Goal: Task Accomplishment & Management: Manage account settings

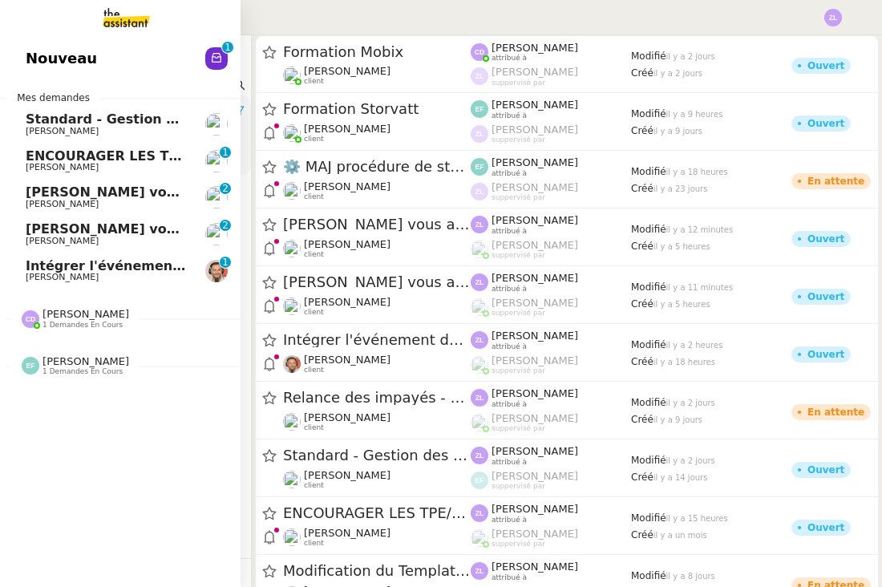
click at [48, 61] on span "Nouveau" at bounding box center [61, 59] width 71 height 24
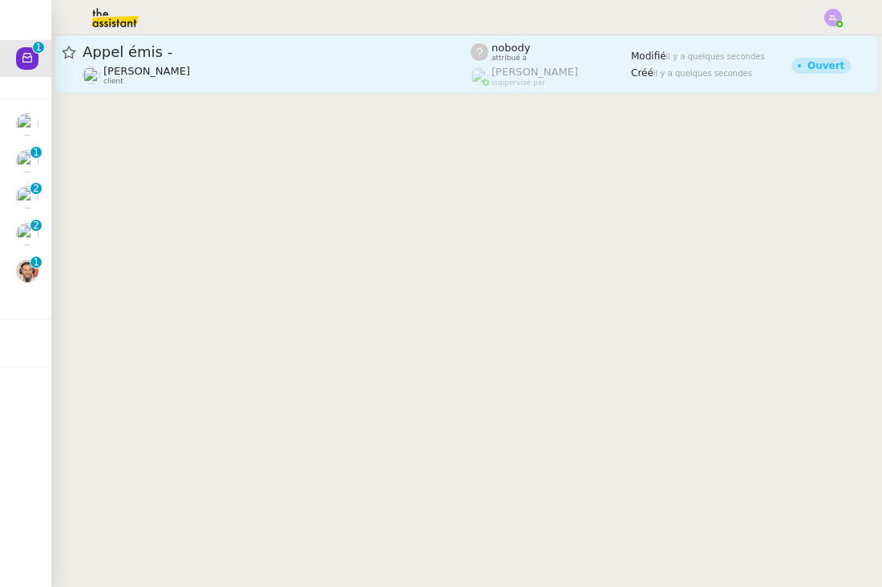
click at [304, 69] on div "[PERSON_NAME] client" at bounding box center [277, 75] width 388 height 21
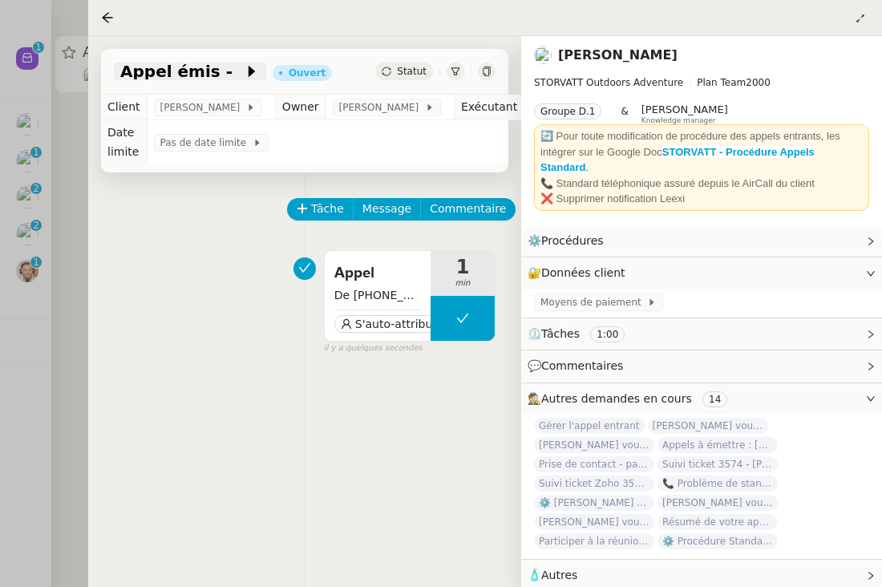
click at [233, 71] on span at bounding box center [238, 71] width 11 height 19
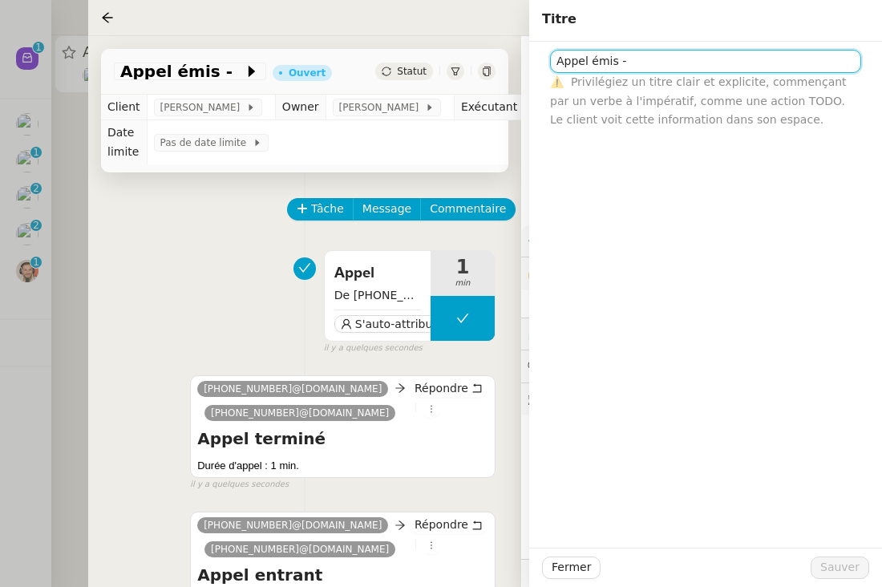
click at [663, 59] on input "Appel émis -" at bounding box center [705, 61] width 311 height 23
paste input "33377134880"
type input "Appel émis - [PHONE_NUMBER] (numéro non valide)"
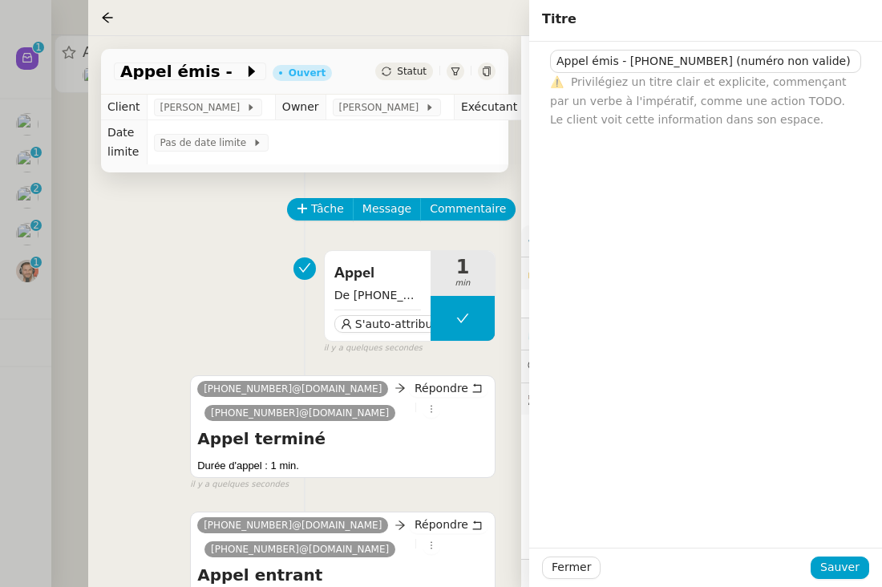
click at [855, 580] on div "Fermer Sauver" at bounding box center [705, 567] width 353 height 39
click at [846, 561] on span "Sauver" at bounding box center [839, 567] width 39 height 18
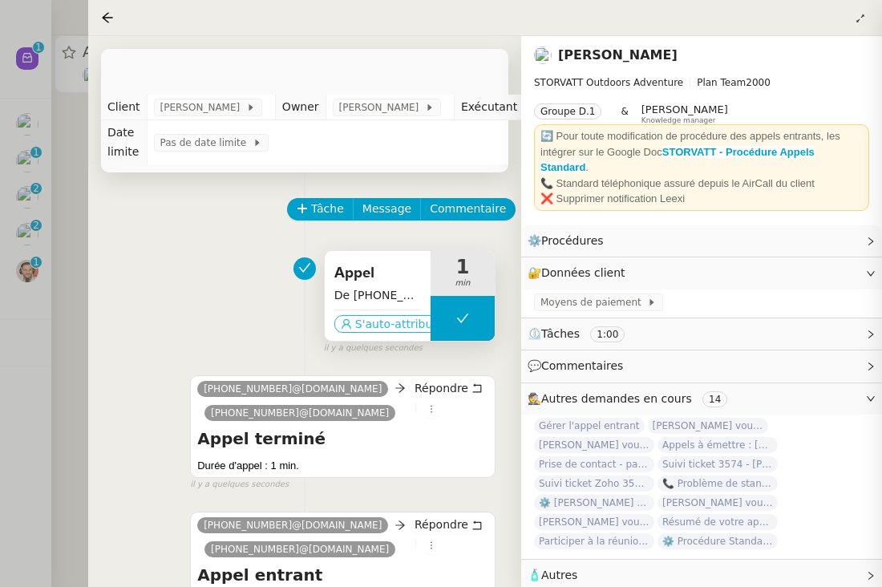
click at [387, 331] on span "S'auto-attribuer" at bounding box center [399, 324] width 89 height 16
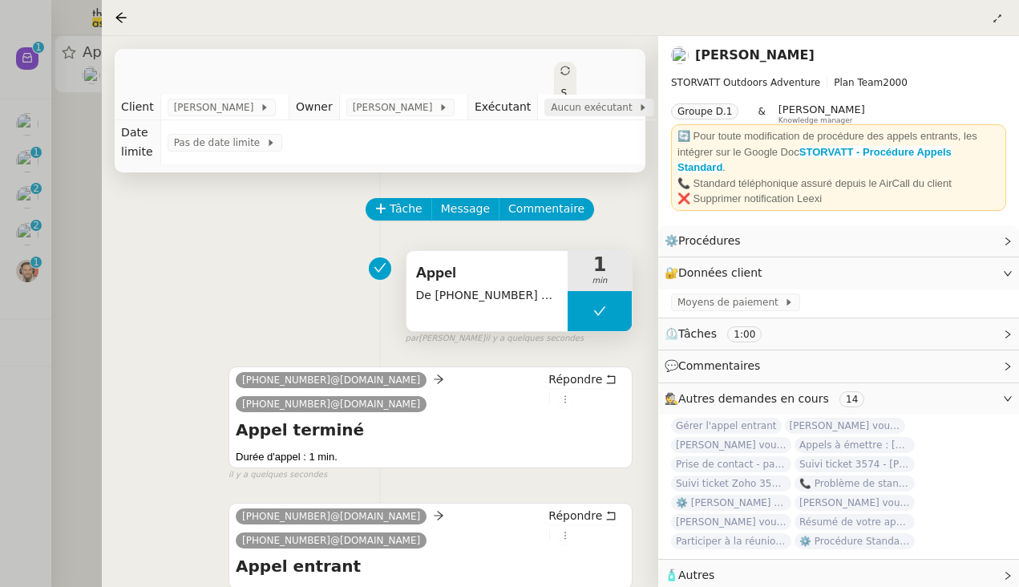
click at [625, 110] on span "Aucun exécutant" at bounding box center [594, 107] width 87 height 16
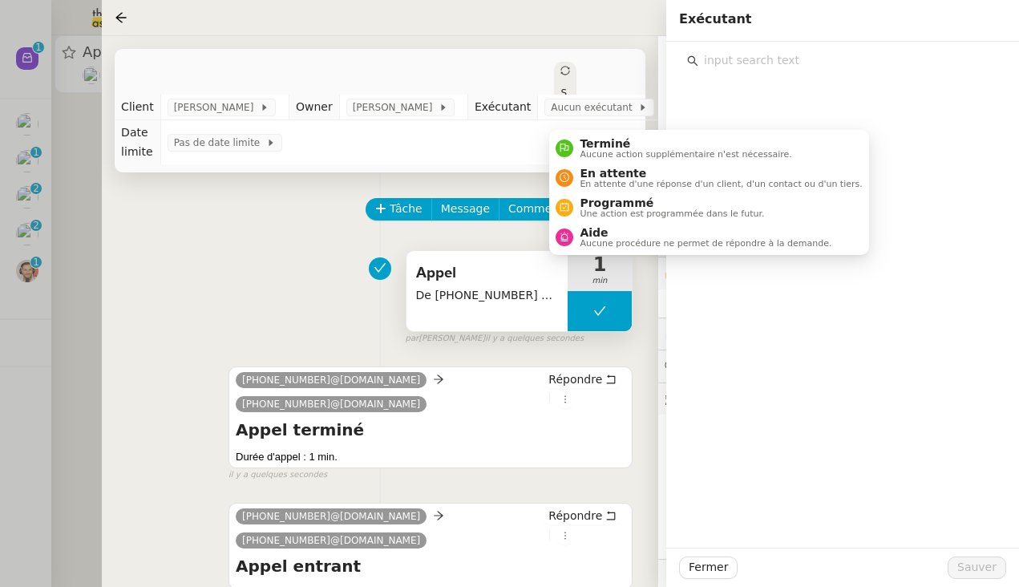
click at [724, 59] on input "text" at bounding box center [848, 61] width 300 height 22
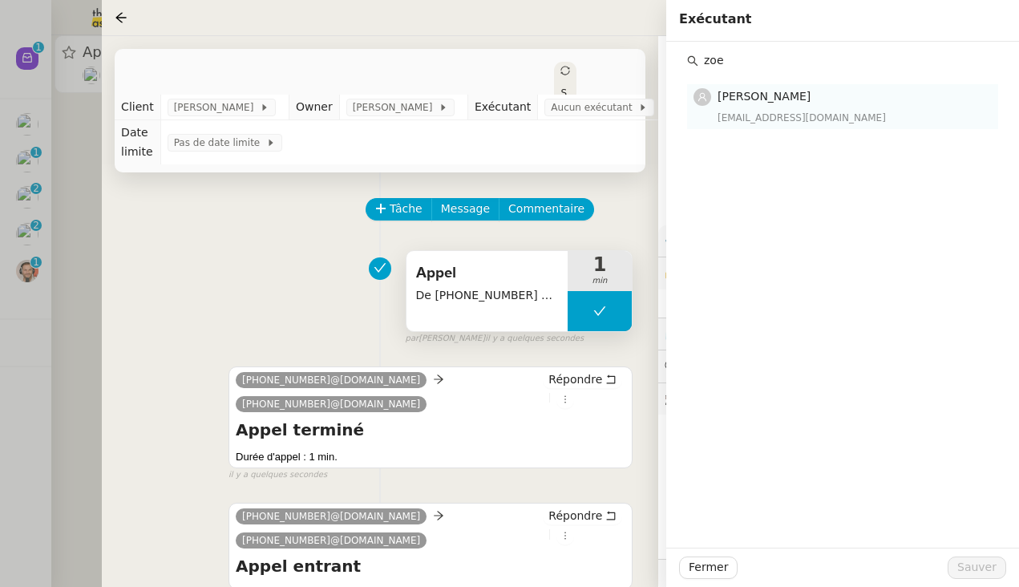
type input "zoe"
click at [753, 113] on div "[EMAIL_ADDRESS][DOMAIN_NAME]" at bounding box center [853, 118] width 271 height 16
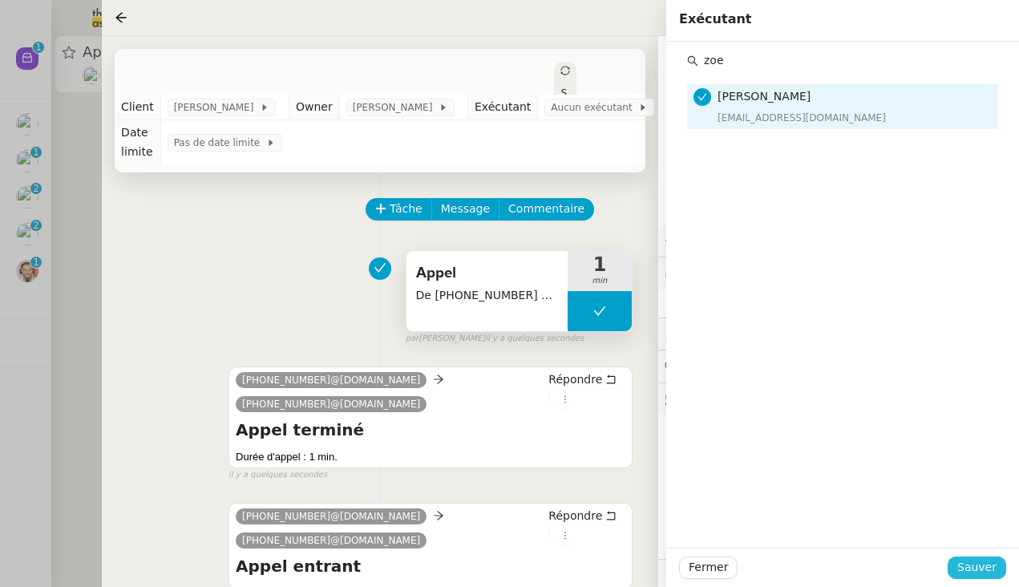
click at [881, 564] on span "Sauver" at bounding box center [976, 567] width 39 height 18
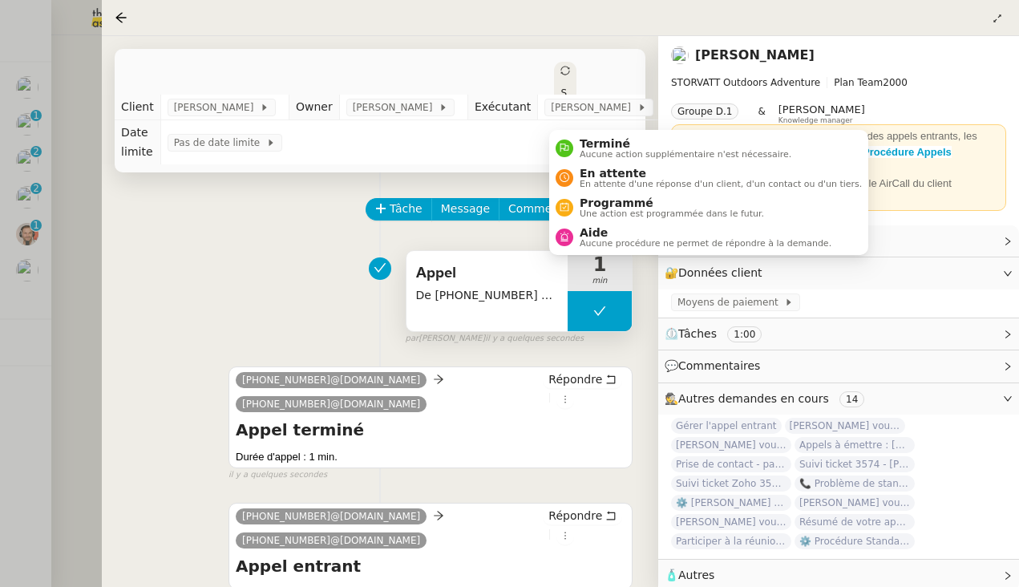
click at [569, 72] on div "Statut" at bounding box center [565, 110] width 22 height 96
click at [580, 164] on li "En attente En attente d'une réponse d'un client, d'un contact ou d'un tiers." at bounding box center [708, 178] width 319 height 30
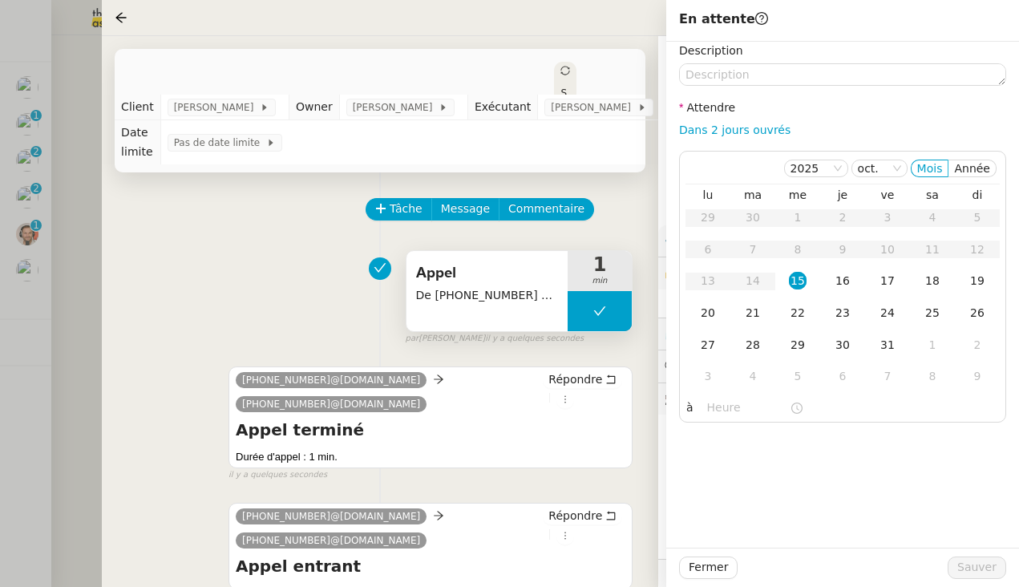
click at [562, 73] on icon at bounding box center [565, 71] width 10 height 10
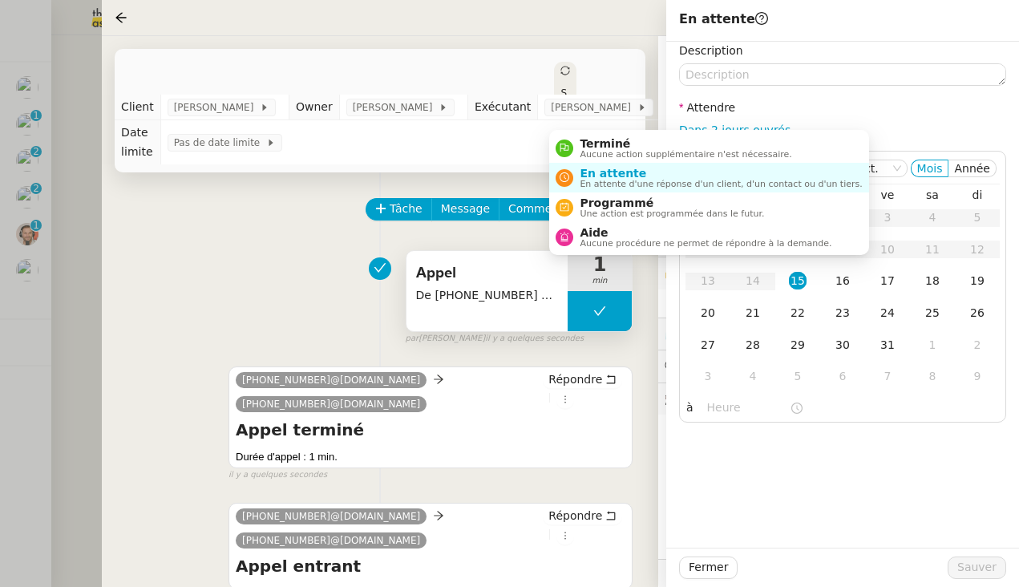
click at [616, 154] on td "Pas de date limite" at bounding box center [413, 142] width 506 height 44
click at [591, 145] on span "Terminé" at bounding box center [686, 143] width 212 height 13
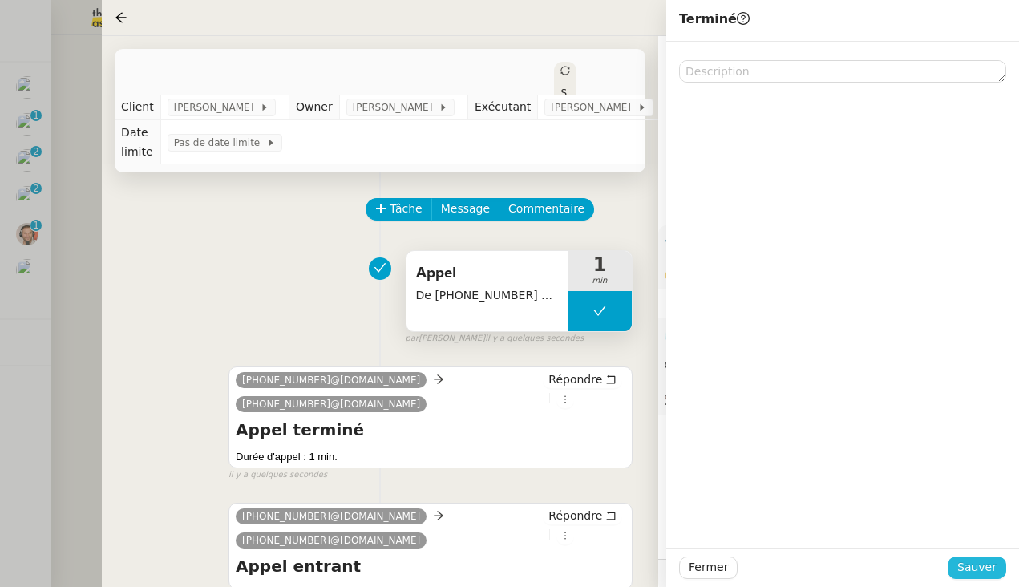
click at [881, 562] on span "Sauver" at bounding box center [976, 567] width 39 height 18
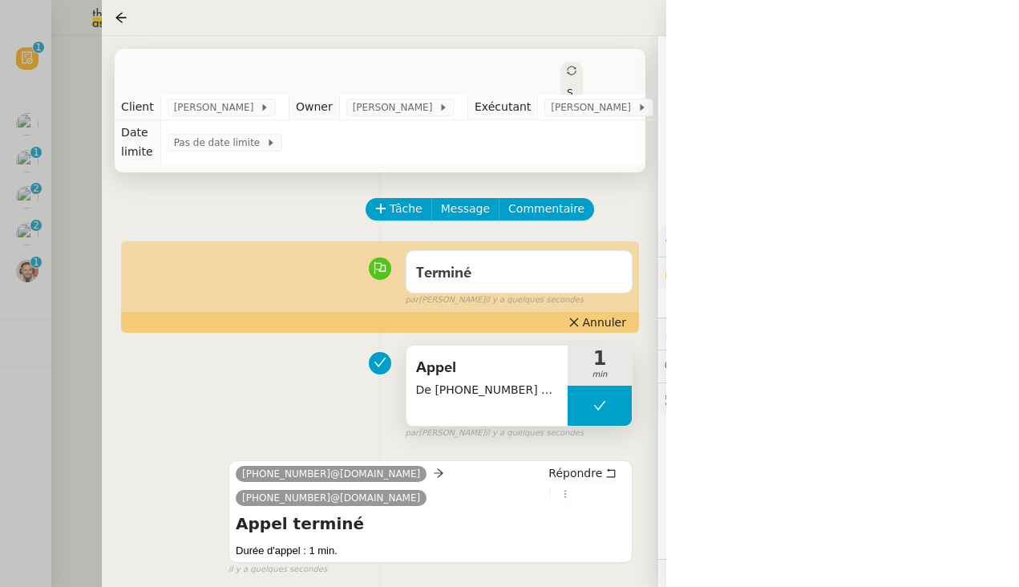
click at [79, 297] on div at bounding box center [509, 293] width 1019 height 587
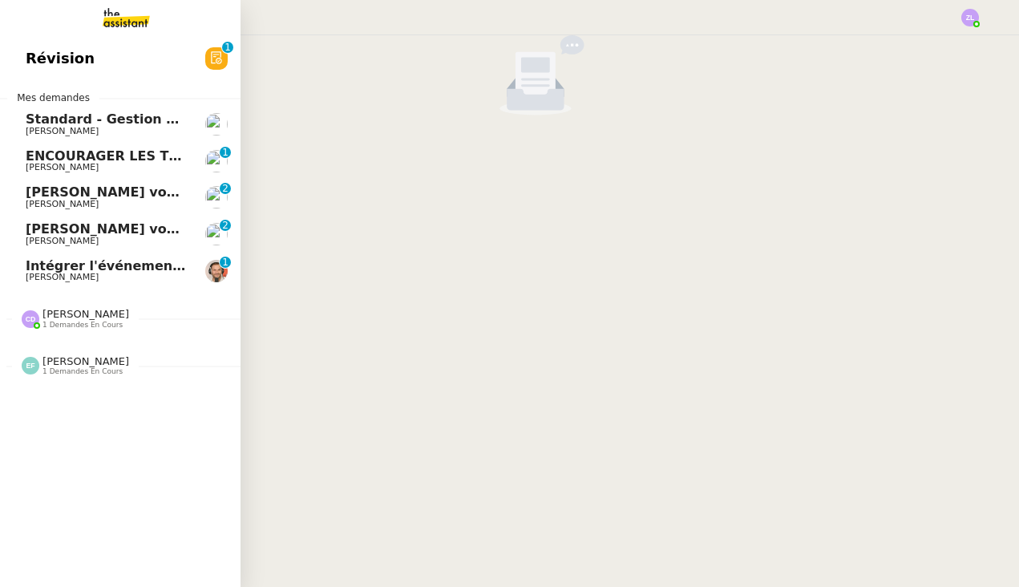
click at [101, 148] on span "ENCOURAGER LES TPE/PMI/PME À PASSER COMMANDE VIA LE SITE INTERNET - 1 septembre…" at bounding box center [376, 155] width 700 height 15
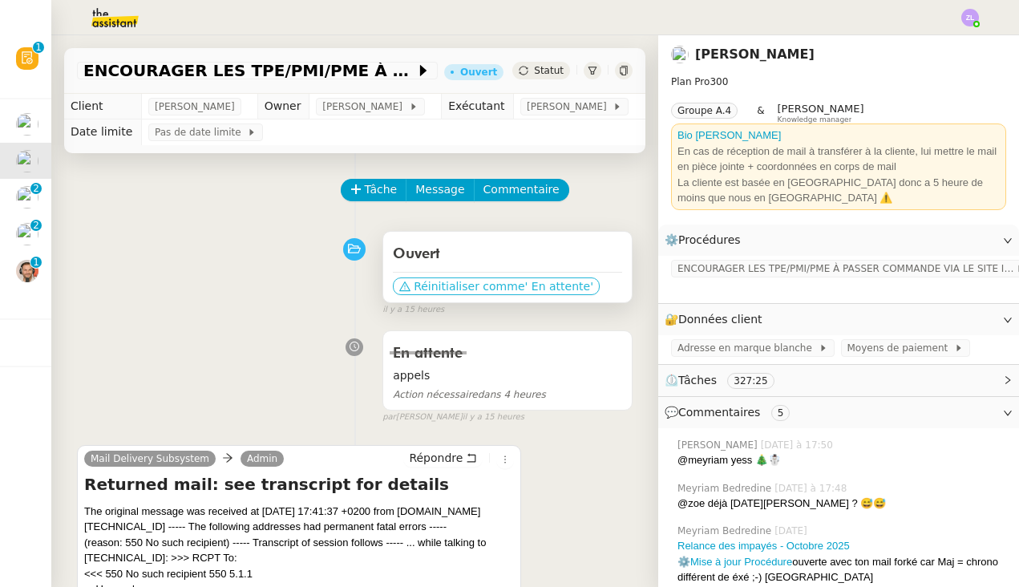
click at [439, 281] on span "Réinitialiser comme" at bounding box center [469, 286] width 111 height 16
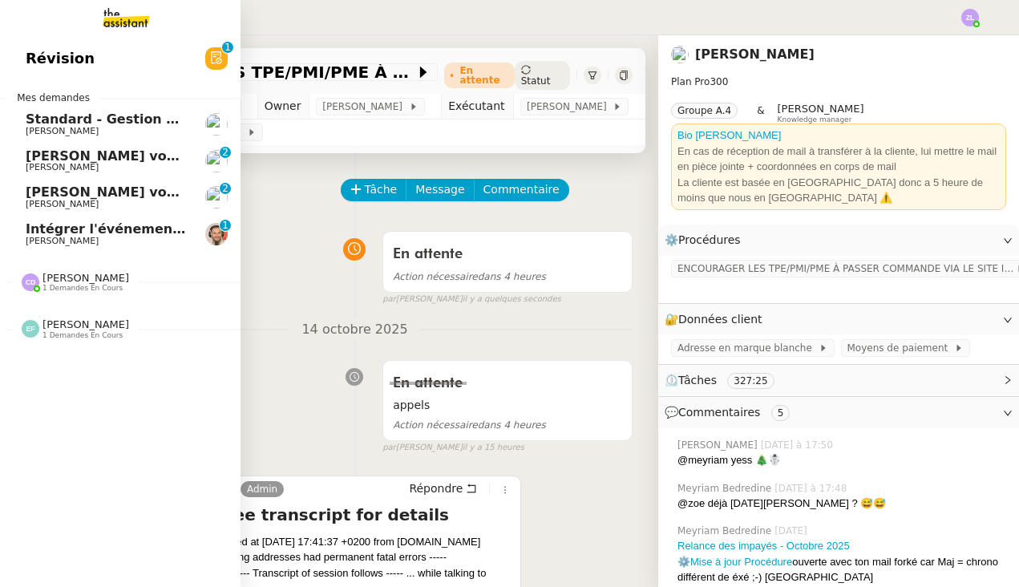
click at [63, 148] on span "[PERSON_NAME] vous a mentionné sur le ticket [##3570##] DESVIGNES MR ET MME" at bounding box center [332, 155] width 613 height 15
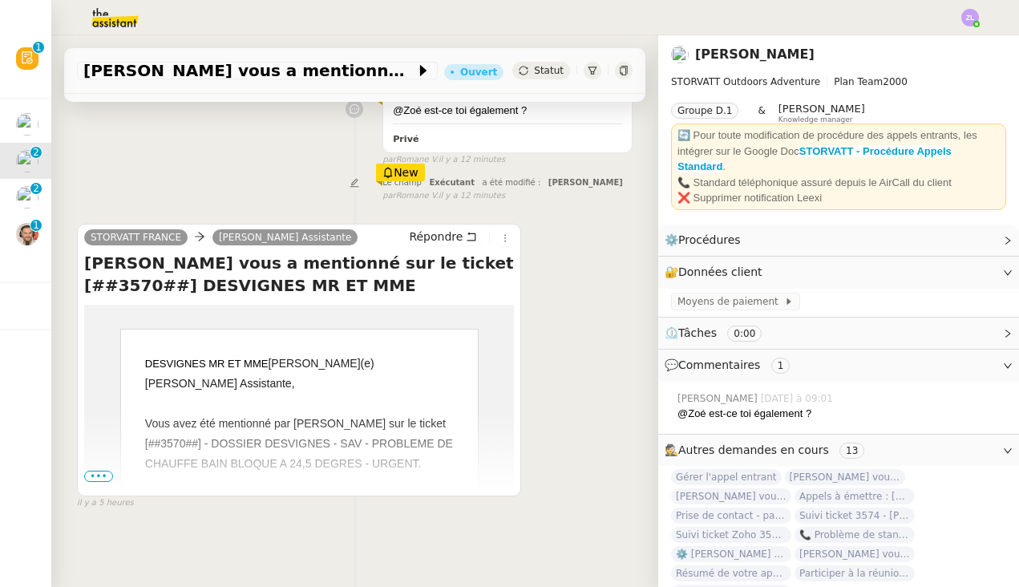
scroll to position [224, 0]
click at [108, 475] on span "•••" at bounding box center [98, 476] width 29 height 11
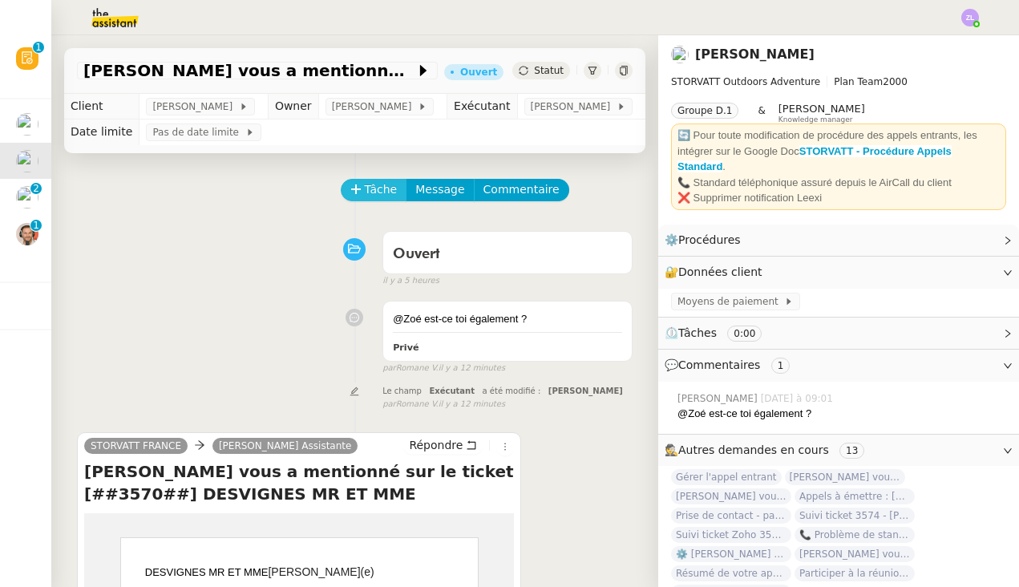
scroll to position [0, 0]
click at [374, 201] on button "Tâche" at bounding box center [374, 190] width 67 height 22
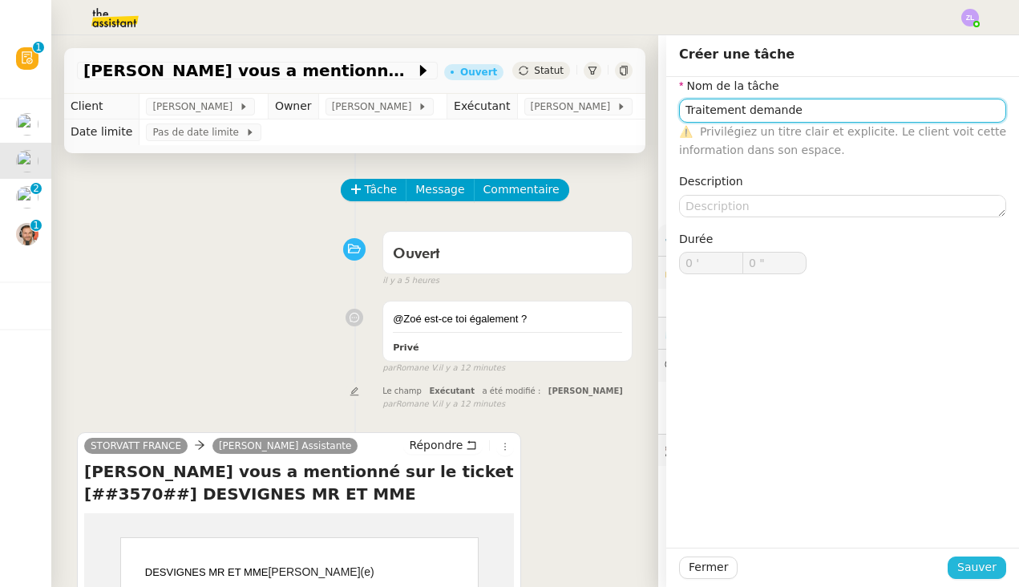
type input "Traitement demande"
click at [881, 565] on span "Sauver" at bounding box center [976, 567] width 39 height 18
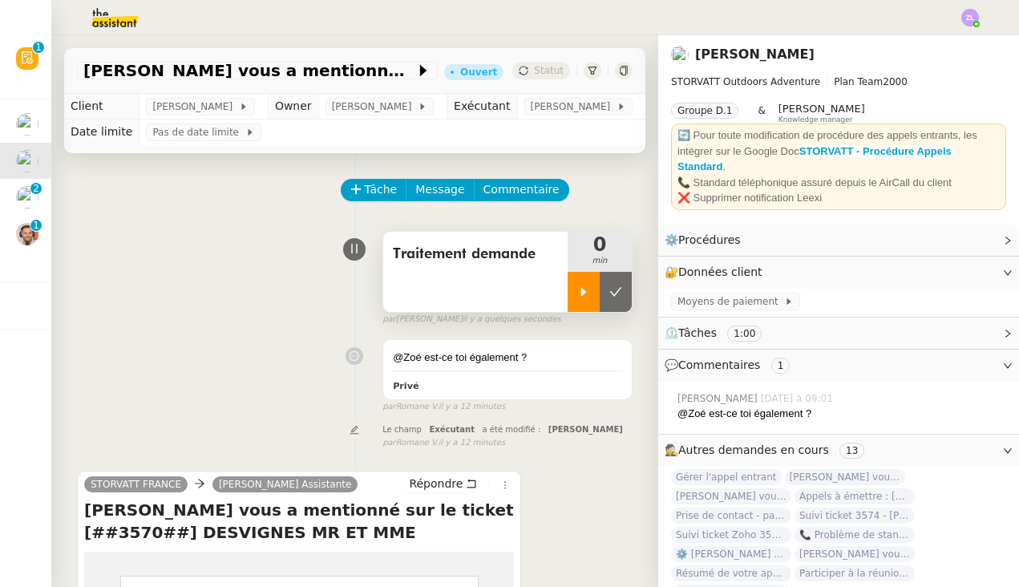
click at [577, 298] on icon at bounding box center [583, 291] width 13 height 13
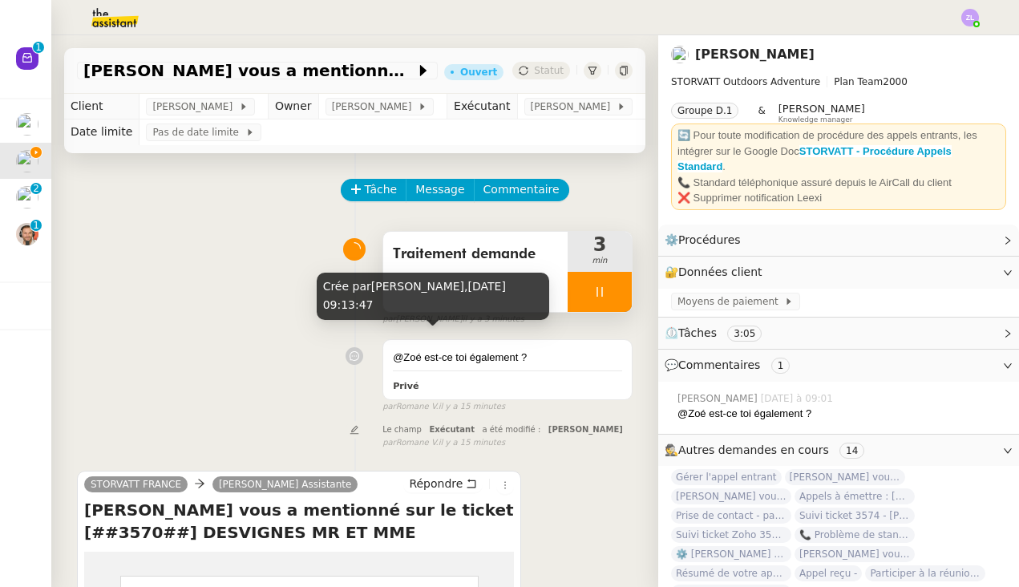
click at [585, 312] on div at bounding box center [600, 292] width 64 height 40
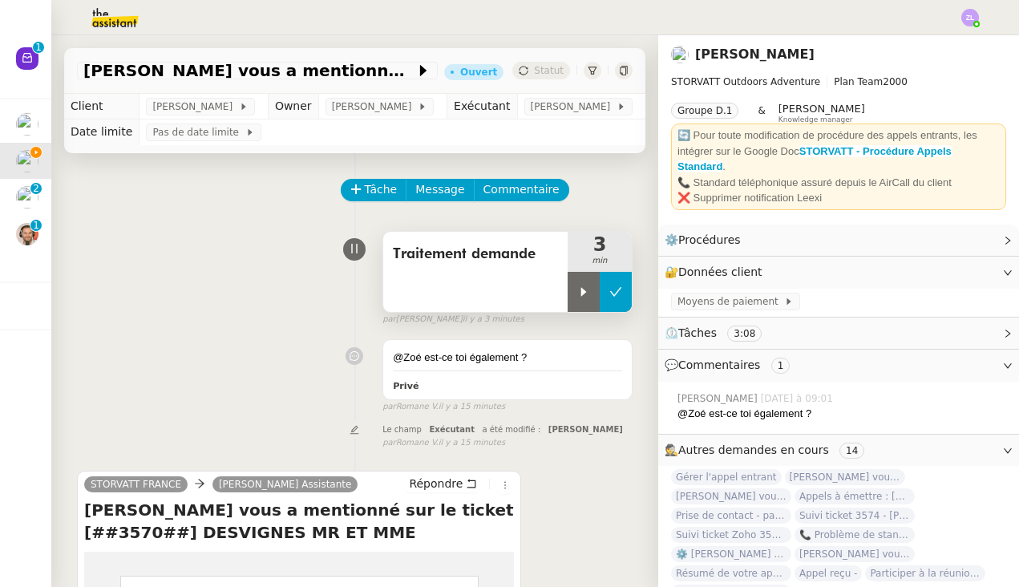
click at [616, 298] on icon at bounding box center [615, 291] width 13 height 13
click at [549, 68] on span "Statut" at bounding box center [549, 70] width 30 height 11
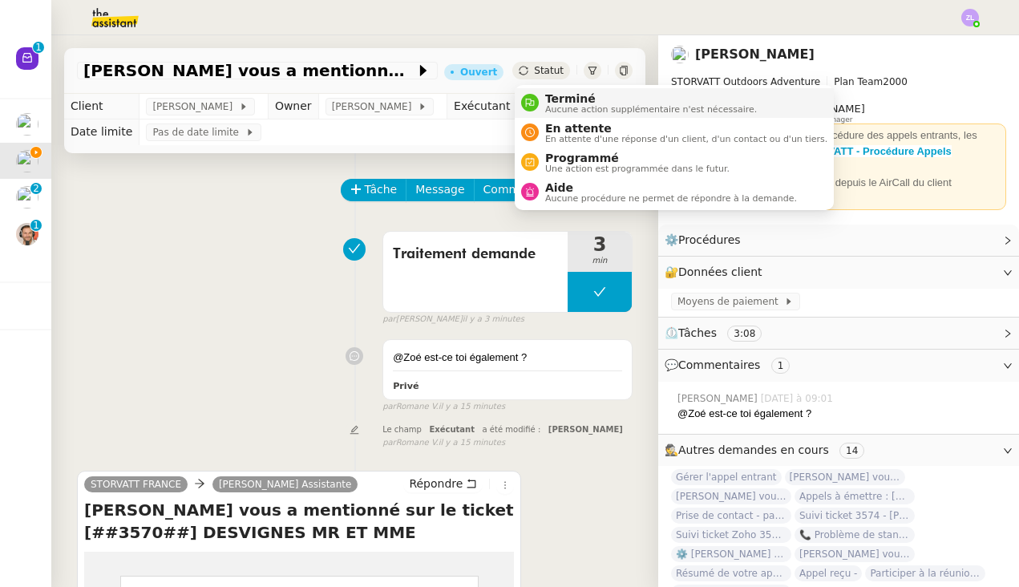
click at [559, 107] on span "Aucune action supplémentaire n'est nécessaire." at bounding box center [651, 109] width 212 height 9
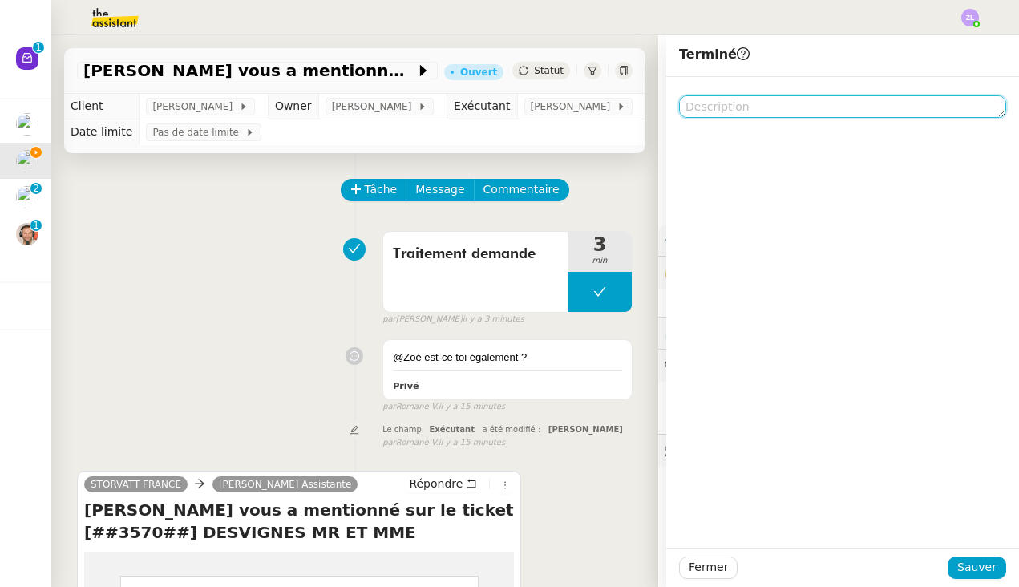
click at [712, 107] on textarea at bounding box center [842, 106] width 327 height 22
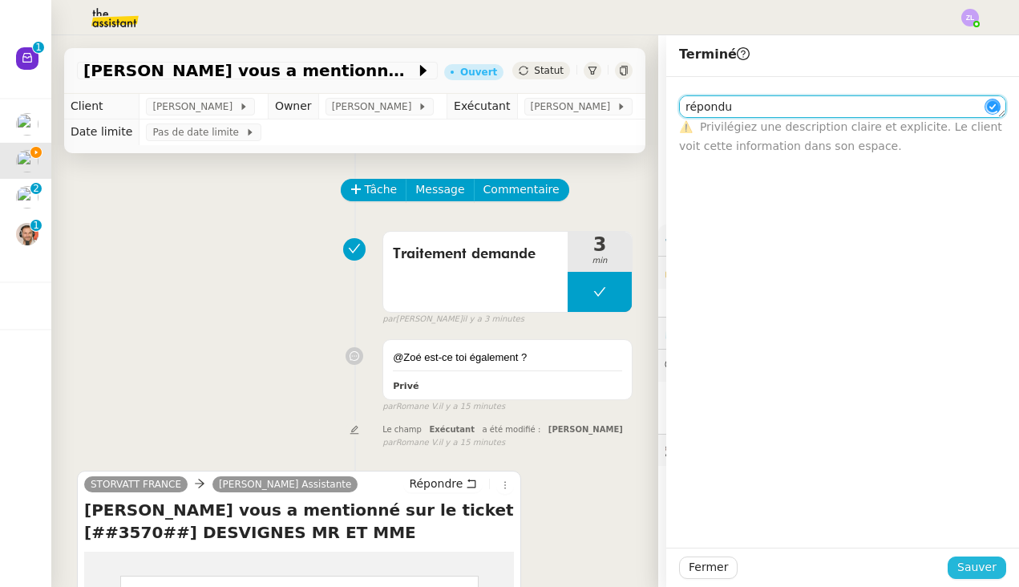
type textarea "répondu"
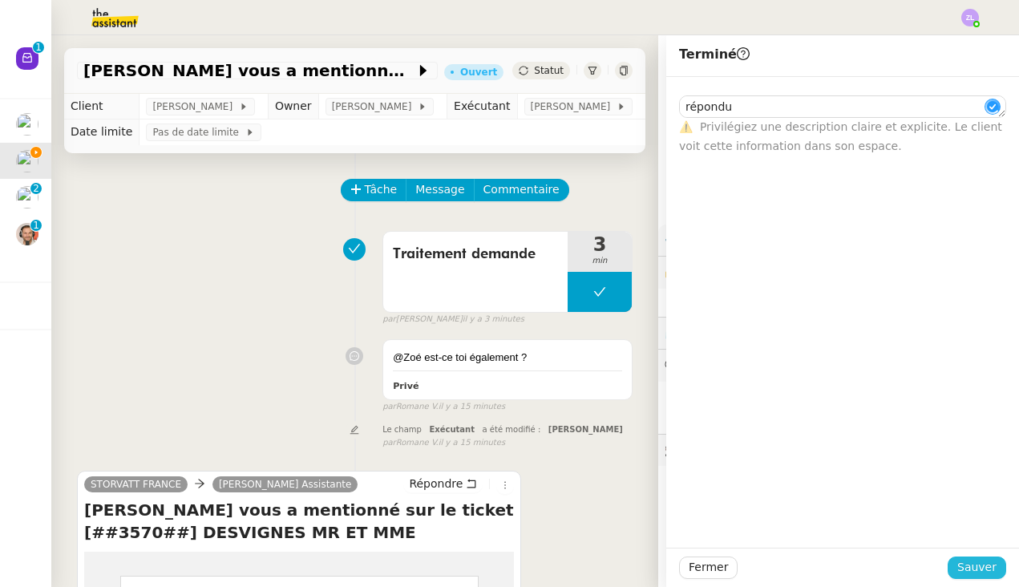
click at [881, 558] on span "Sauver" at bounding box center [976, 567] width 39 height 18
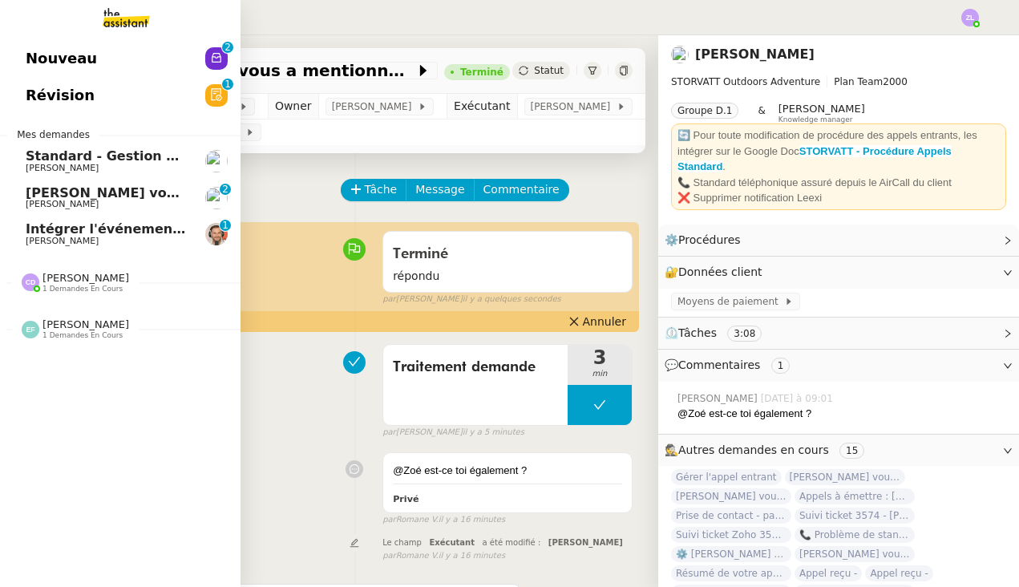
click at [42, 199] on span "[PERSON_NAME]" at bounding box center [62, 204] width 73 height 10
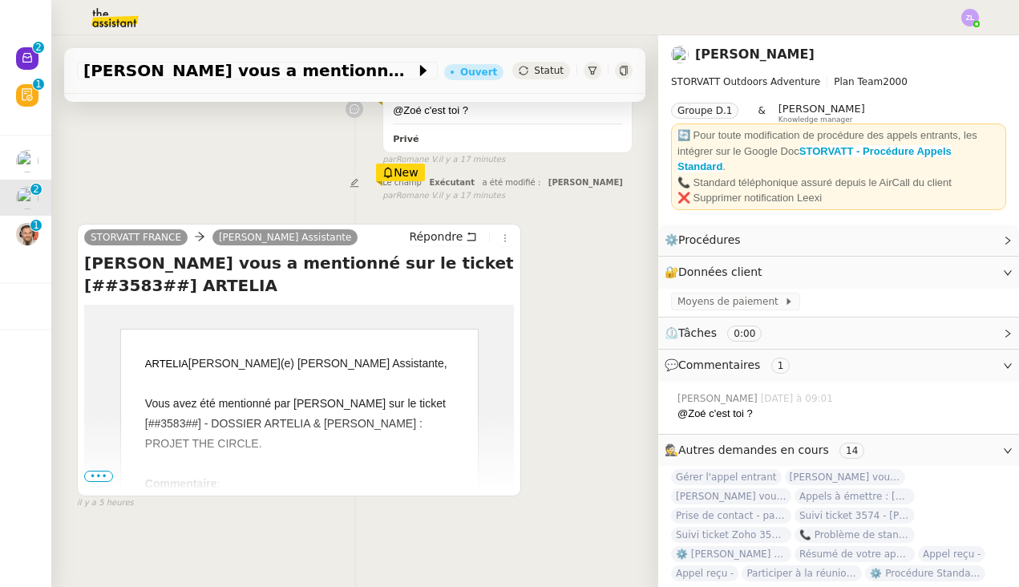
scroll to position [224, 0]
click at [104, 478] on span "•••" at bounding box center [98, 476] width 29 height 11
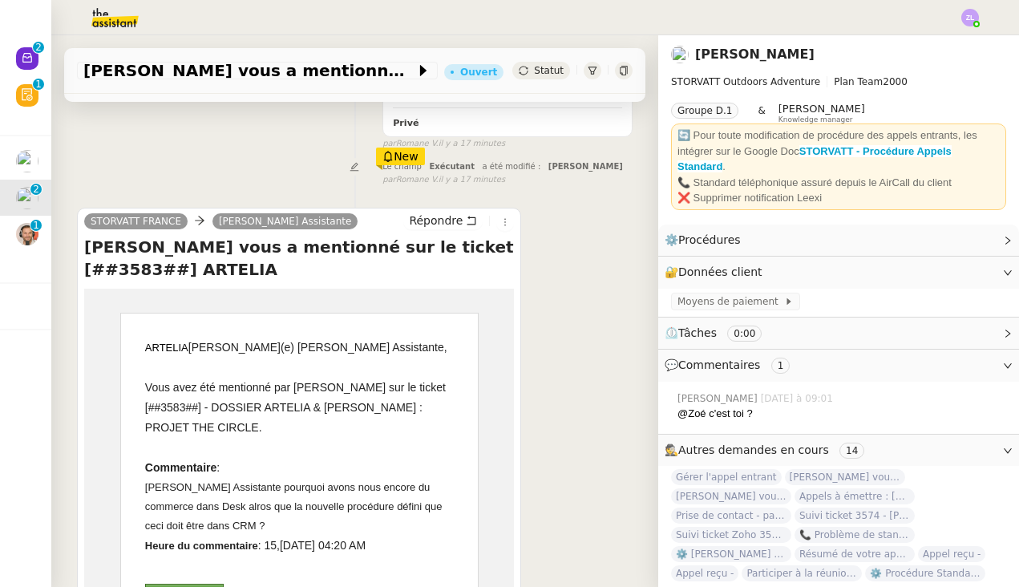
scroll to position [487, 0]
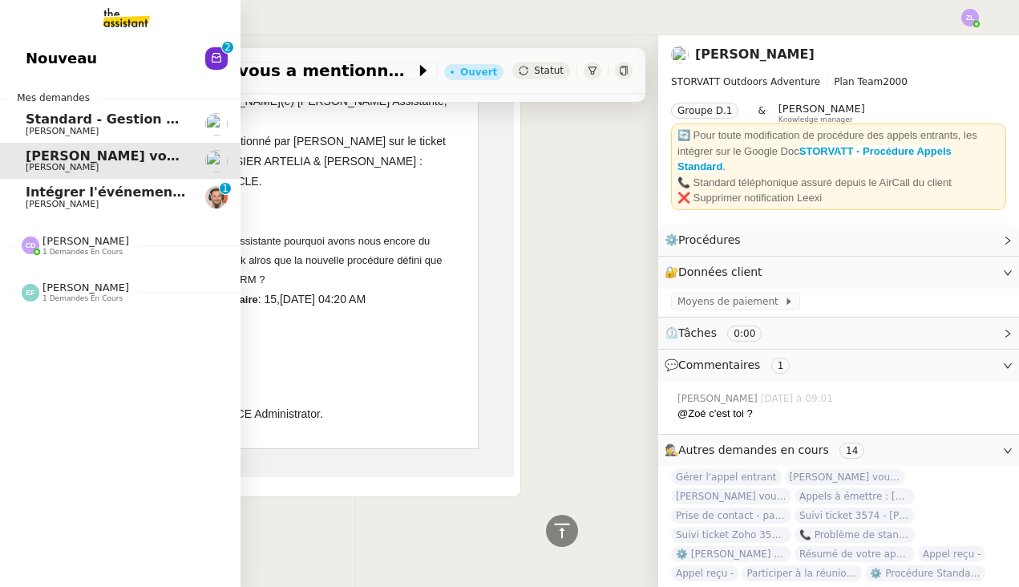
click at [33, 71] on span "Nouveau" at bounding box center [61, 59] width 71 height 24
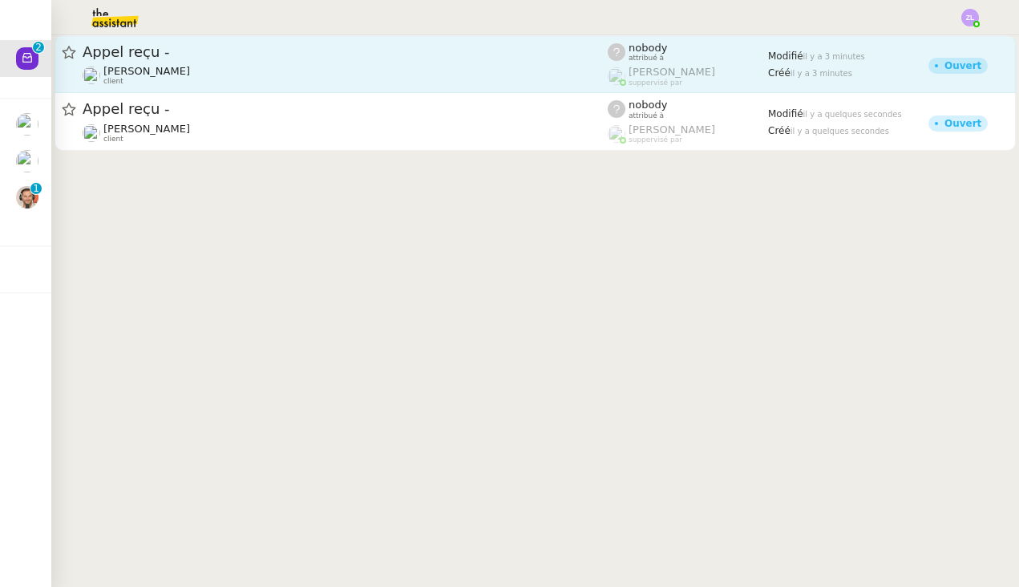
click at [335, 55] on span "Appel reçu -" at bounding box center [345, 52] width 525 height 14
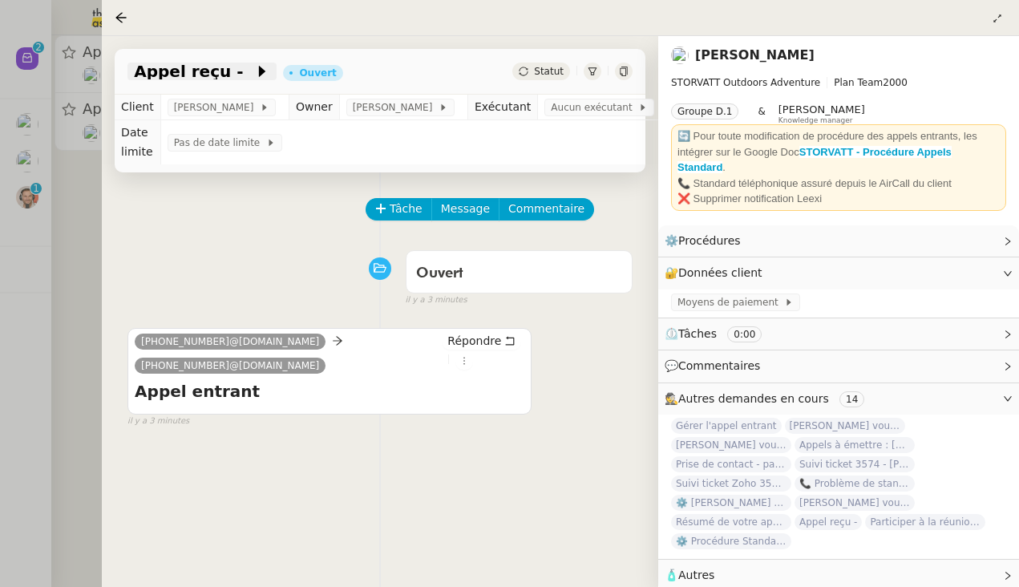
click at [243, 75] on span at bounding box center [248, 71] width 11 height 19
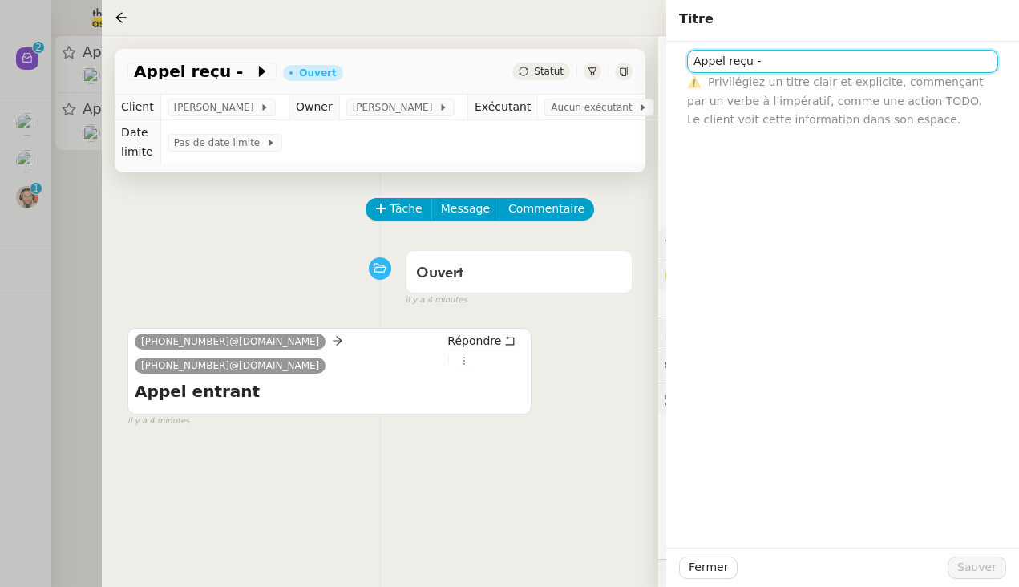
paste input "[URL][DOMAIN_NAME]"
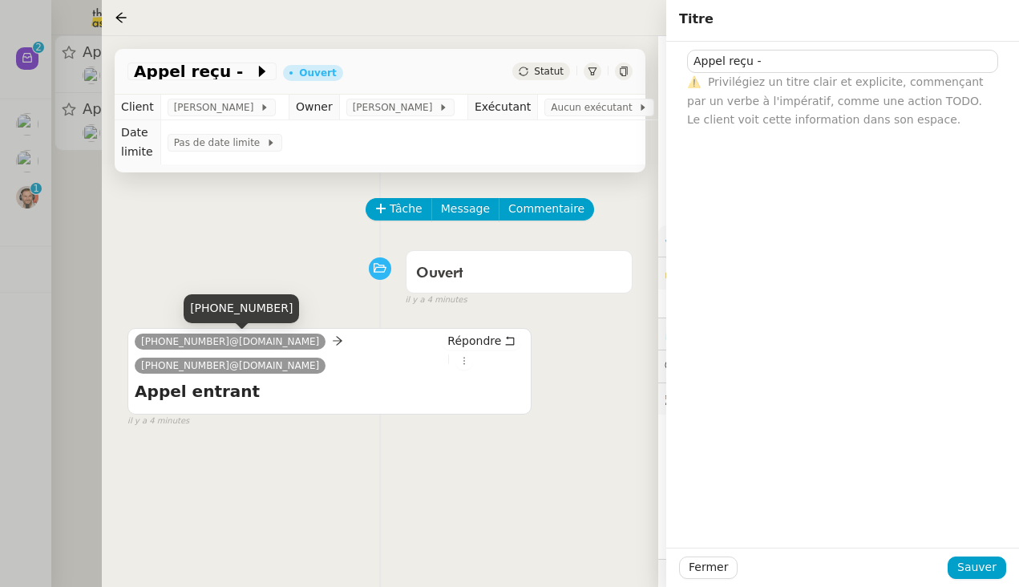
click at [225, 350] on nz-tag "[PHONE_NUMBER]@[DOMAIN_NAME]" at bounding box center [230, 342] width 191 height 16
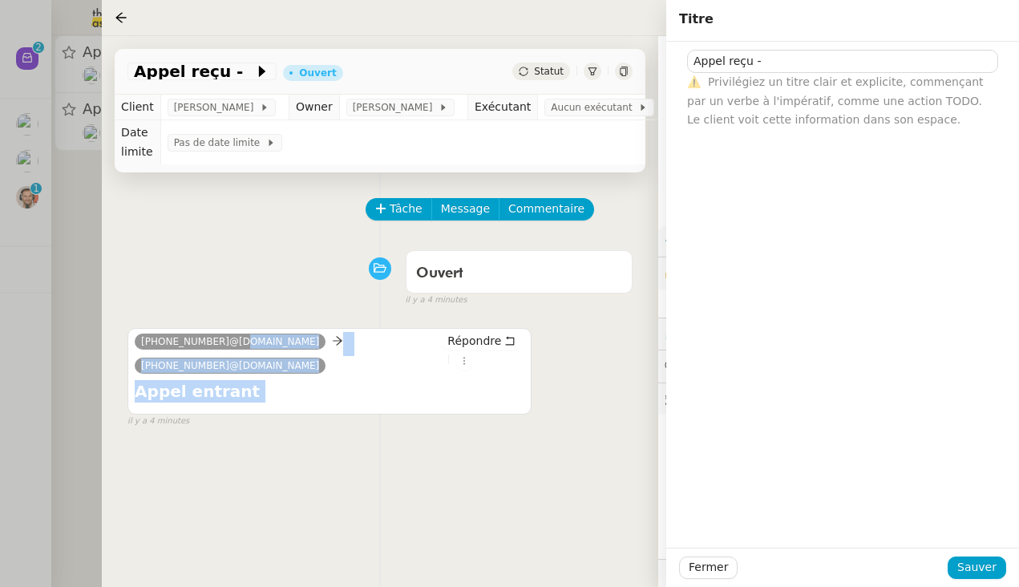
drag, startPoint x: 226, startPoint y: 338, endPoint x: 127, endPoint y: 335, distance: 99.4
click at [127, 335] on nz-ribbon "[PHONE_NUMBER]@[DOMAIN_NAME] [PHONE_NUMBER]@[DOMAIN_NAME] Répondre Appel entran…" at bounding box center [329, 371] width 404 height 87
click at [127, 335] on div "false" at bounding box center [140, 327] width 39 height 18
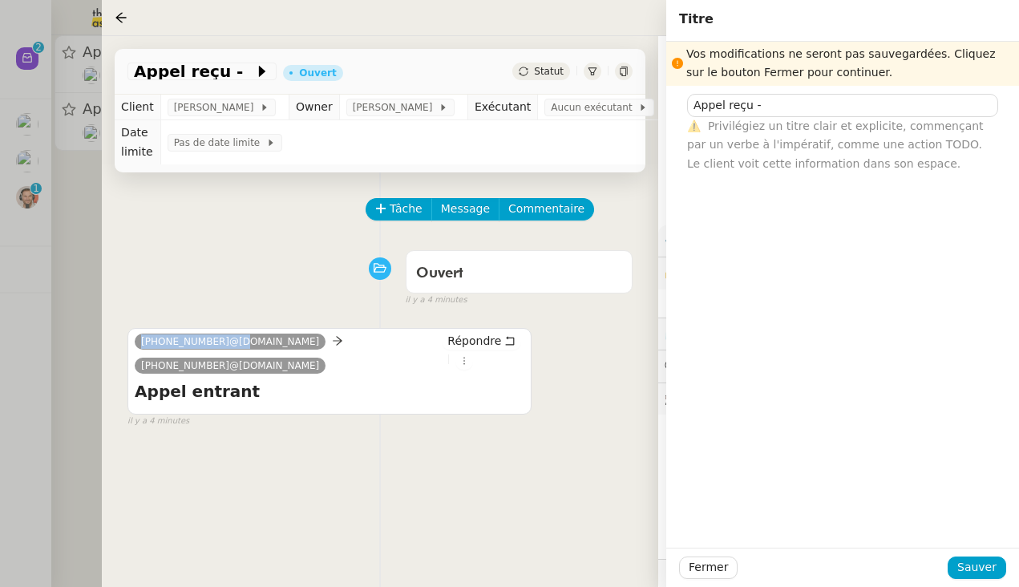
drag, startPoint x: 226, startPoint y: 339, endPoint x: 131, endPoint y: 338, distance: 94.6
click at [131, 338] on div "[PHONE_NUMBER]@[DOMAIN_NAME] [PHONE_NUMBER]@[DOMAIN_NAME] Répondre Appel entran…" at bounding box center [329, 371] width 404 height 87
copy span "[PHONE_NUMBER]"
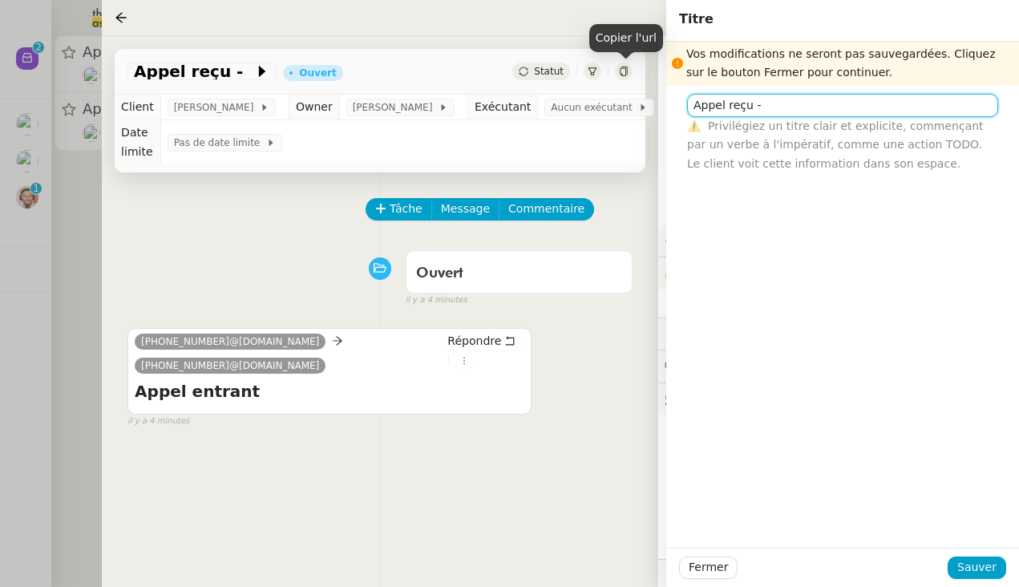
click at [846, 107] on input "Appel reçu -" at bounding box center [842, 105] width 311 height 23
paste input "[PHONE_NUMBER]"
type input "Appel reçu - [PHONE_NUMBER]"
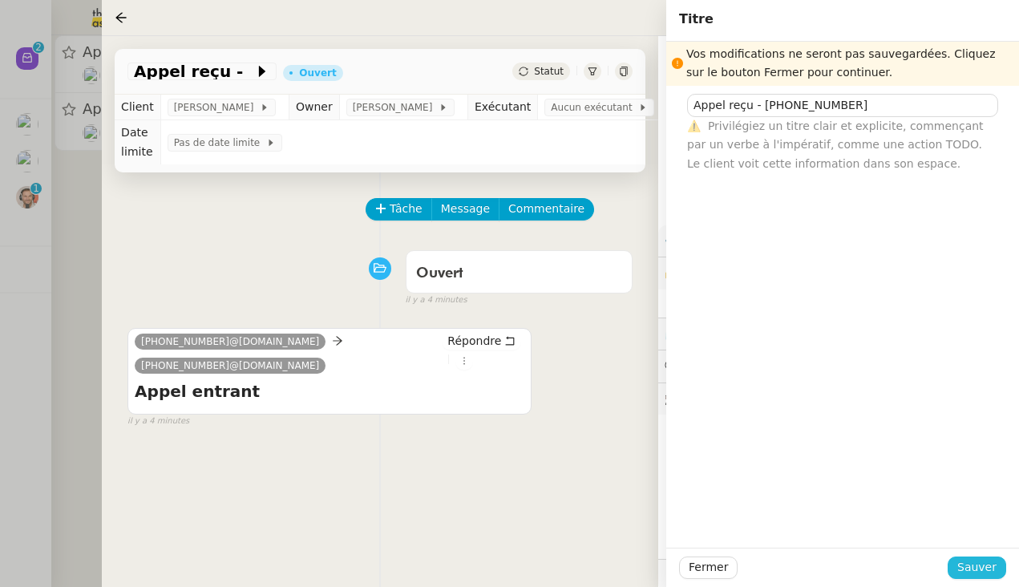
click at [881, 568] on span "Sauver" at bounding box center [976, 567] width 39 height 18
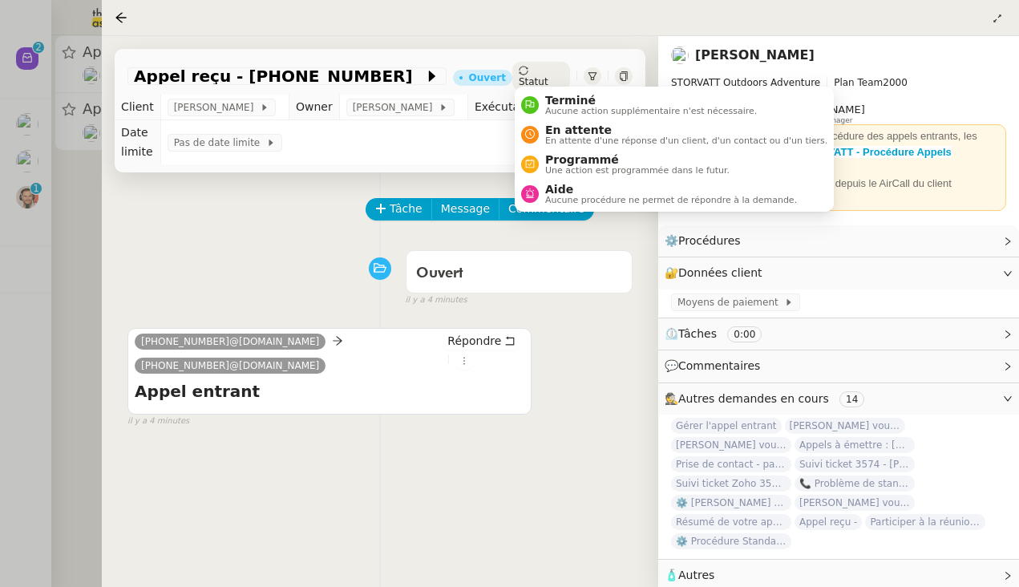
click at [537, 76] on span "Statut" at bounding box center [534, 81] width 30 height 11
click at [558, 107] on span "Aucune action supplémentaire n'est nécessaire." at bounding box center [651, 111] width 212 height 9
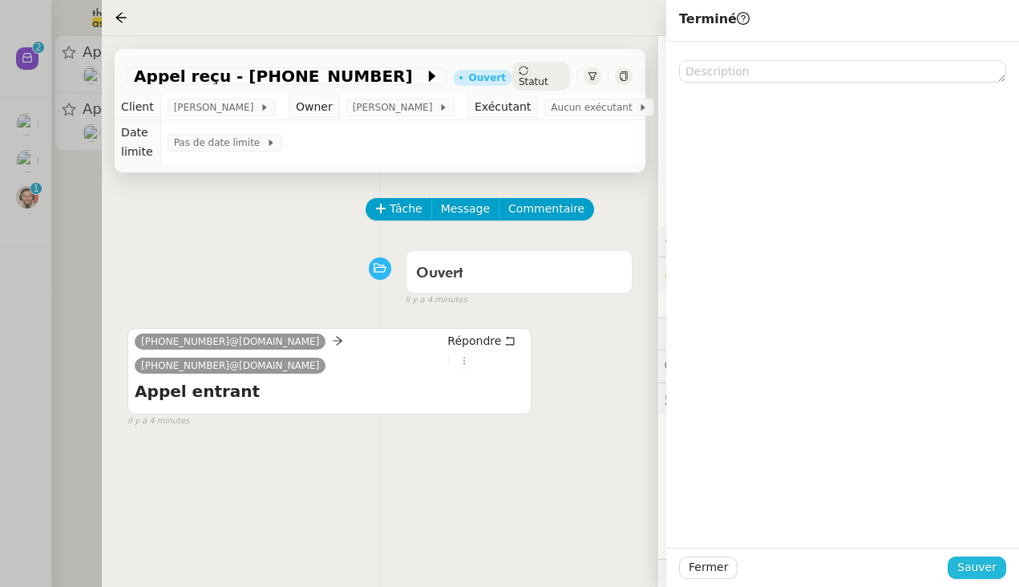
click at [881, 574] on span "Sauver" at bounding box center [976, 567] width 39 height 18
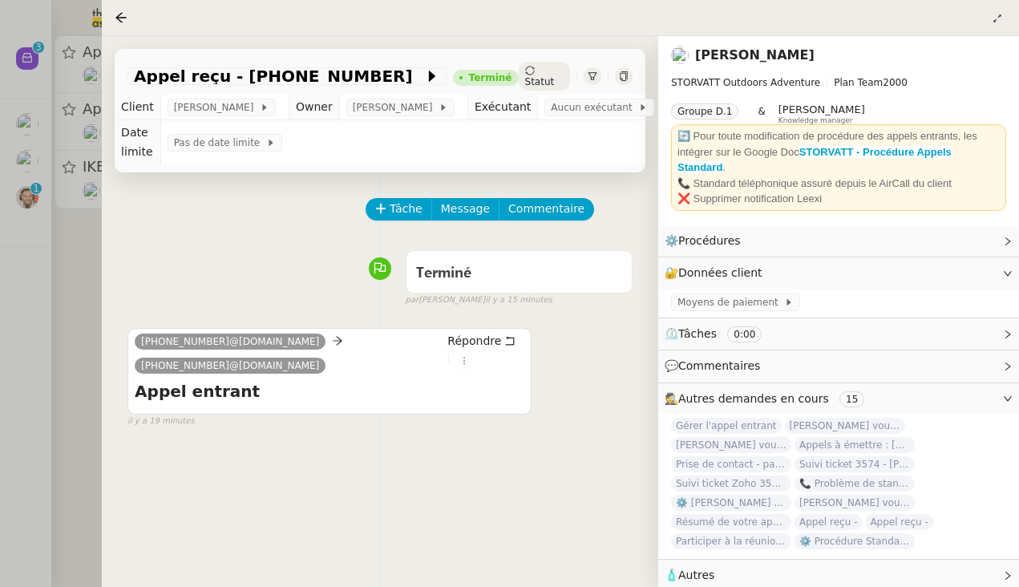
click at [14, 191] on div at bounding box center [509, 293] width 1019 height 587
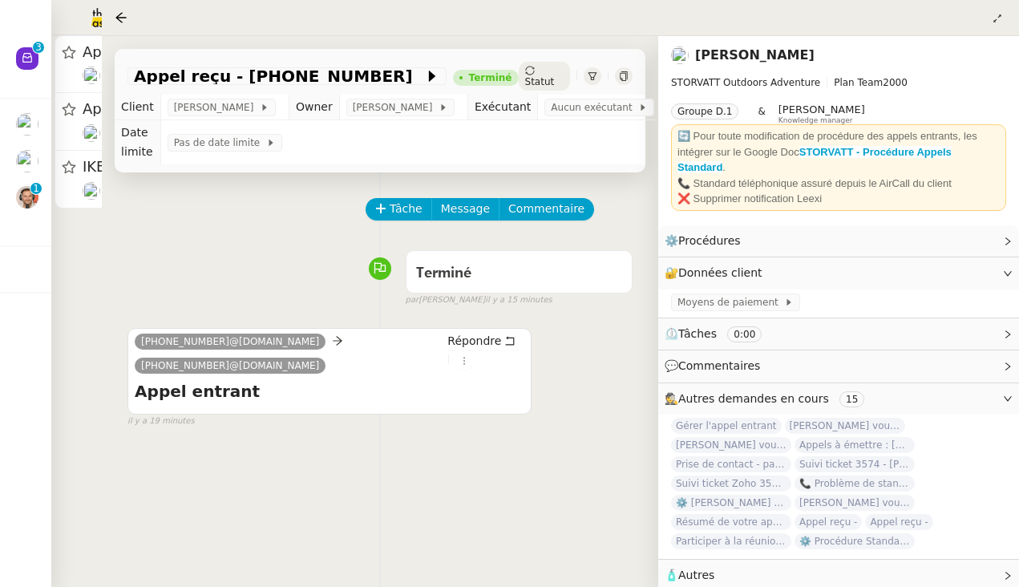
click at [14, 191] on div at bounding box center [509, 293] width 1019 height 587
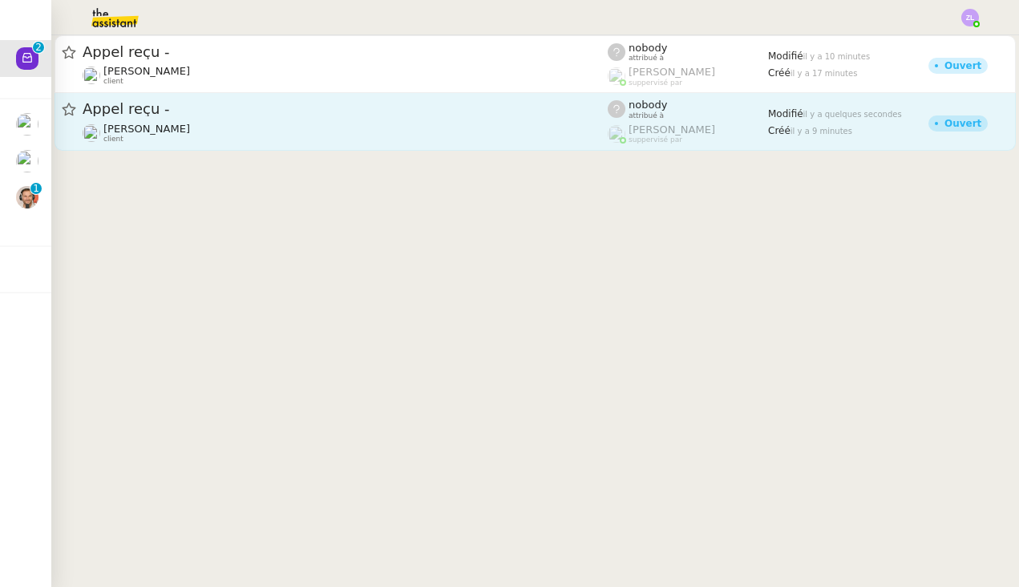
click at [384, 115] on span "Appel reçu -" at bounding box center [345, 109] width 525 height 14
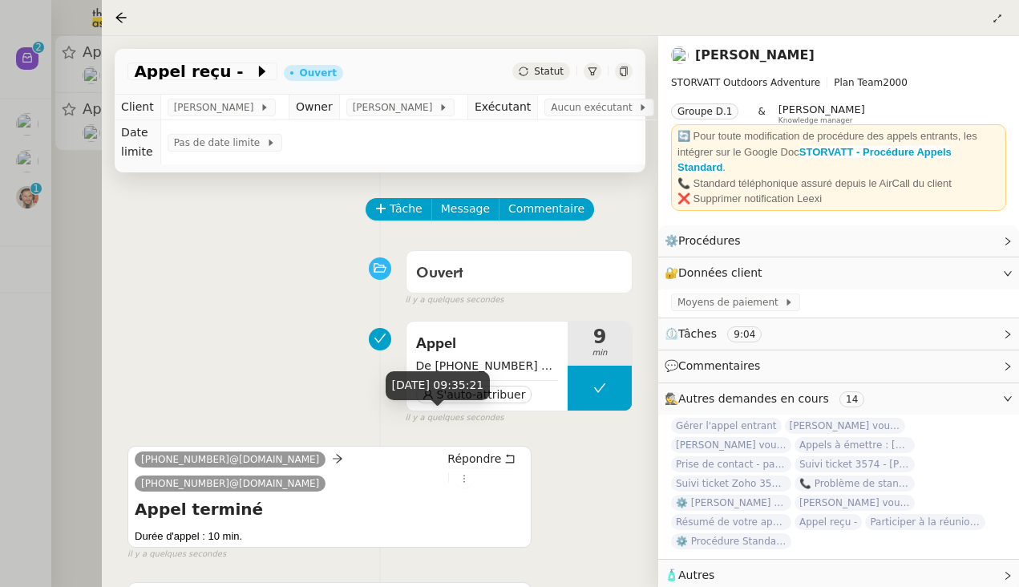
click at [500, 416] on div "il y a quelques secondes" at bounding box center [519, 418] width 227 height 14
click at [495, 407] on div "Appel De [PHONE_NUMBER] à [PHONE_NUMBER] S'auto-attribuer" at bounding box center [487, 367] width 161 height 90
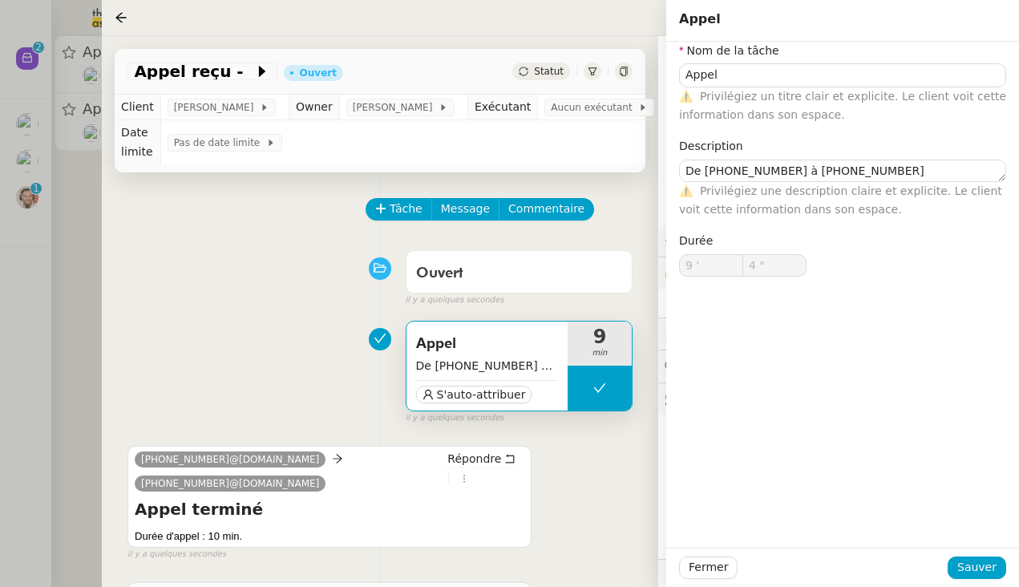
click at [502, 405] on div "Appel De [PHONE_NUMBER] à [PHONE_NUMBER] S'auto-attribuer" at bounding box center [487, 367] width 161 height 90
click at [484, 391] on span "S'auto-attribuer" at bounding box center [481, 394] width 89 height 16
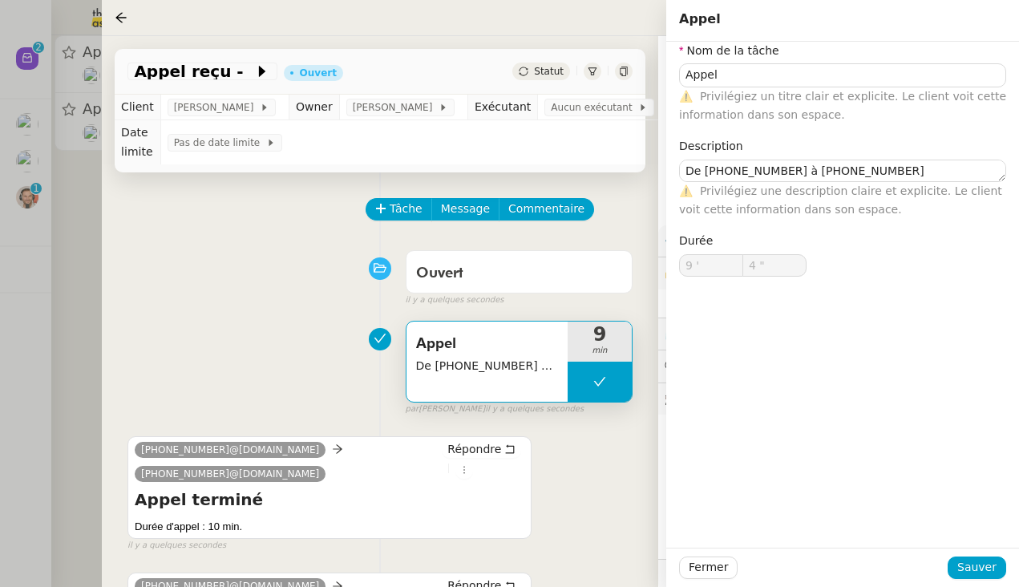
type input "Appel"
type textarea "De [PHONE_NUMBER] à [PHONE_NUMBER]"
type input "9 '"
type input "4 ""
click at [399, 212] on span "Tâche" at bounding box center [406, 209] width 33 height 18
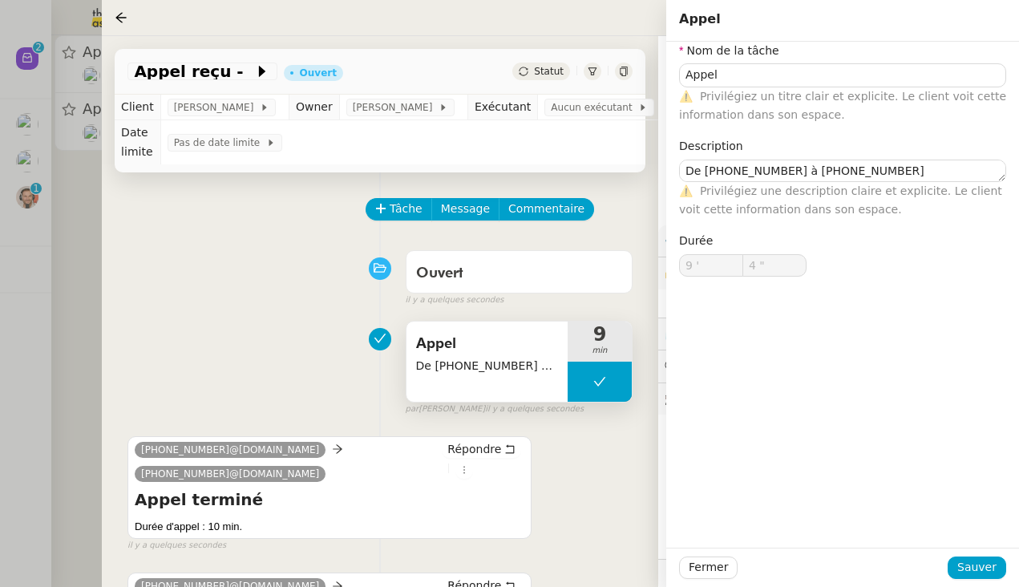
type input "0 '"
type input "0 ""
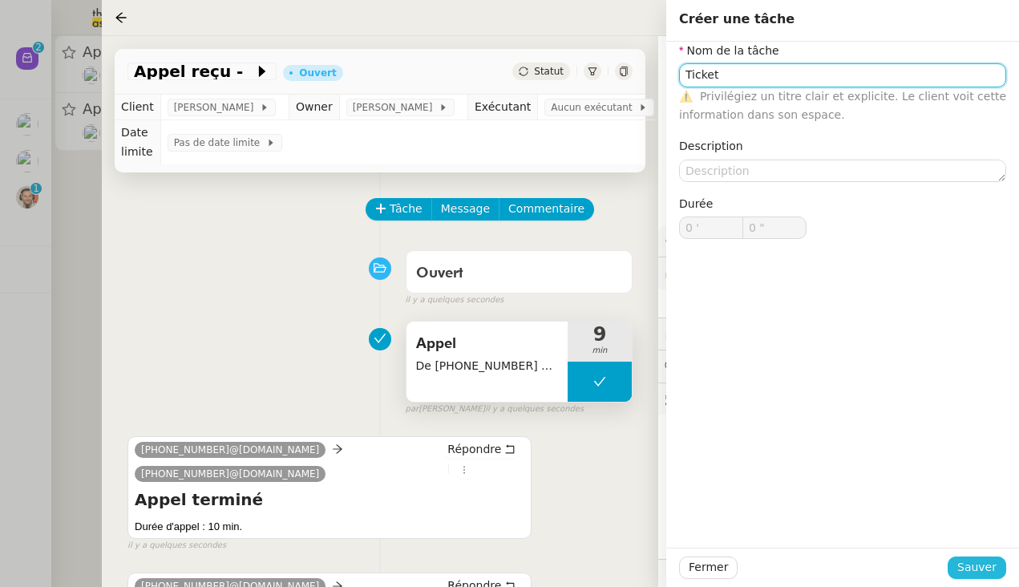
type input "Ticket"
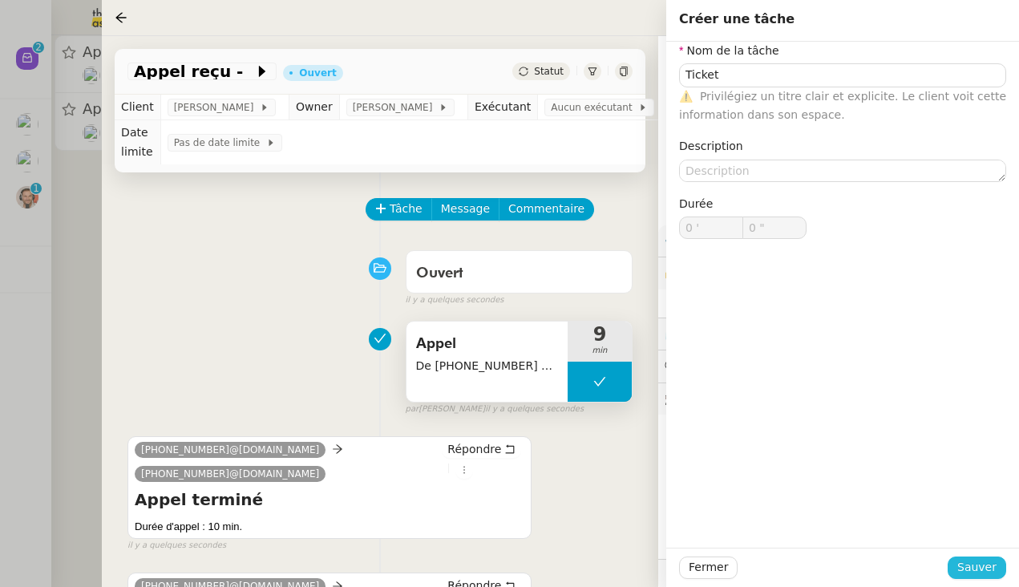
click at [881, 558] on span "Sauver" at bounding box center [976, 567] width 39 height 18
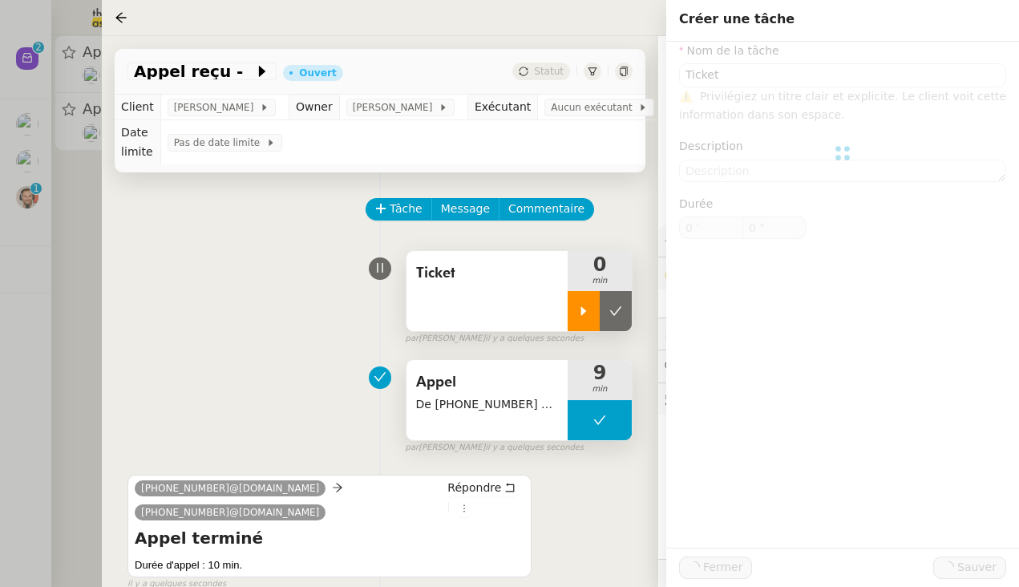
click at [593, 313] on div at bounding box center [584, 311] width 32 height 40
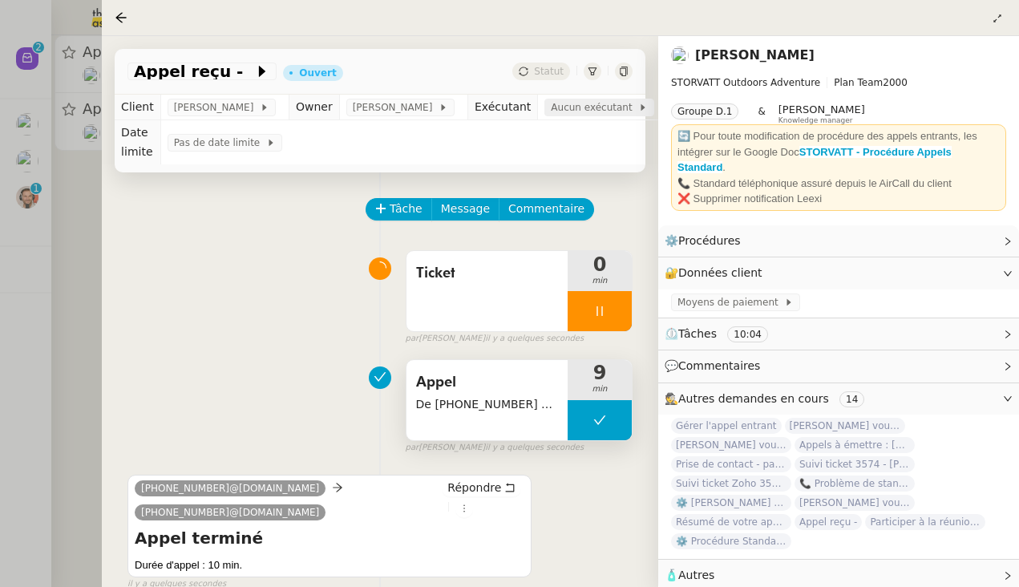
click at [586, 107] on span "Aucun exécutant" at bounding box center [594, 107] width 87 height 16
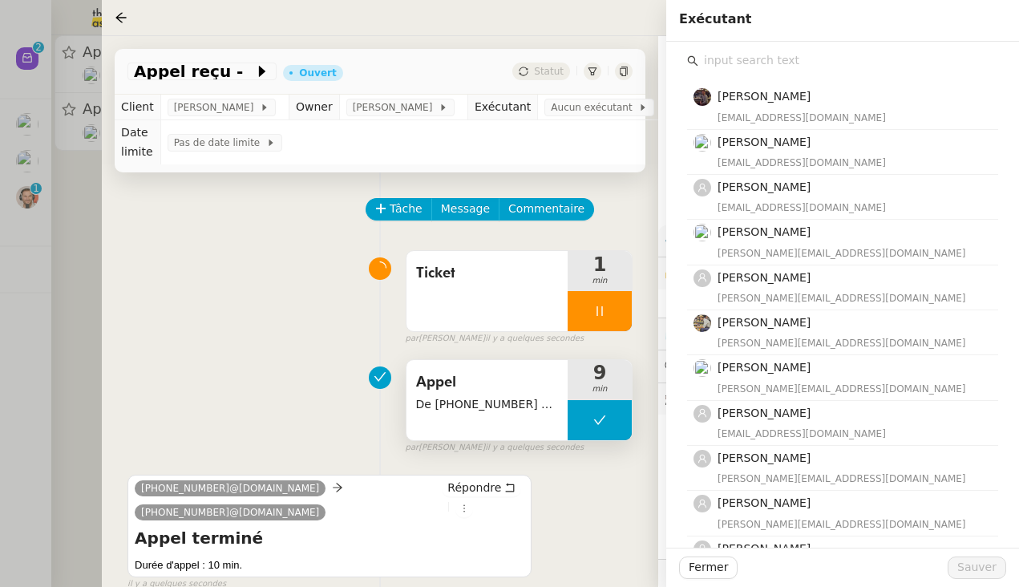
click at [775, 60] on input "text" at bounding box center [848, 61] width 300 height 22
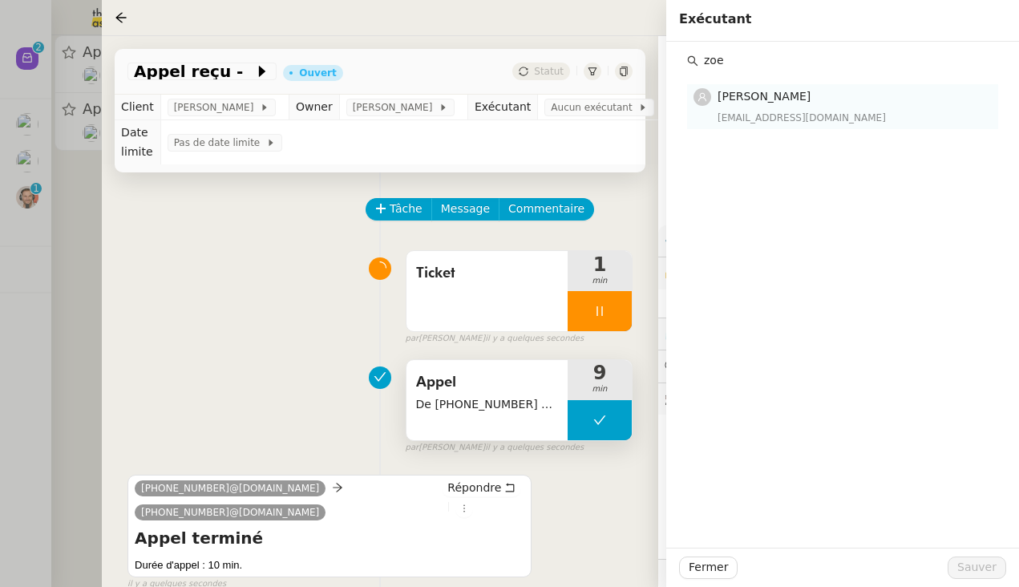
type input "zoe"
click at [791, 102] on span "[PERSON_NAME]" at bounding box center [764, 96] width 93 height 13
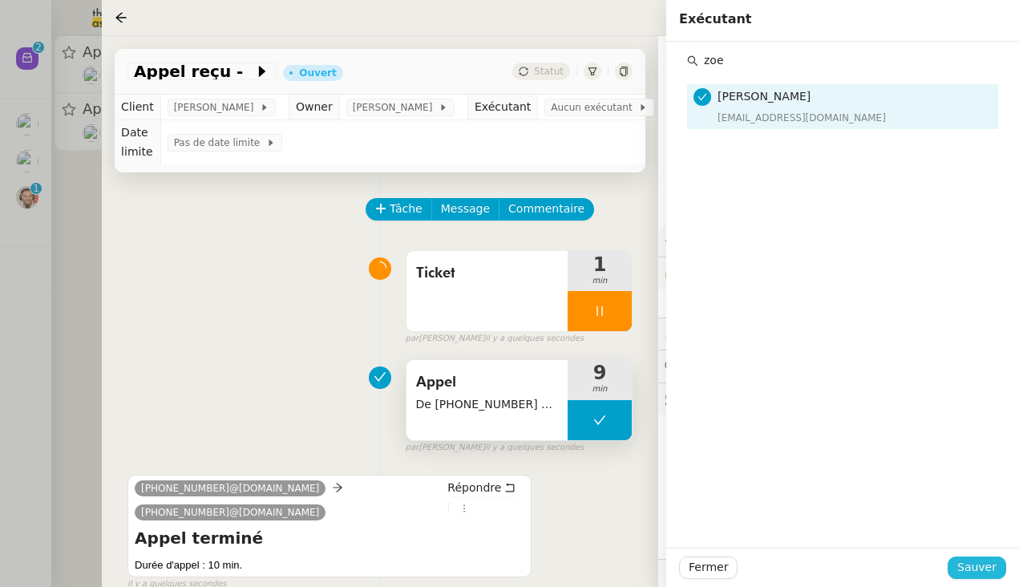
click at [881, 570] on span "Sauver" at bounding box center [976, 567] width 39 height 18
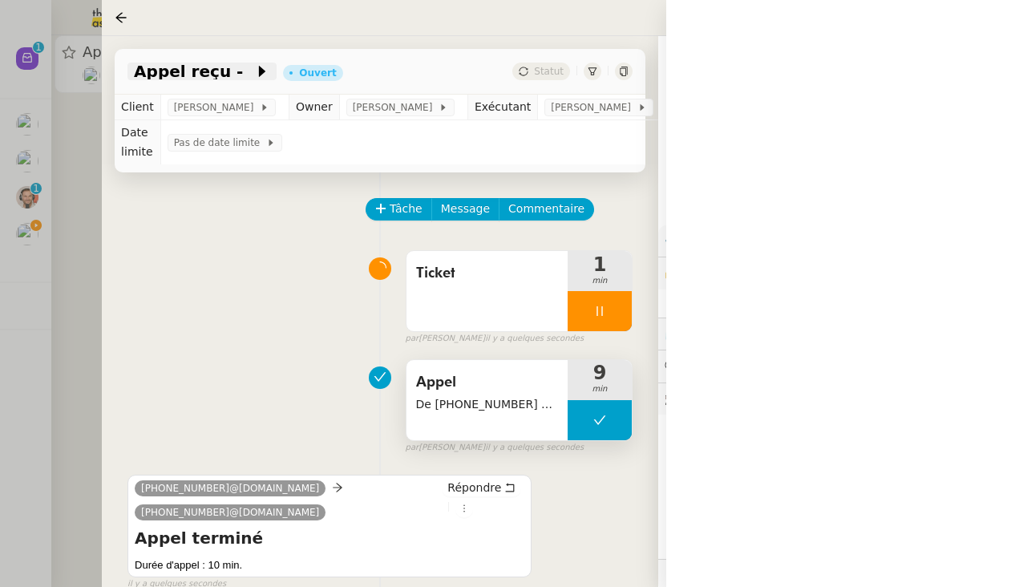
click at [254, 66] on icon at bounding box center [262, 71] width 16 height 16
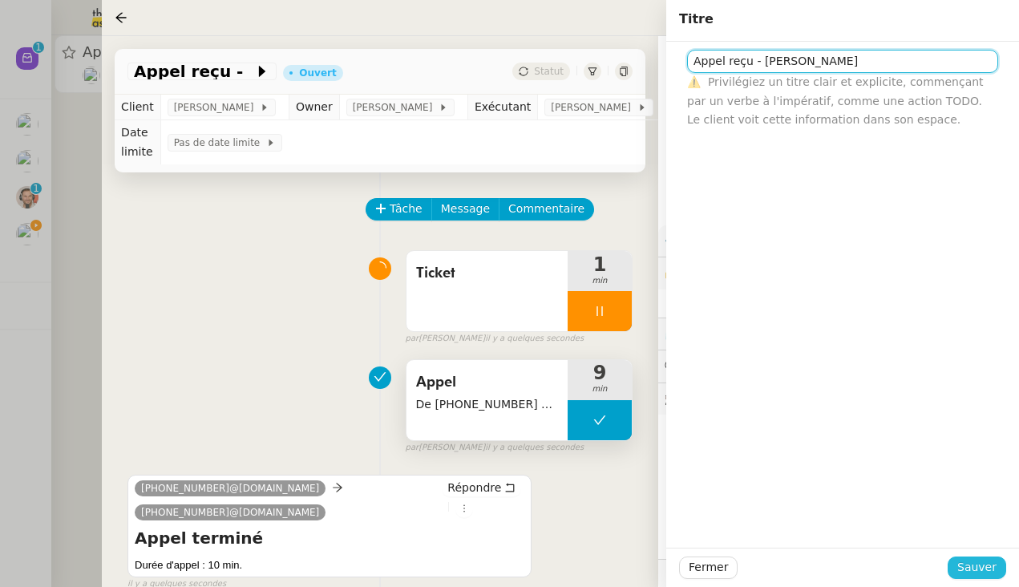
type input "Appel reçu - [PERSON_NAME]"
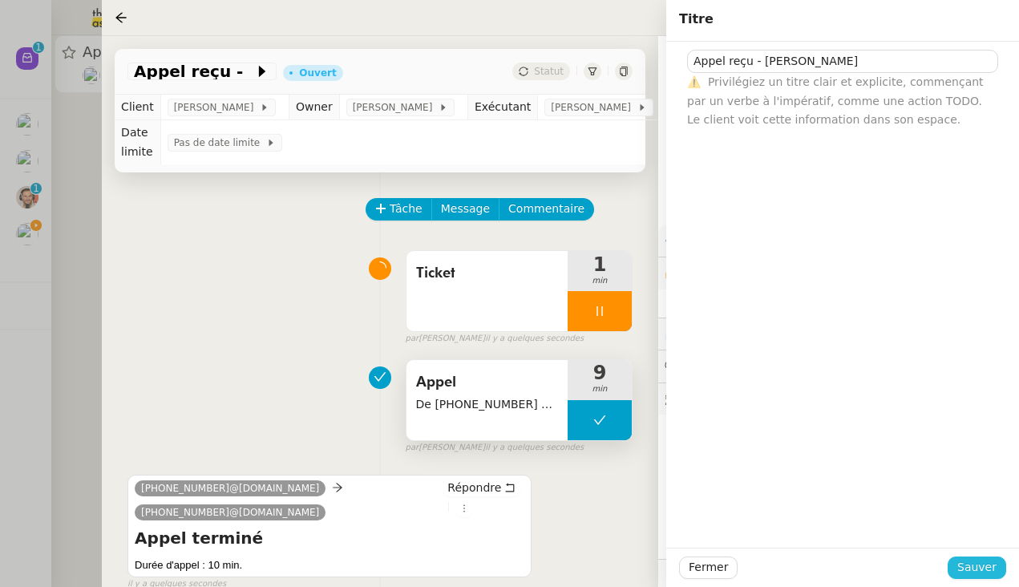
click at [881, 565] on span "Sauver" at bounding box center [976, 567] width 39 height 18
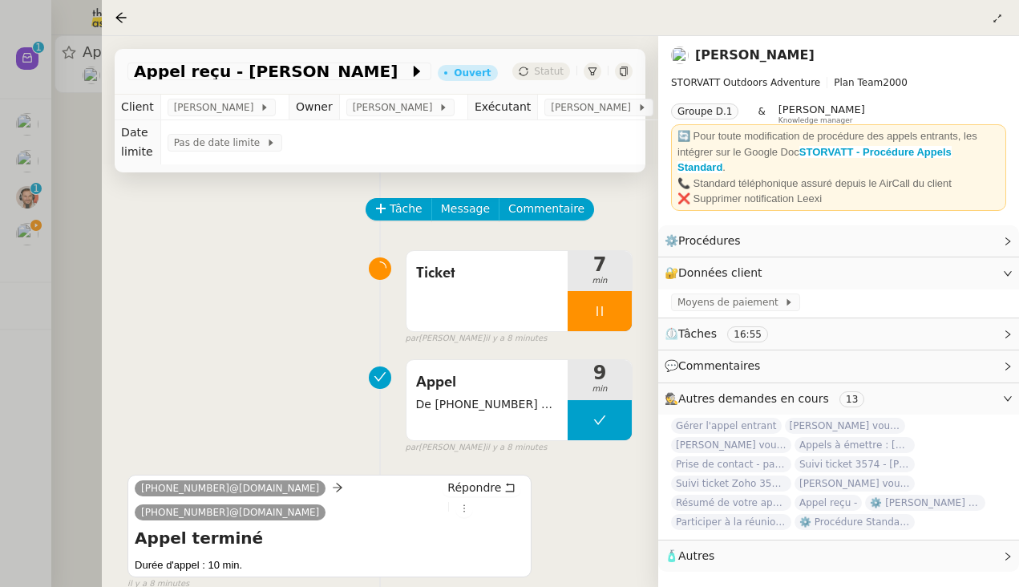
click at [17, 187] on div at bounding box center [509, 293] width 1019 height 587
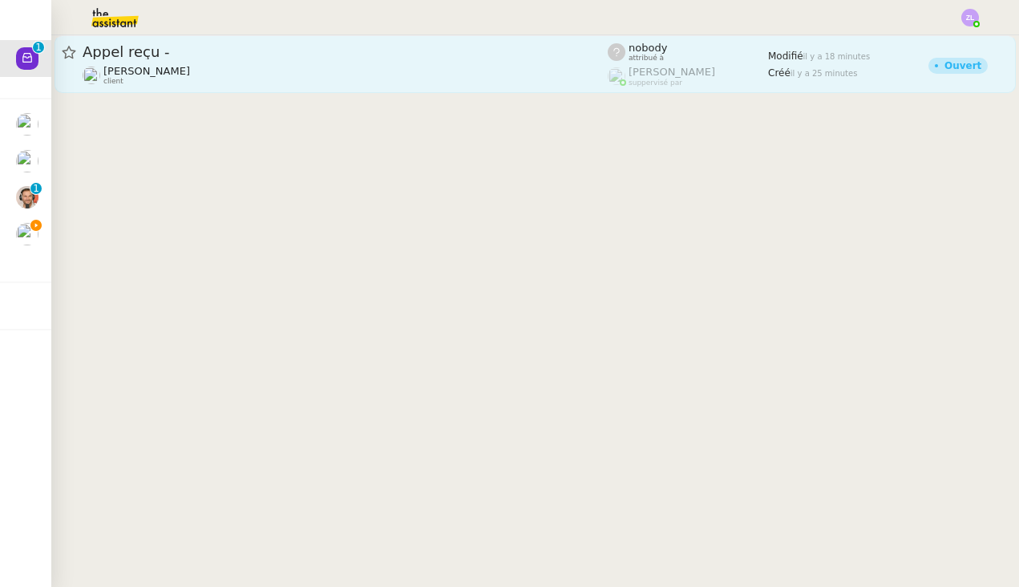
click at [276, 63] on div "Appel reçu - [PERSON_NAME] client" at bounding box center [345, 63] width 525 height 43
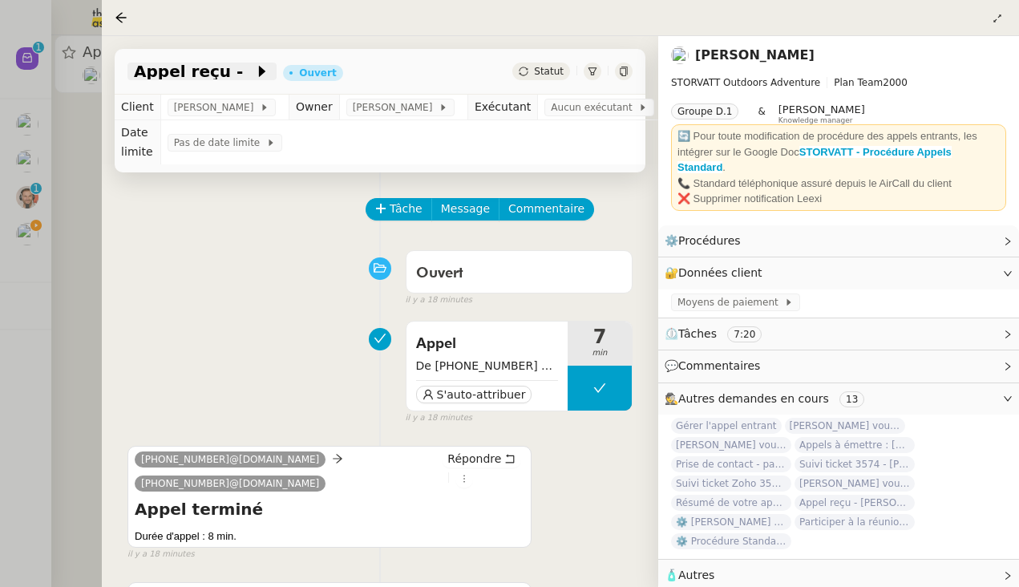
click at [254, 79] on icon at bounding box center [262, 71] width 16 height 16
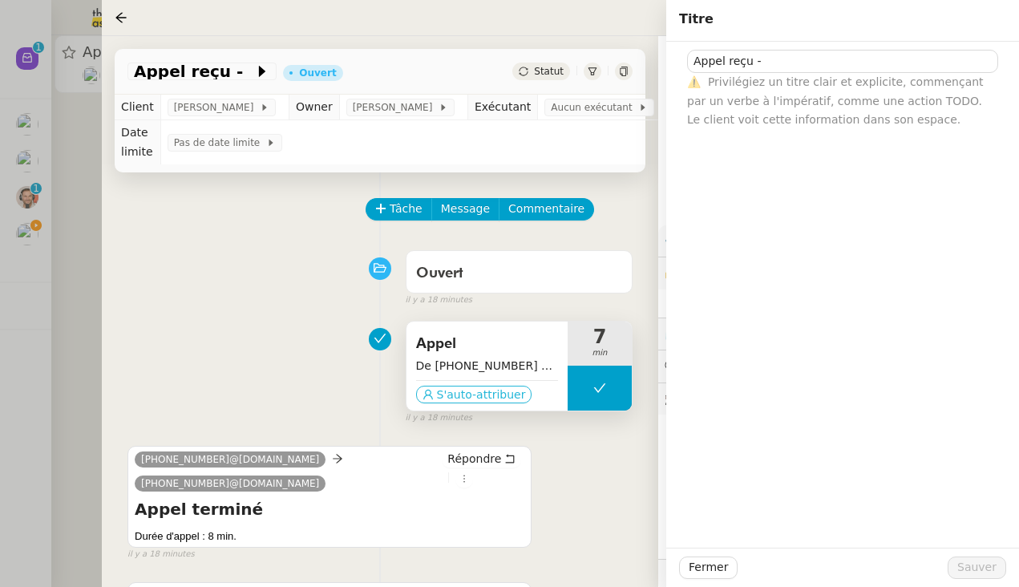
click at [470, 394] on span "S'auto-attribuer" at bounding box center [481, 394] width 89 height 16
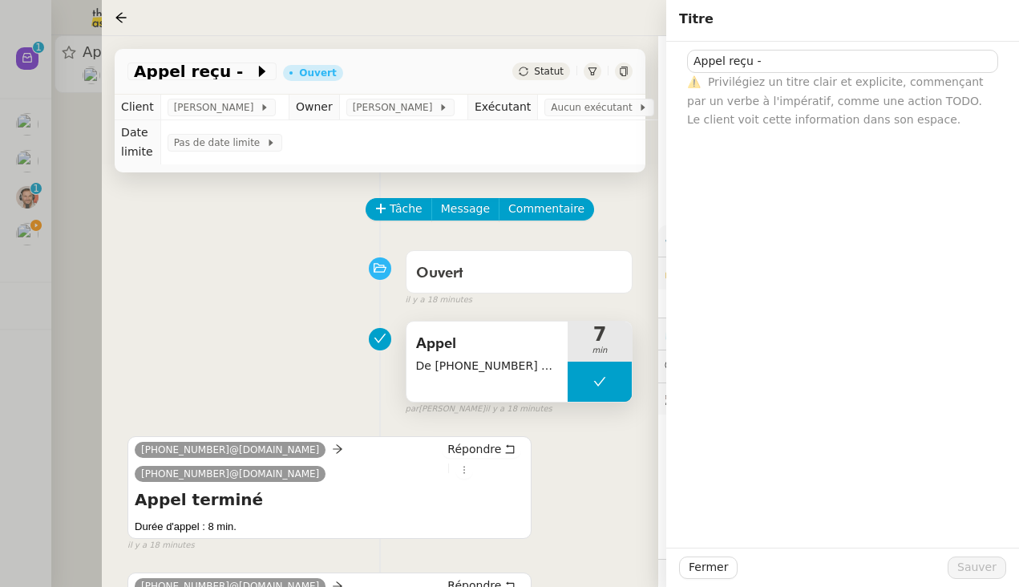
click at [780, 39] on div "Titre" at bounding box center [842, 21] width 353 height 42
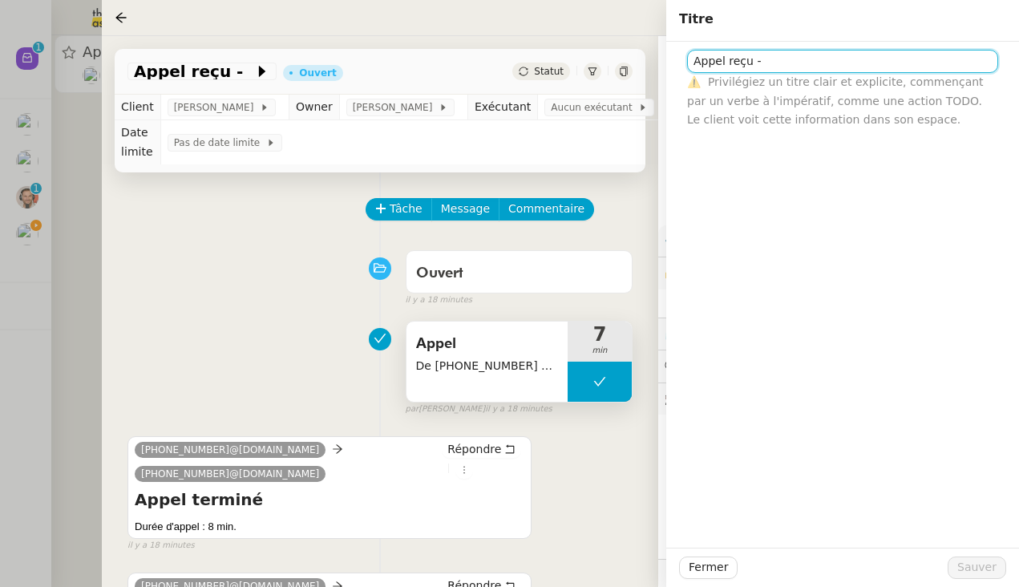
click at [780, 55] on input "Appel reçu -" at bounding box center [842, 61] width 311 height 23
type input "Appel reçu - [PERSON_NAME]"
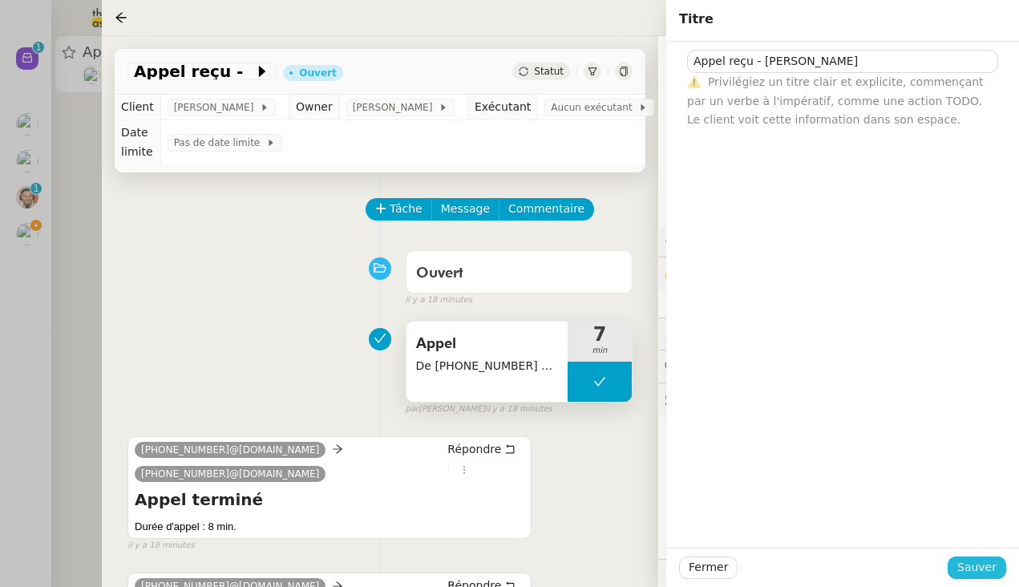
click at [881, 563] on span "Sauver" at bounding box center [976, 567] width 39 height 18
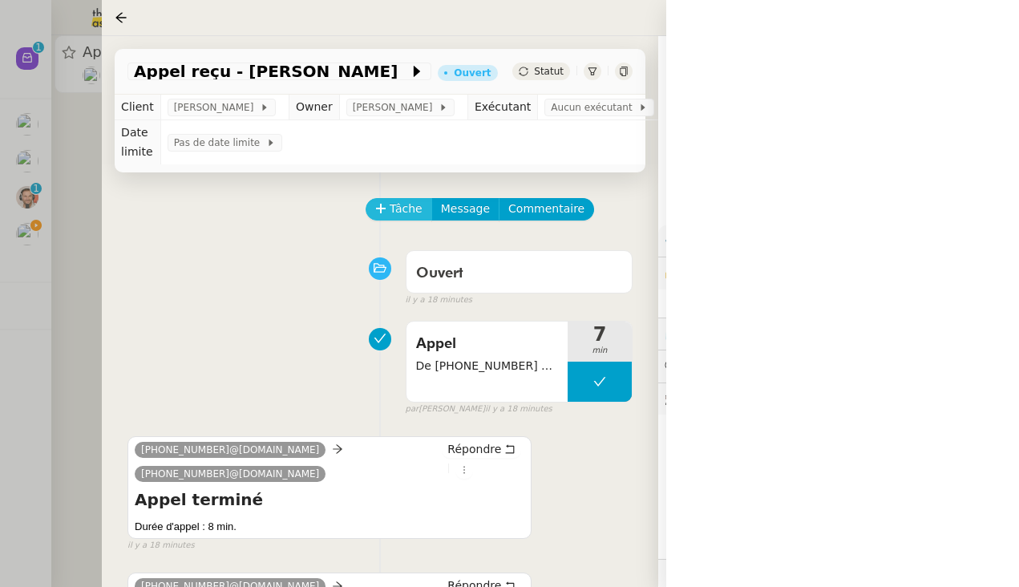
click at [384, 209] on icon at bounding box center [380, 208] width 9 height 1
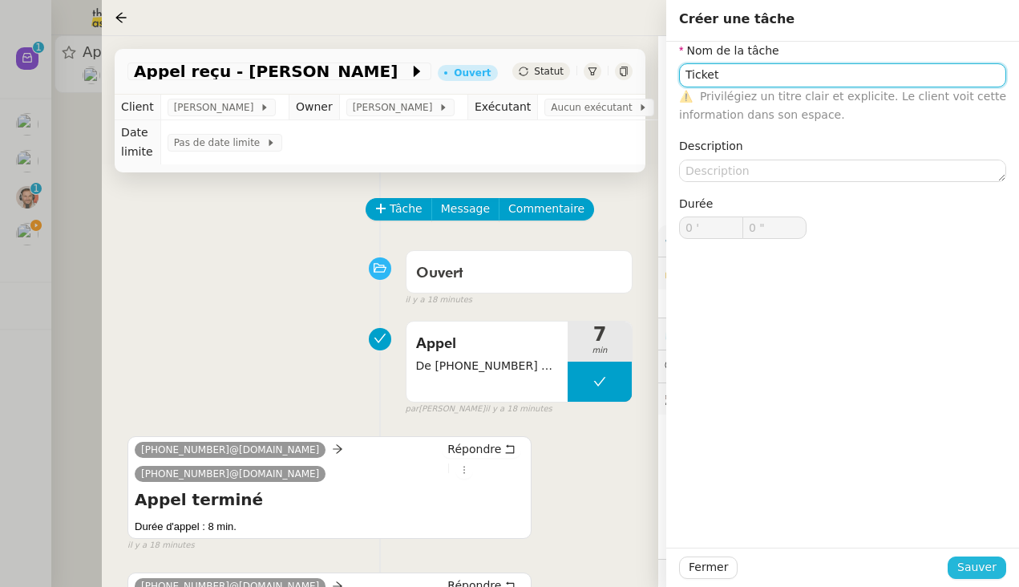
type input "Ticket"
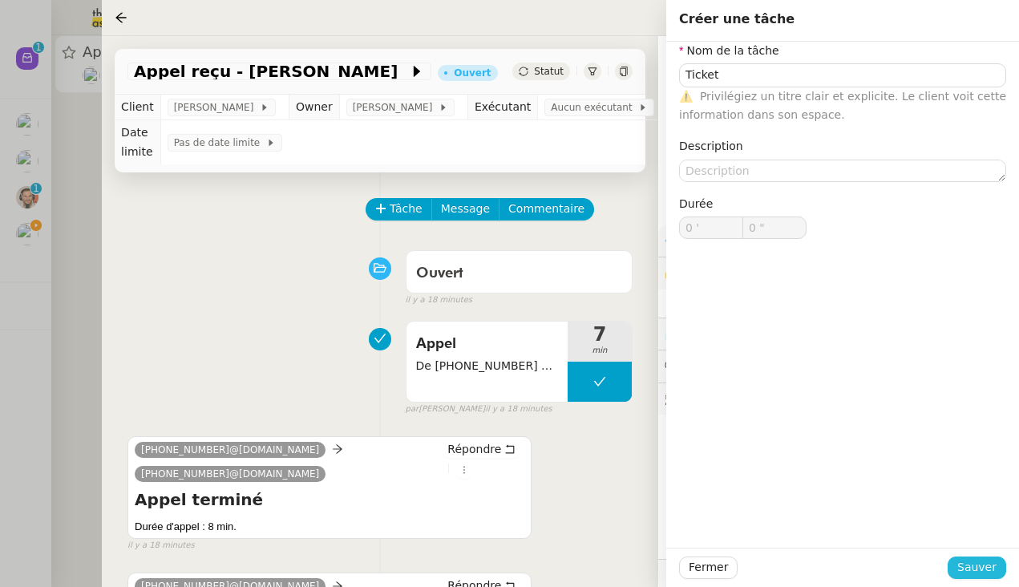
click at [881, 567] on span "Sauver" at bounding box center [976, 567] width 39 height 18
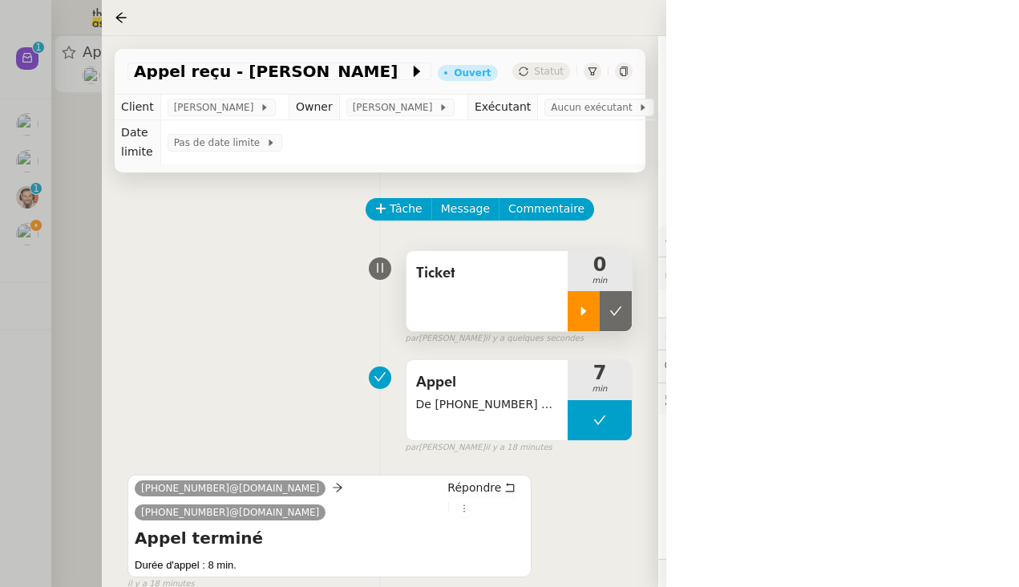
click at [592, 322] on div at bounding box center [584, 311] width 32 height 40
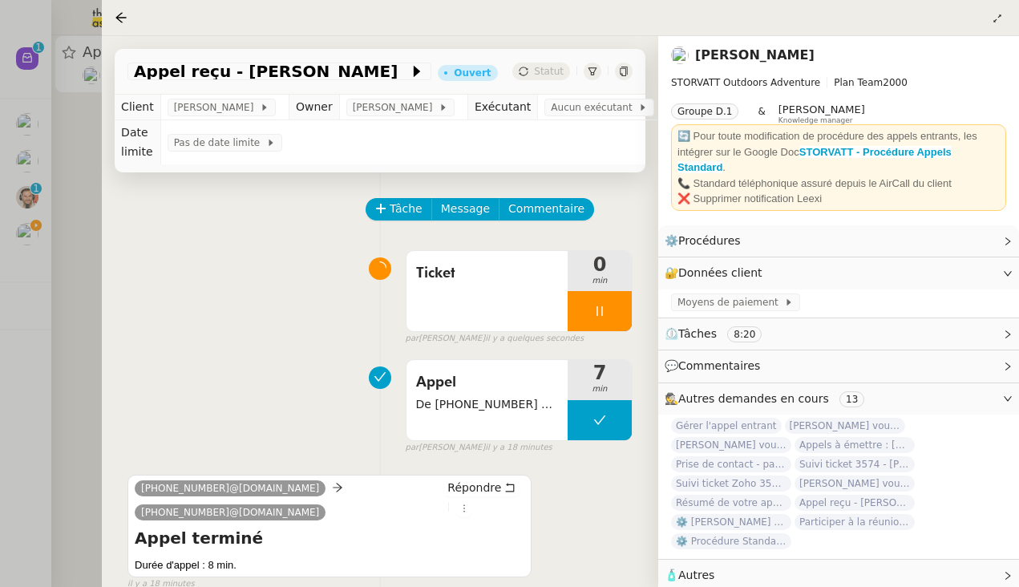
click at [77, 262] on div at bounding box center [509, 293] width 1019 height 587
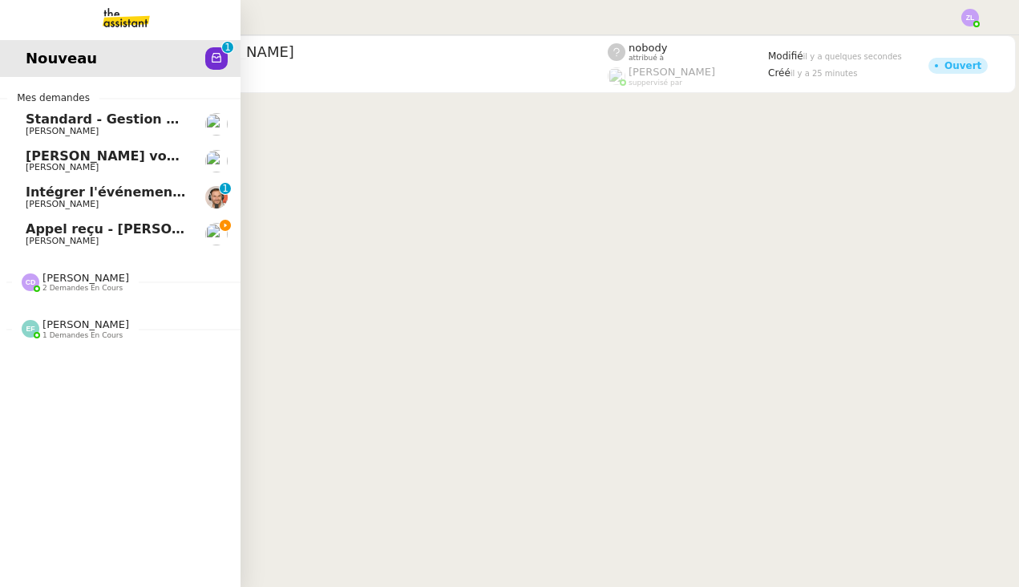
click at [83, 242] on span "[PERSON_NAME]" at bounding box center [62, 241] width 73 height 10
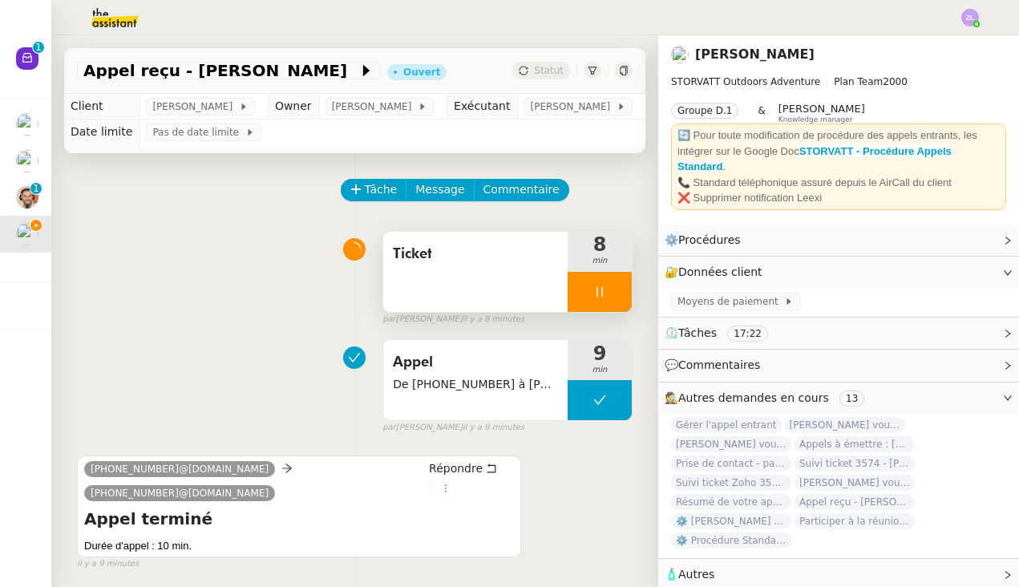
click at [580, 312] on div at bounding box center [600, 292] width 64 height 40
click at [622, 306] on button at bounding box center [616, 292] width 32 height 40
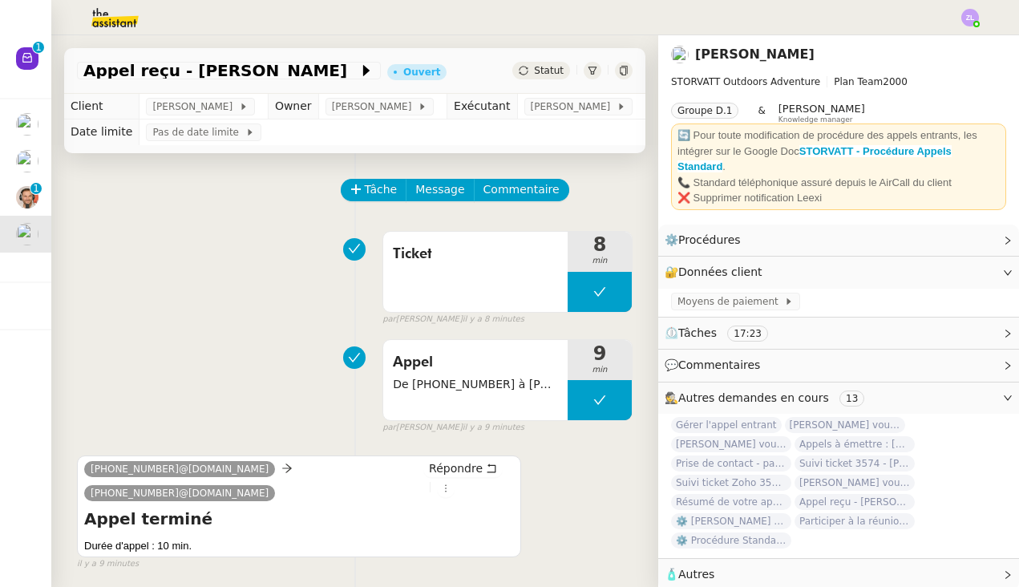
click at [535, 69] on div "Statut" at bounding box center [541, 71] width 58 height 18
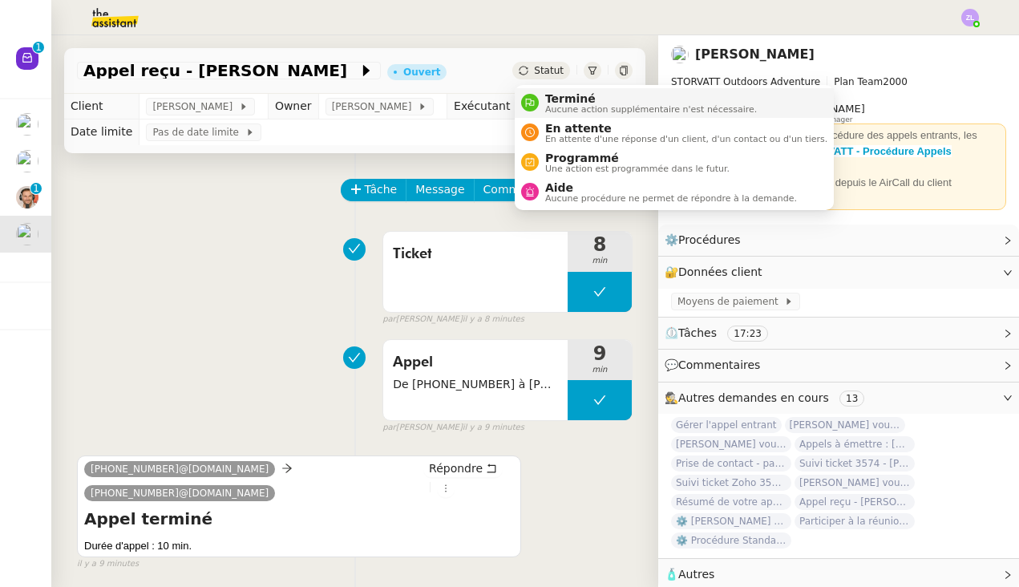
click at [548, 88] on li "Terminé Aucune action supplémentaire n'est nécessaire." at bounding box center [674, 103] width 319 height 30
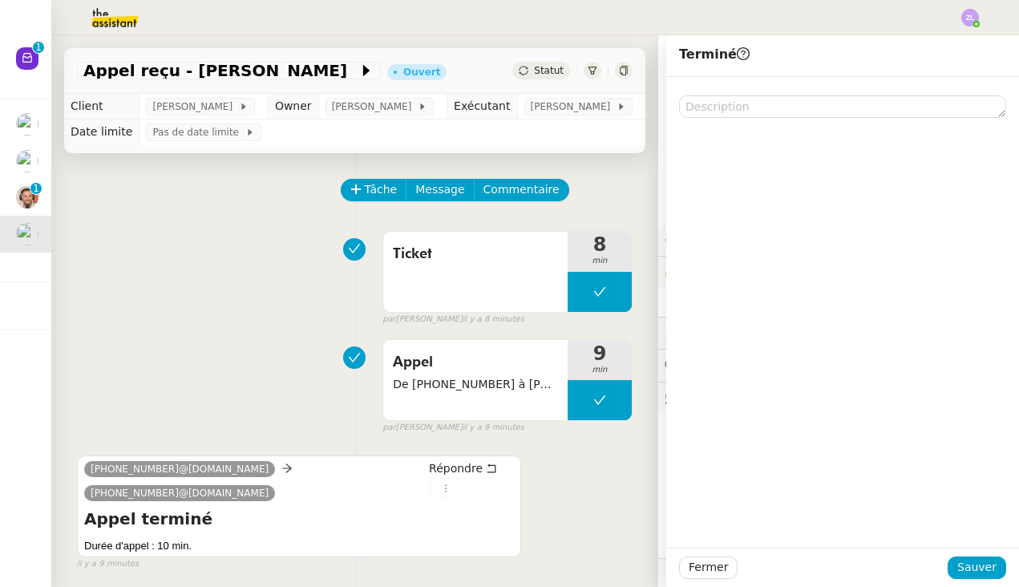
click at [881, 580] on div "Fermer Sauver" at bounding box center [842, 567] width 353 height 39
click at [881, 564] on span "Sauver" at bounding box center [976, 567] width 39 height 18
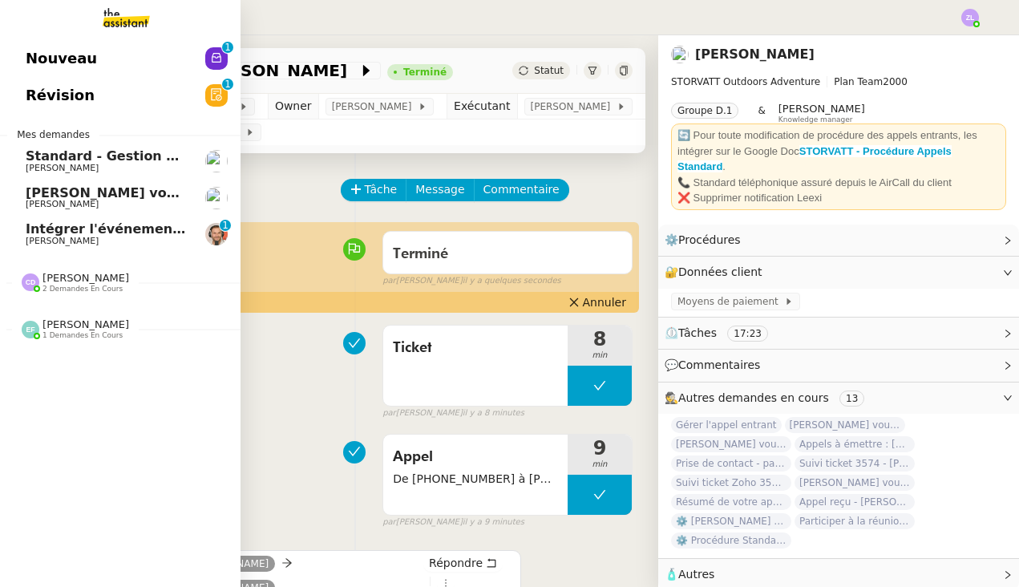
click at [105, 77] on link "Nouveau 0 1 2 3 4 5 6 7 8 9" at bounding box center [120, 58] width 241 height 37
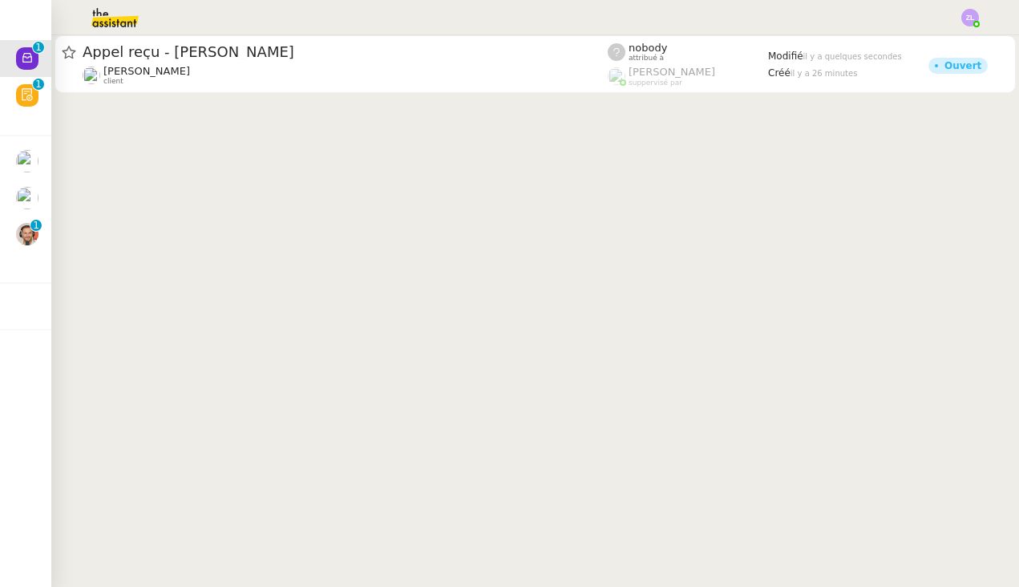
click at [597, 96] on cdk-virtual-scroll-viewport "Appel reçu - [PERSON_NAME] [PERSON_NAME] client nobody attribué à [PERSON_NAME]…" at bounding box center [535, 311] width 968 height 552
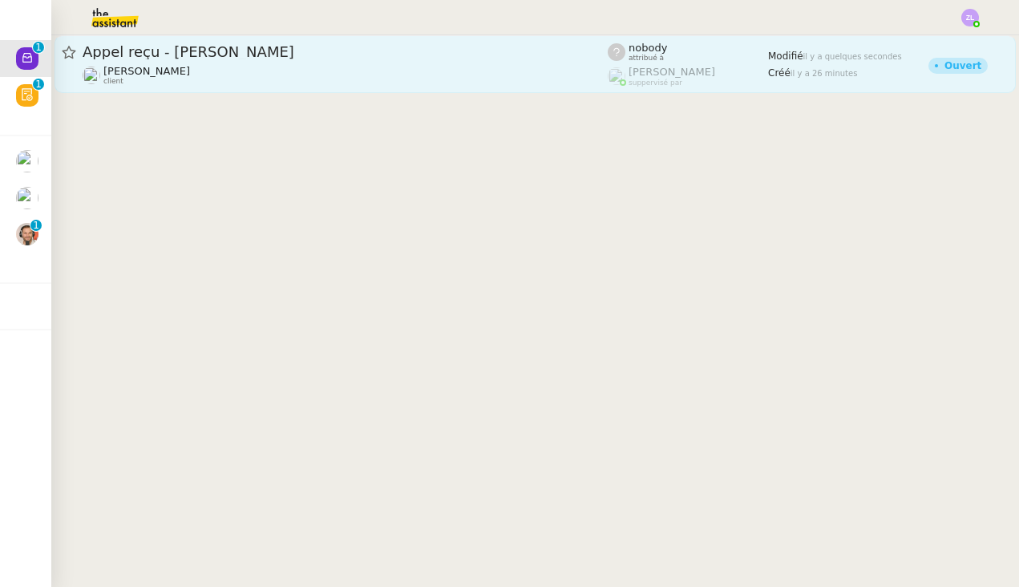
click at [574, 56] on span "Appel reçu - [PERSON_NAME]" at bounding box center [345, 52] width 525 height 14
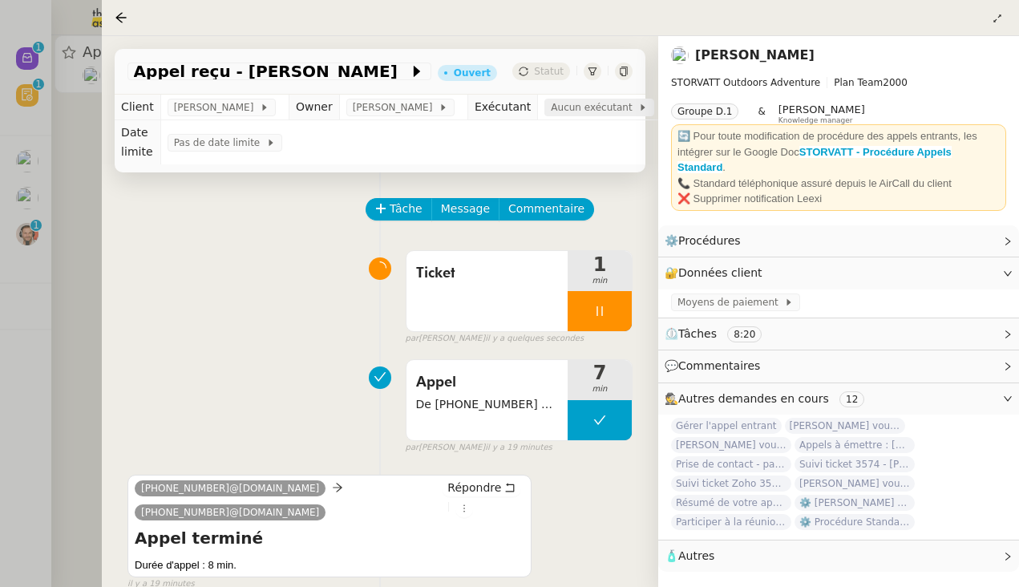
click at [605, 115] on span "Aucun exécutant" at bounding box center [594, 107] width 87 height 16
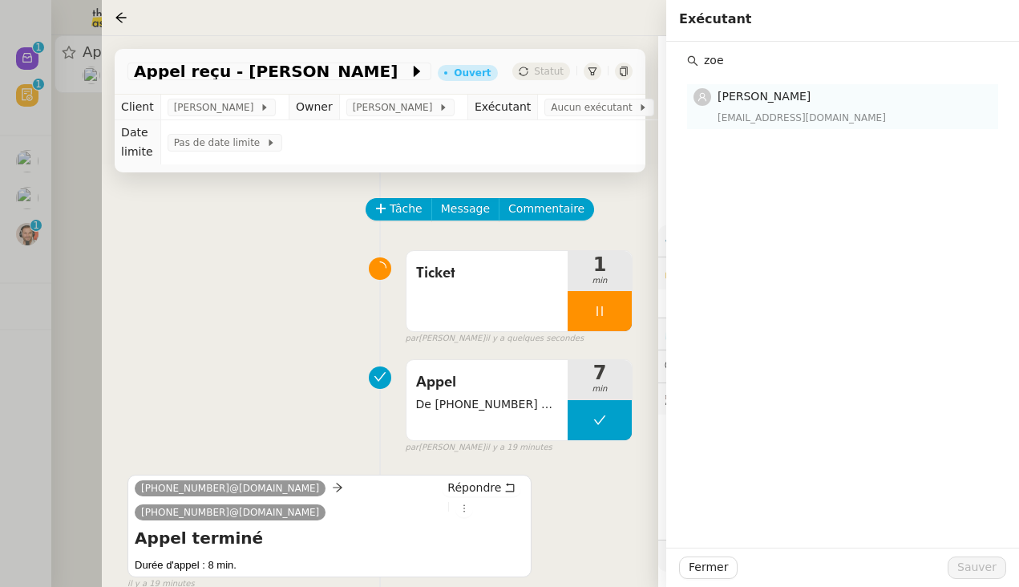
type input "zoe"
click at [751, 111] on div "[EMAIL_ADDRESS][DOMAIN_NAME]" at bounding box center [853, 118] width 271 height 16
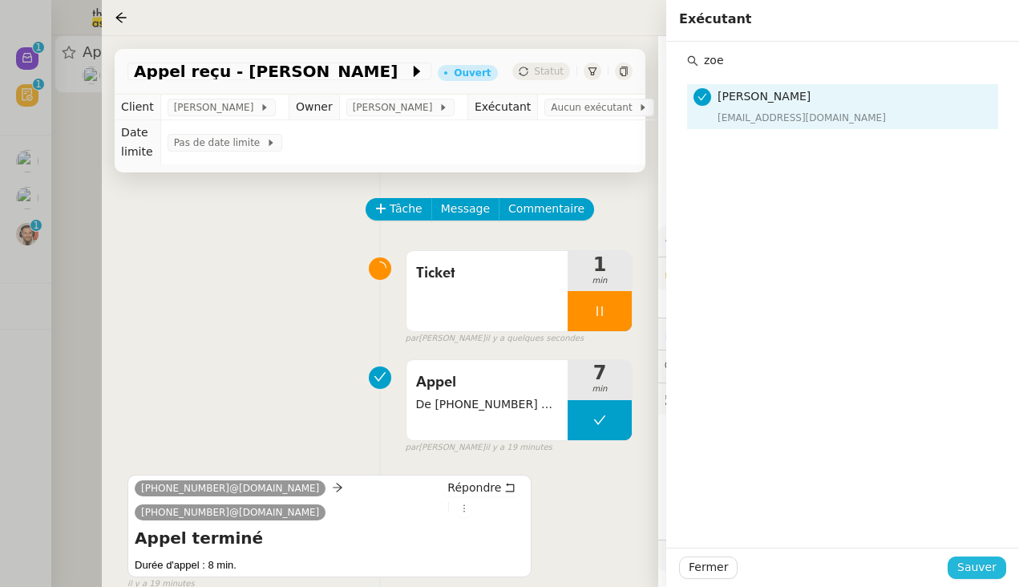
click at [881, 575] on span "Sauver" at bounding box center [976, 567] width 39 height 18
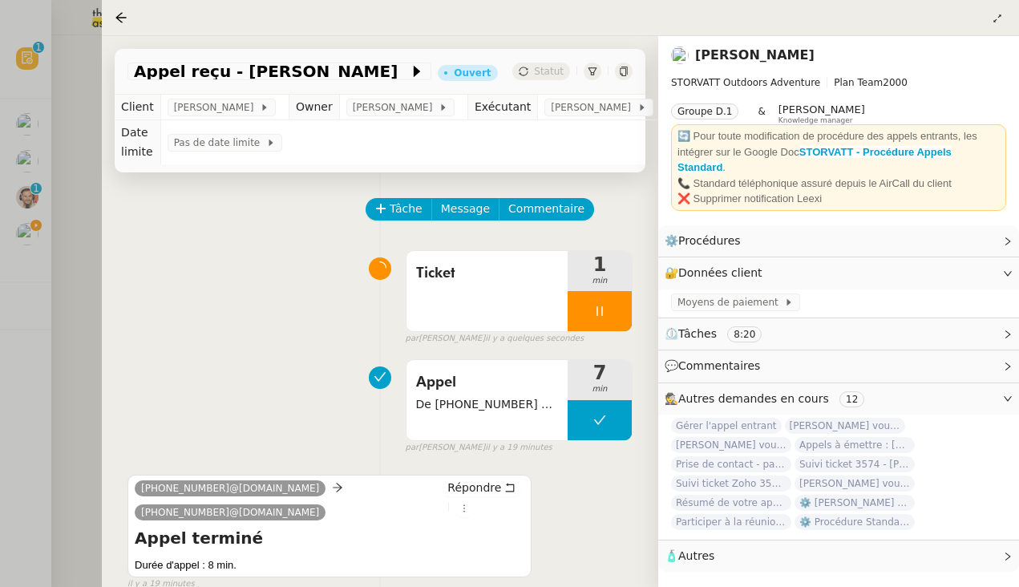
click at [77, 277] on div at bounding box center [509, 293] width 1019 height 587
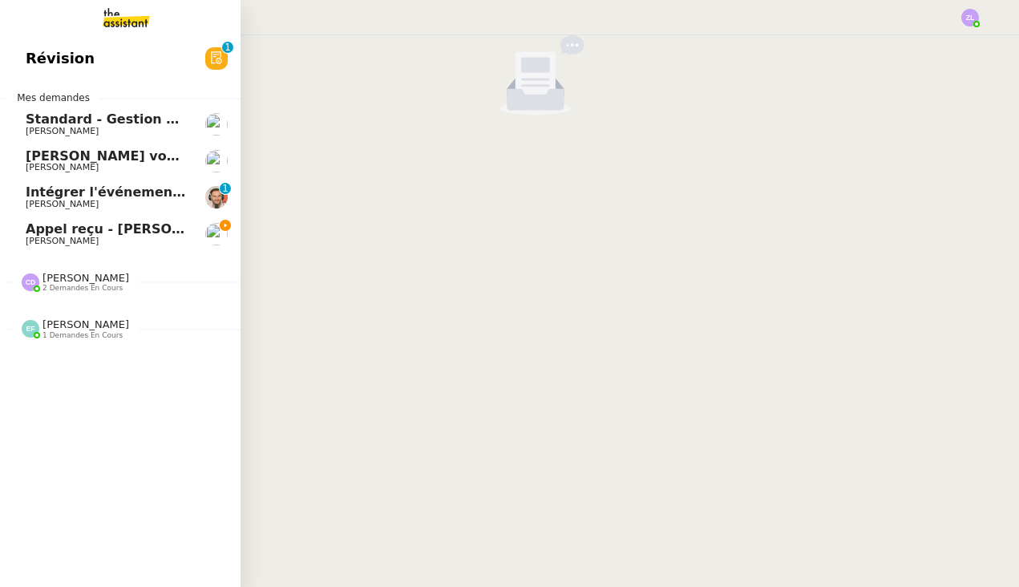
click at [35, 244] on link "Appel reçu - [PERSON_NAME] [PERSON_NAME]" at bounding box center [120, 234] width 241 height 37
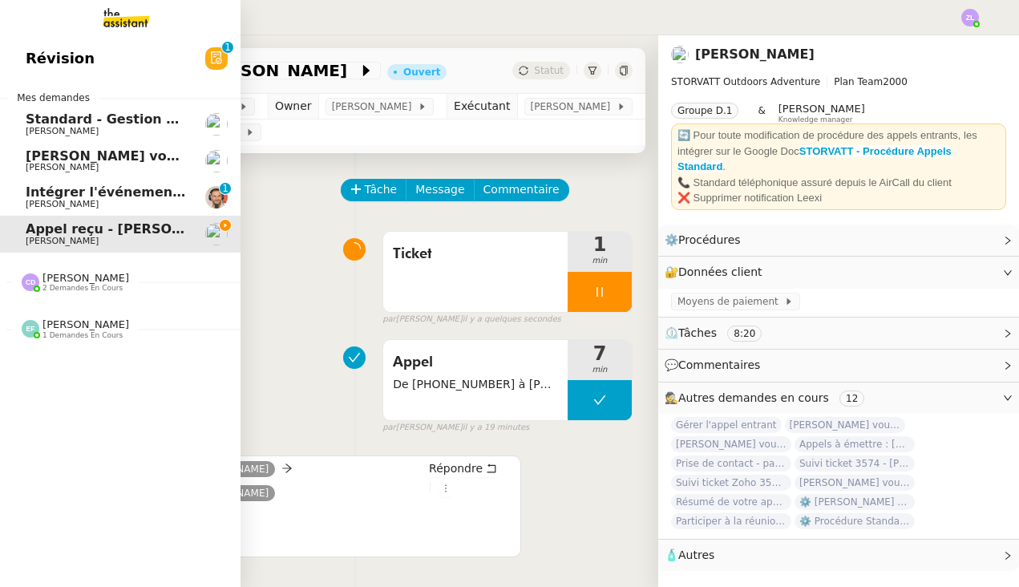
click at [78, 162] on span "[PERSON_NAME]" at bounding box center [62, 167] width 73 height 10
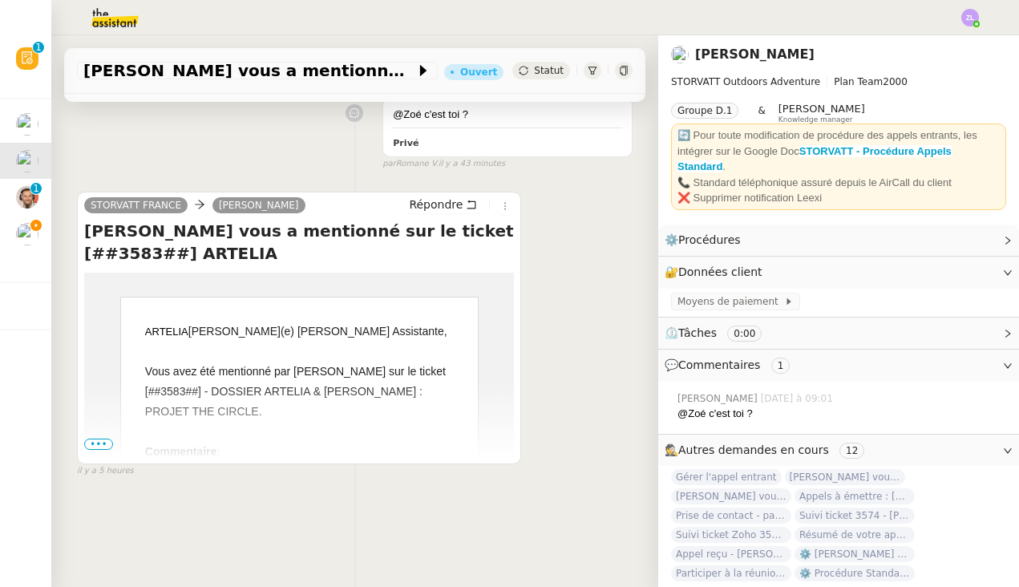
click at [88, 442] on span "•••" at bounding box center [98, 444] width 29 height 11
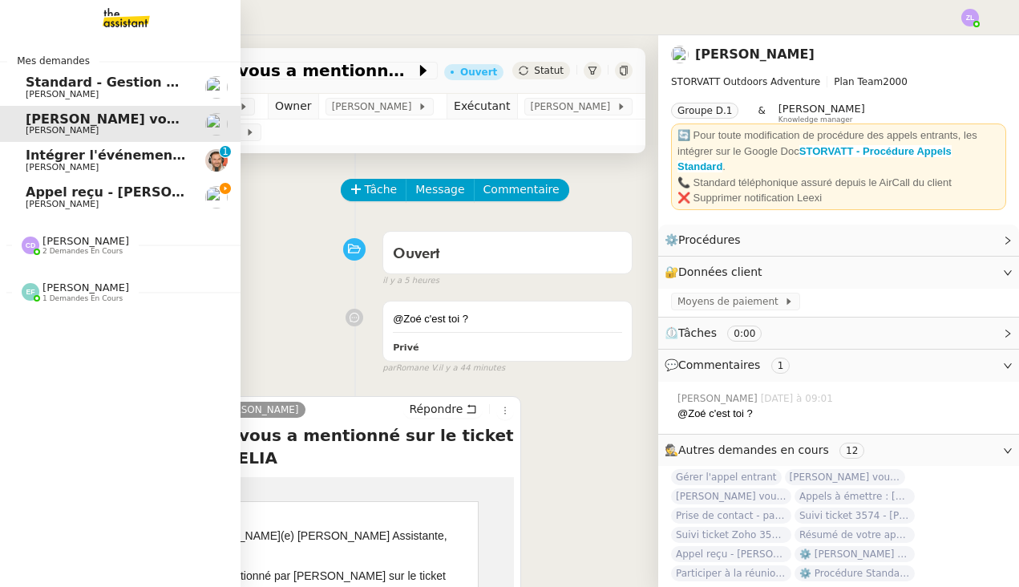
click at [20, 202] on link "Appel reçu - [PERSON_NAME] [PERSON_NAME]" at bounding box center [120, 197] width 241 height 37
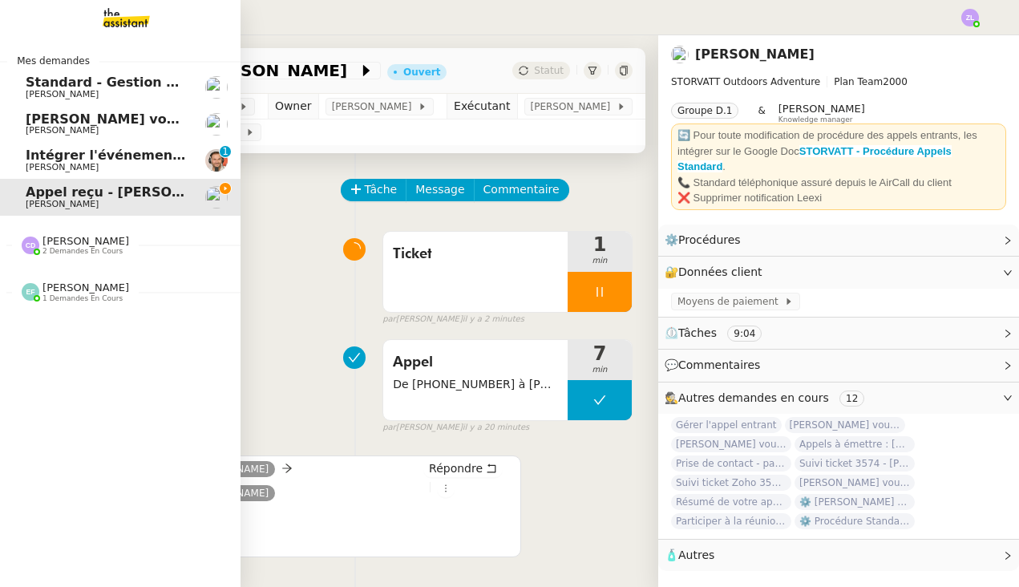
click at [20, 202] on link "Appel reçu - [PERSON_NAME] [PERSON_NAME]" at bounding box center [120, 197] width 241 height 37
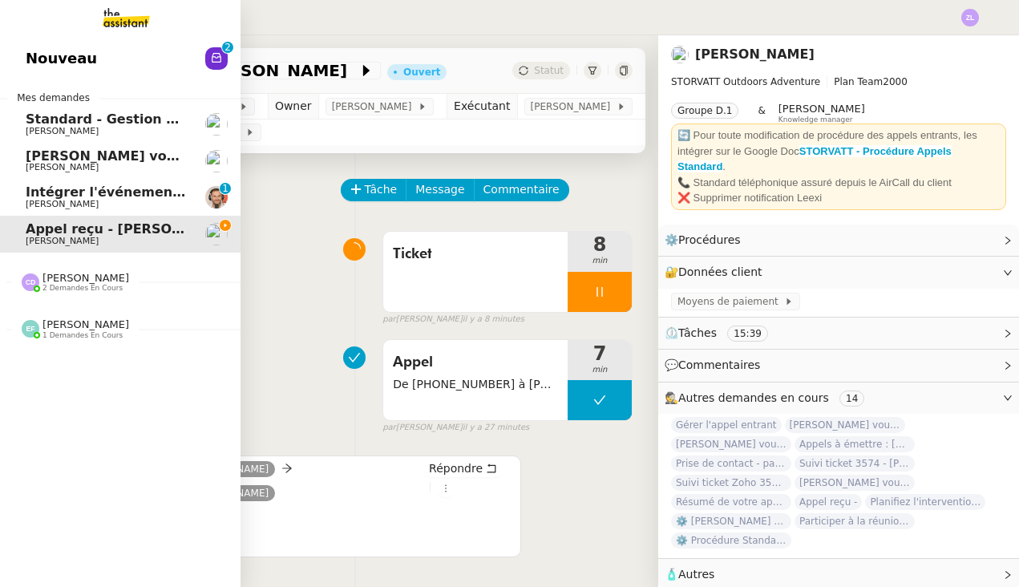
click at [160, 77] on link "Nouveau 0 1 2 3 4 5 6 7 8 9" at bounding box center [120, 58] width 241 height 37
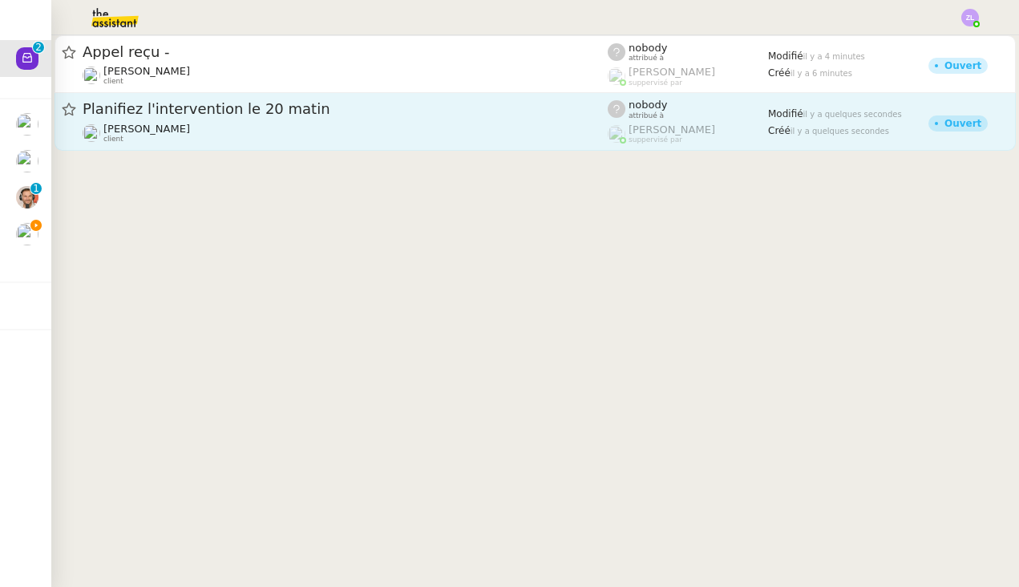
click at [331, 97] on link "Planifiez l'intervention le 20 matin [PERSON_NAME] client nobody attribué à [PE…" at bounding box center [535, 122] width 961 height 58
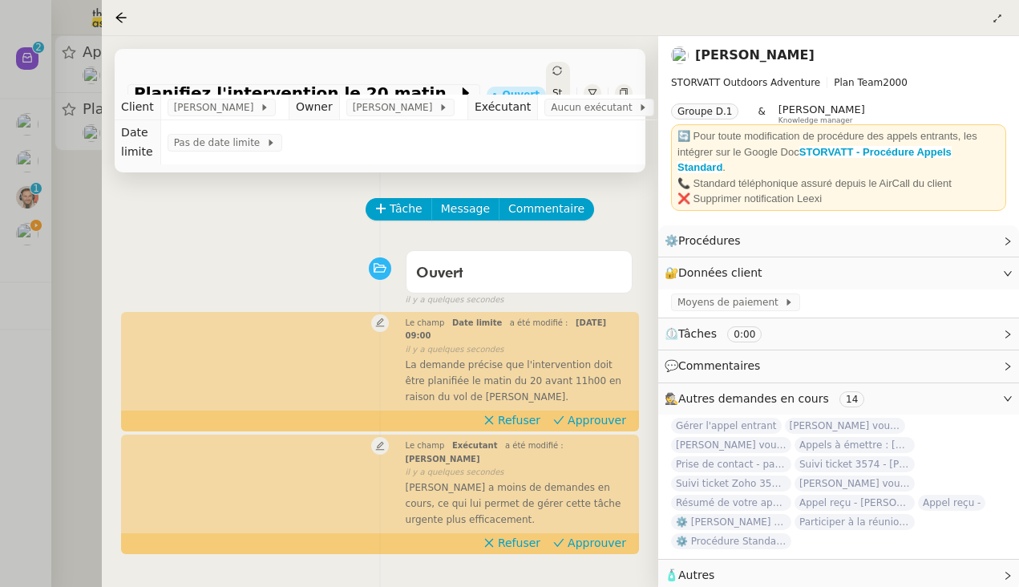
click at [552, 87] on span "Statut" at bounding box center [557, 104] width 10 height 34
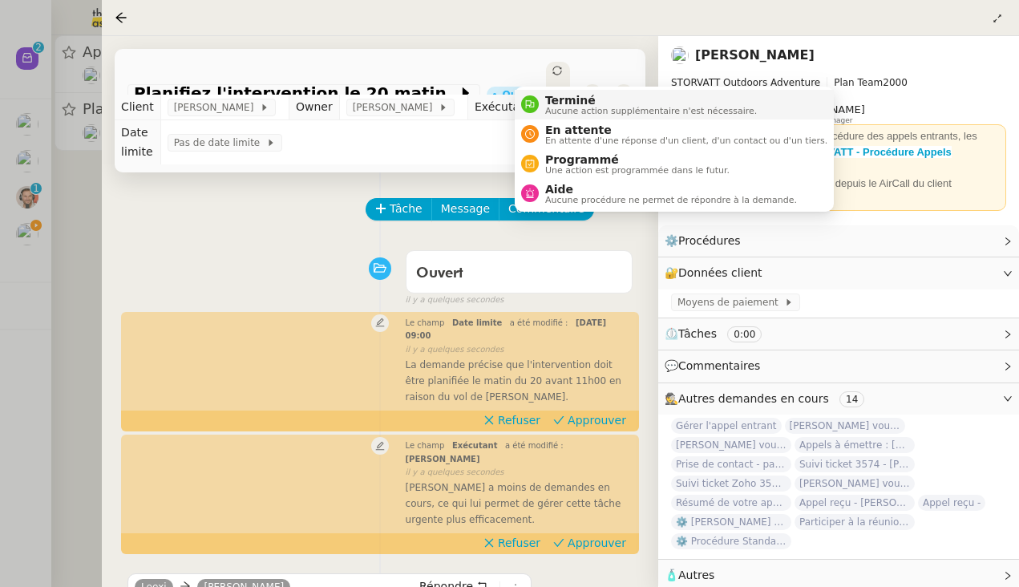
click at [551, 102] on span "Terminé" at bounding box center [651, 100] width 212 height 13
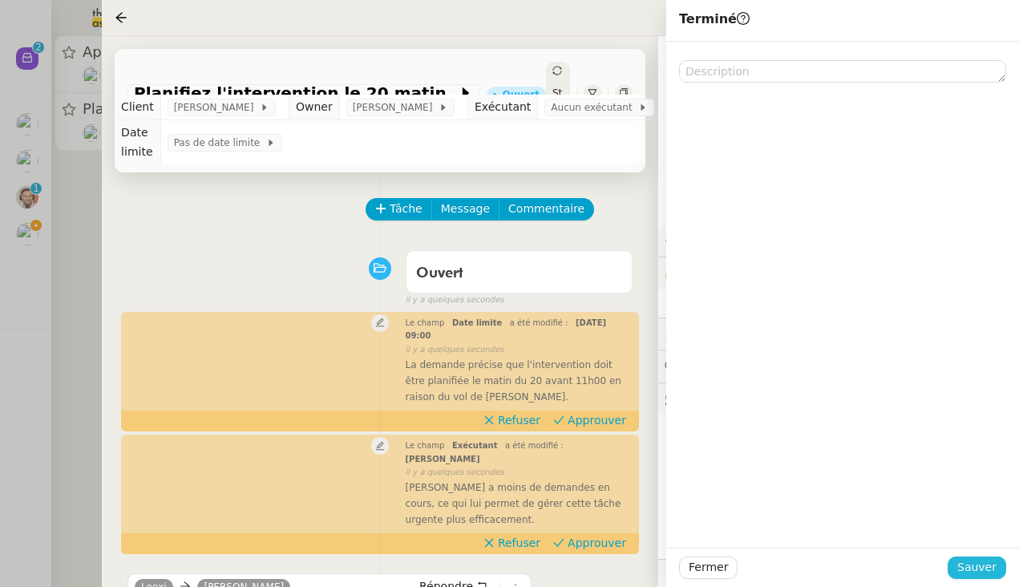
click at [881, 557] on button "Sauver" at bounding box center [977, 567] width 59 height 22
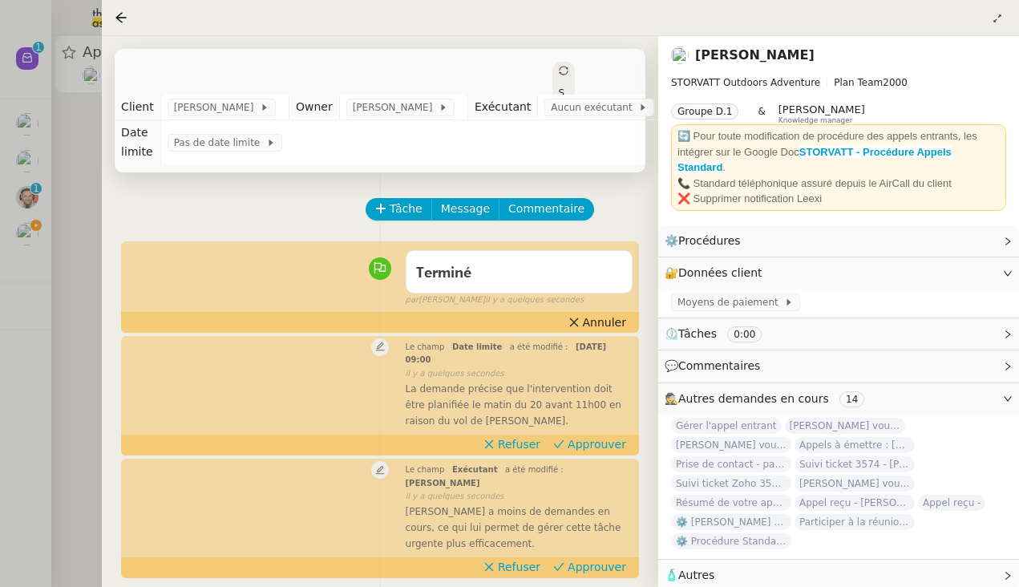
click at [107, 220] on div "Tâche Message Commentaire Veuillez patienter une erreur s'est produite 👌👌👌 mess…" at bounding box center [380, 540] width 556 height 737
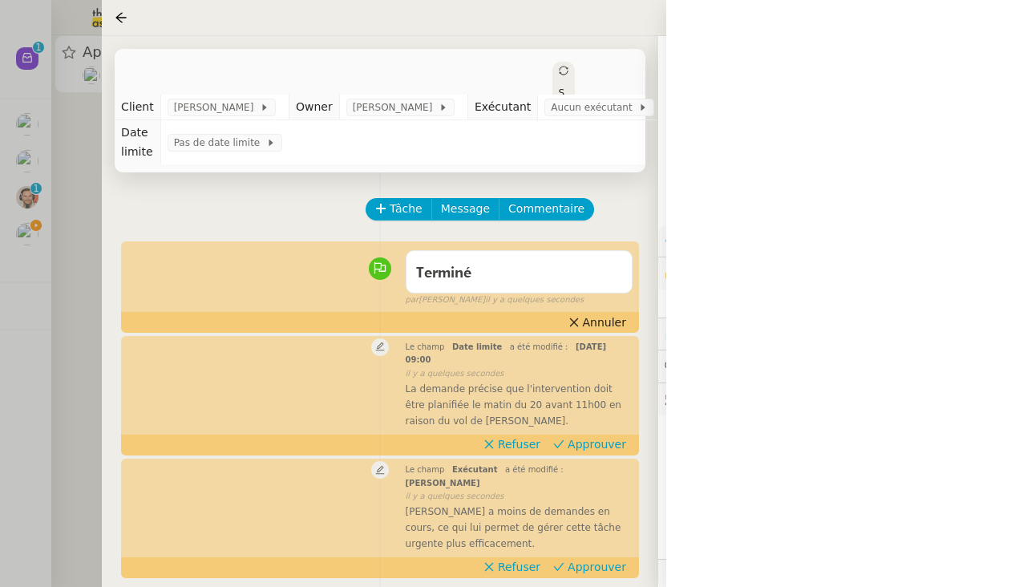
click at [87, 222] on div at bounding box center [509, 293] width 1019 height 587
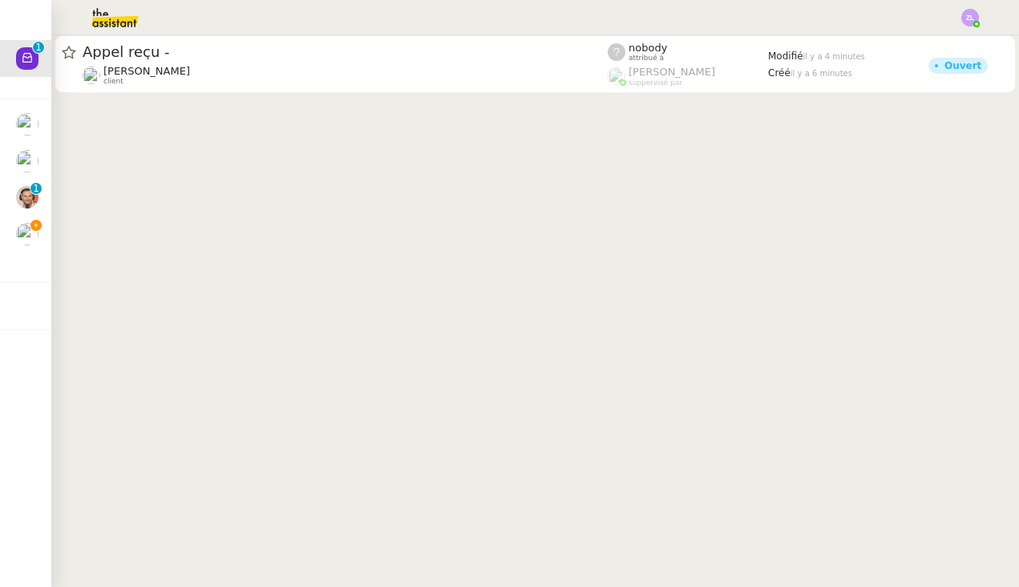
click at [182, 99] on cdk-virtual-scroll-viewport "Appel reçu - [PERSON_NAME] client nobody attribué à [PERSON_NAME] suppervisé pa…" at bounding box center [535, 311] width 968 height 552
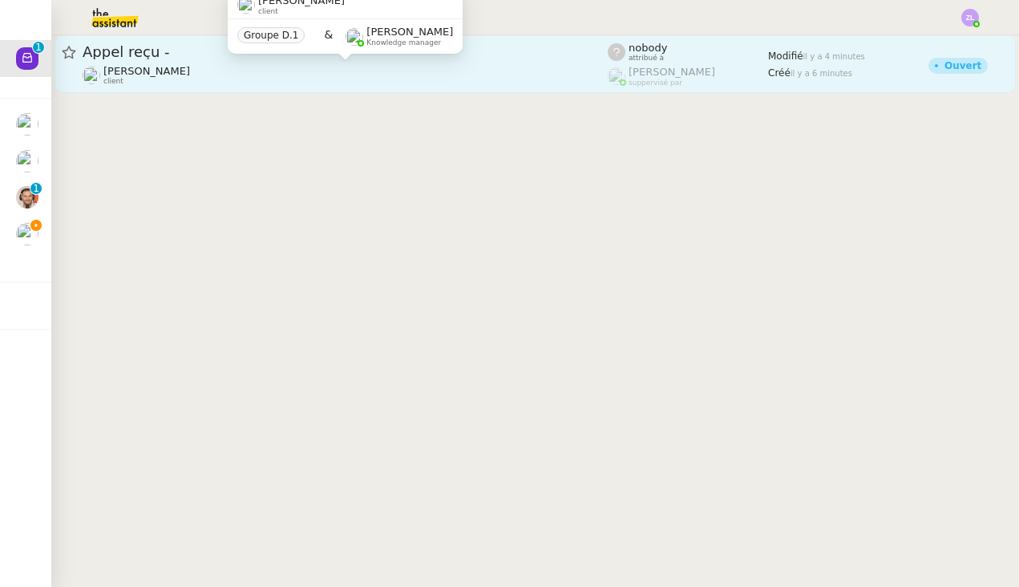
click at [184, 74] on span "[PERSON_NAME]" at bounding box center [146, 71] width 87 height 12
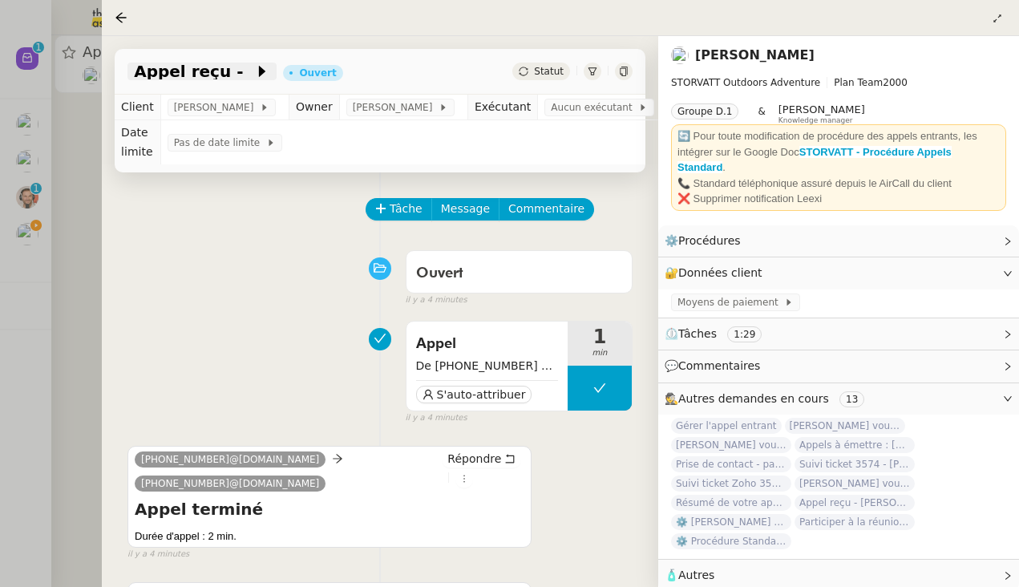
click at [248, 64] on div "Appel reçu -" at bounding box center [201, 72] width 149 height 18
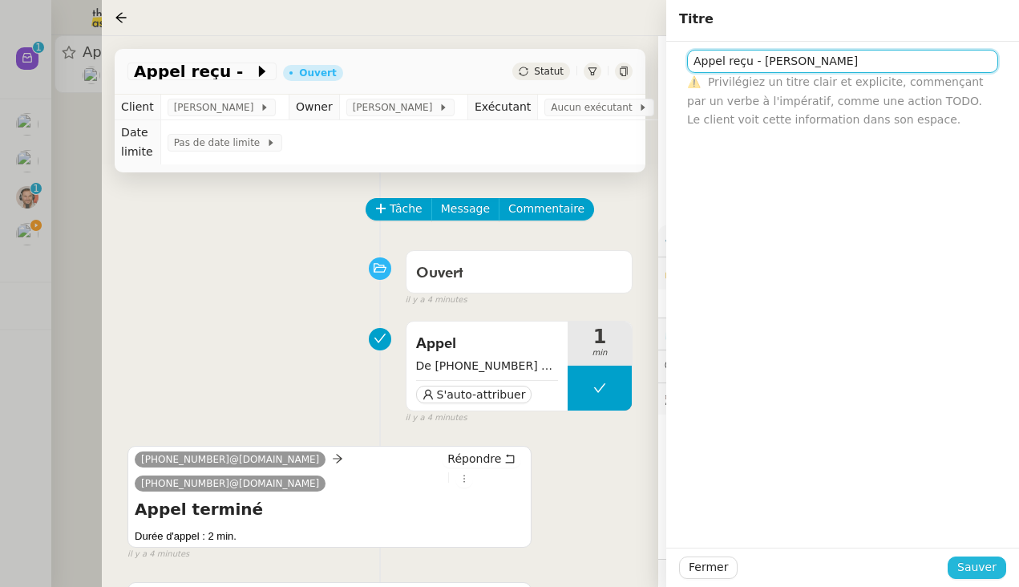
type input "Appel reçu - [PERSON_NAME]"
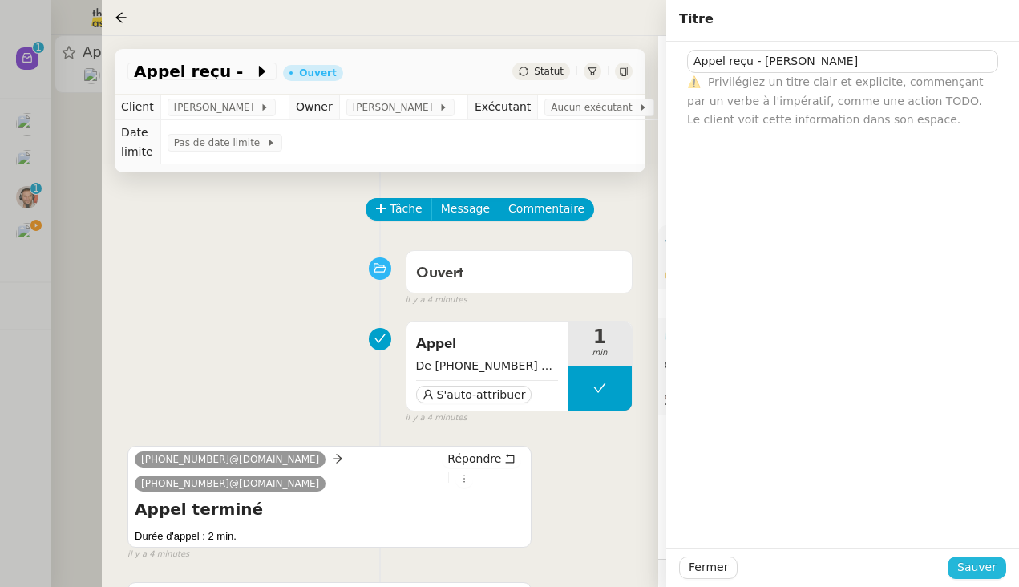
click at [881, 567] on span "Sauver" at bounding box center [976, 567] width 39 height 18
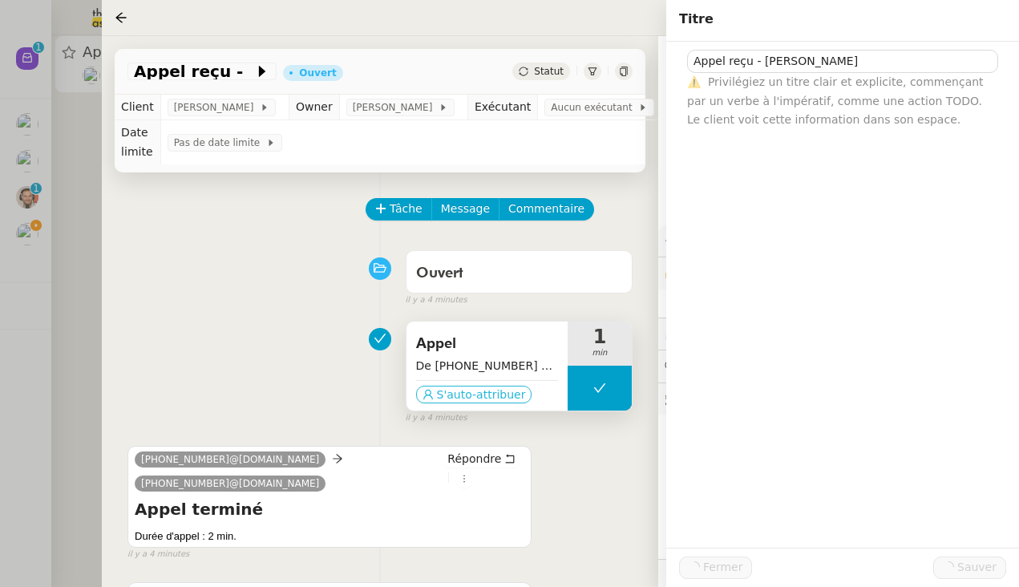
click at [485, 393] on span "S'auto-attribuer" at bounding box center [481, 394] width 89 height 16
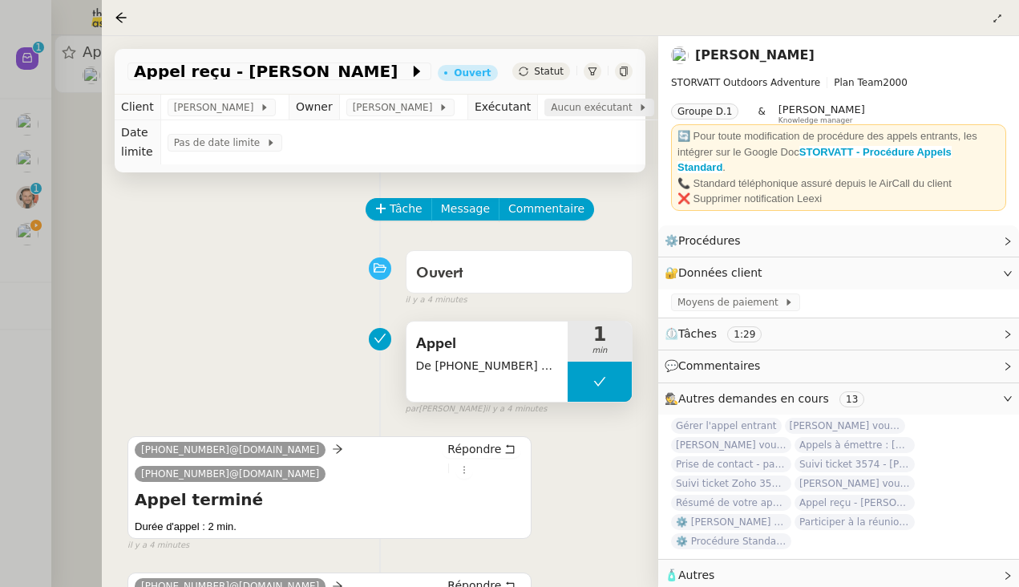
click at [585, 105] on span "Aucun exécutant" at bounding box center [594, 107] width 87 height 16
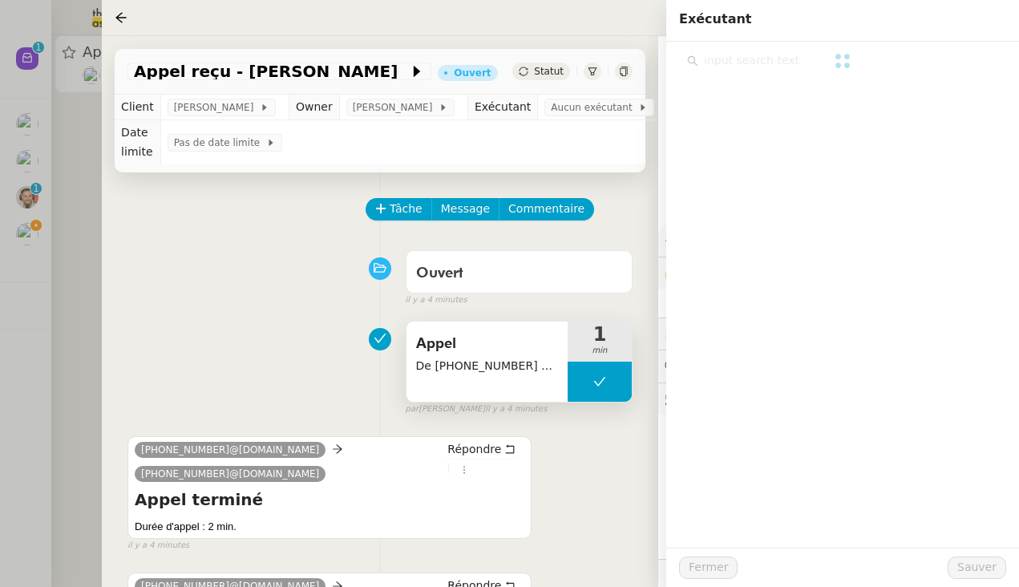
click at [746, 55] on input "text" at bounding box center [848, 61] width 300 height 22
type input "zoe"
click at [765, 98] on span "[PERSON_NAME]" at bounding box center [764, 96] width 93 height 13
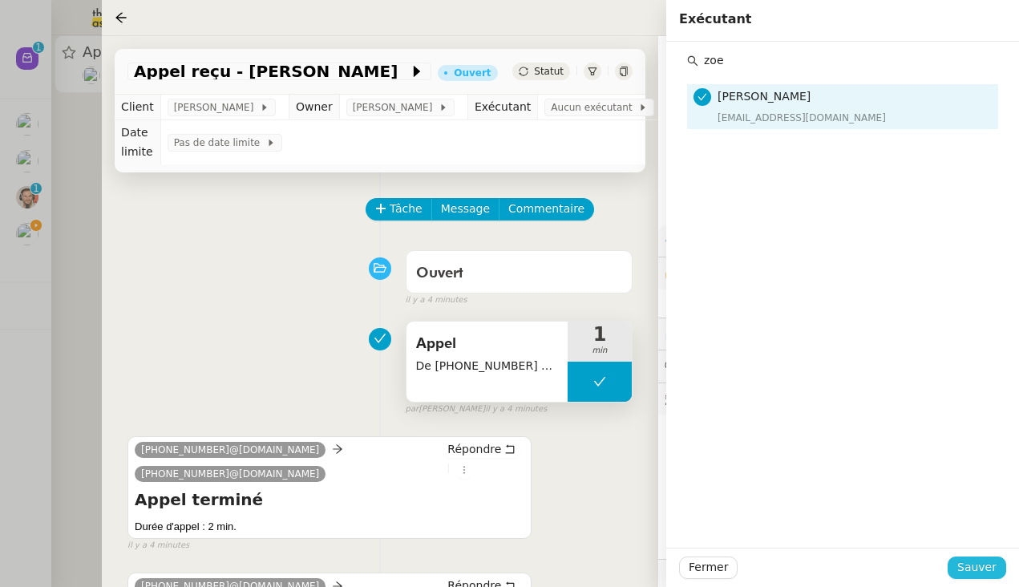
click at [881, 572] on span "Sauver" at bounding box center [976, 567] width 39 height 18
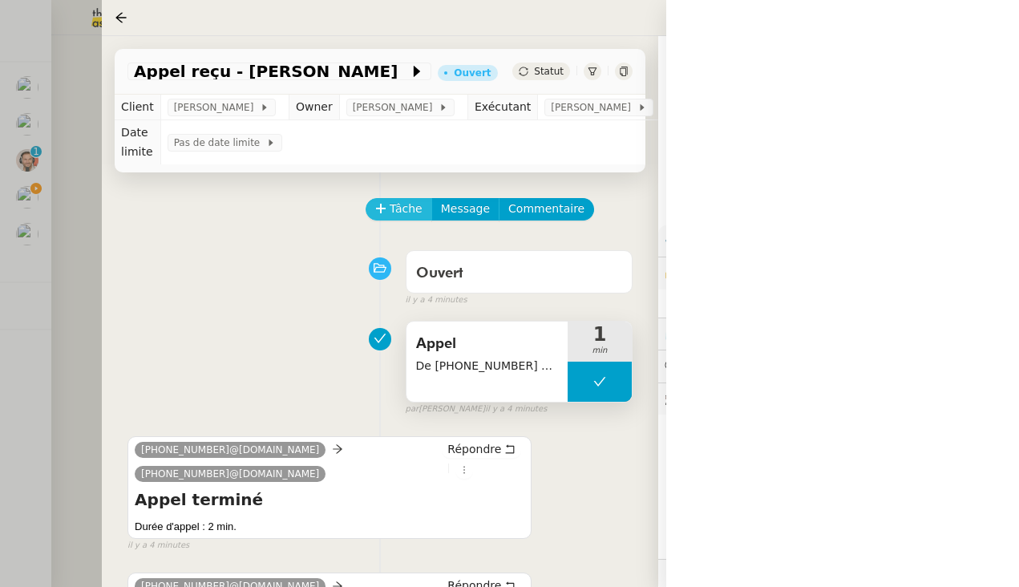
click at [398, 218] on span "Tâche" at bounding box center [406, 209] width 33 height 18
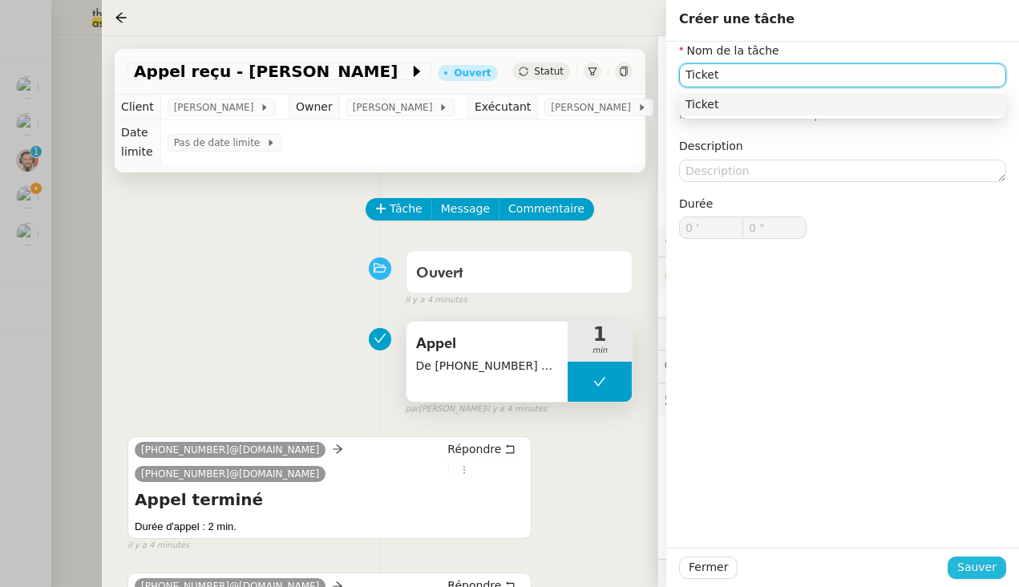
type input "Ticket"
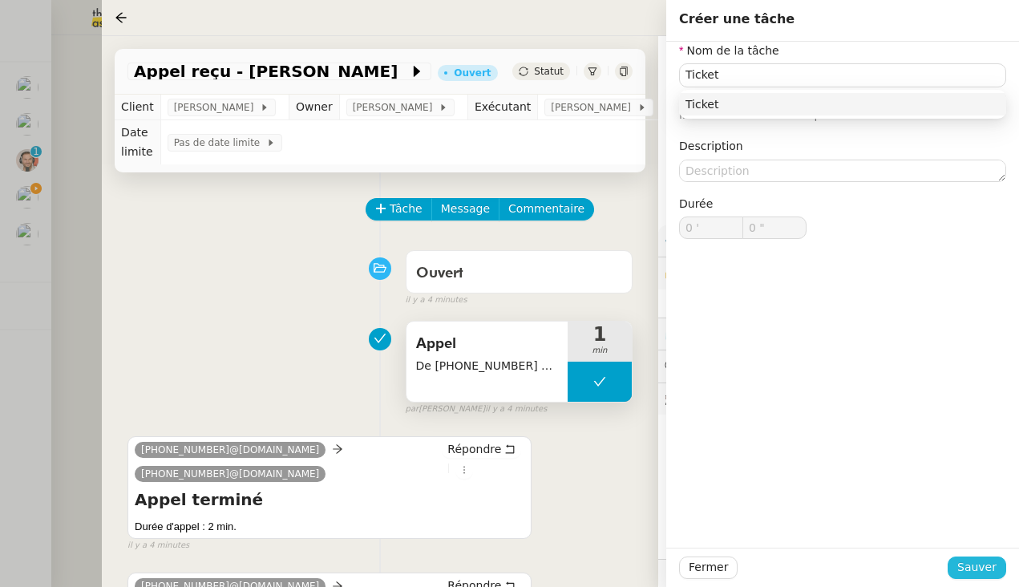
click at [881, 575] on span "Sauver" at bounding box center [976, 567] width 39 height 18
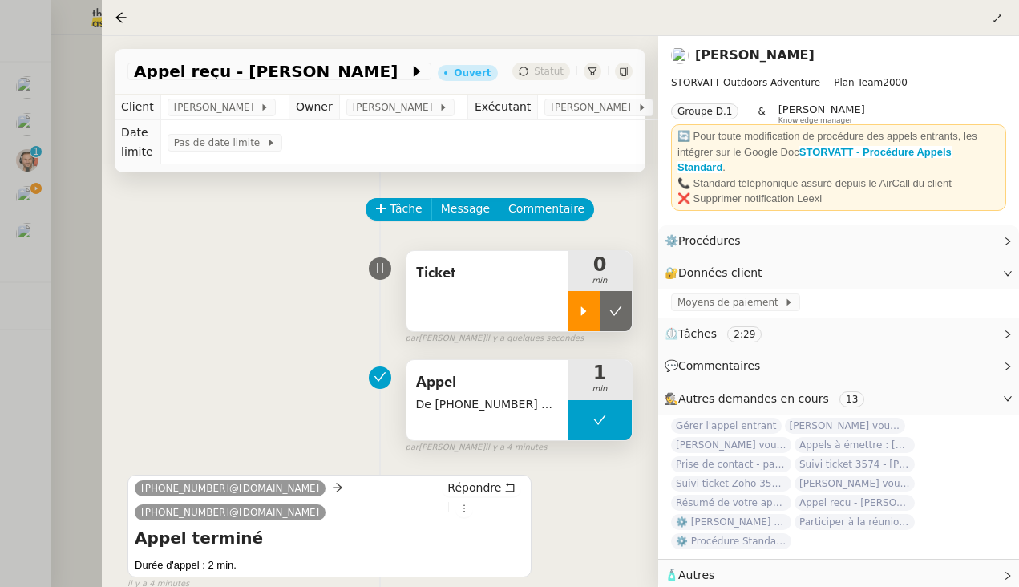
click at [584, 318] on icon at bounding box center [583, 311] width 13 height 13
click at [85, 247] on div at bounding box center [509, 293] width 1019 height 587
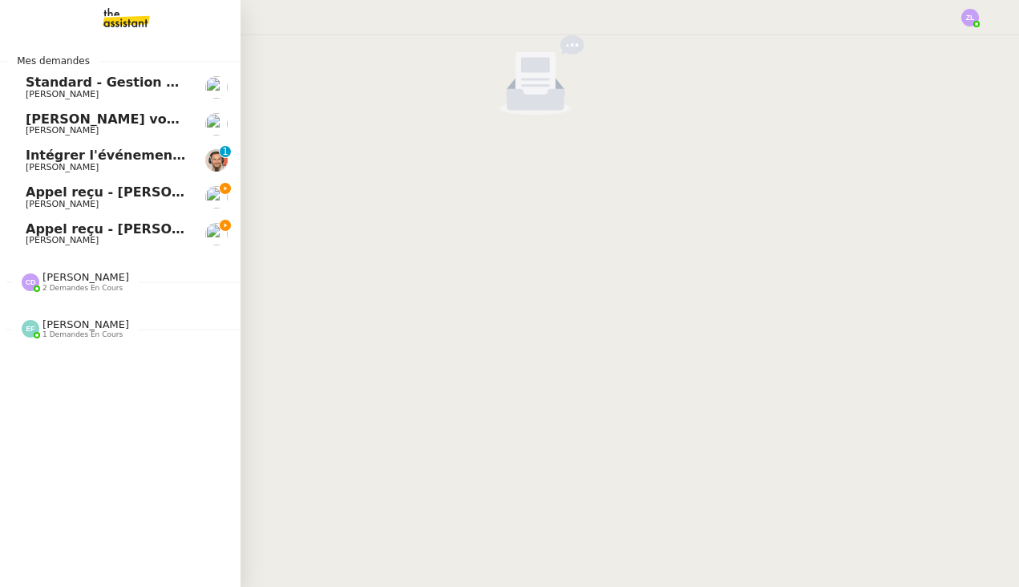
click at [40, 200] on span "[PERSON_NAME]" at bounding box center [62, 204] width 73 height 10
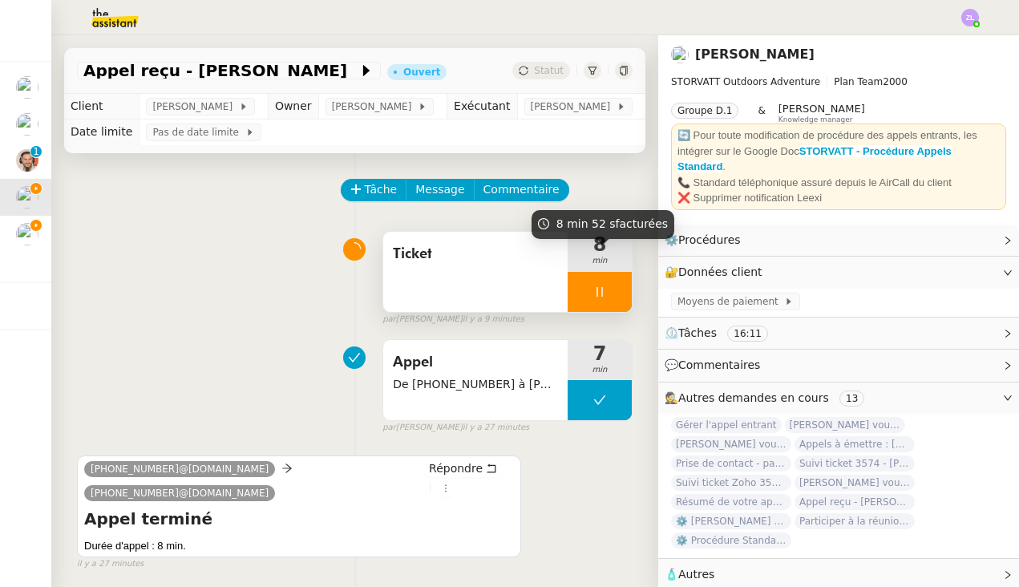
click at [588, 312] on div at bounding box center [600, 292] width 64 height 40
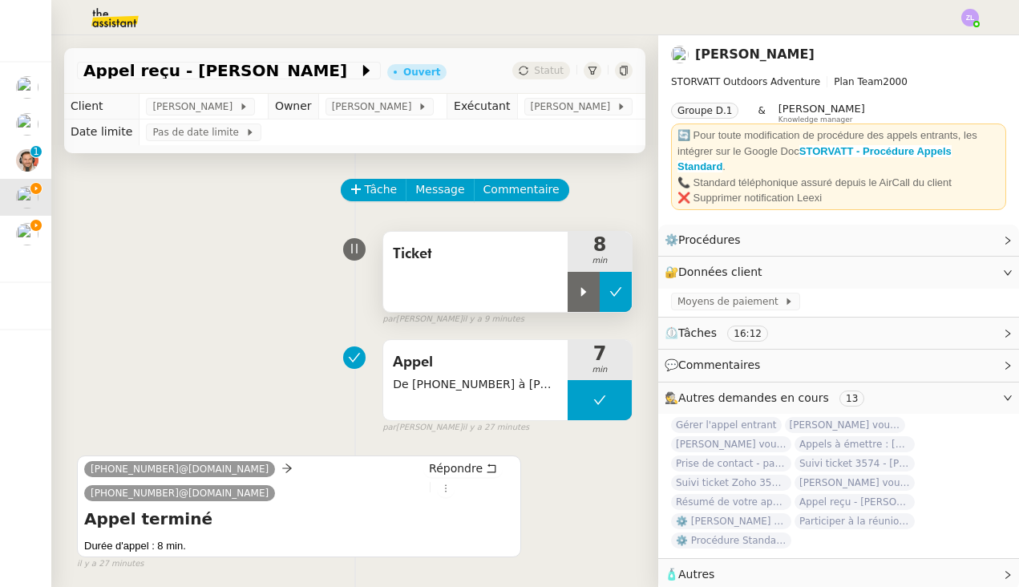
click at [610, 298] on icon at bounding box center [615, 291] width 13 height 13
click at [538, 67] on span "Statut" at bounding box center [549, 70] width 30 height 11
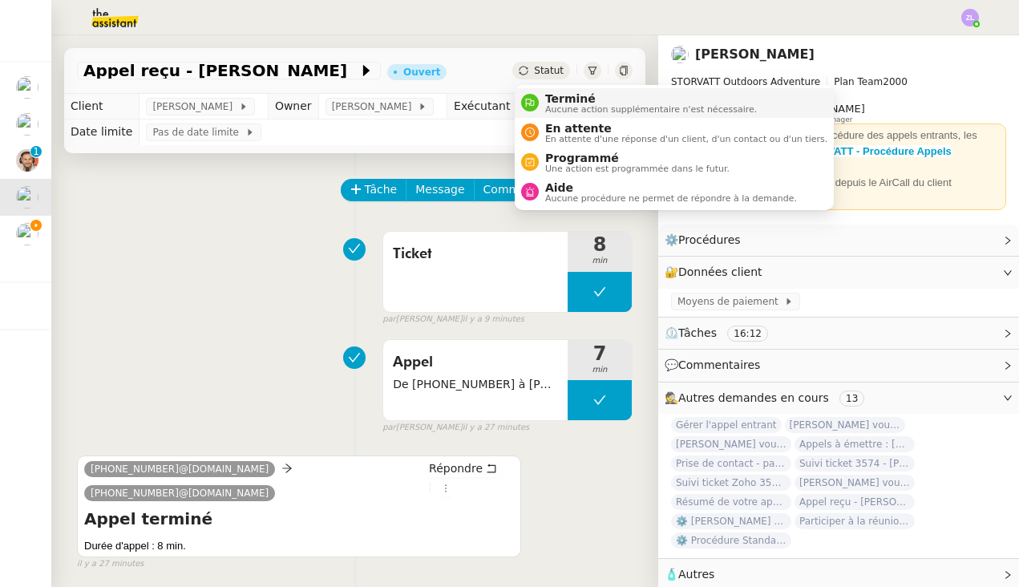
click at [560, 99] on span "Terminé" at bounding box center [651, 98] width 212 height 13
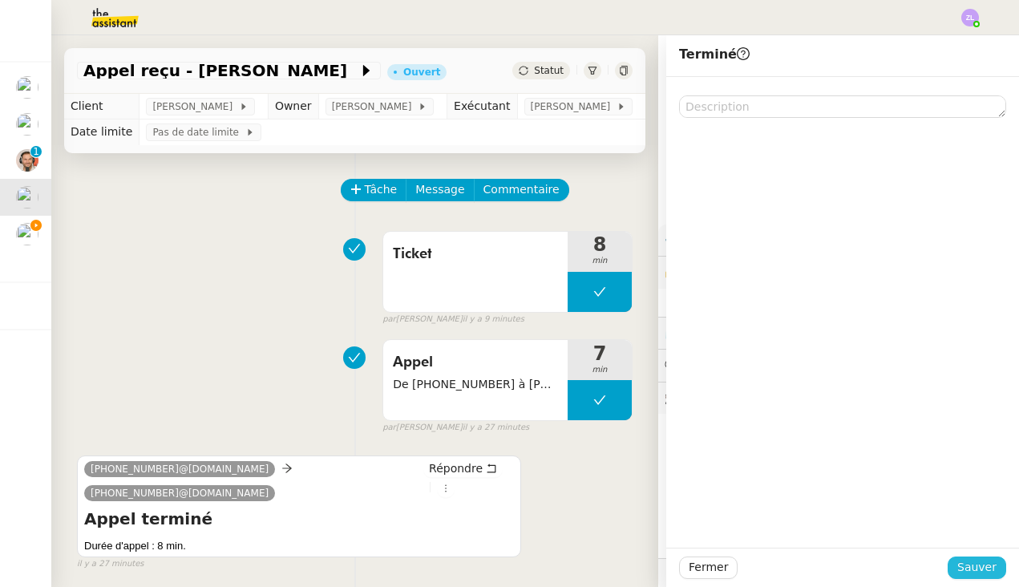
click at [881, 572] on span "Sauver" at bounding box center [976, 567] width 39 height 18
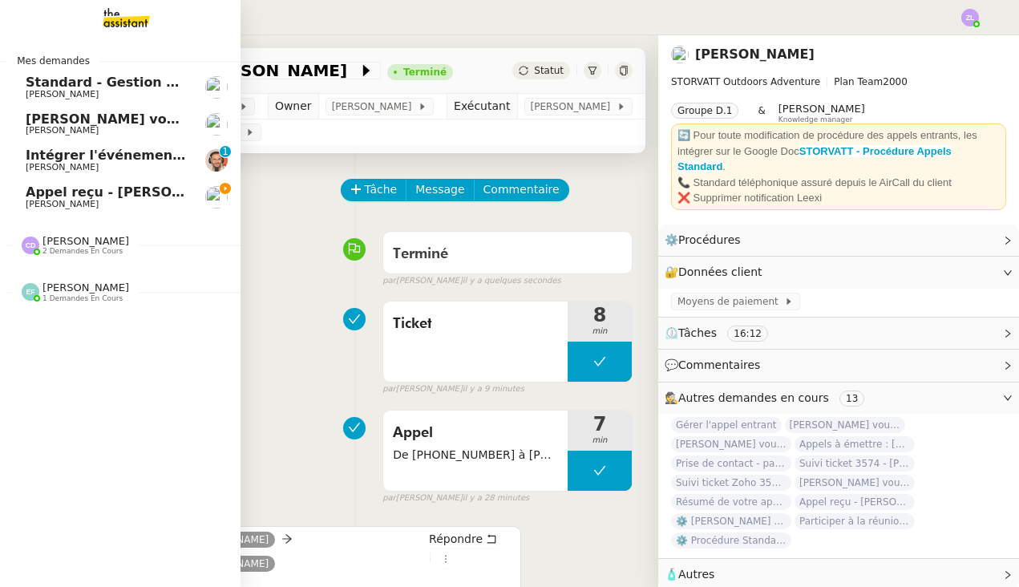
click at [36, 191] on span "Appel reçu - [PERSON_NAME]" at bounding box center [131, 191] width 211 height 15
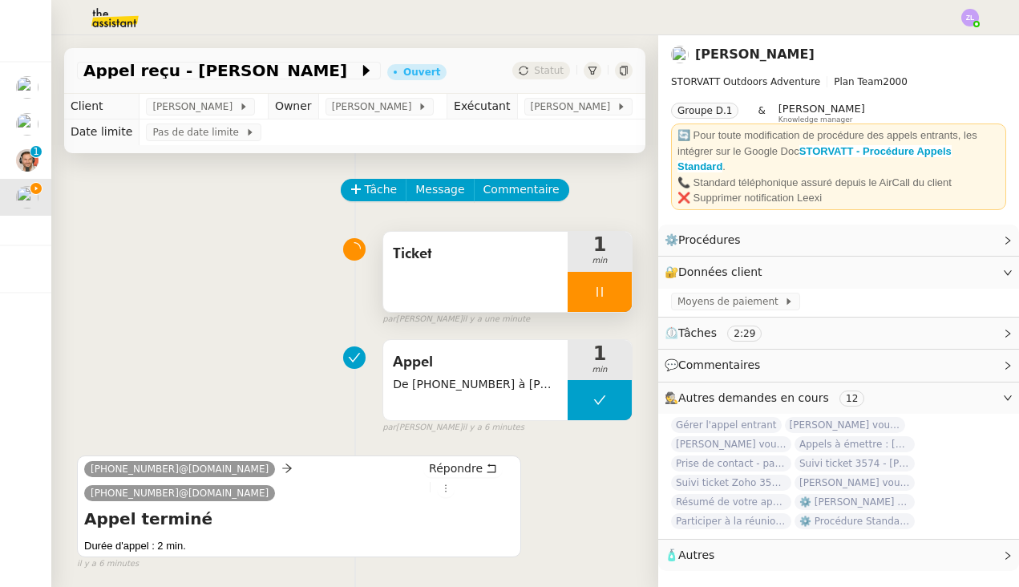
click at [583, 309] on div at bounding box center [600, 292] width 64 height 40
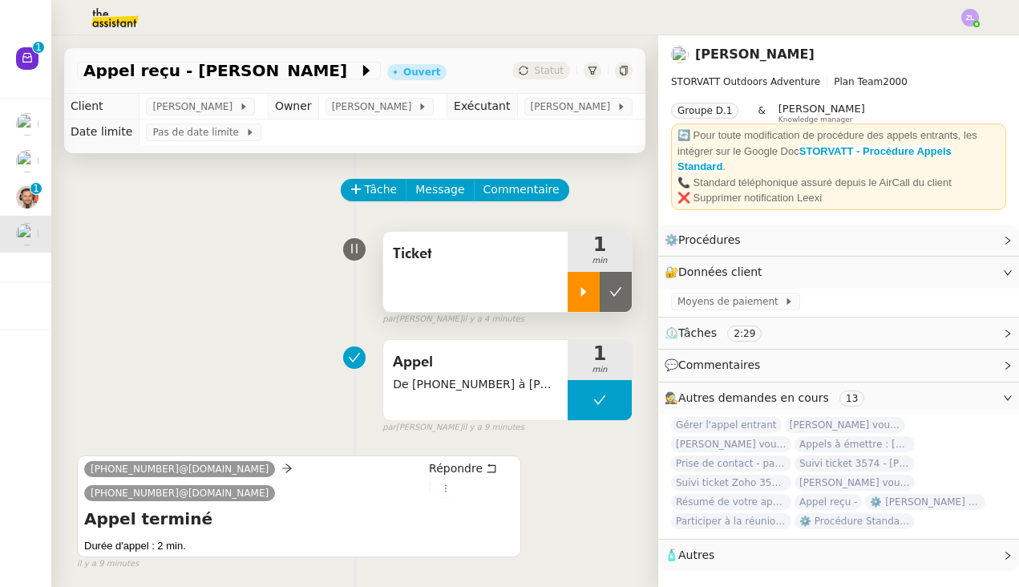
click at [590, 301] on div at bounding box center [584, 292] width 32 height 40
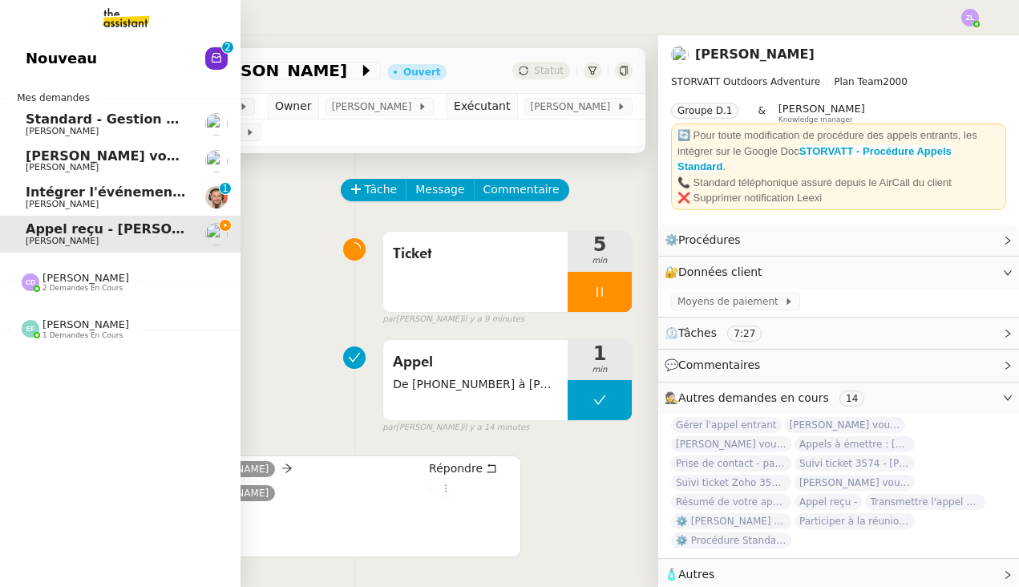
click at [50, 71] on span "Nouveau" at bounding box center [61, 59] width 71 height 24
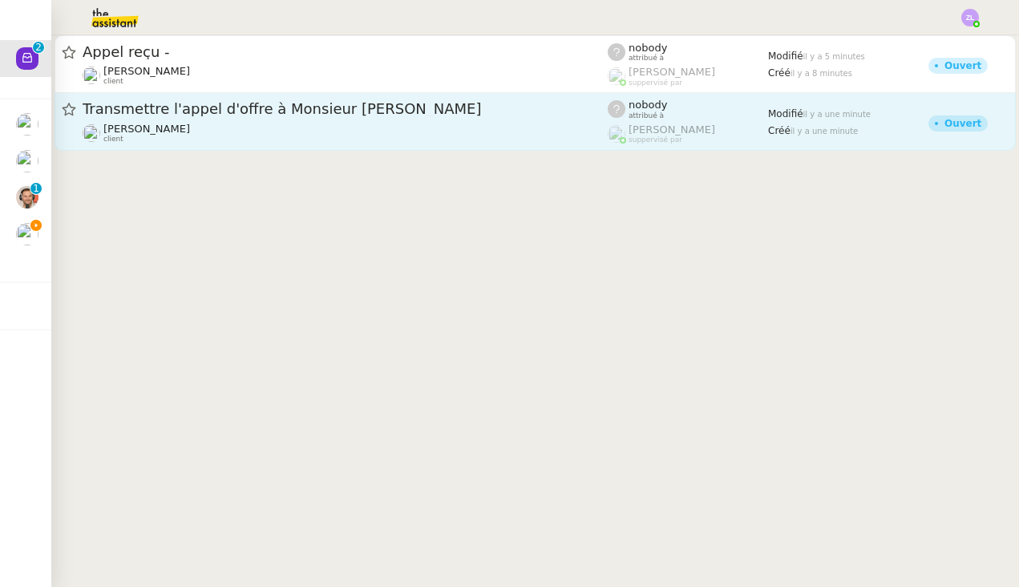
click at [251, 122] on div "Transmettre l'appel d'offre à Monsieur [PERSON_NAME] client" at bounding box center [345, 121] width 525 height 44
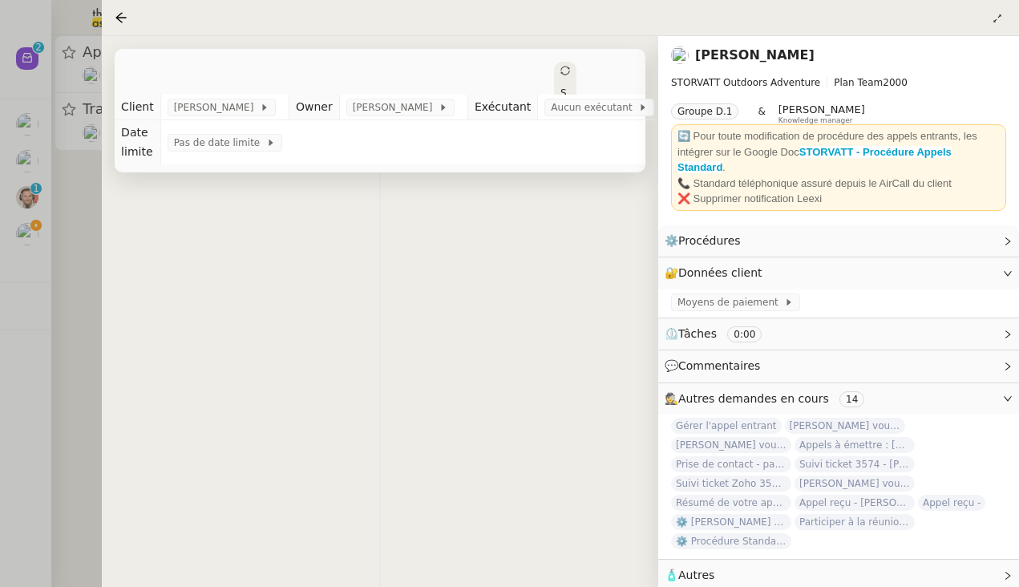
click at [561, 71] on icon at bounding box center [565, 71] width 10 height 10
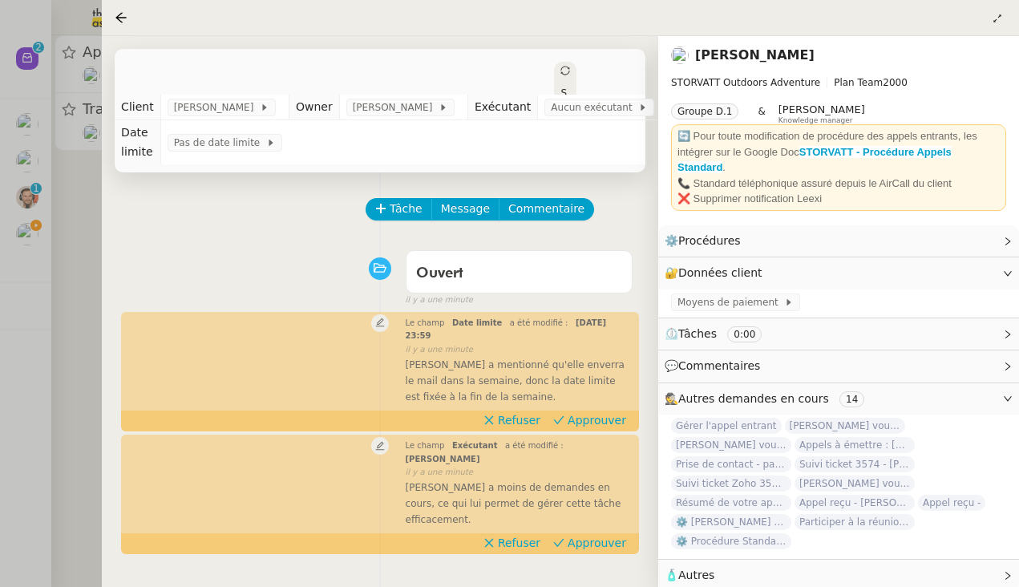
click at [599, 150] on td "Pas de date limite" at bounding box center [413, 142] width 507 height 44
click at [560, 68] on icon at bounding box center [565, 71] width 10 height 10
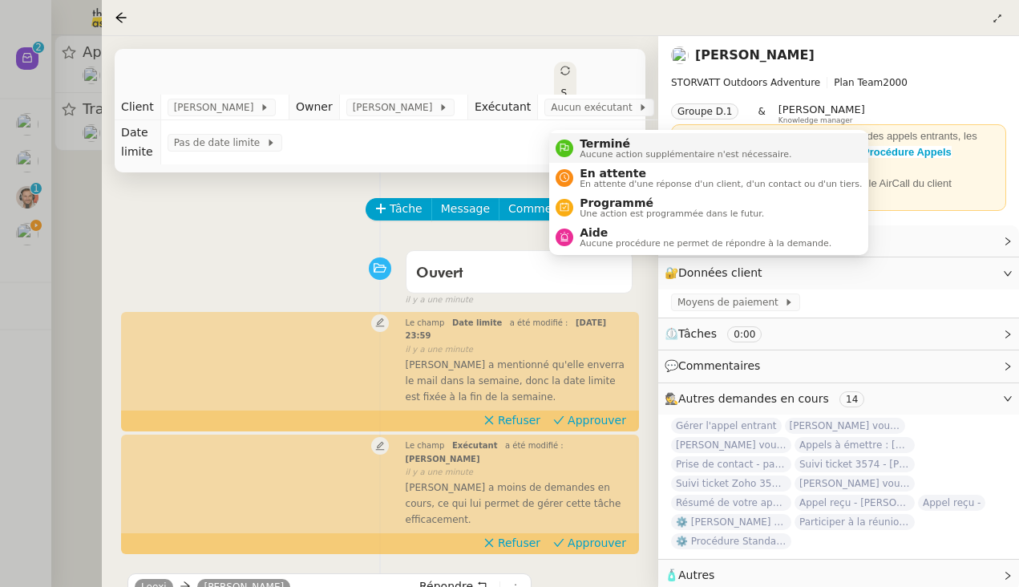
click at [587, 148] on span "Terminé" at bounding box center [686, 143] width 212 height 13
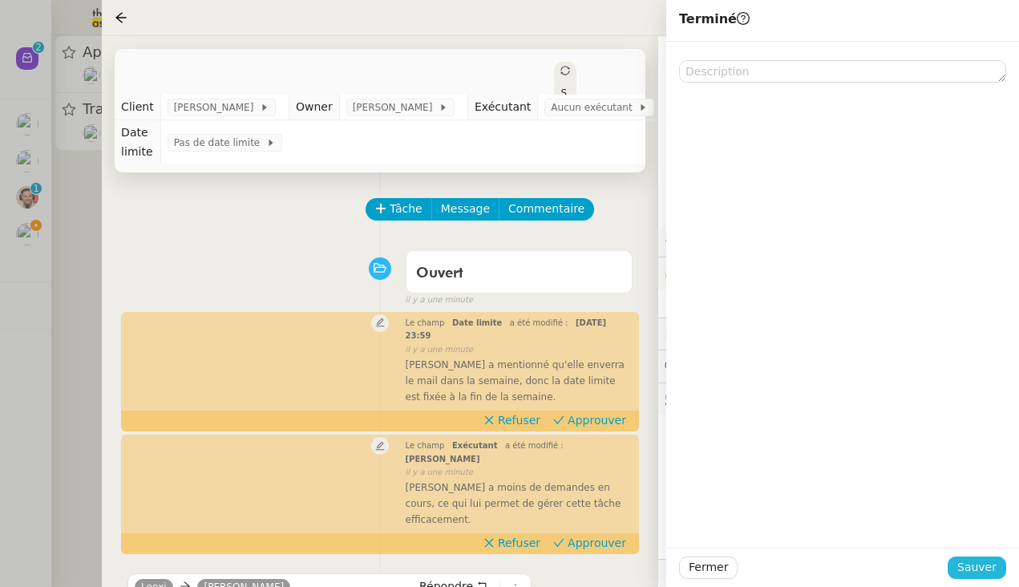
click at [881, 565] on span "Sauver" at bounding box center [976, 567] width 39 height 18
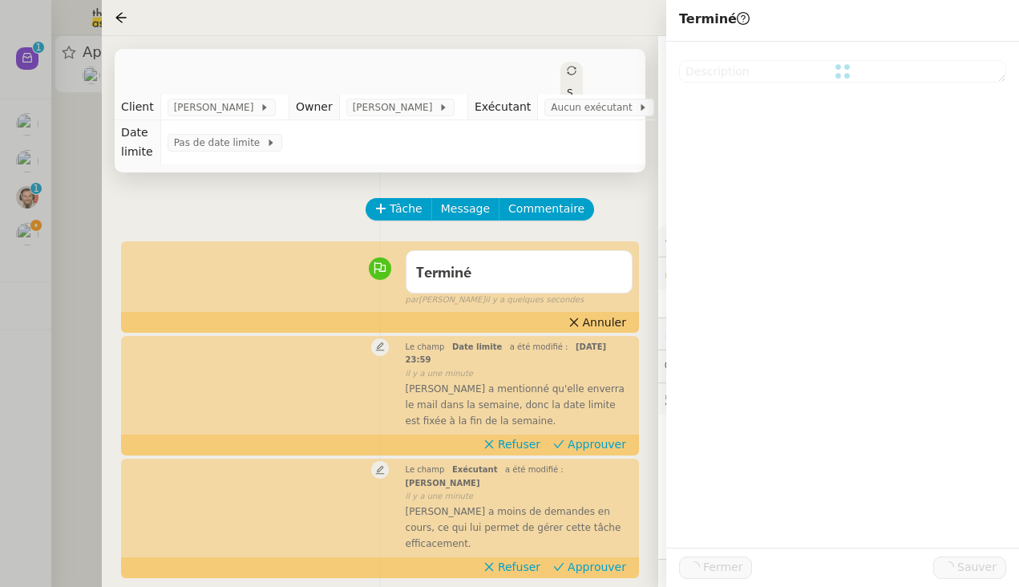
click at [77, 298] on div at bounding box center [509, 293] width 1019 height 587
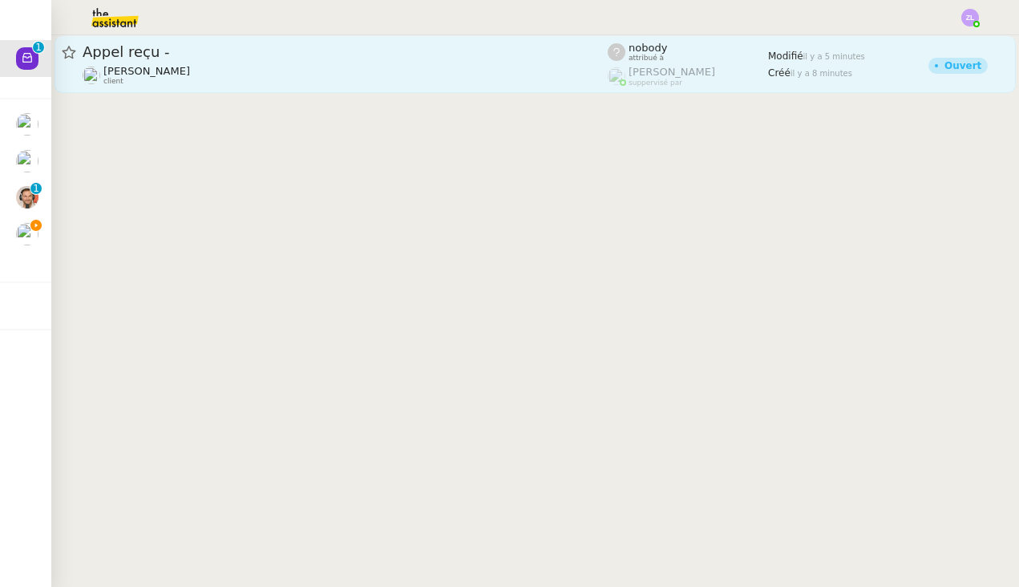
click at [156, 78] on div "[PERSON_NAME] client" at bounding box center [146, 75] width 87 height 21
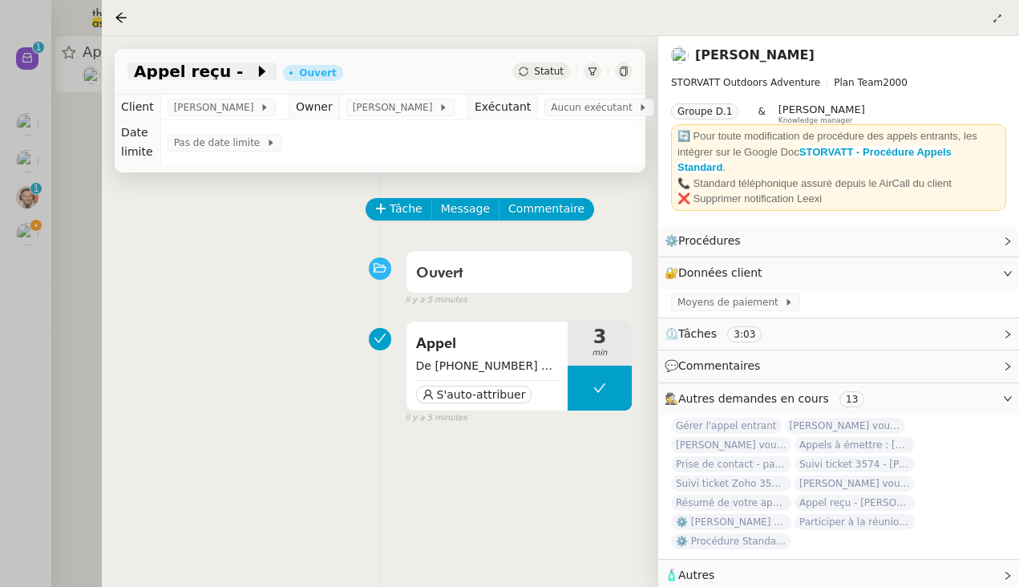
click at [254, 71] on icon at bounding box center [262, 71] width 16 height 16
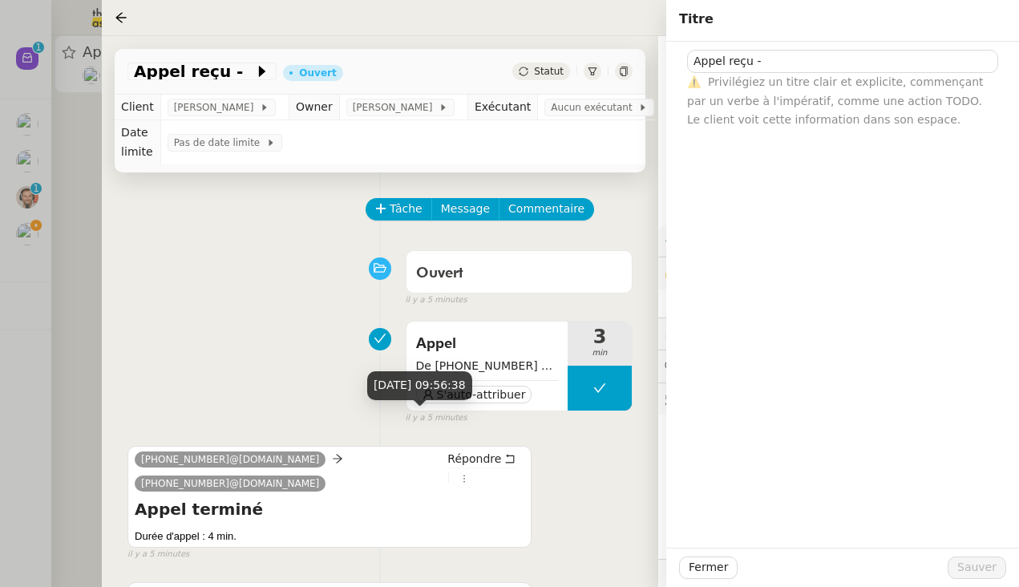
click at [472, 402] on div "[DATE] 09:56:38" at bounding box center [419, 391] width 105 height 40
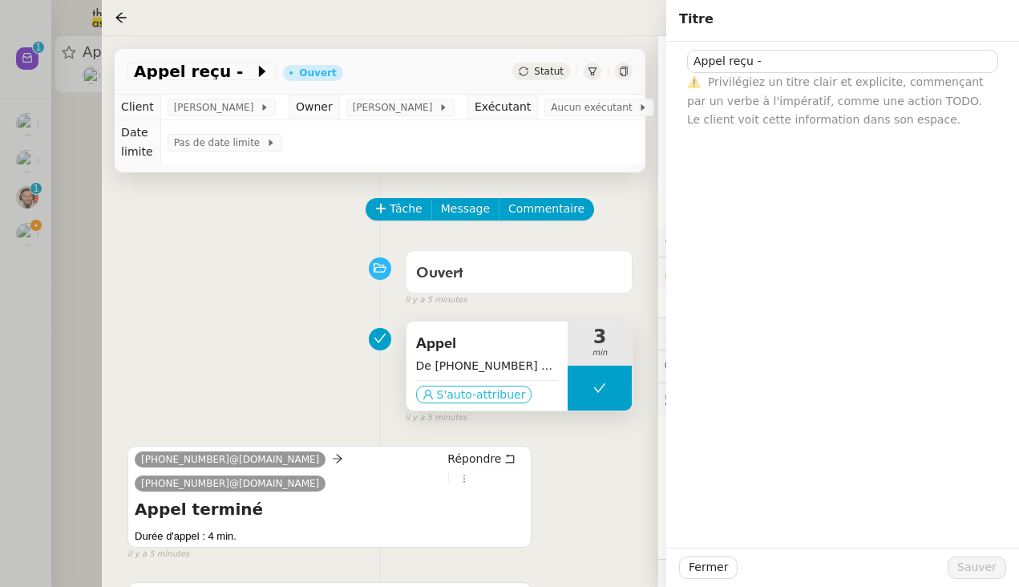
click at [504, 394] on span "S'auto-attribuer" at bounding box center [481, 394] width 89 height 16
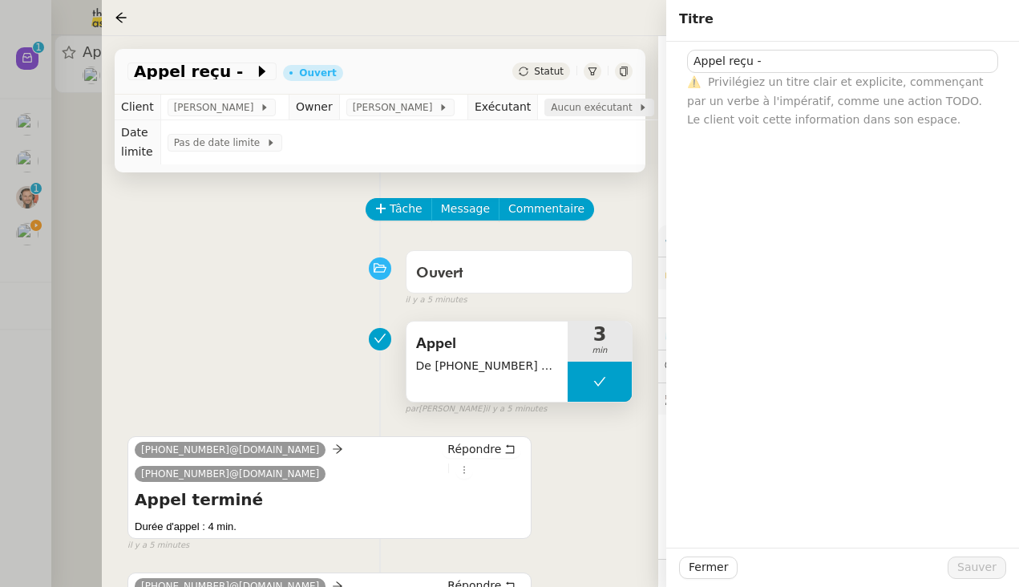
click at [605, 115] on span "Aucun exécutant" at bounding box center [594, 107] width 87 height 16
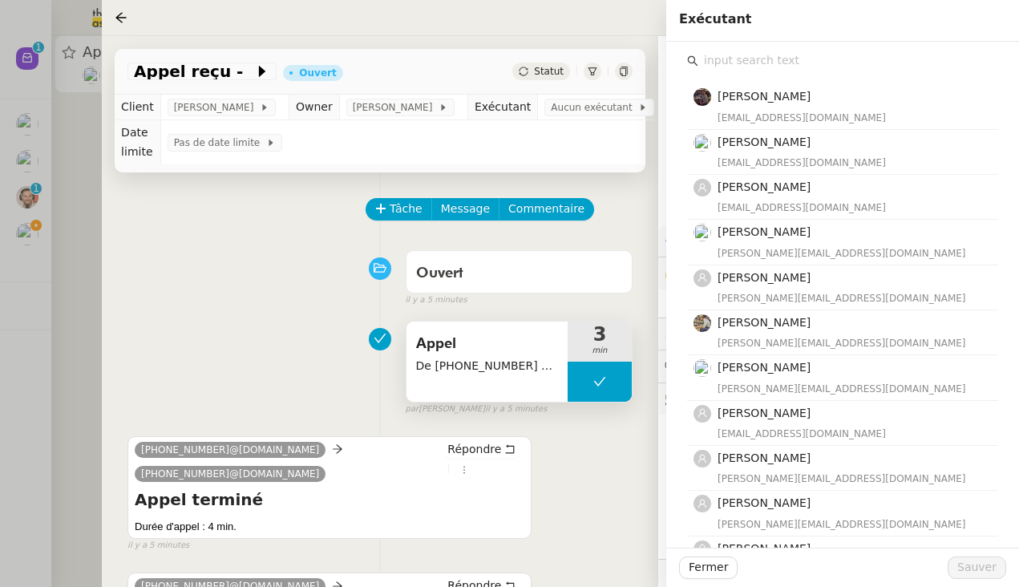
click at [742, 61] on input "text" at bounding box center [848, 61] width 300 height 22
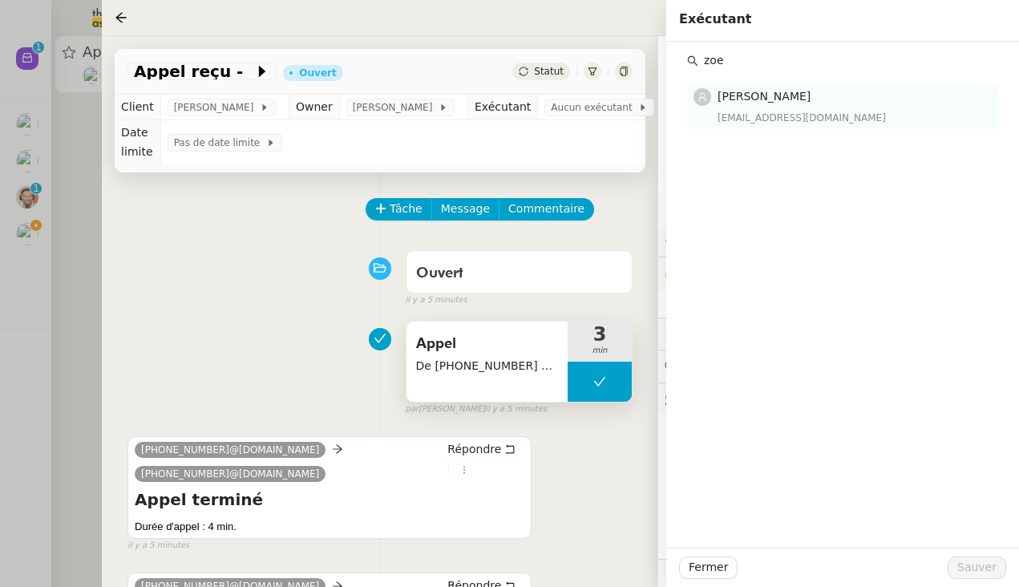
type input "zoe"
click at [785, 106] on h4 "[PERSON_NAME]" at bounding box center [853, 96] width 271 height 18
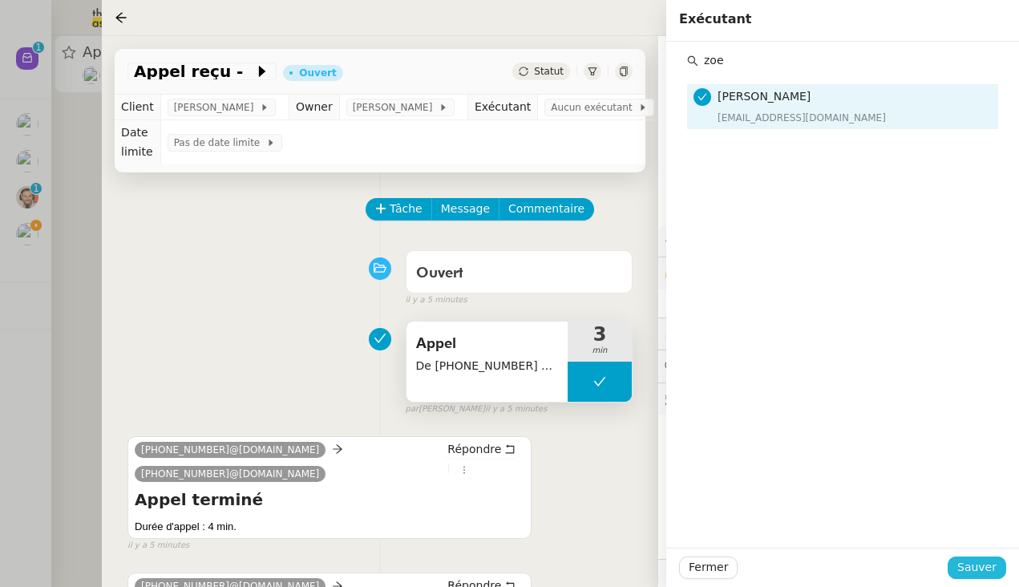
click at [881, 572] on span "Sauver" at bounding box center [976, 567] width 39 height 18
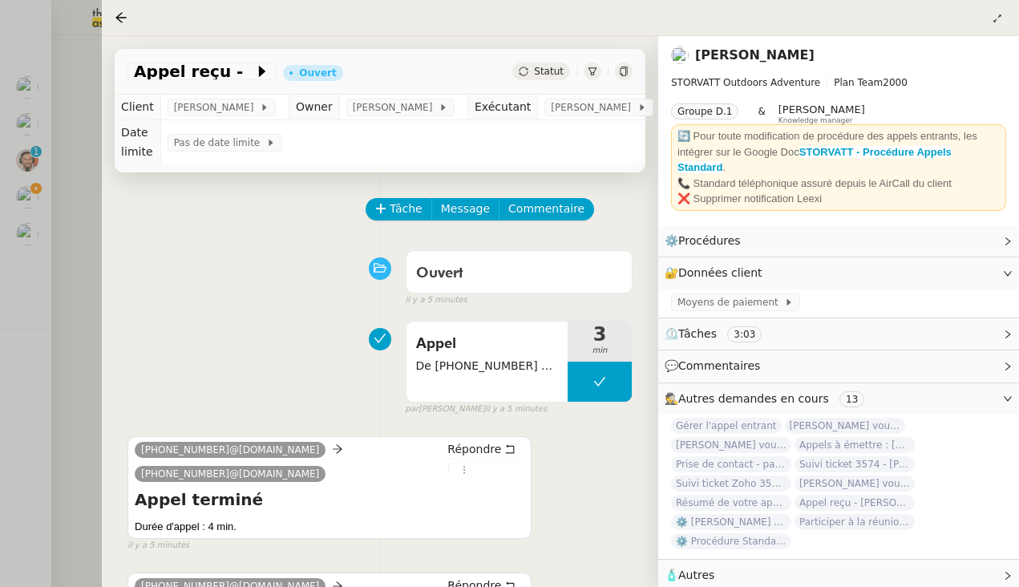
click at [399, 224] on div "Tâche Message Commentaire" at bounding box center [499, 217] width 265 height 38
click at [243, 69] on span at bounding box center [248, 71] width 11 height 19
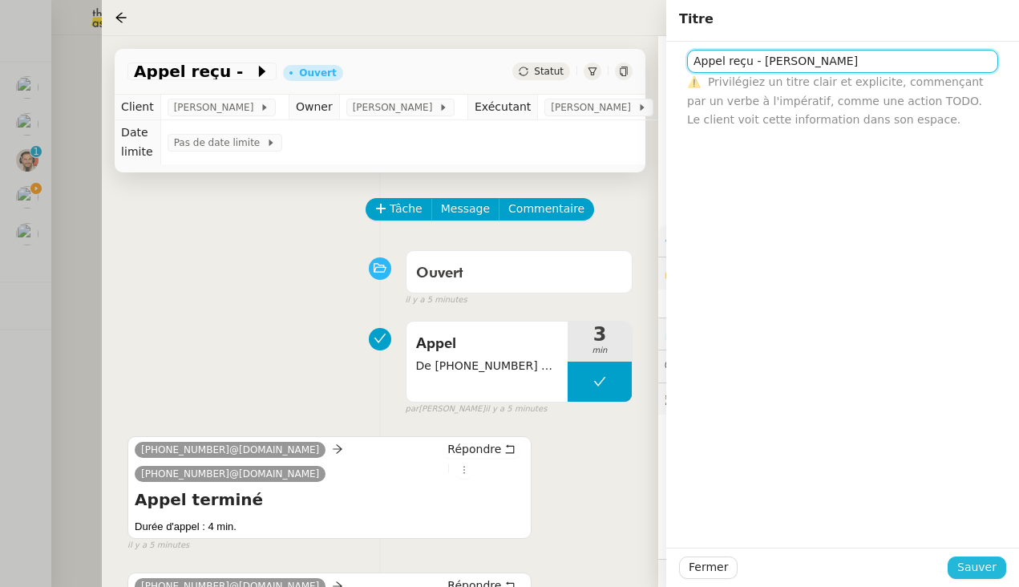
type input "Appel reçu - [PERSON_NAME]"
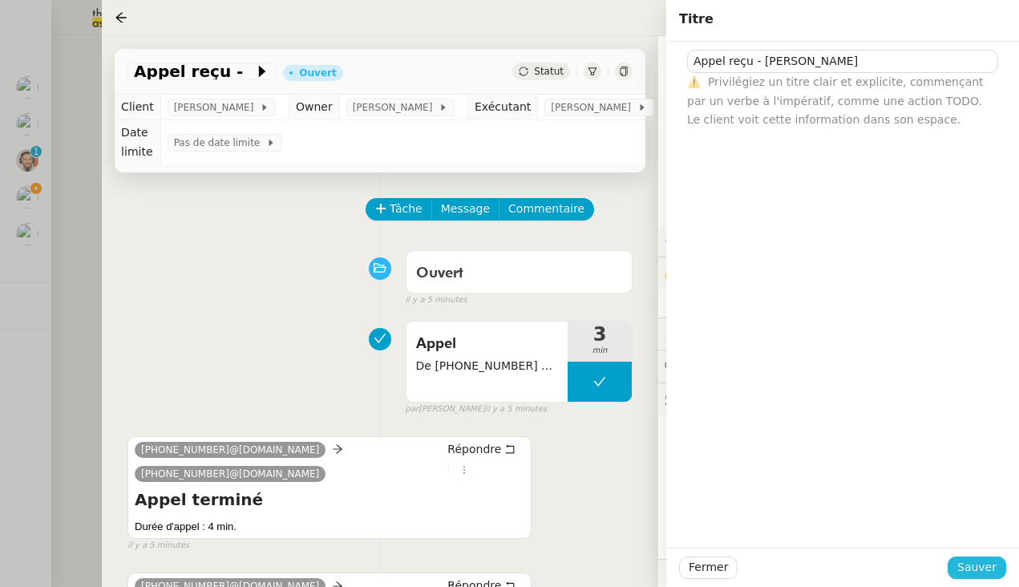
click at [881, 564] on span "Sauver" at bounding box center [976, 567] width 39 height 18
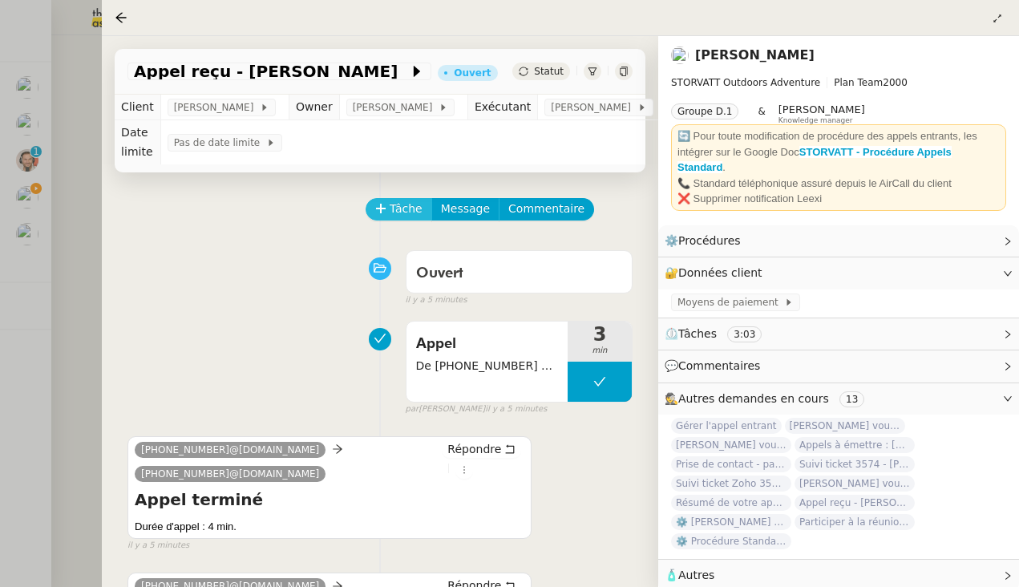
click at [402, 213] on span "Tâche" at bounding box center [406, 209] width 33 height 18
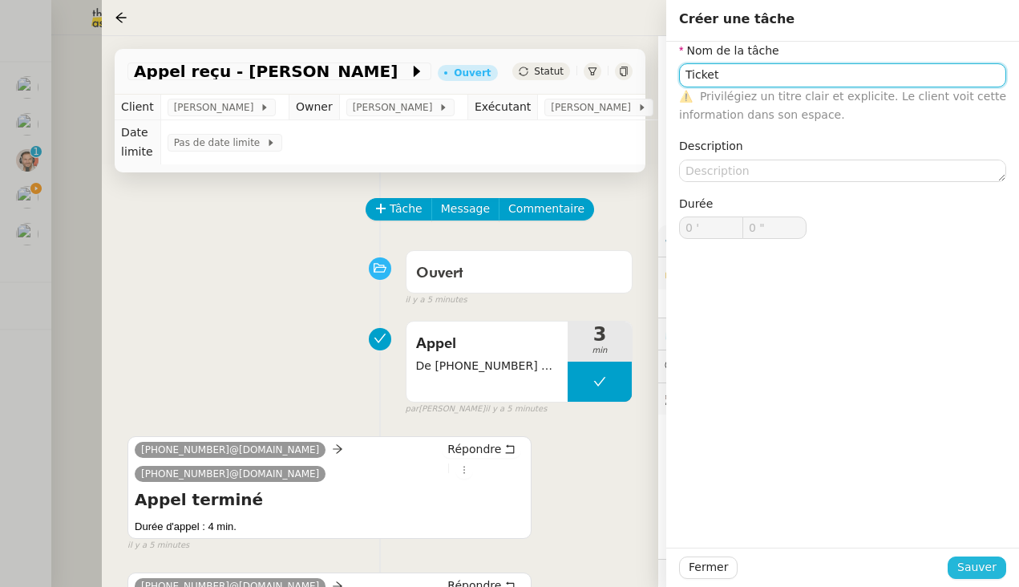
type input "Ticket"
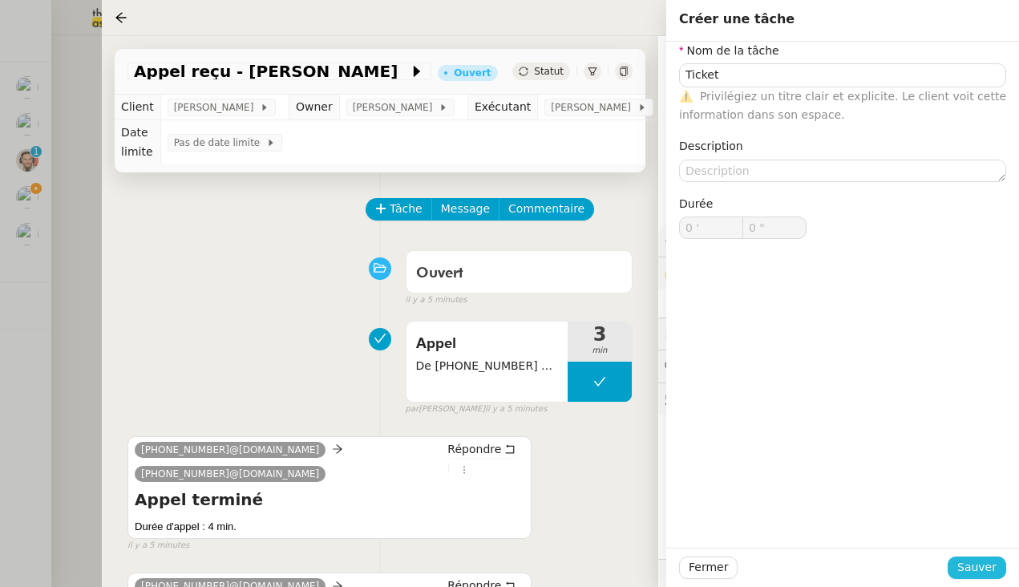
click at [881, 564] on span "Sauver" at bounding box center [976, 567] width 39 height 18
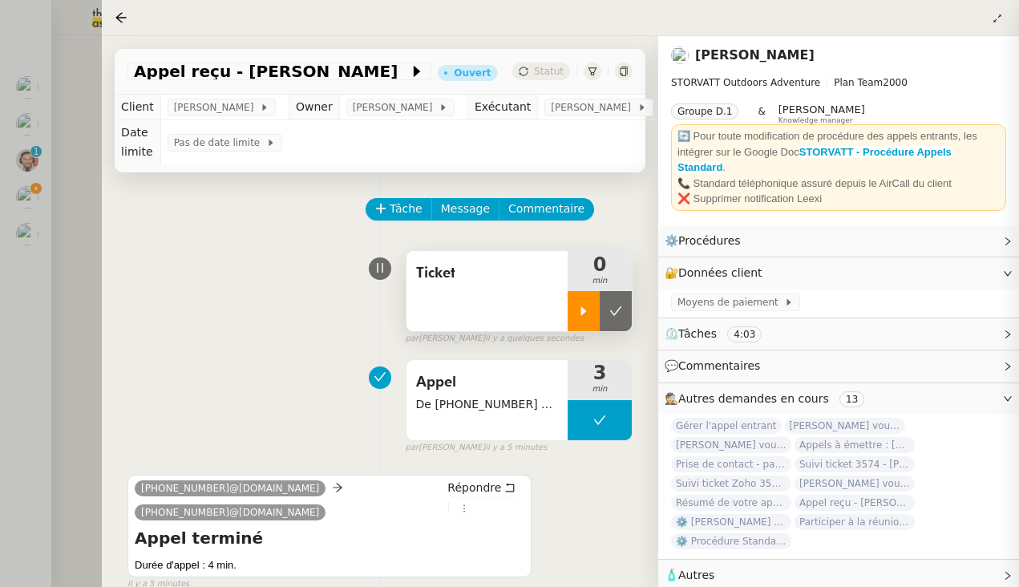
click at [576, 306] on div at bounding box center [584, 311] width 32 height 40
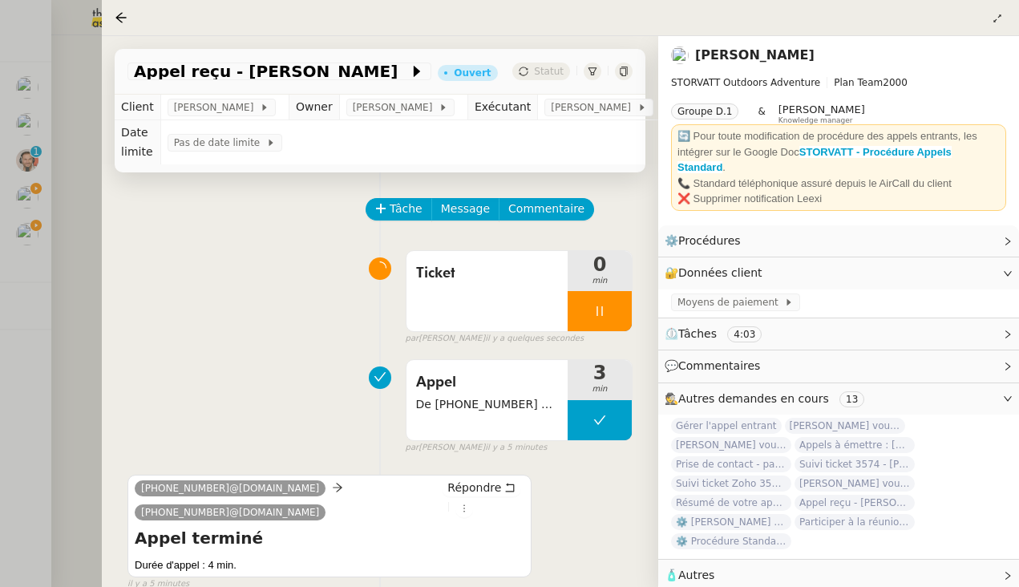
click at [30, 290] on div at bounding box center [509, 293] width 1019 height 587
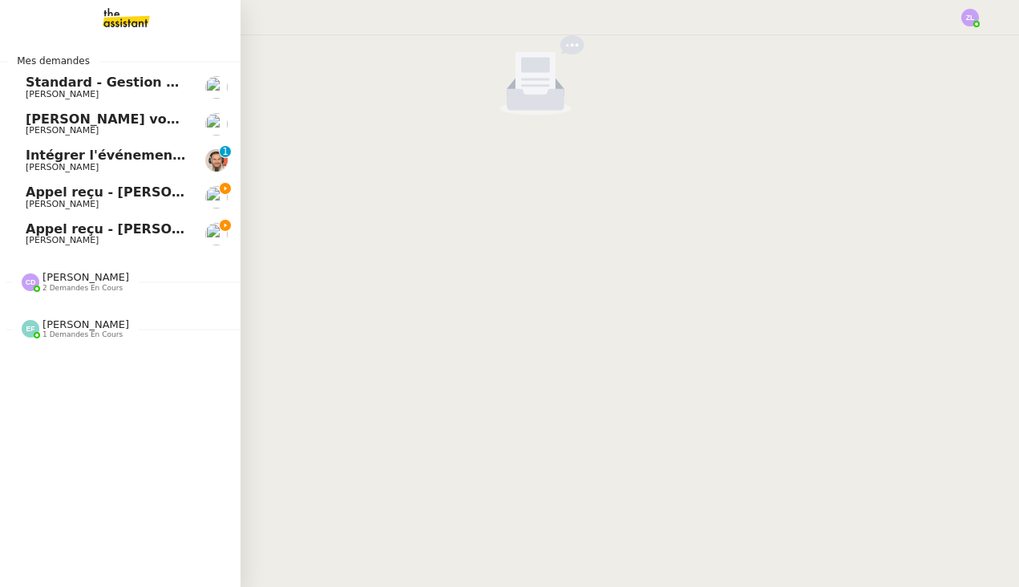
click at [51, 196] on span "Appel reçu - [PERSON_NAME]" at bounding box center [131, 191] width 211 height 15
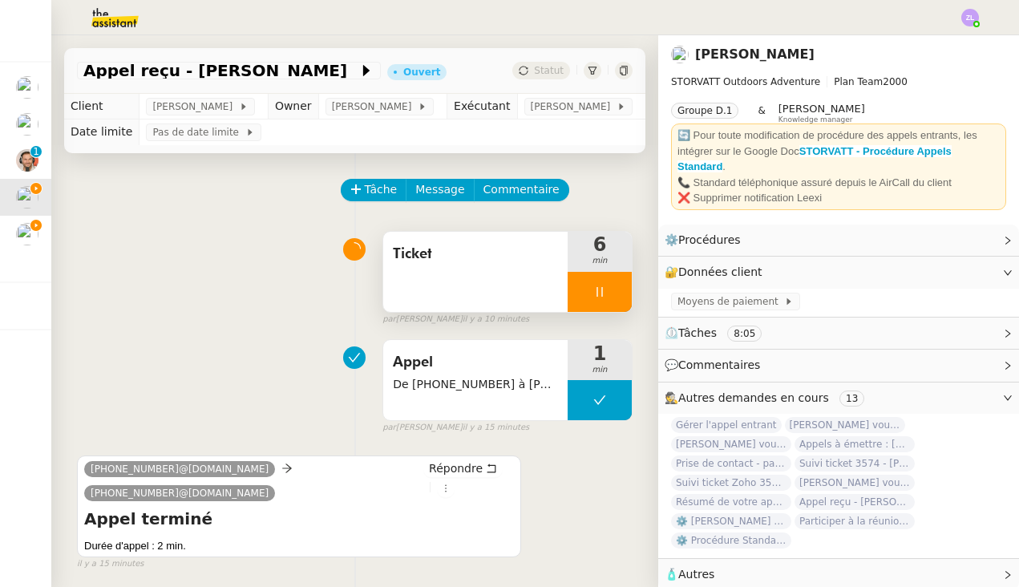
click at [589, 299] on div at bounding box center [600, 292] width 64 height 40
click at [620, 298] on icon at bounding box center [615, 291] width 13 height 13
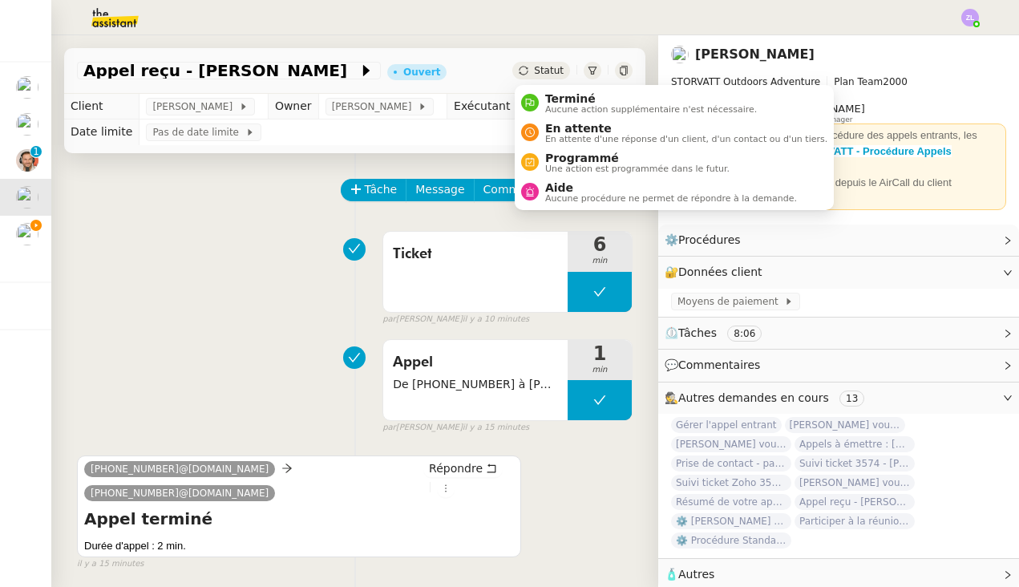
click at [552, 65] on span "Statut" at bounding box center [549, 70] width 30 height 11
click at [557, 101] on span "Terminé" at bounding box center [651, 98] width 212 height 13
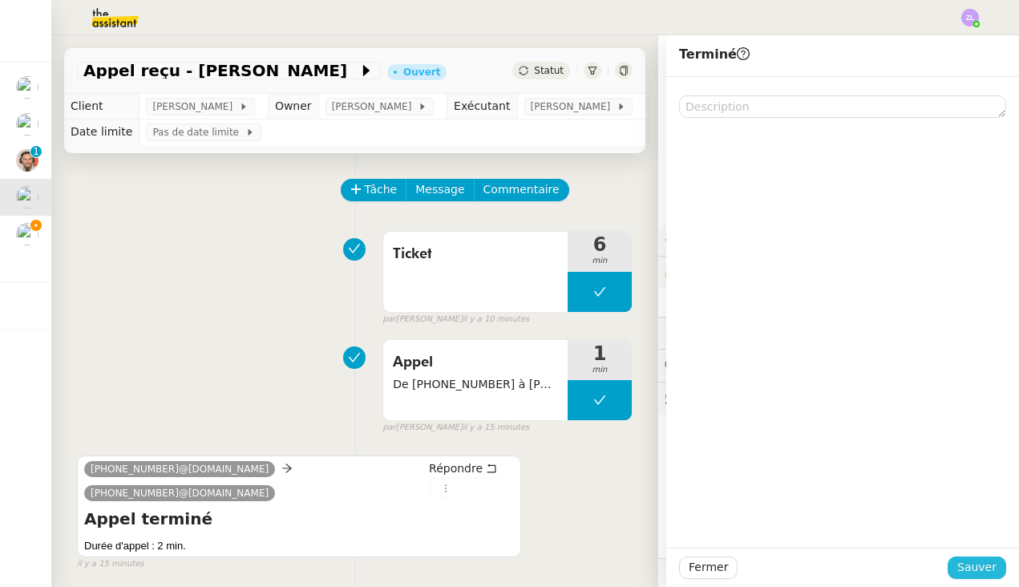
click at [881, 560] on span "Sauver" at bounding box center [976, 567] width 39 height 18
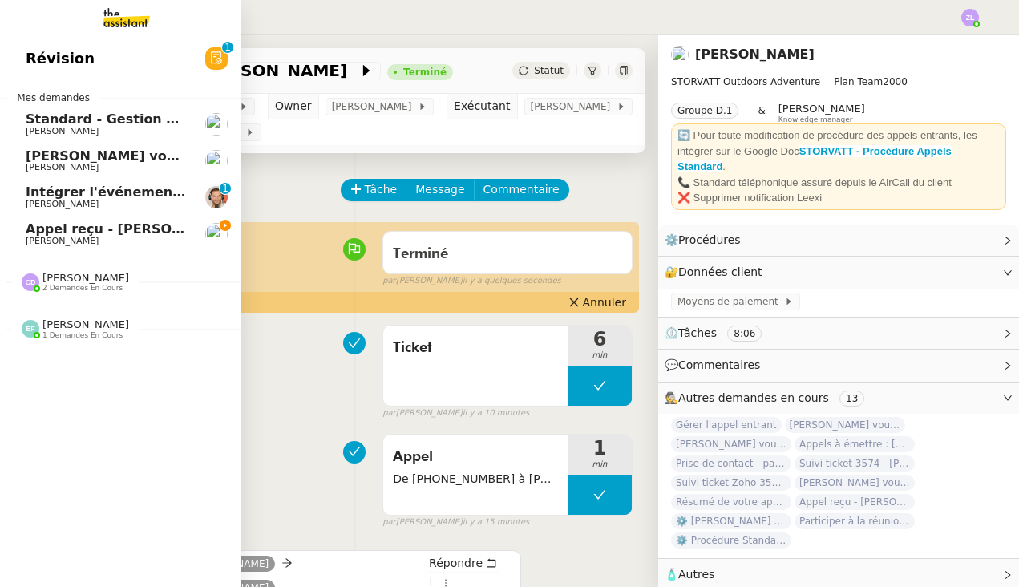
click at [71, 216] on link "Appel reçu - [PERSON_NAME] [PERSON_NAME]" at bounding box center [120, 234] width 241 height 37
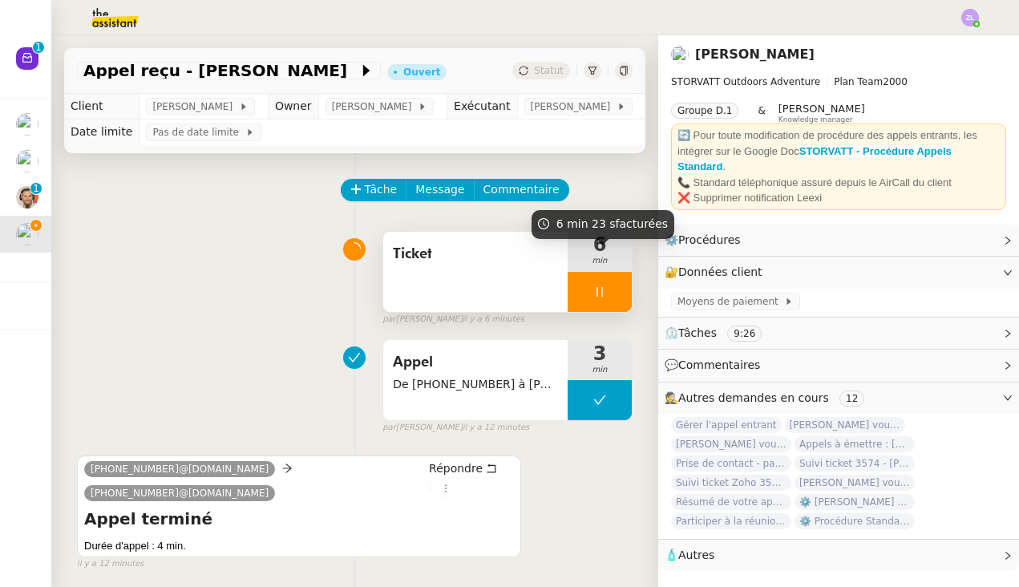
click at [585, 305] on div at bounding box center [600, 292] width 64 height 40
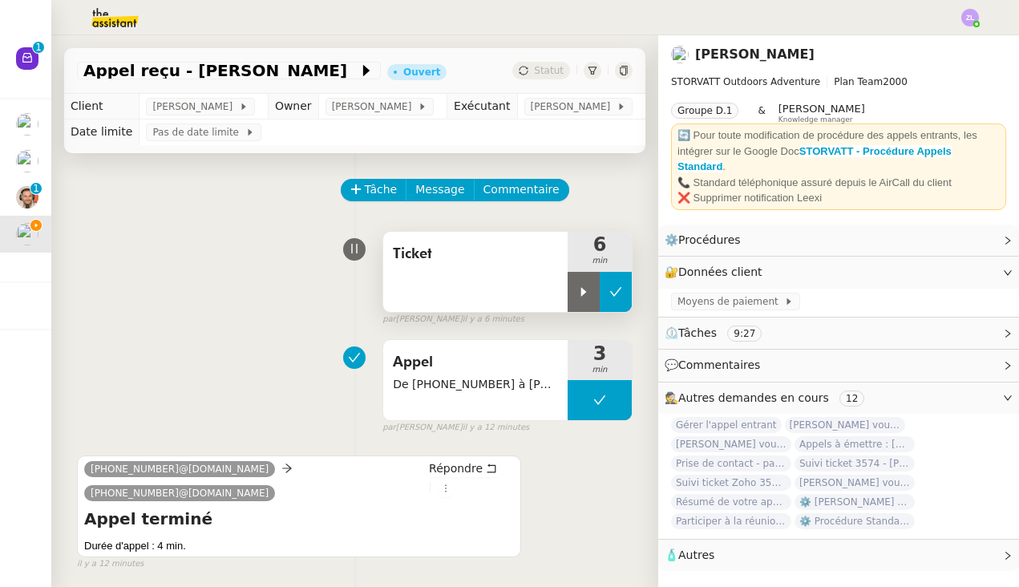
click at [627, 302] on button at bounding box center [616, 292] width 32 height 40
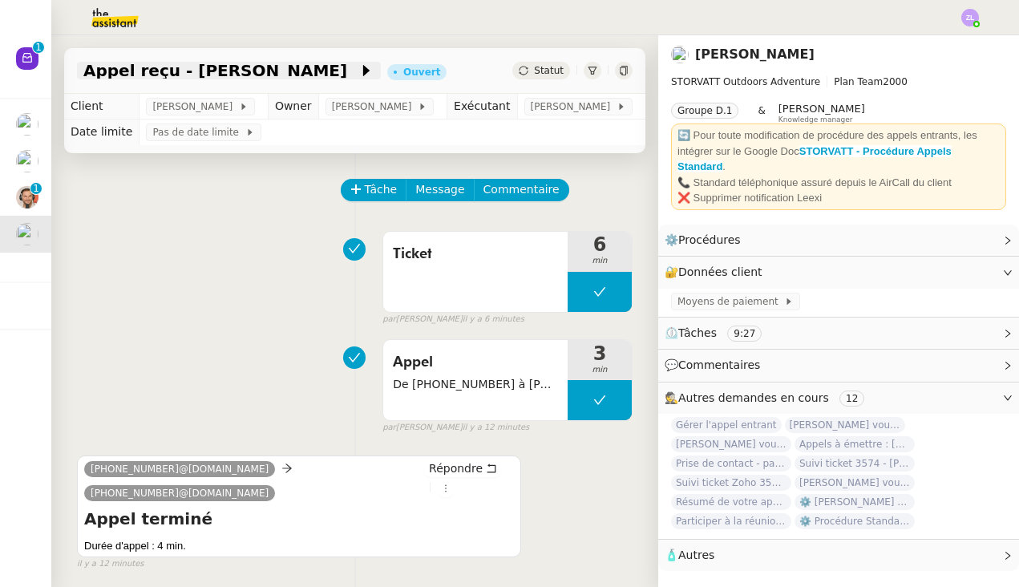
click at [347, 71] on span at bounding box center [352, 70] width 11 height 19
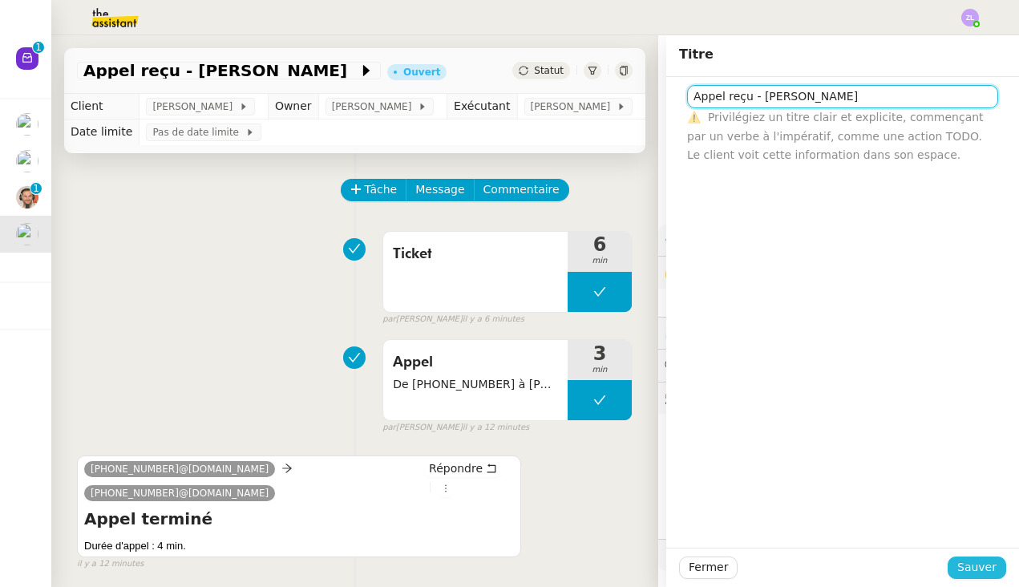
type input "Appel reçu - [PERSON_NAME]"
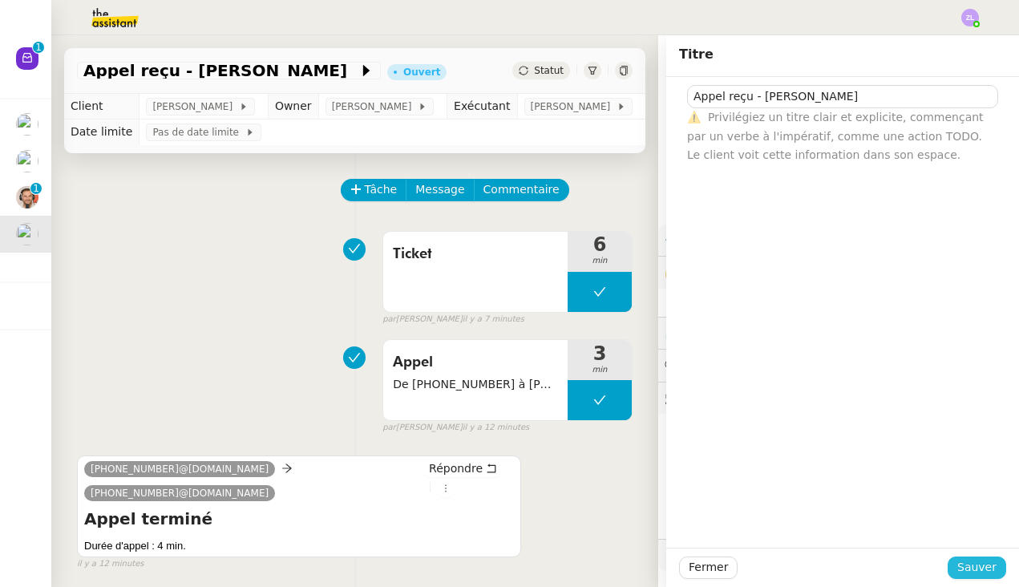
click at [881, 560] on span "Sauver" at bounding box center [976, 567] width 39 height 18
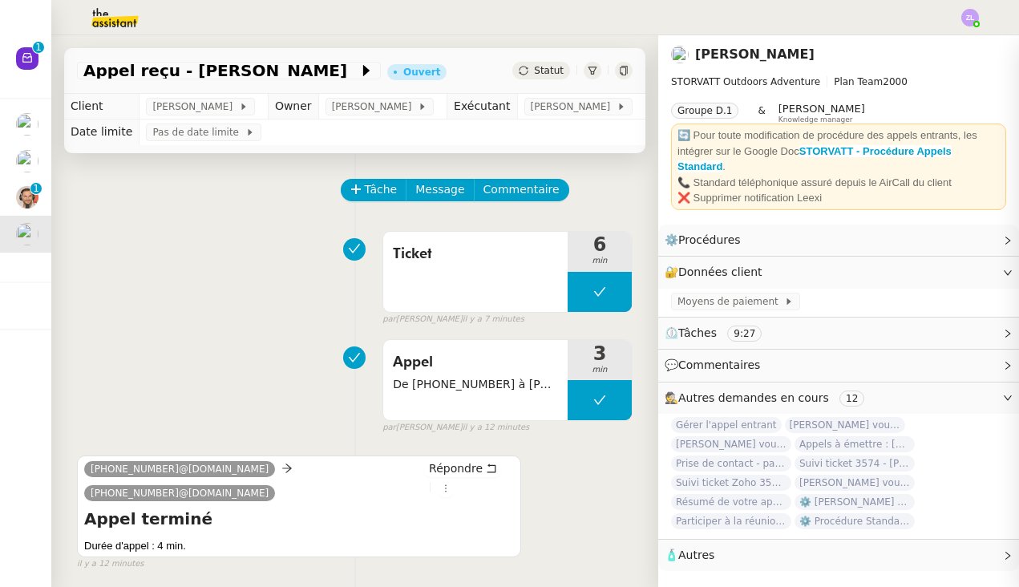
click at [536, 67] on span "Statut" at bounding box center [549, 70] width 30 height 11
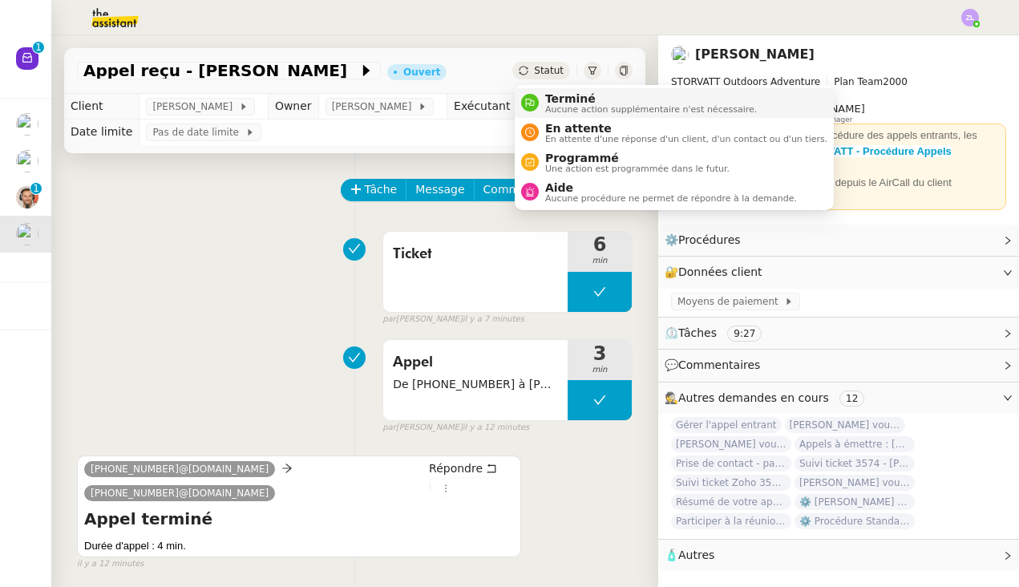
click at [564, 107] on span "Aucune action supplémentaire n'est nécessaire." at bounding box center [651, 109] width 212 height 9
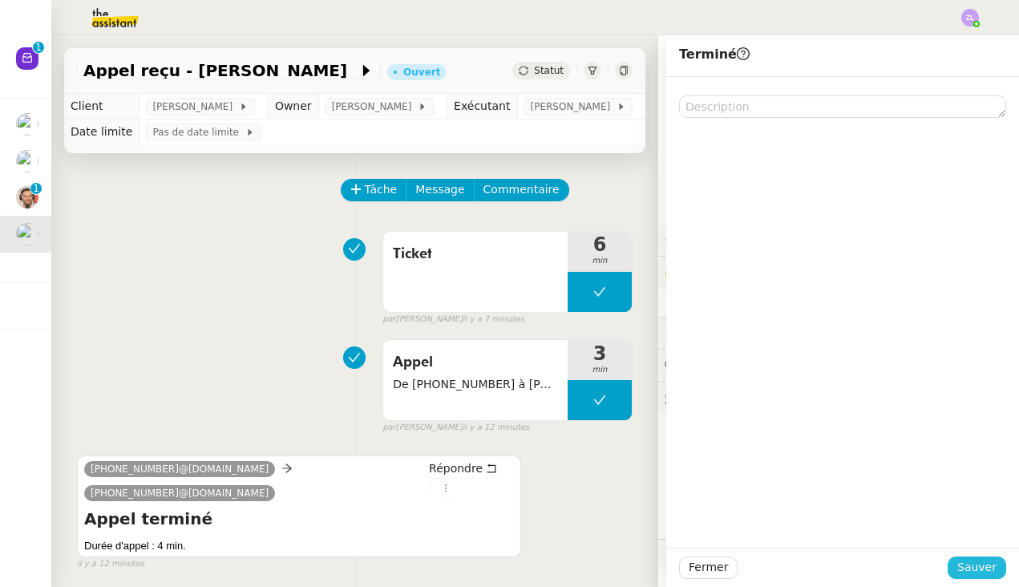
click at [881, 567] on span "Sauver" at bounding box center [976, 567] width 39 height 18
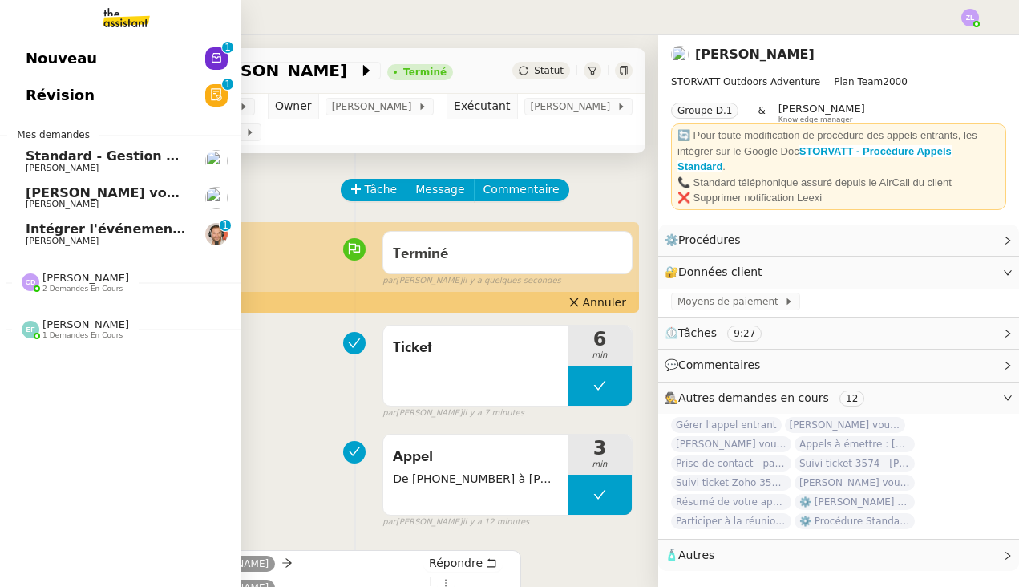
click at [46, 71] on span "Nouveau" at bounding box center [61, 59] width 71 height 24
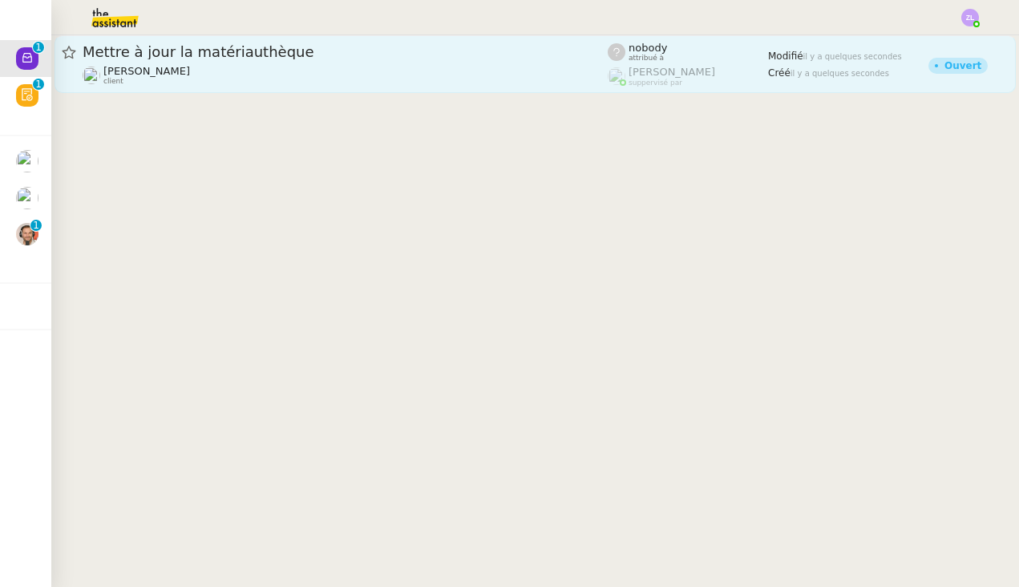
click at [338, 79] on div "[PERSON_NAME] client" at bounding box center [345, 75] width 525 height 21
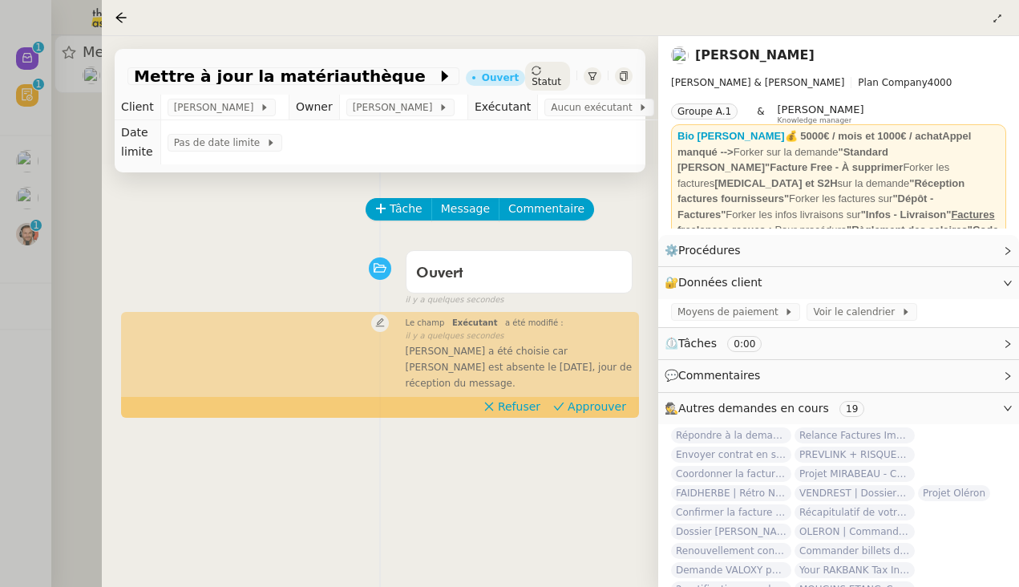
click at [82, 276] on div at bounding box center [509, 293] width 1019 height 587
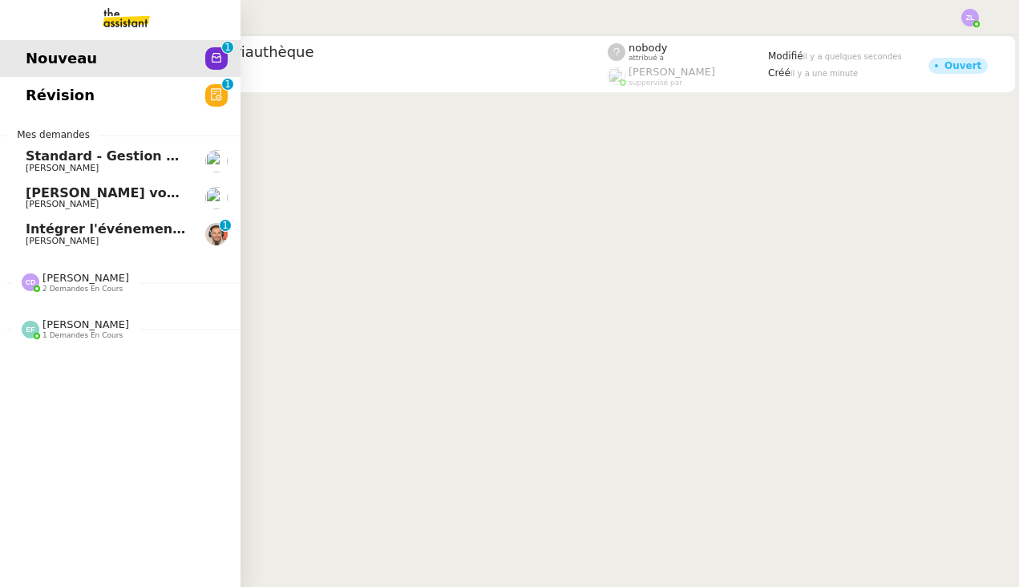
click at [103, 221] on span "Intégrer l'événement dans le fichier de suivi" at bounding box center [186, 228] width 321 height 15
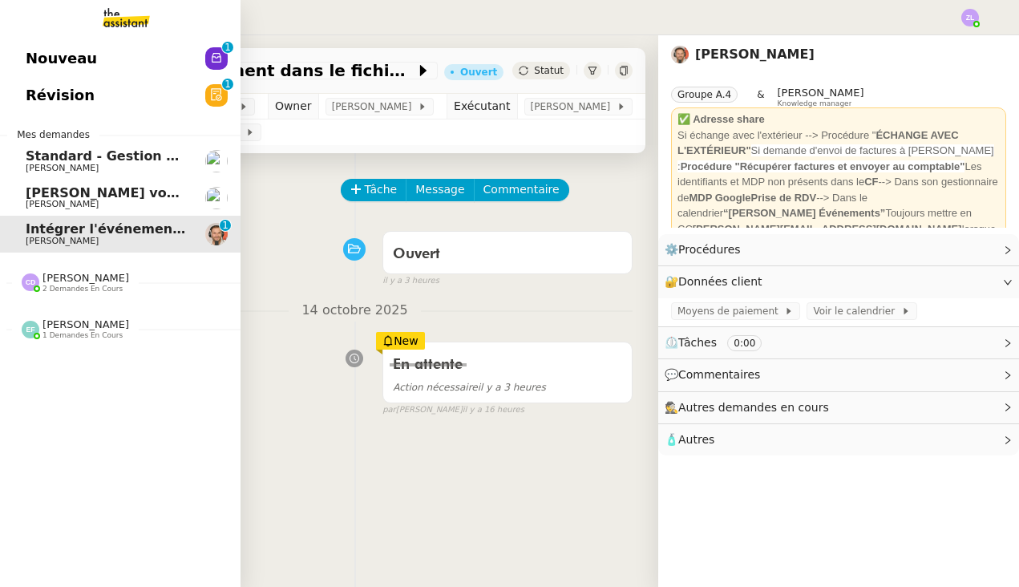
click at [102, 180] on link "[PERSON_NAME] vous a mentionné sur le ticket [##3583##] [PERSON_NAME]" at bounding box center [120, 198] width 241 height 37
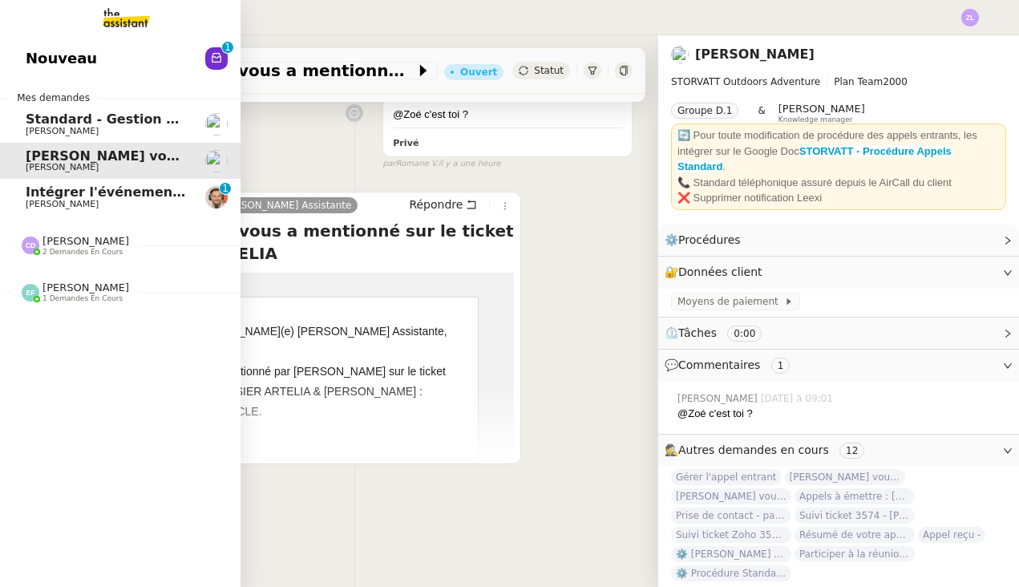
click at [31, 71] on span "Nouveau" at bounding box center [61, 59] width 71 height 24
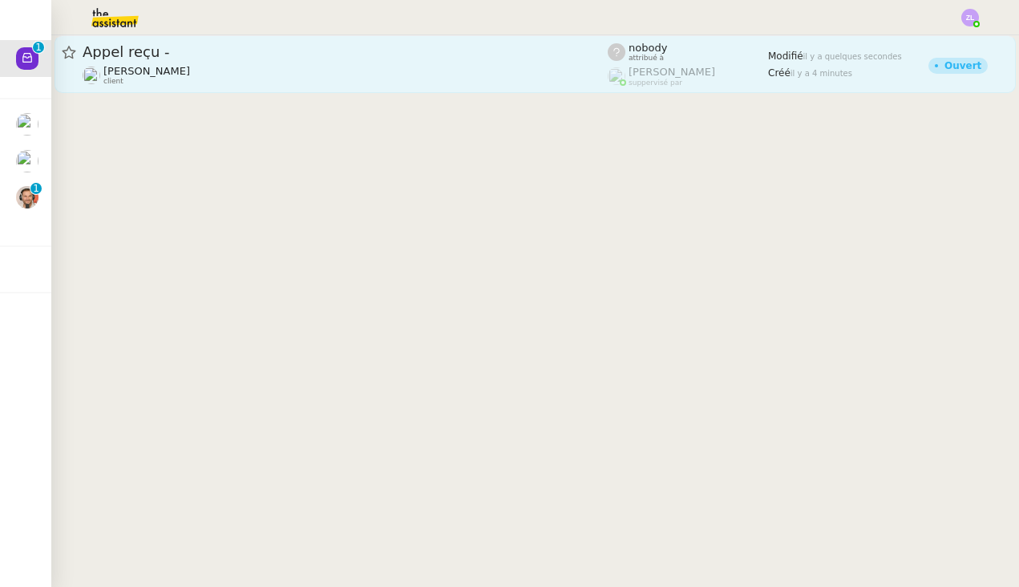
click at [286, 58] on span "Appel reçu -" at bounding box center [345, 52] width 525 height 14
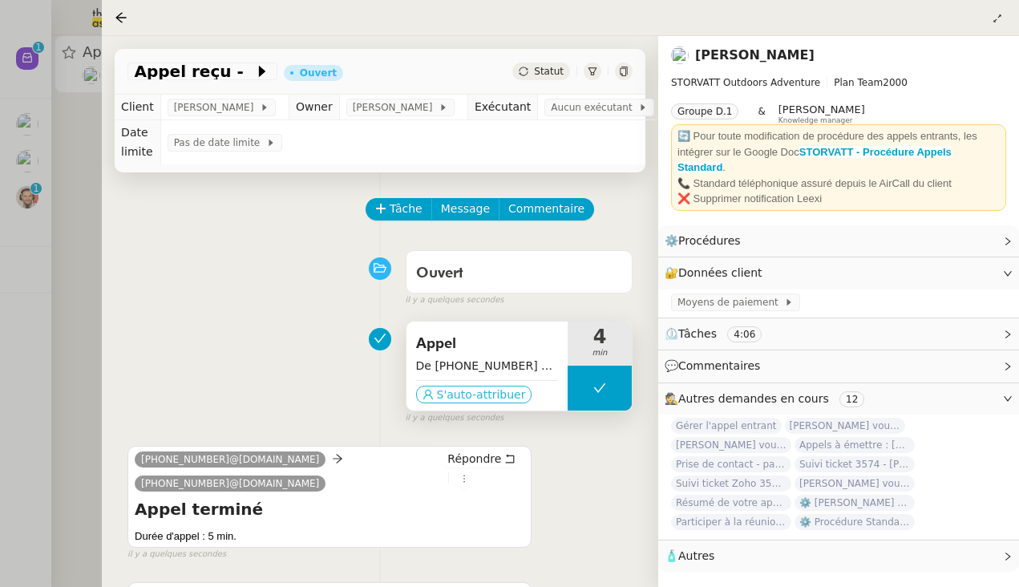
click at [471, 396] on span "S'auto-attribuer" at bounding box center [481, 394] width 89 height 16
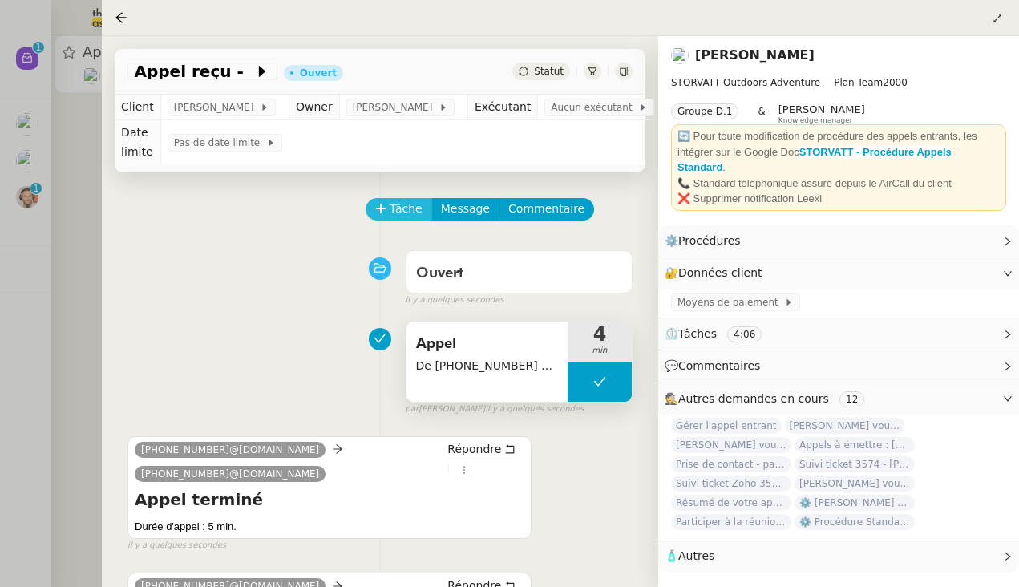
click at [392, 208] on span "Tâche" at bounding box center [406, 209] width 33 height 18
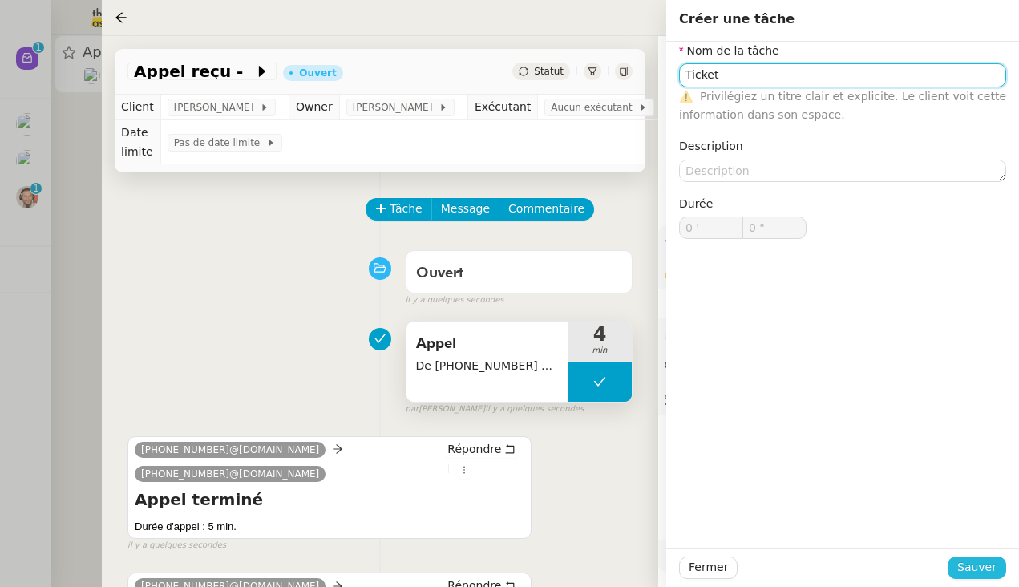
type input "Ticket"
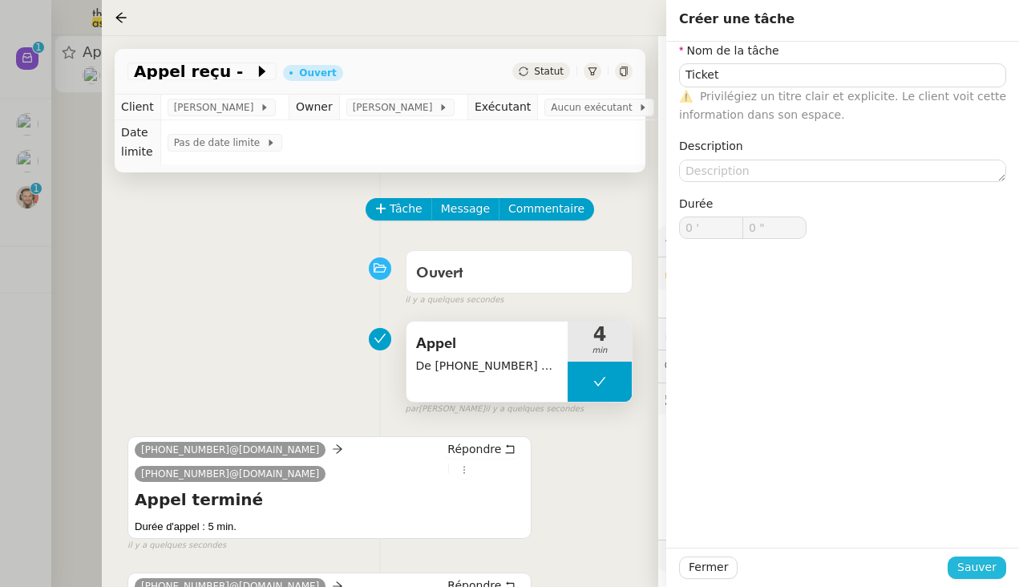
click at [881, 562] on span "Sauver" at bounding box center [976, 567] width 39 height 18
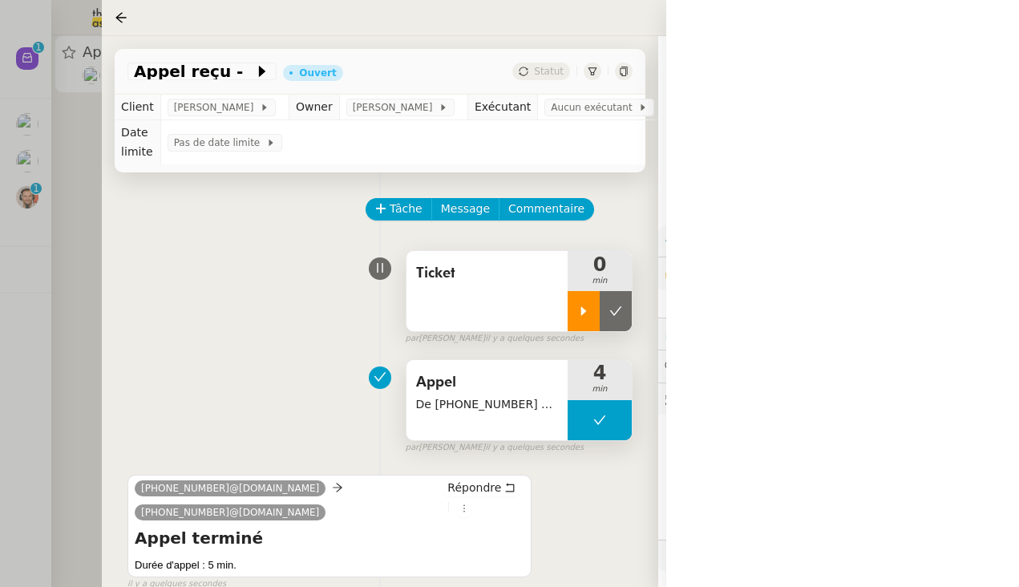
click at [587, 310] on icon at bounding box center [583, 311] width 13 height 13
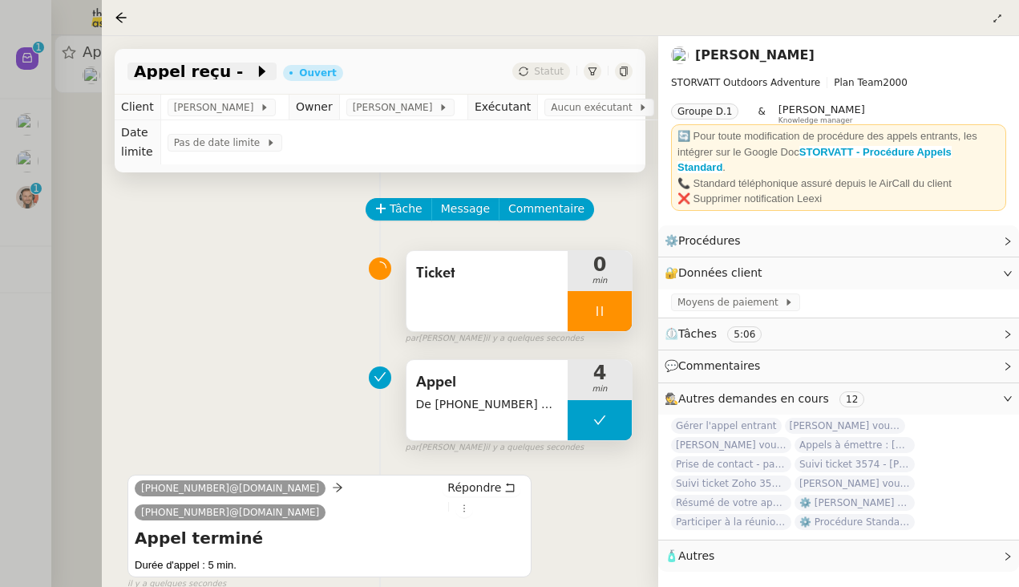
click at [254, 67] on icon at bounding box center [262, 71] width 16 height 16
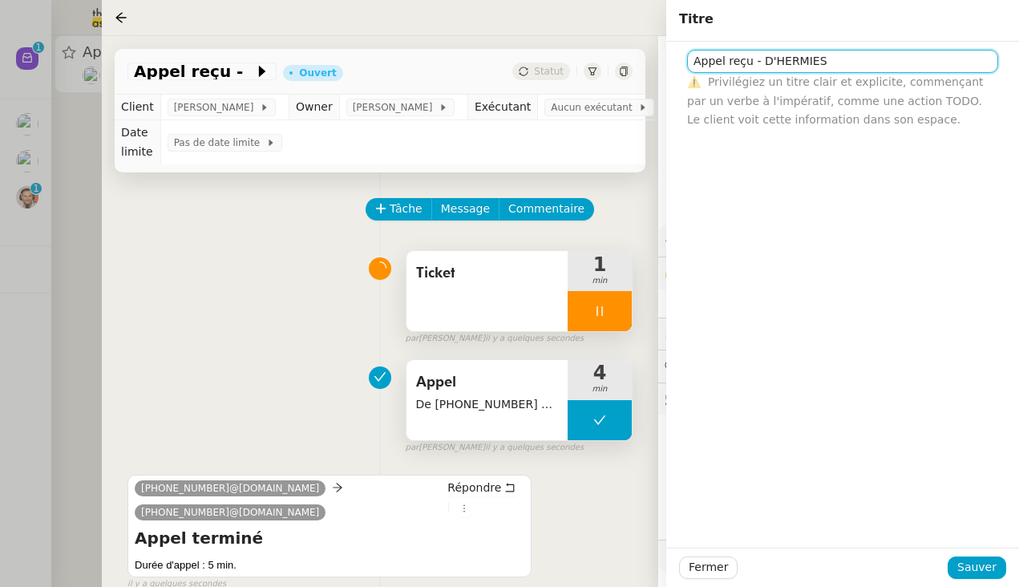
type input "Appel reçu - D'HERMIES"
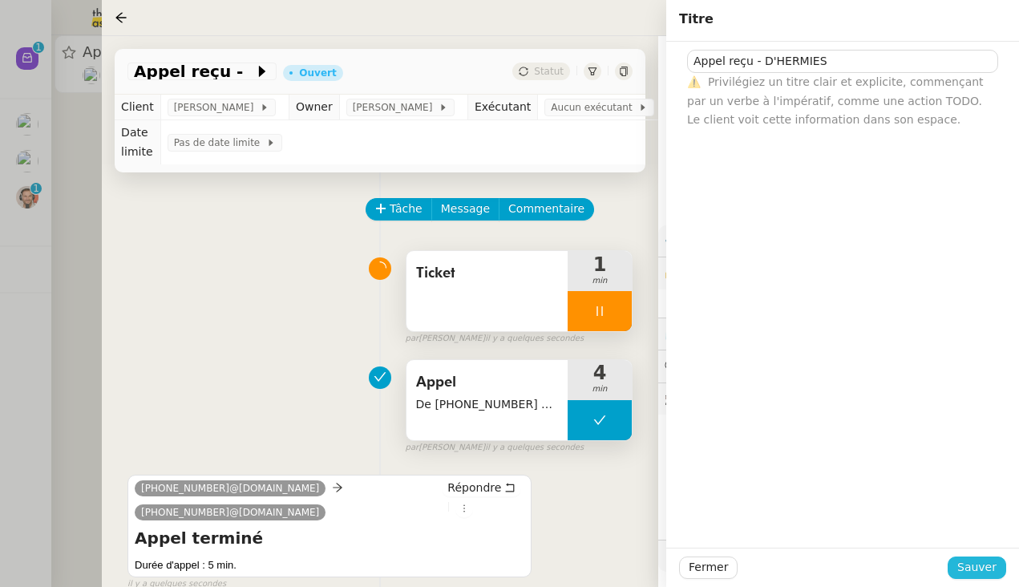
click at [881, 560] on span "Sauver" at bounding box center [976, 567] width 39 height 18
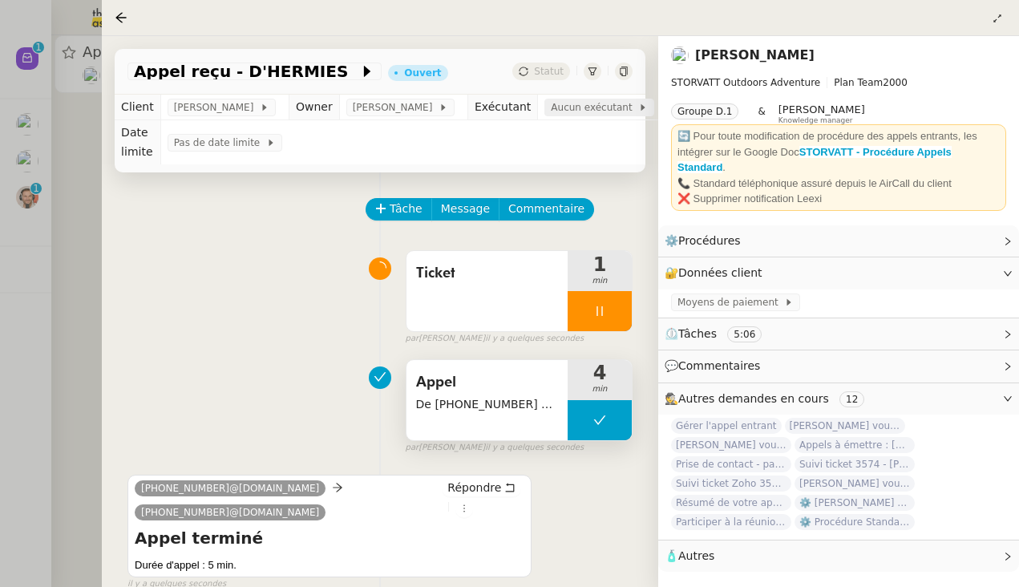
click at [615, 108] on span "Aucun exécutant" at bounding box center [594, 107] width 87 height 16
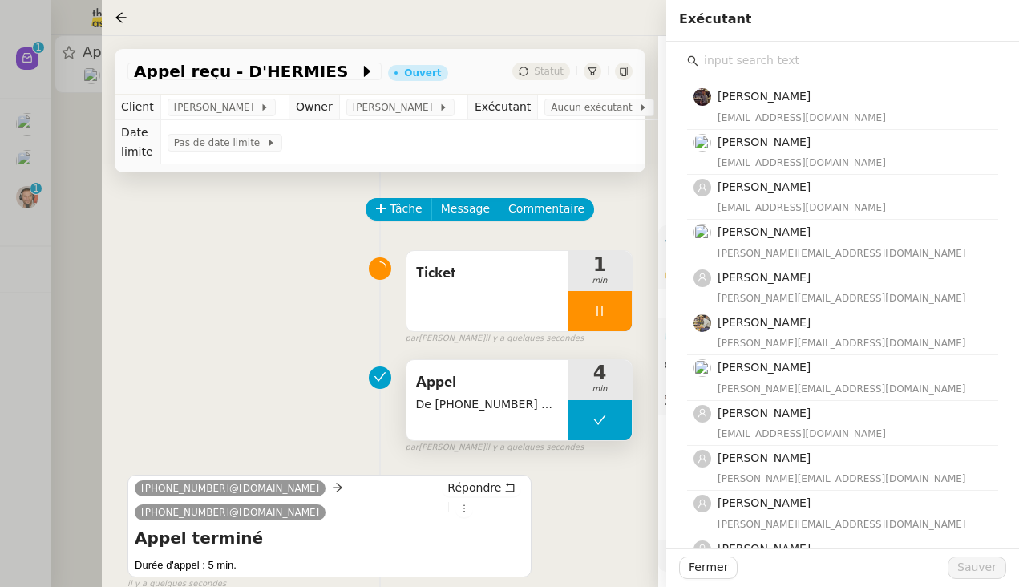
click at [773, 48] on div "[PERSON_NAME] [EMAIL_ADDRESS][DOMAIN_NAME] [PERSON_NAME] [EMAIL_ADDRESS][DOMAIN…" at bounding box center [842, 514] width 327 height 945
click at [758, 82] on div "[PERSON_NAME] [EMAIL_ADDRESS][DOMAIN_NAME] [PERSON_NAME] [EMAIL_ADDRESS][DOMAIN…" at bounding box center [842, 529] width 311 height 916
click at [758, 64] on input "text" at bounding box center [848, 61] width 300 height 22
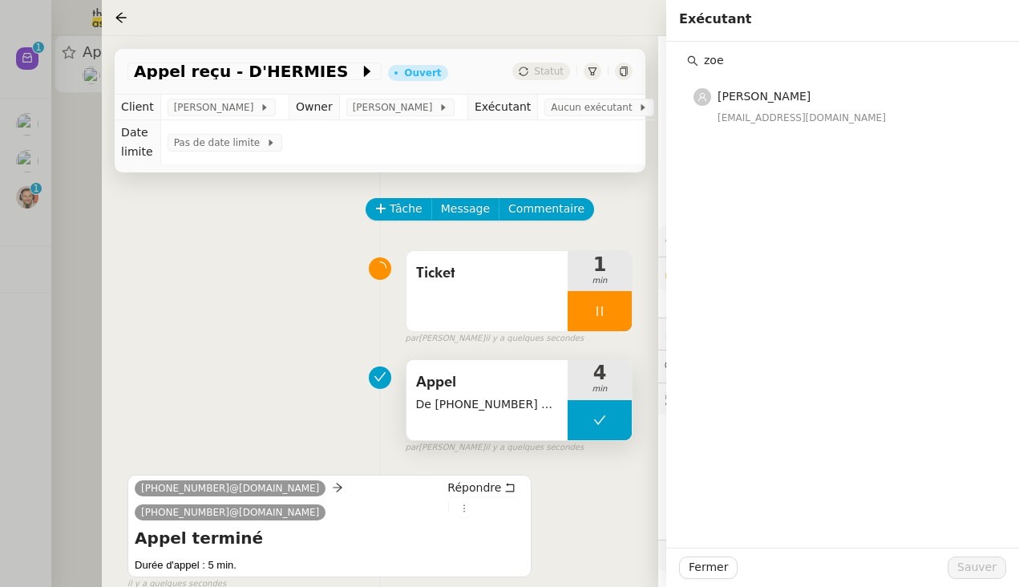
type input "zoe"
click at [815, 106] on h4 "[PERSON_NAME]" at bounding box center [853, 96] width 271 height 18
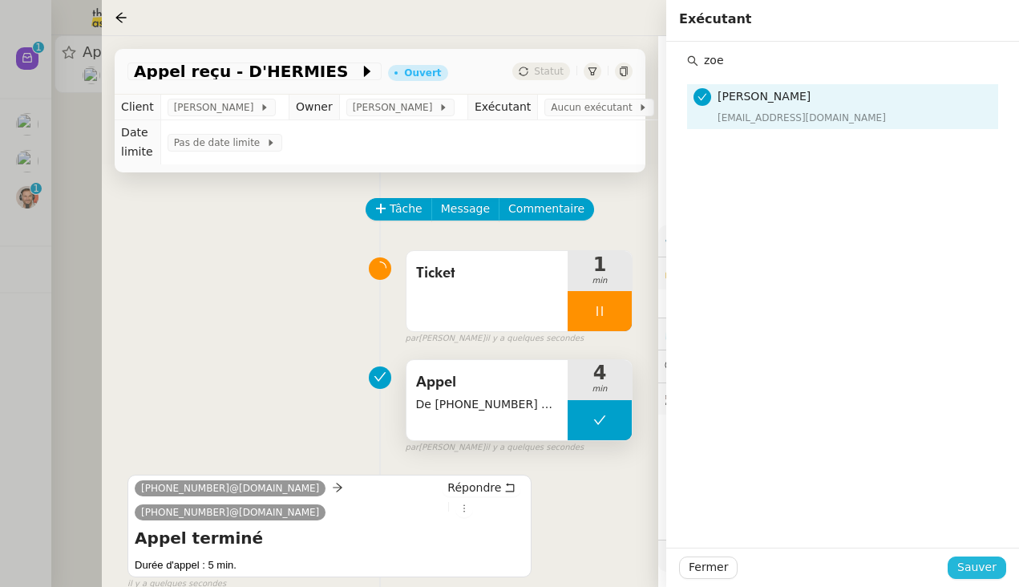
click at [881, 566] on span "Sauver" at bounding box center [976, 567] width 39 height 18
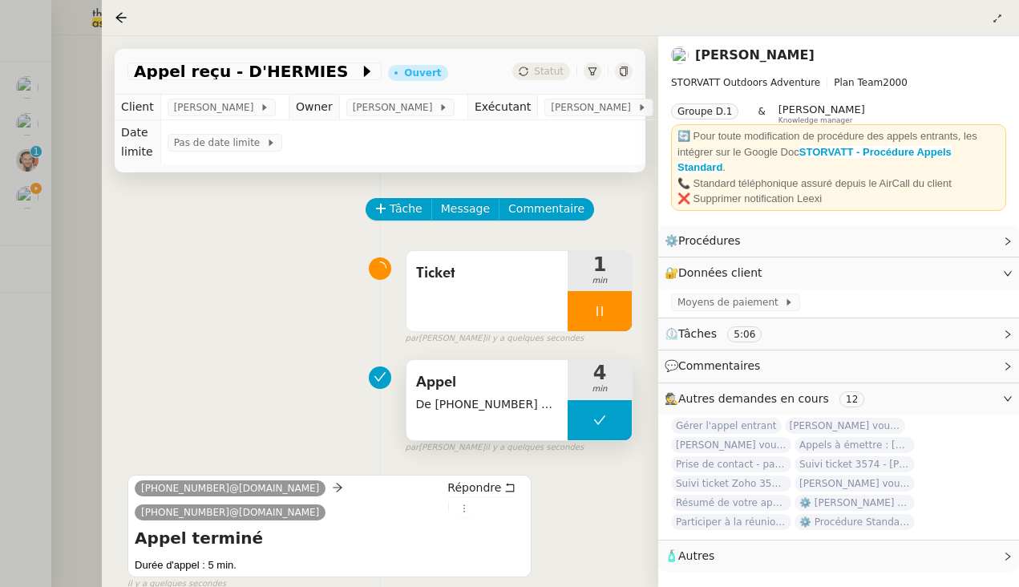
click at [42, 200] on div at bounding box center [509, 293] width 1019 height 587
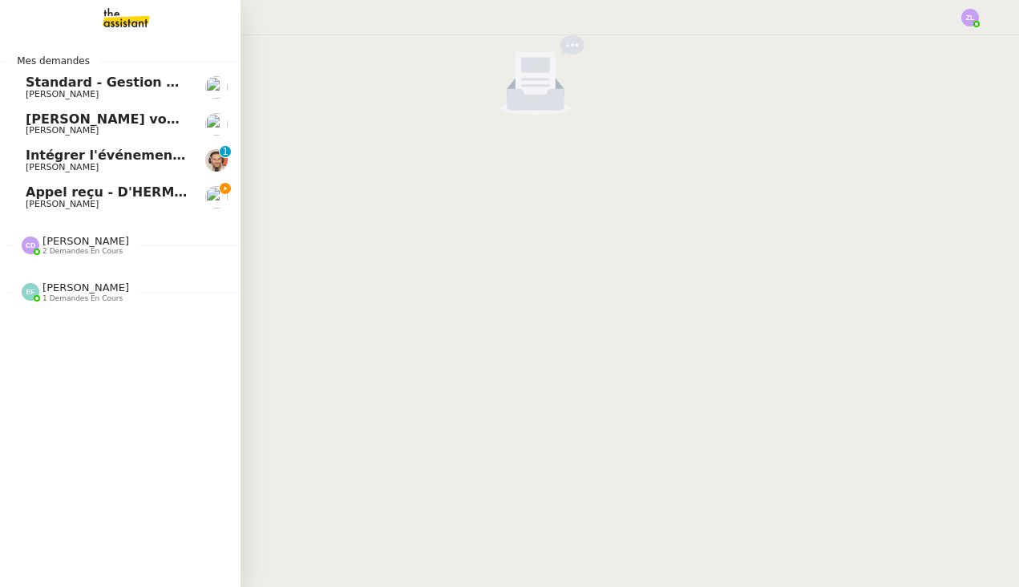
click at [73, 212] on link "Appel reçu - D'HERMIES [PERSON_NAME]" at bounding box center [120, 197] width 241 height 37
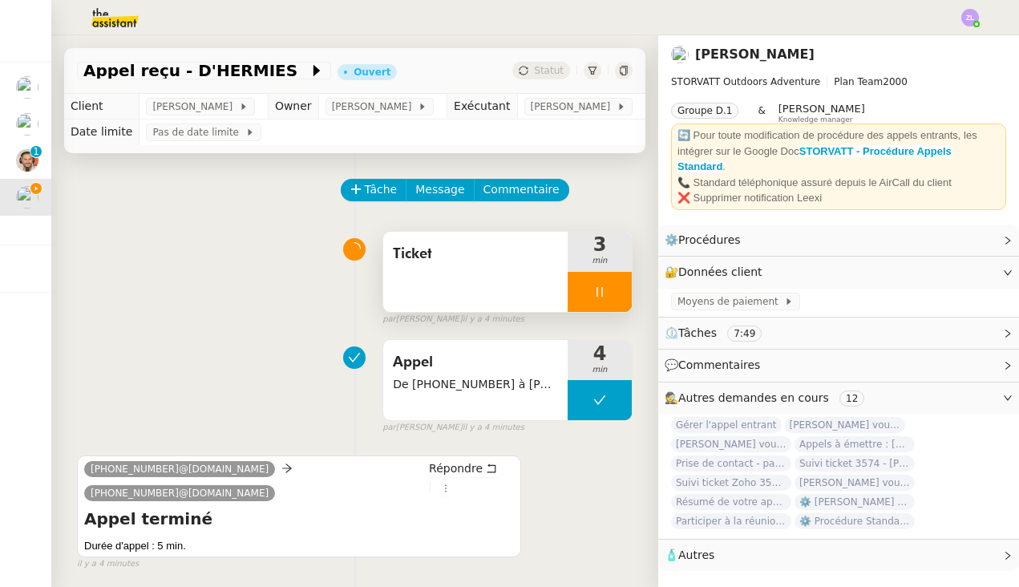
click at [580, 310] on div at bounding box center [600, 292] width 64 height 40
click at [617, 296] on icon at bounding box center [616, 291] width 12 height 9
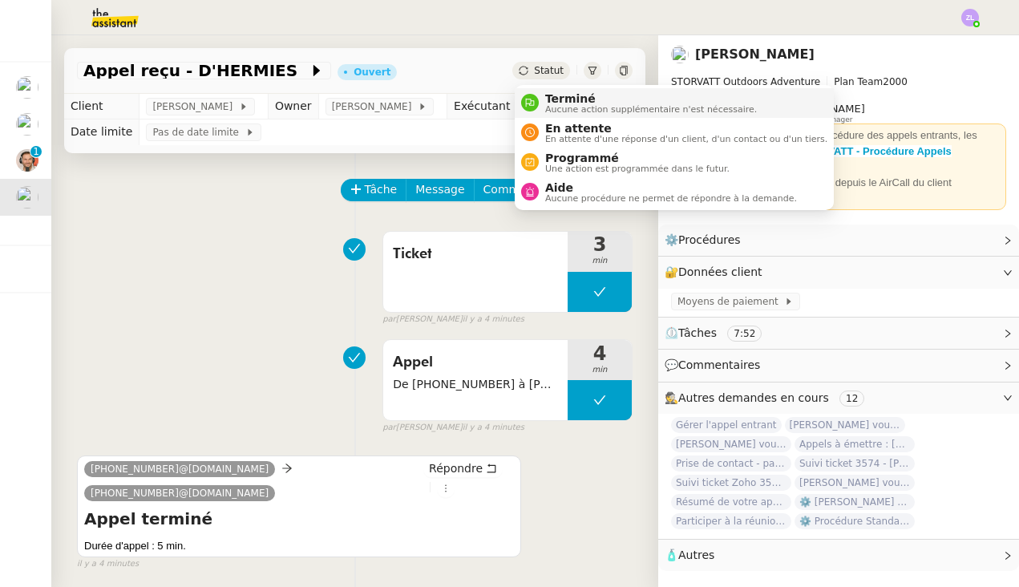
click at [560, 109] on span "Aucune action supplémentaire n'est nécessaire." at bounding box center [651, 109] width 212 height 9
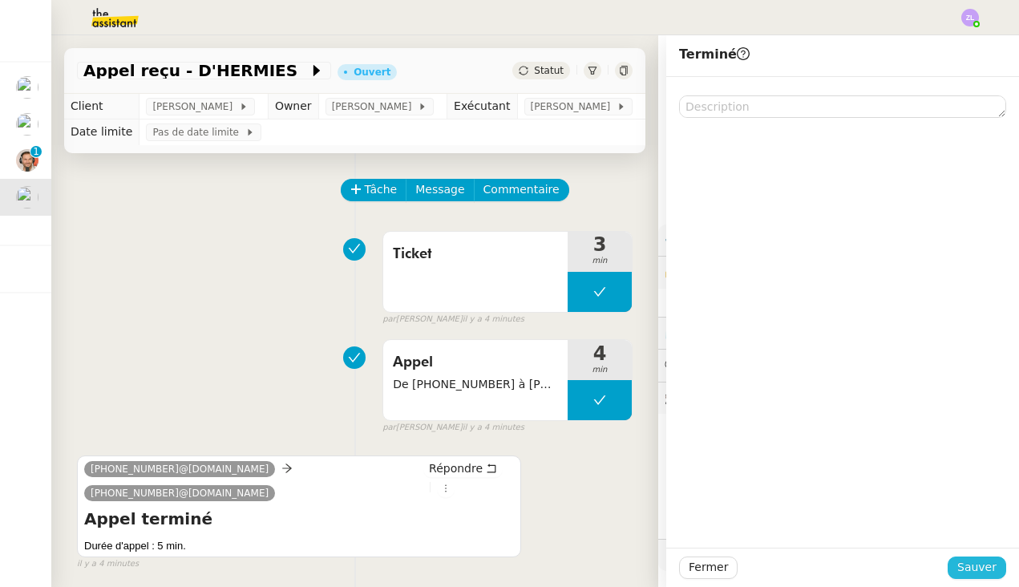
click at [881, 565] on span "Sauver" at bounding box center [976, 567] width 39 height 18
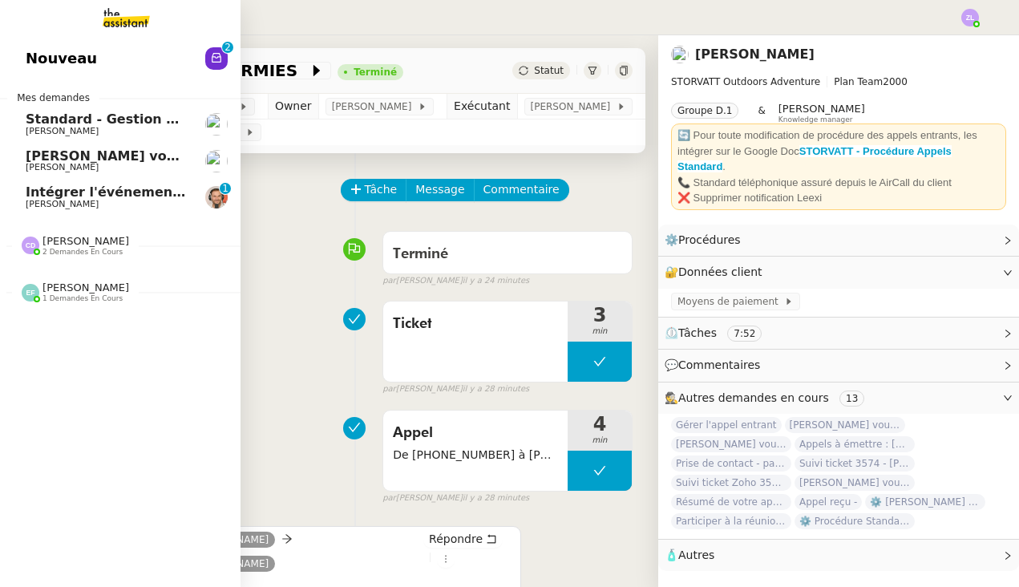
click at [53, 71] on span "Nouveau" at bounding box center [61, 59] width 71 height 24
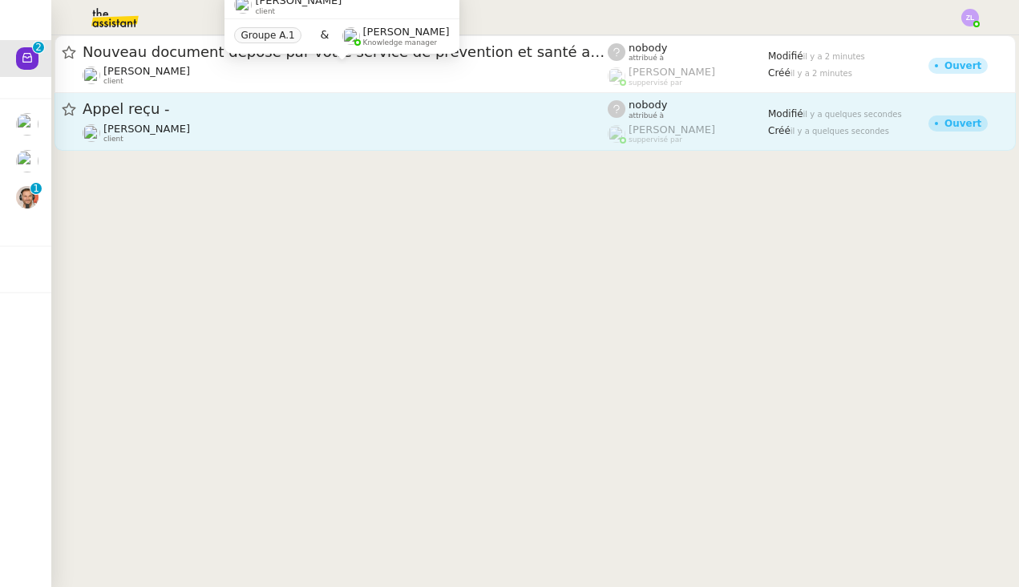
click at [353, 118] on div "Appel reçu -" at bounding box center [345, 109] width 525 height 20
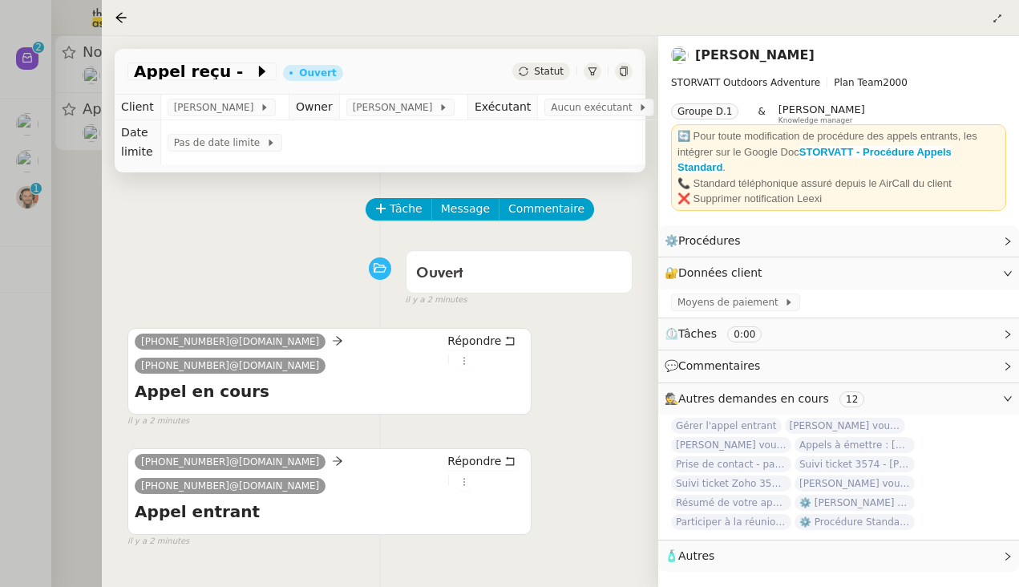
click at [29, 198] on div at bounding box center [509, 293] width 1019 height 587
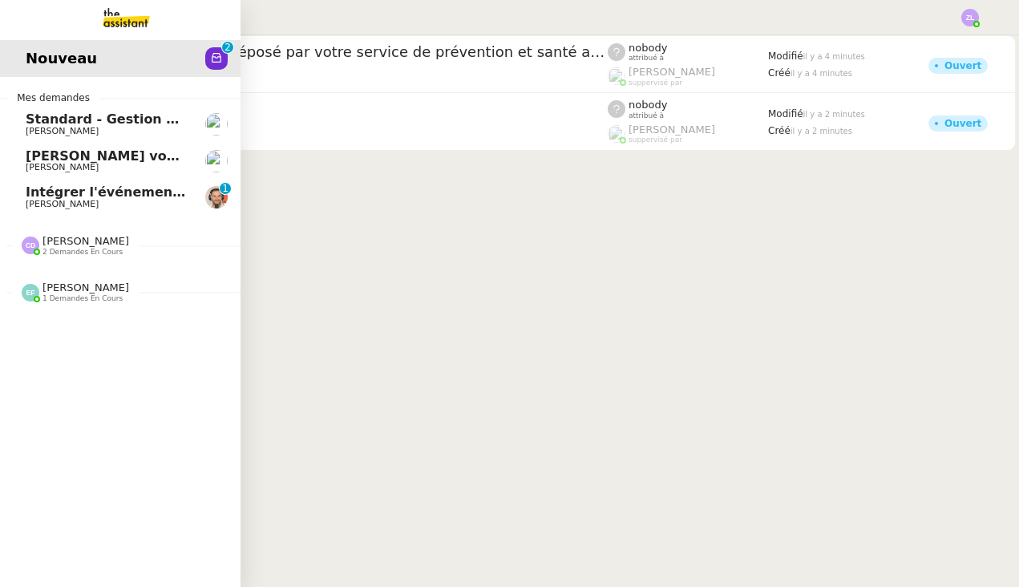
click at [33, 71] on span "Nouveau" at bounding box center [61, 59] width 71 height 24
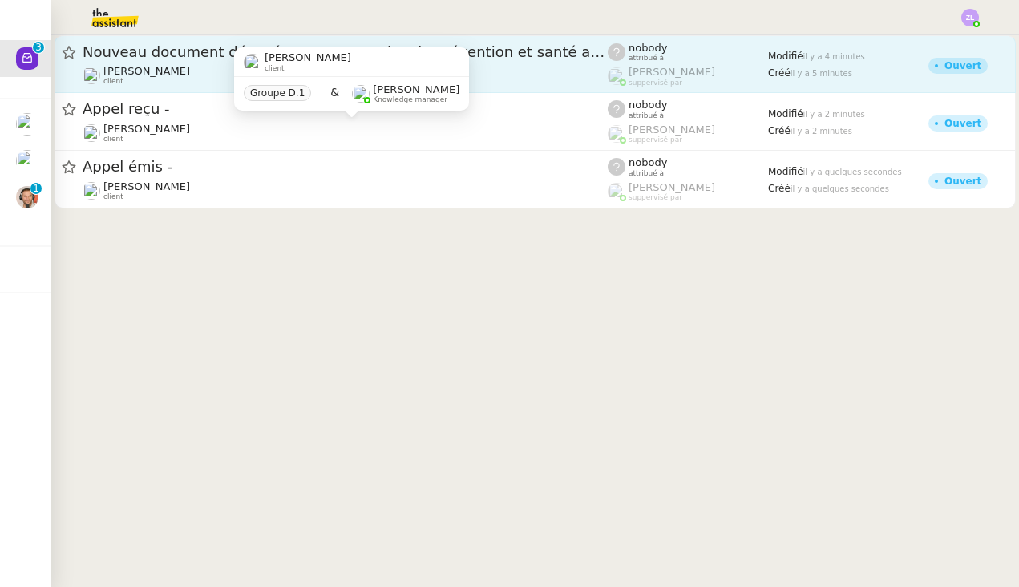
click at [291, 59] on span "Nouveau document déposé par votre service de prévention et santé au travail pou…" at bounding box center [345, 52] width 525 height 14
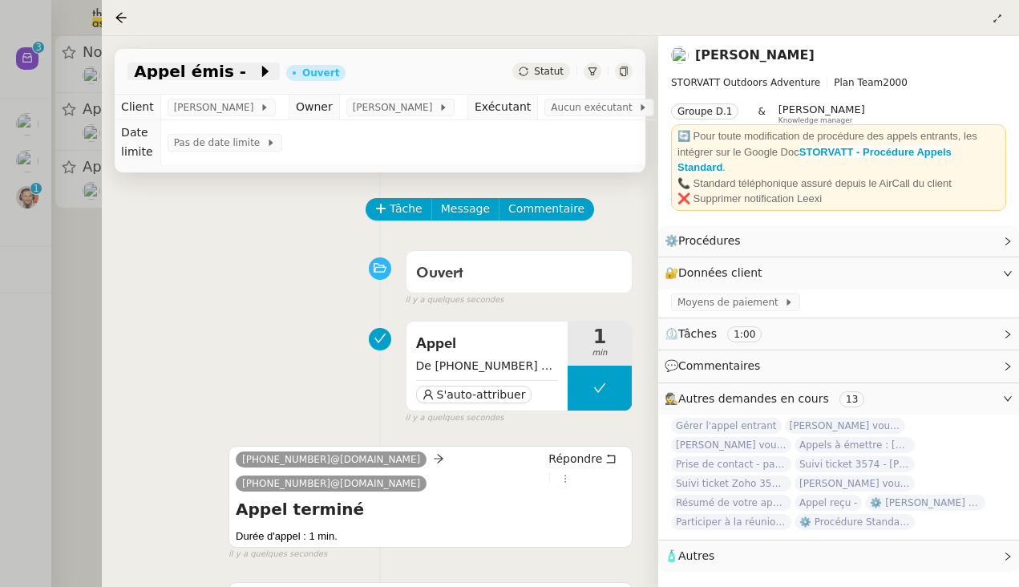
click at [257, 71] on icon at bounding box center [265, 71] width 16 height 16
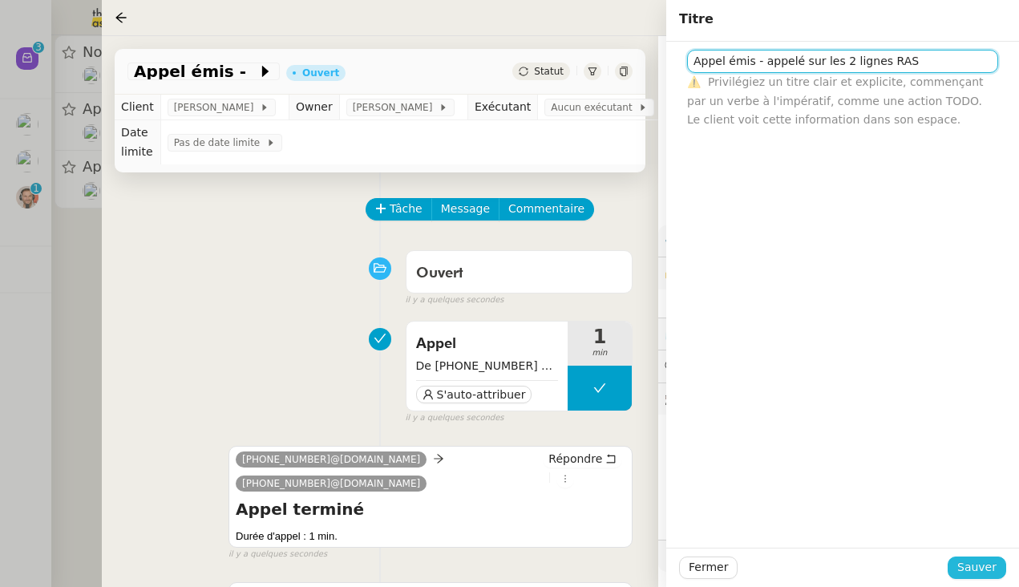
type input "Appel émis - appelé sur les 2 lignes RAS"
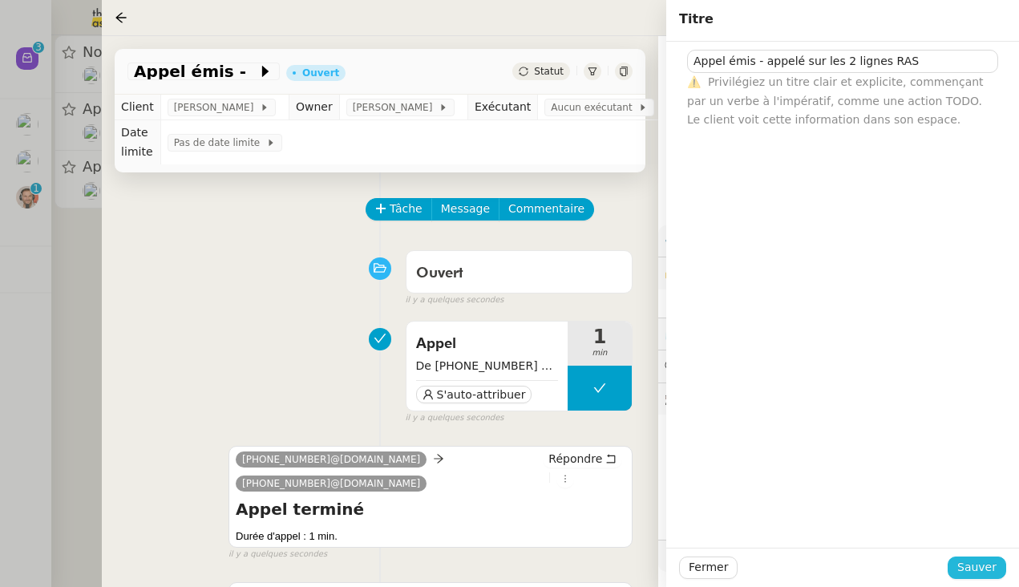
click at [881, 562] on span "Sauver" at bounding box center [976, 567] width 39 height 18
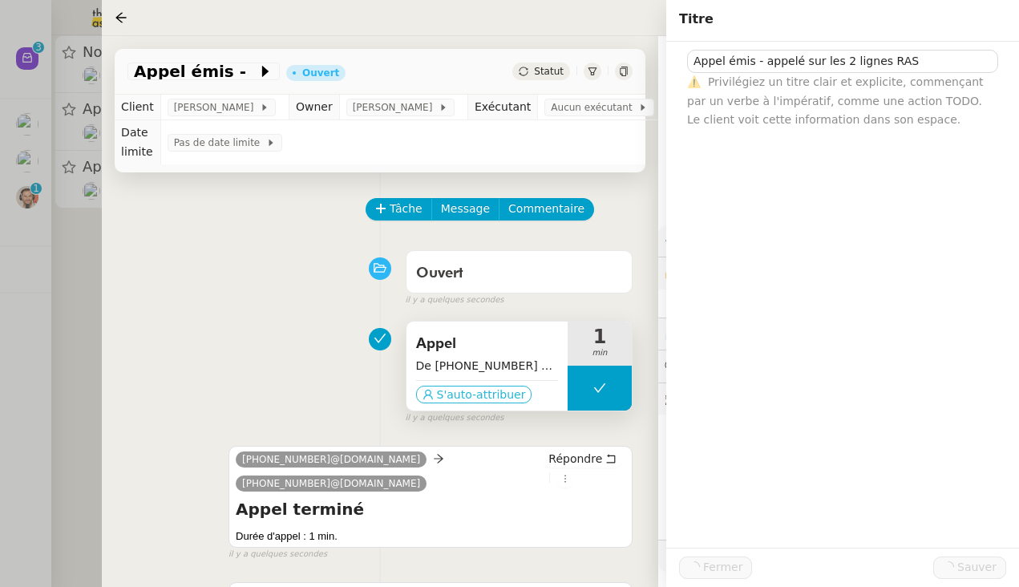
click at [471, 399] on span "S'auto-attribuer" at bounding box center [481, 394] width 89 height 16
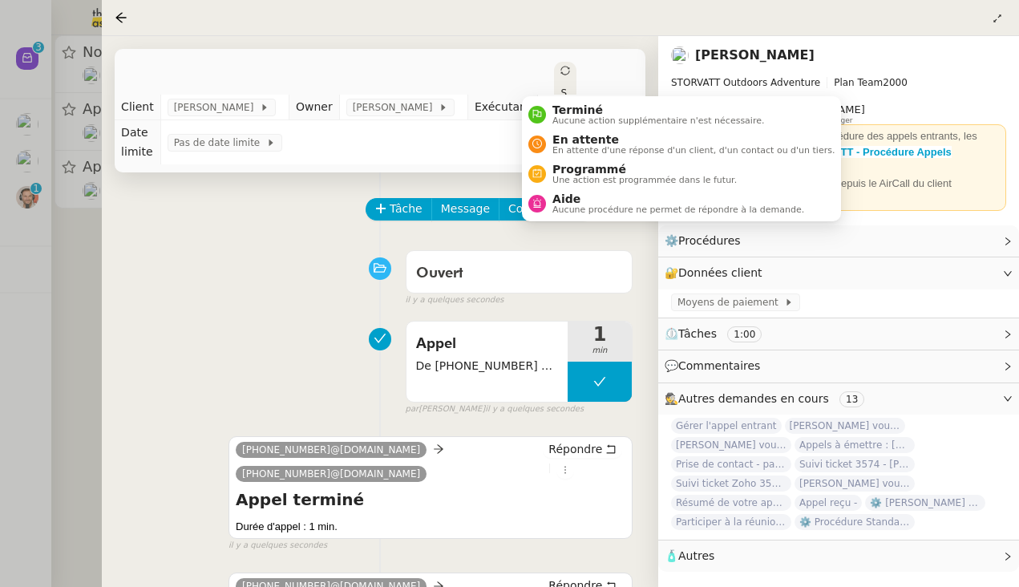
click at [560, 87] on span "Statut" at bounding box center [563, 120] width 6 height 67
click at [562, 119] on span "Aucune action supplémentaire n'est nécessaire." at bounding box center [658, 120] width 212 height 9
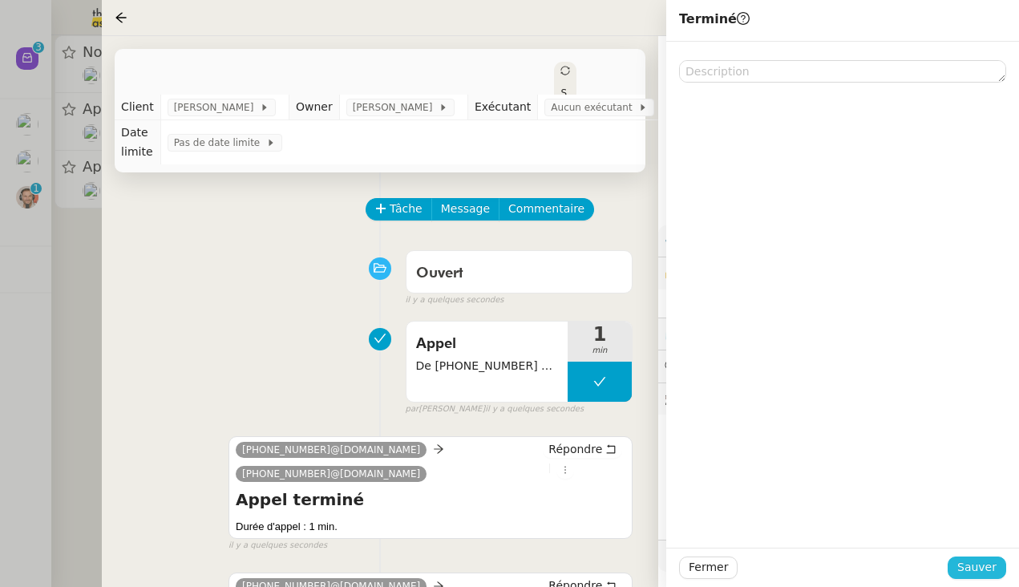
click at [881, 568] on button "Sauver" at bounding box center [977, 567] width 59 height 22
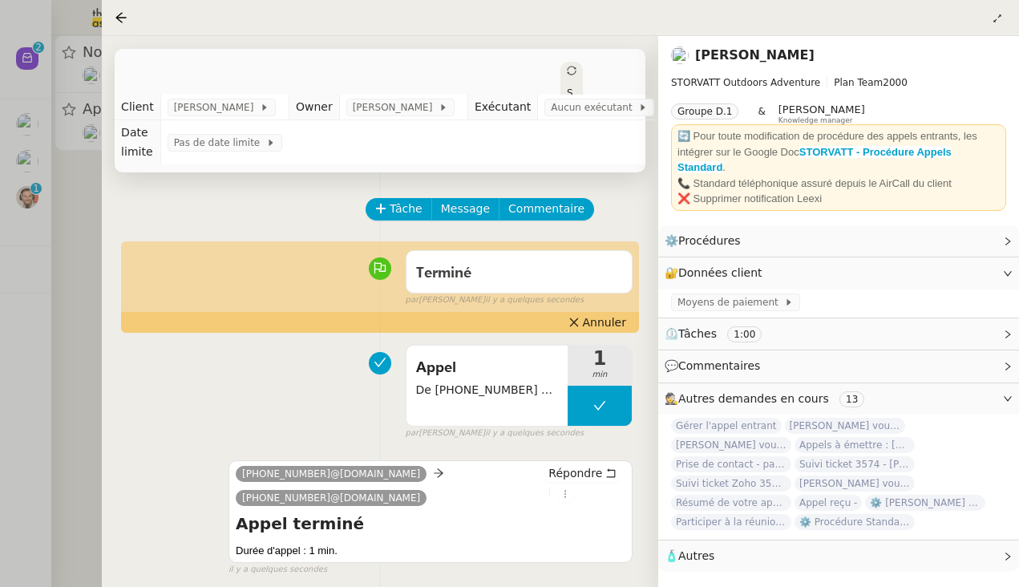
click at [59, 327] on div at bounding box center [509, 293] width 1019 height 587
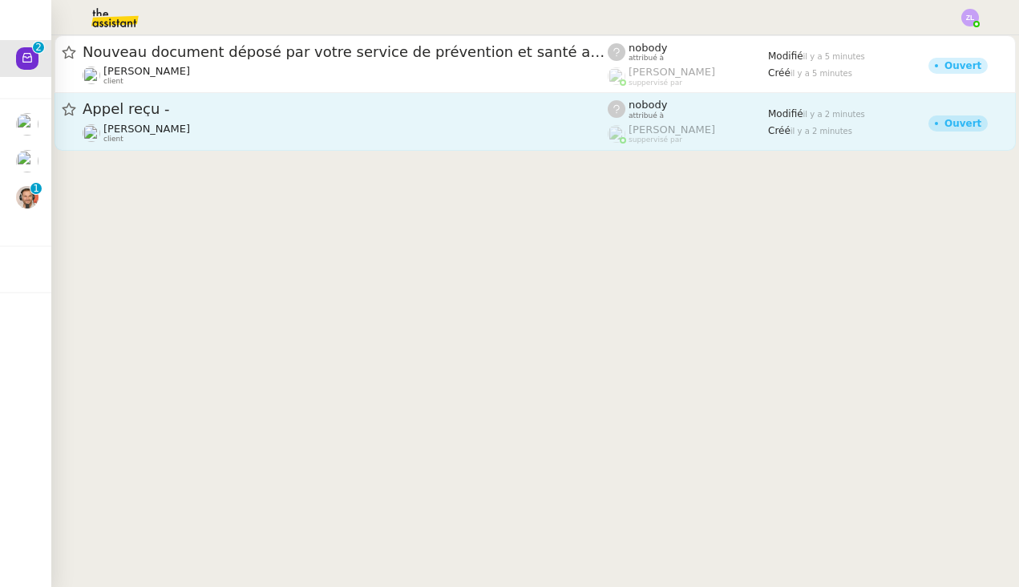
click at [186, 117] on div "Appel reçu -" at bounding box center [345, 109] width 525 height 20
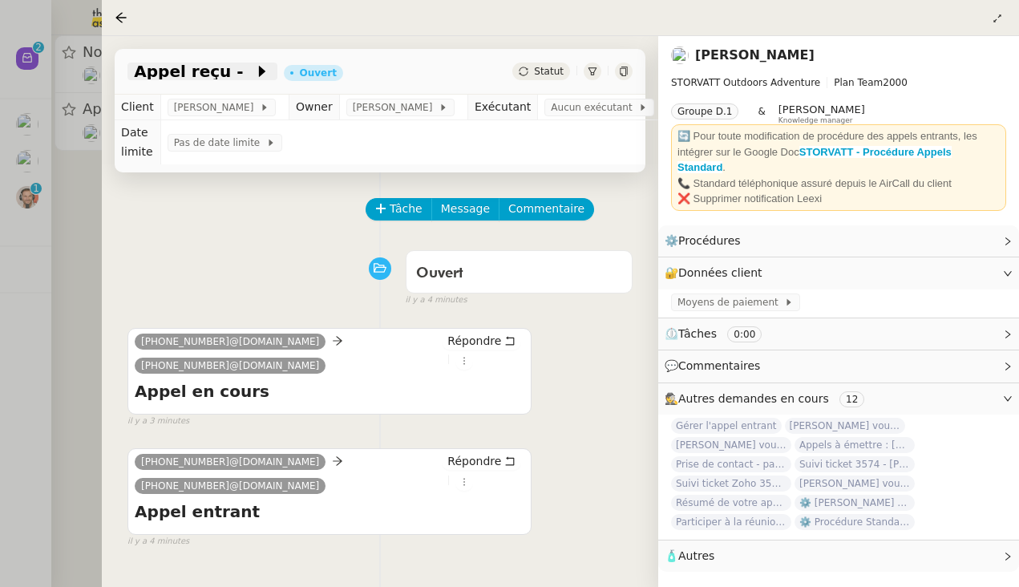
click at [221, 70] on span "Appel reçu -" at bounding box center [194, 71] width 120 height 16
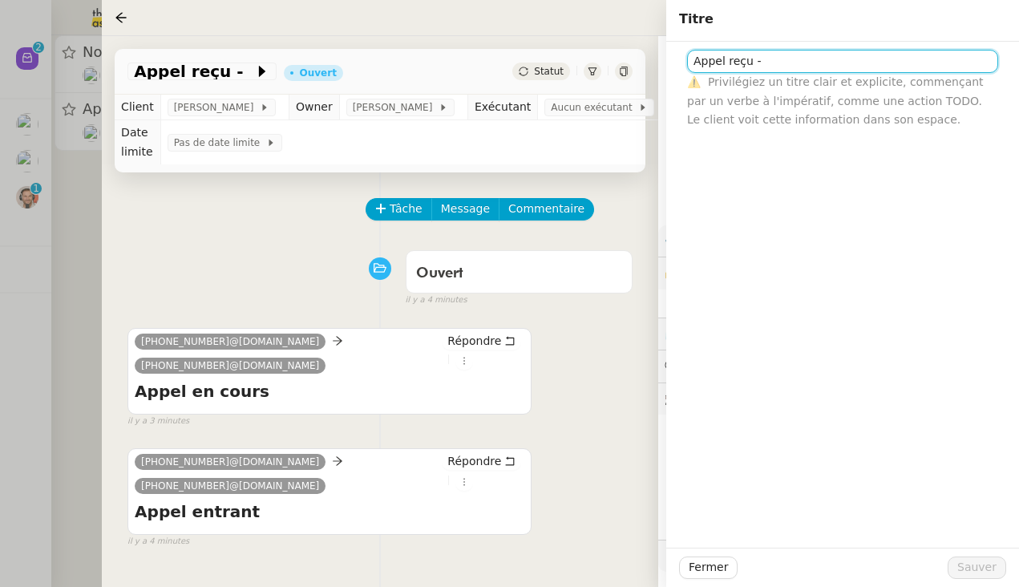
click at [860, 73] on input "Appel reçu -" at bounding box center [842, 61] width 311 height 23
type input "Appel reçu - [PERSON_NAME] /andorre"
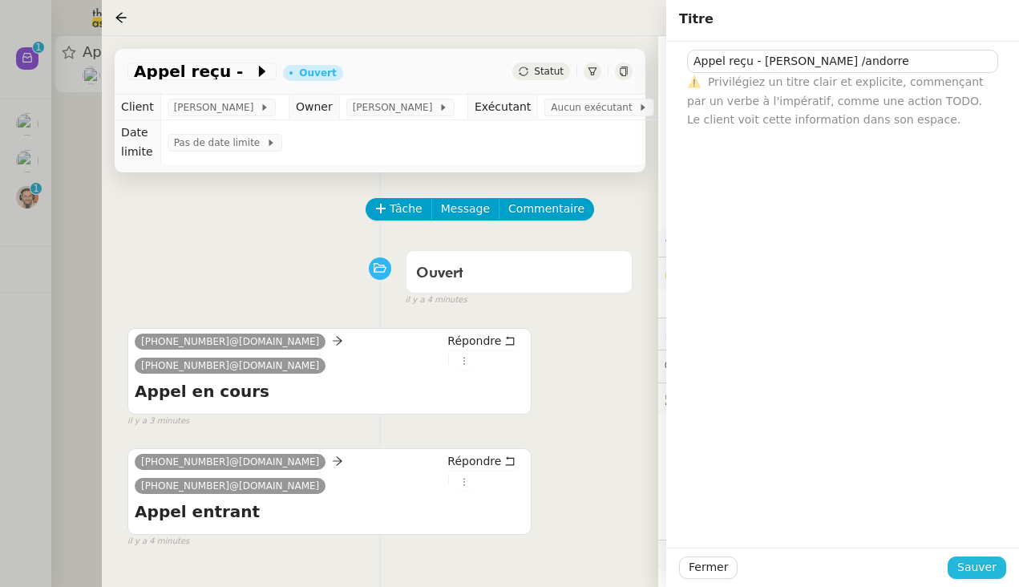
click at [881, 563] on span "Sauver" at bounding box center [976, 567] width 39 height 18
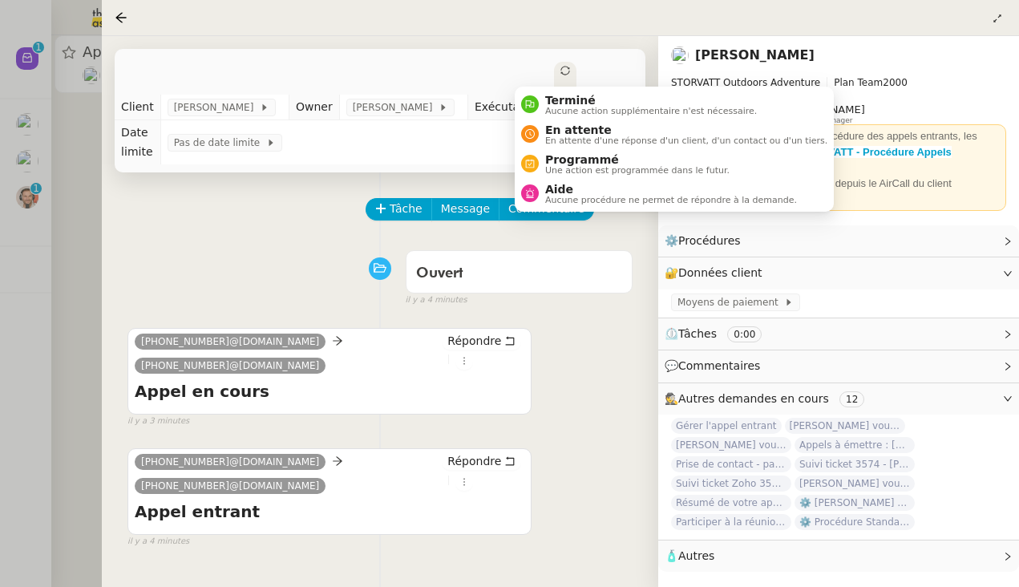
click at [24, 246] on div at bounding box center [509, 293] width 1019 height 587
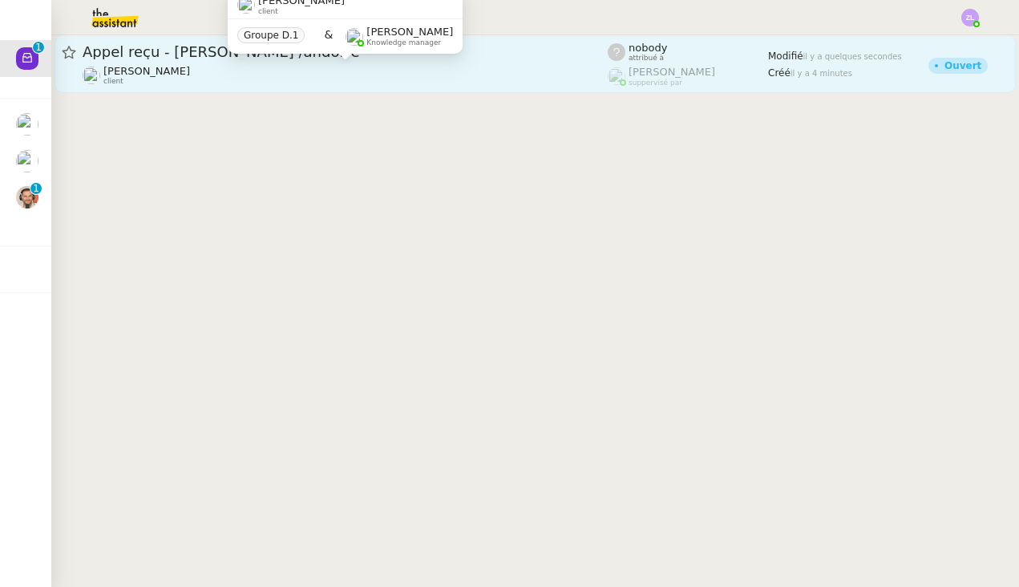
click at [188, 71] on span "[PERSON_NAME]" at bounding box center [146, 71] width 87 height 12
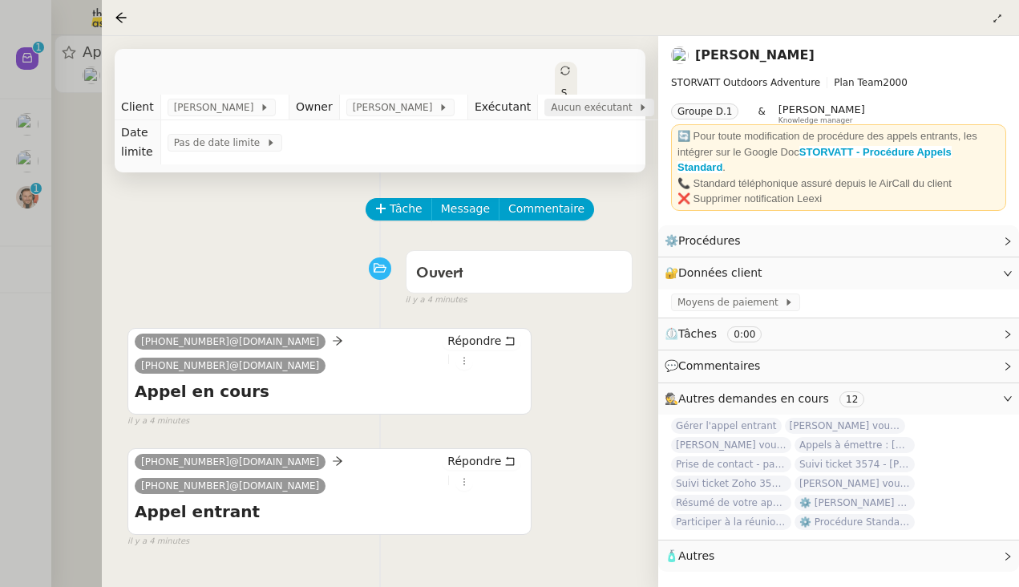
click at [589, 107] on span "Aucun exécutant" at bounding box center [594, 107] width 87 height 16
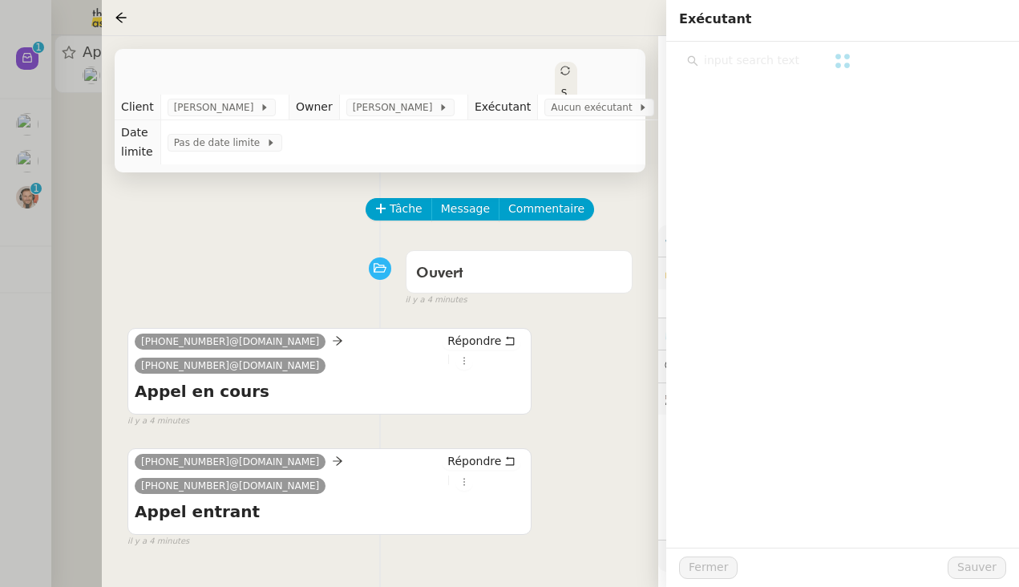
click at [735, 54] on input "text" at bounding box center [848, 61] width 300 height 22
type input "zoe"
click at [750, 98] on span "[PERSON_NAME]" at bounding box center [764, 96] width 93 height 13
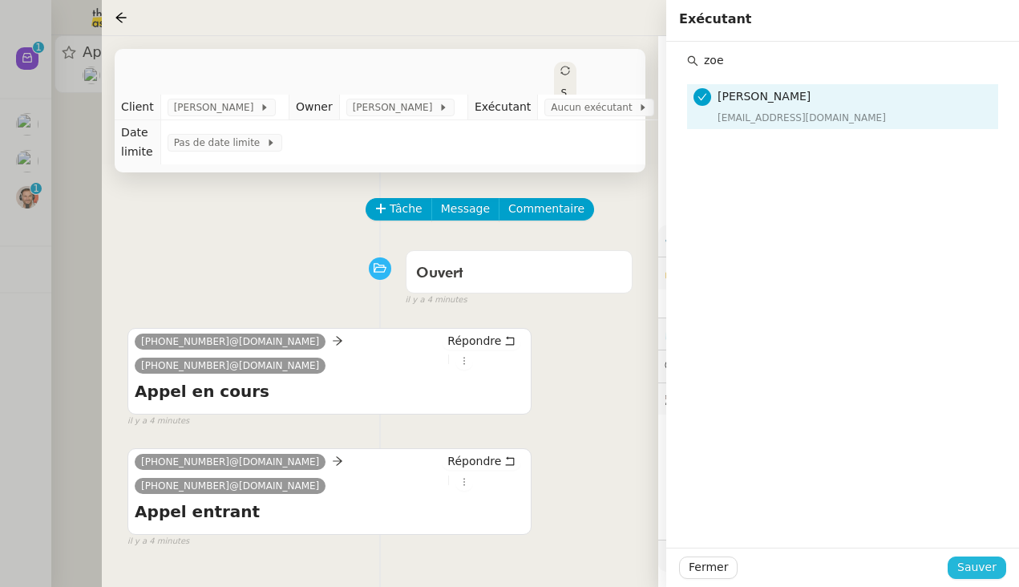
click at [881, 566] on span "Sauver" at bounding box center [976, 567] width 39 height 18
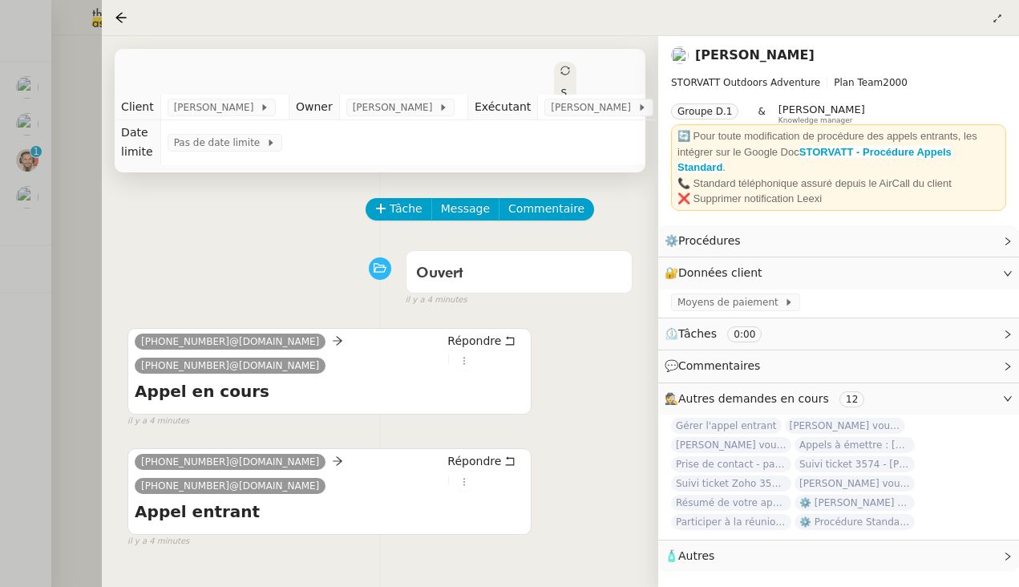
click at [26, 115] on div at bounding box center [509, 293] width 1019 height 587
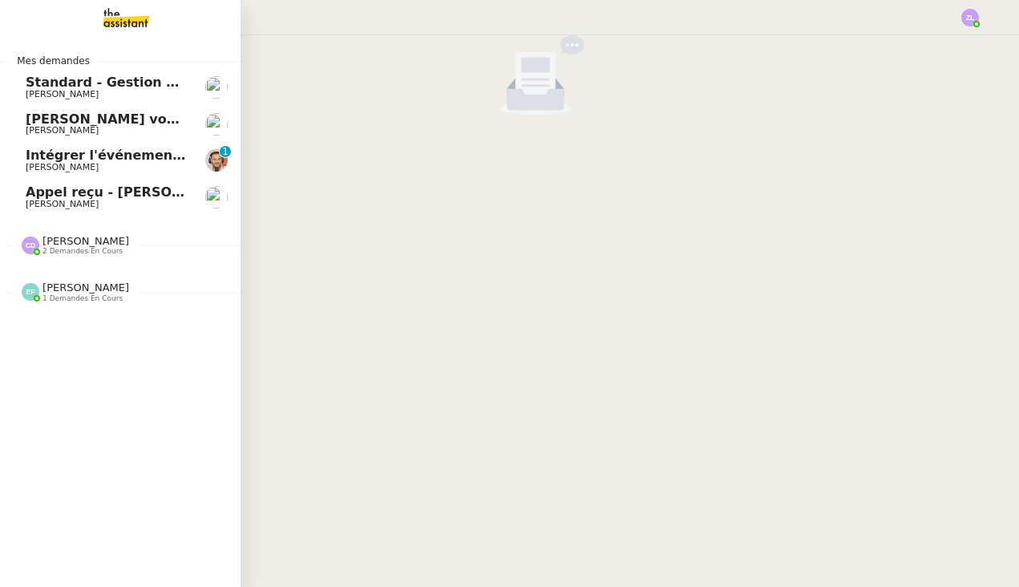
click at [18, 124] on link "[PERSON_NAME] vous a mentionné sur le ticket [##3583##] [PERSON_NAME]" at bounding box center [120, 124] width 241 height 37
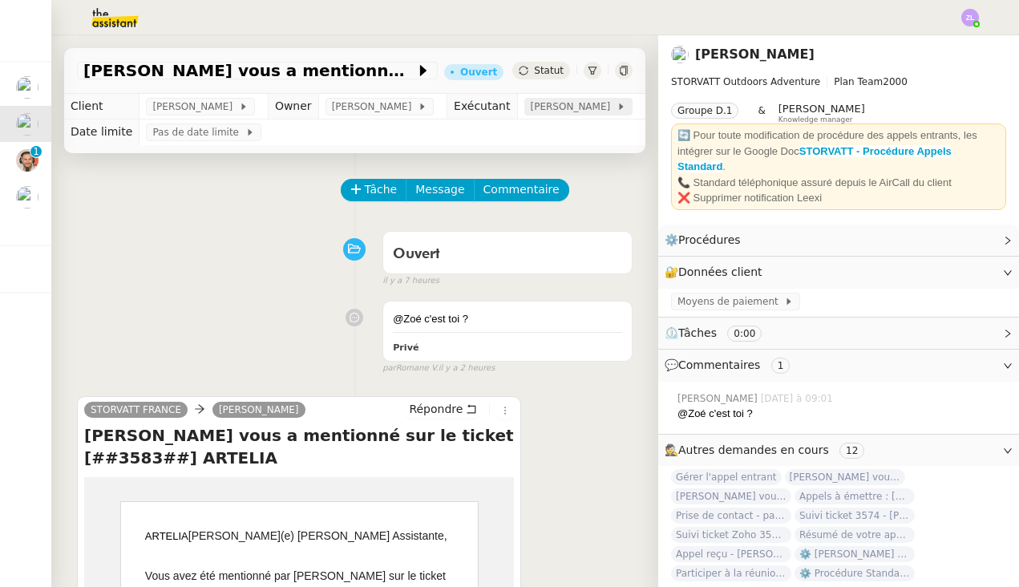
click at [564, 112] on span "[PERSON_NAME]" at bounding box center [574, 107] width 86 height 16
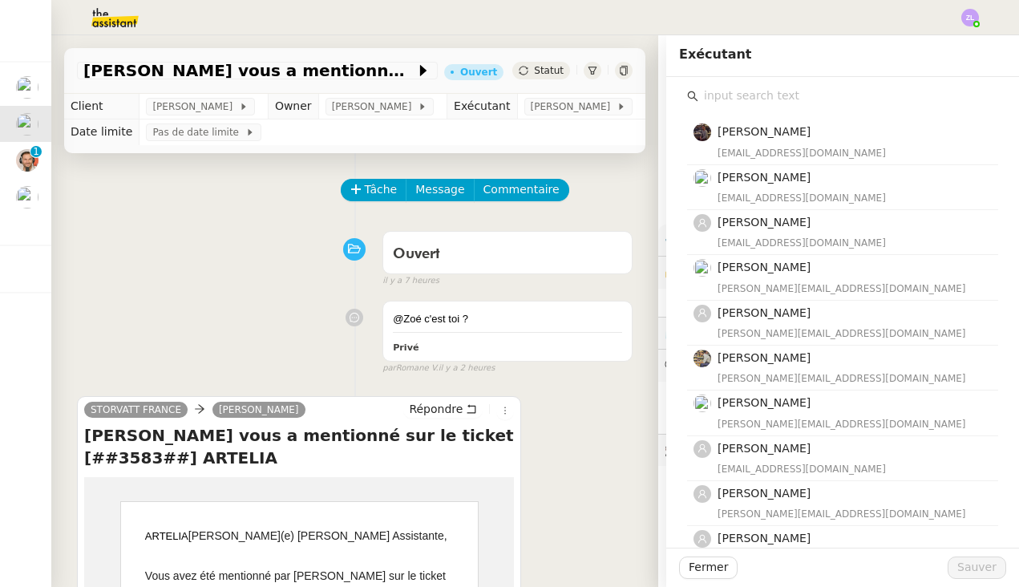
click at [750, 92] on input "text" at bounding box center [848, 96] width 300 height 22
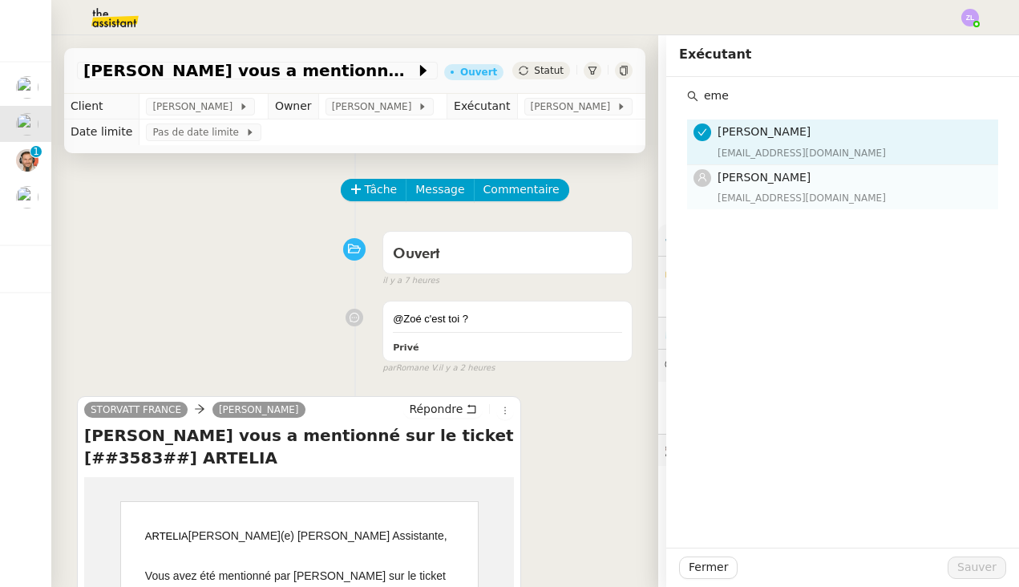
type input "eme"
click at [779, 175] on span "[PERSON_NAME]" at bounding box center [764, 177] width 93 height 13
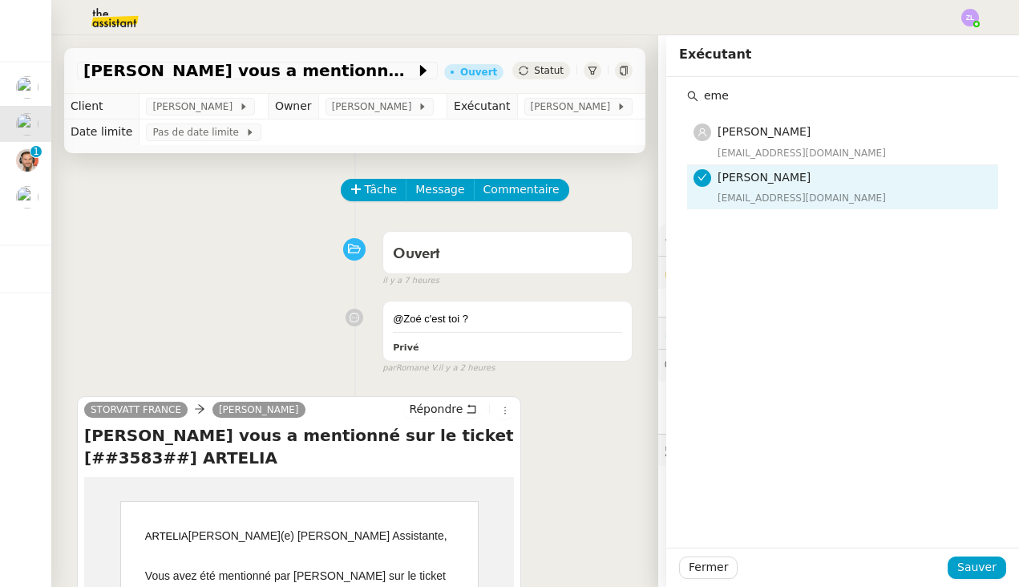
click at [548, 68] on span "Statut" at bounding box center [549, 70] width 30 height 11
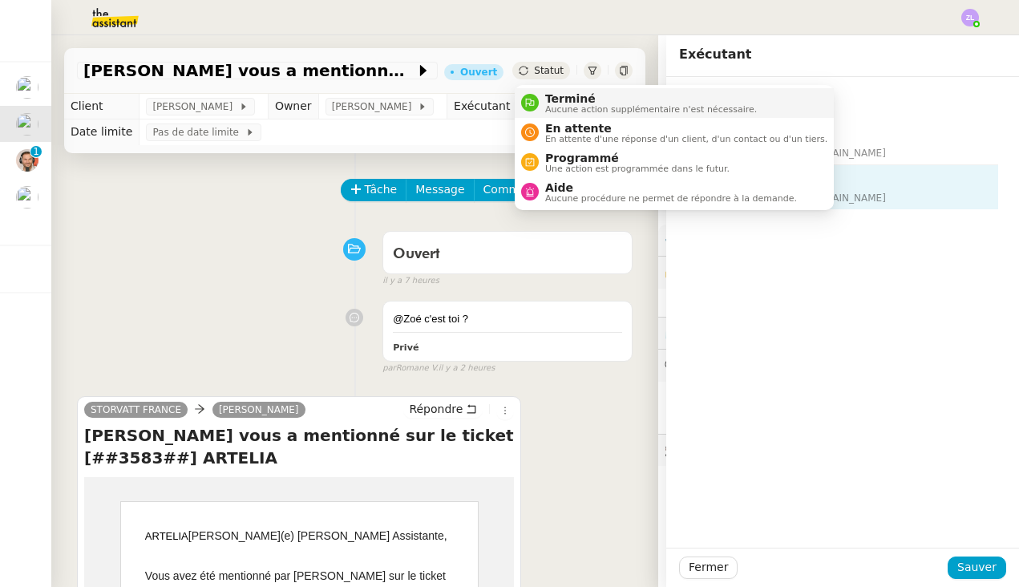
click at [557, 99] on span "Terminé" at bounding box center [651, 98] width 212 height 13
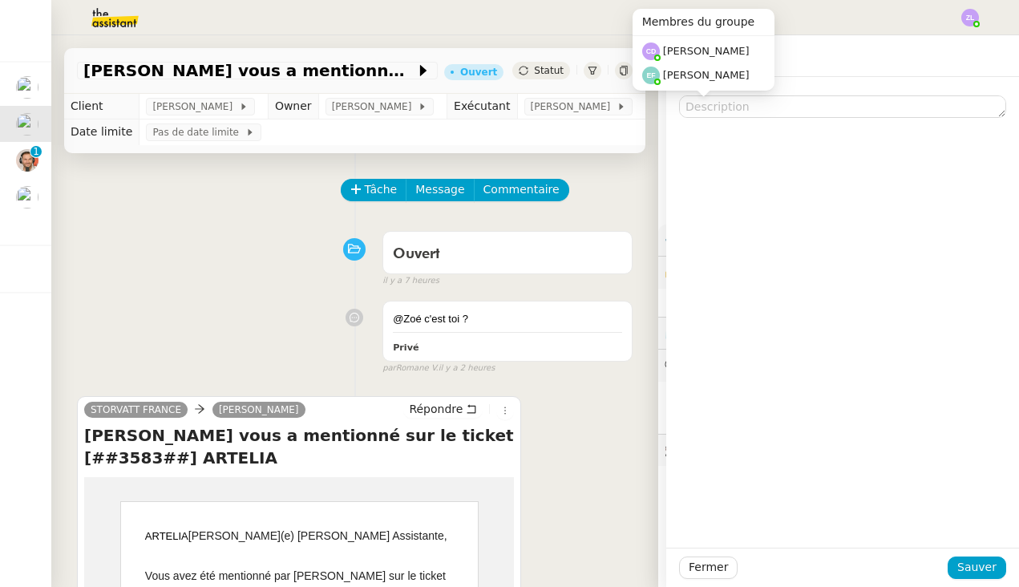
click at [711, 88] on div "[PERSON_NAME] [PERSON_NAME]" at bounding box center [696, 63] width 127 height 55
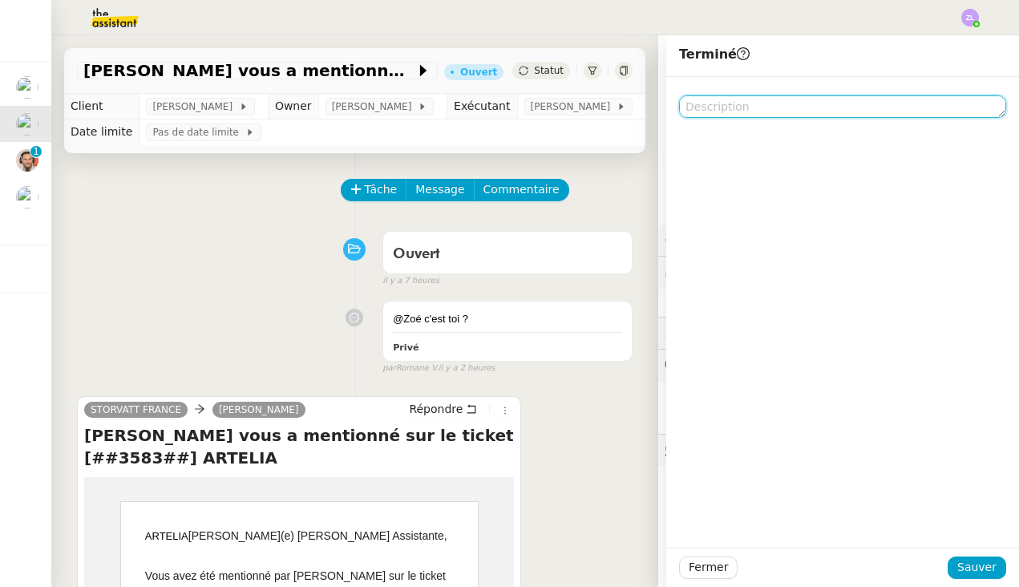
click at [711, 104] on textarea at bounding box center [842, 106] width 327 height 22
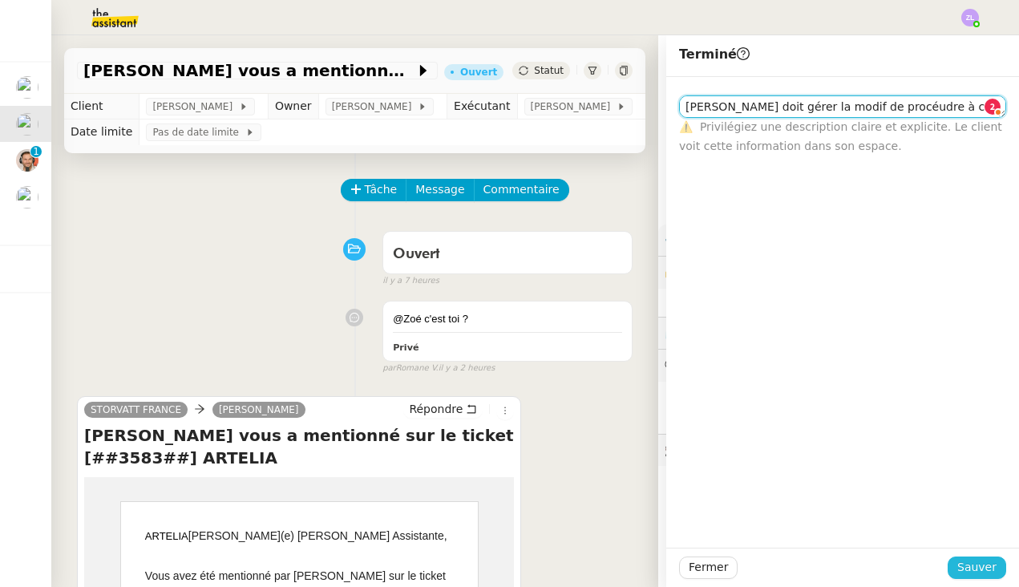
type textarea "[PERSON_NAME] doit gérer la modif de procéudre à ce sujet"
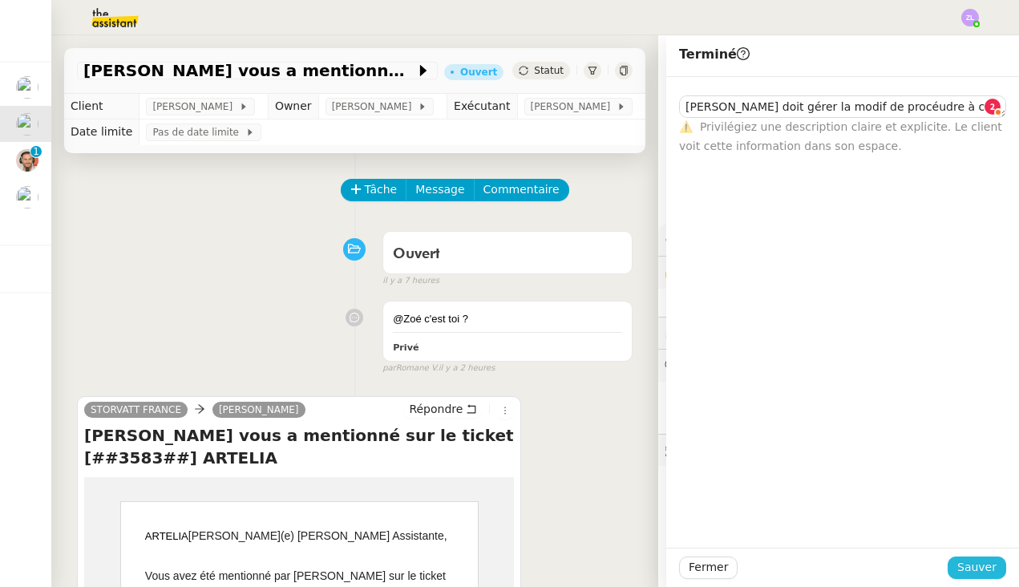
click at [881, 571] on span "Sauver" at bounding box center [976, 567] width 39 height 18
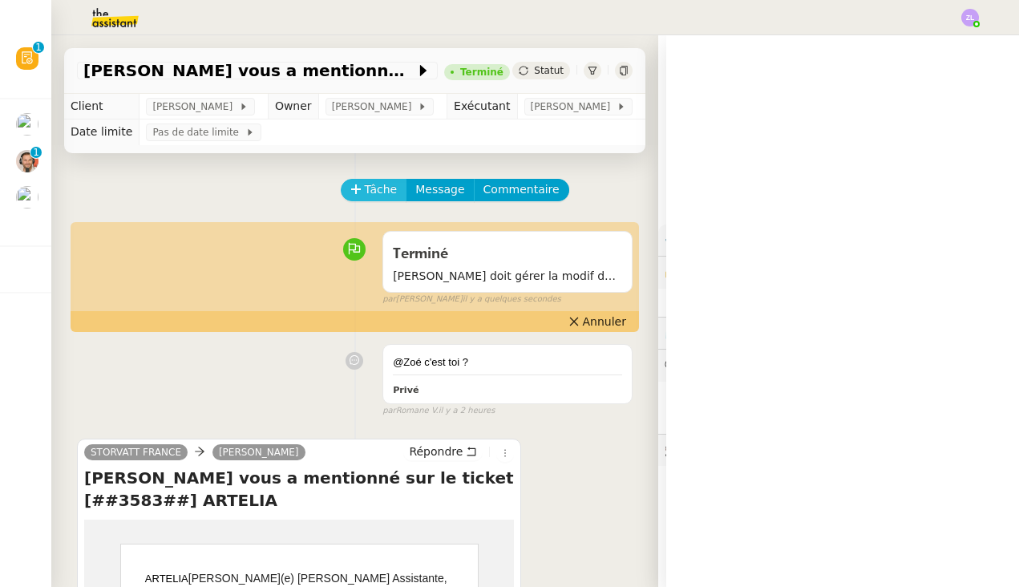
click at [366, 199] on span "Tâche" at bounding box center [381, 189] width 33 height 18
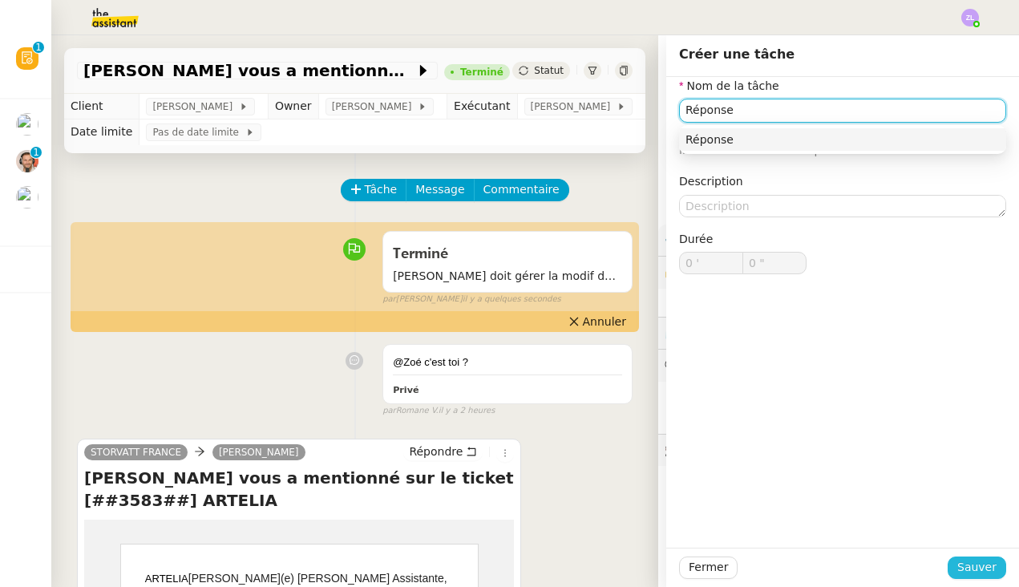
type input "Réponse"
click at [881, 576] on span "Sauver" at bounding box center [976, 567] width 39 height 18
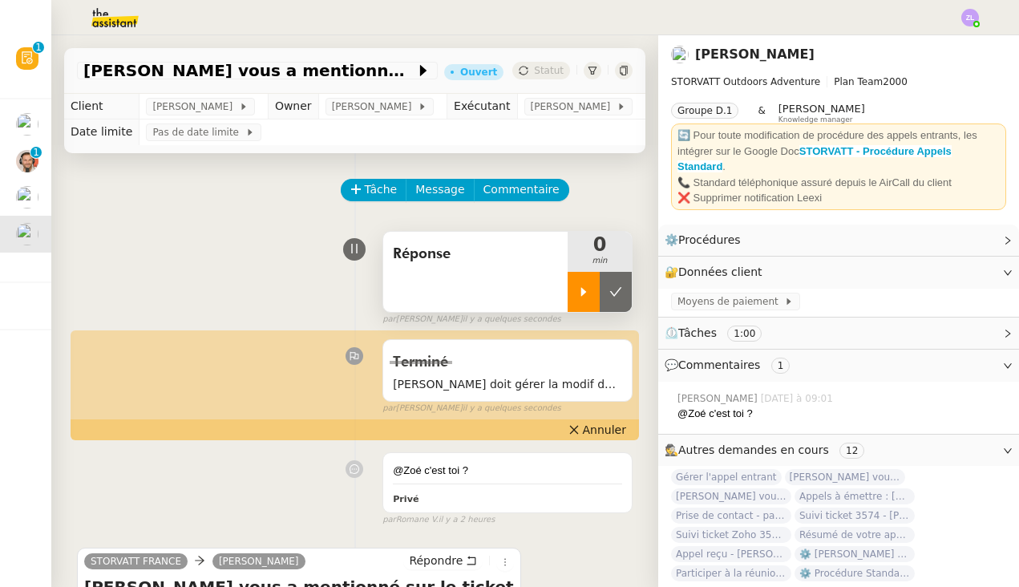
click at [584, 298] on icon at bounding box center [583, 291] width 13 height 13
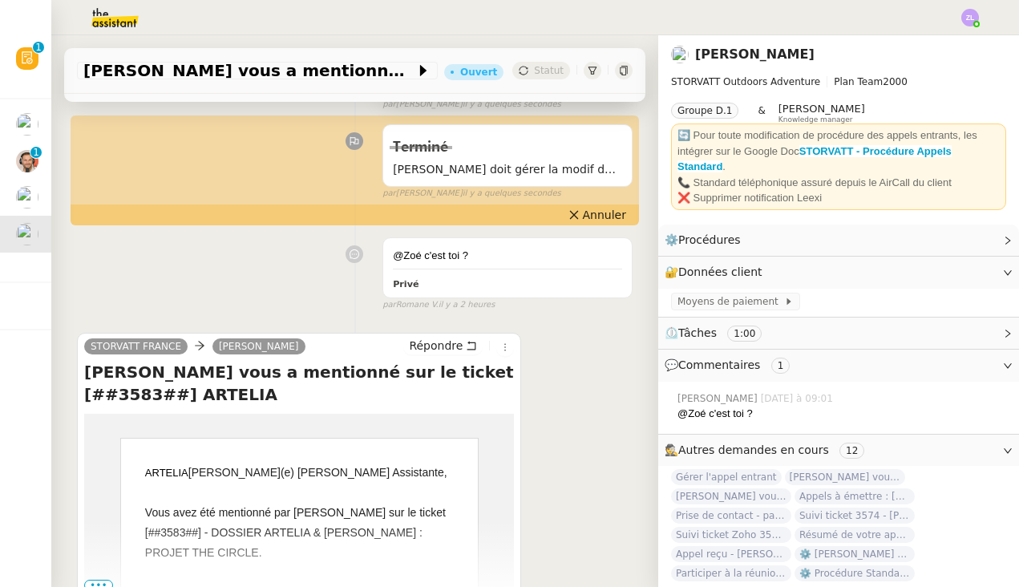
scroll to position [322, 0]
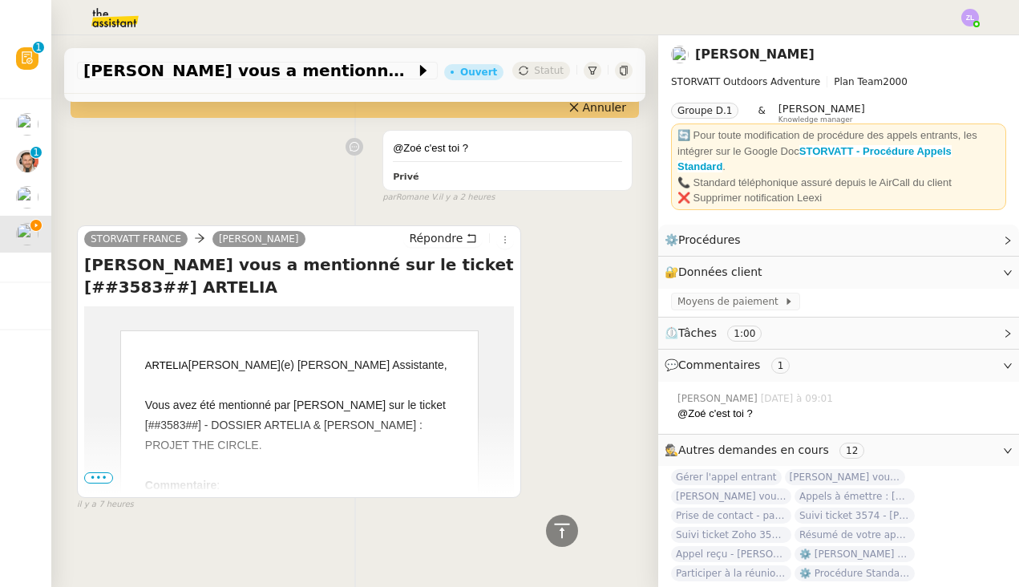
click at [100, 483] on span "•••" at bounding box center [98, 477] width 29 height 11
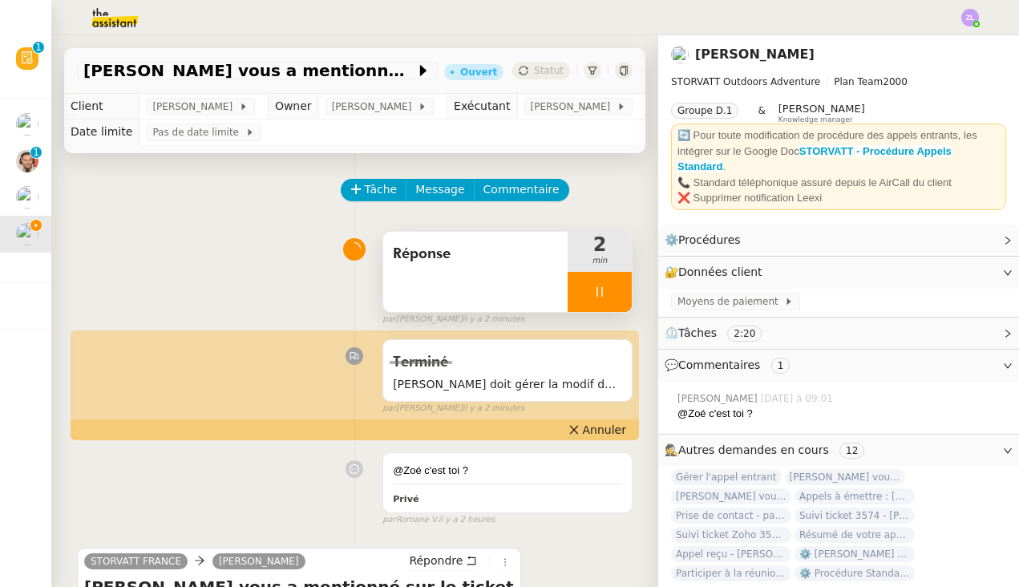
scroll to position [0, 0]
click at [599, 312] on div at bounding box center [600, 292] width 64 height 40
click at [620, 298] on icon at bounding box center [615, 291] width 13 height 13
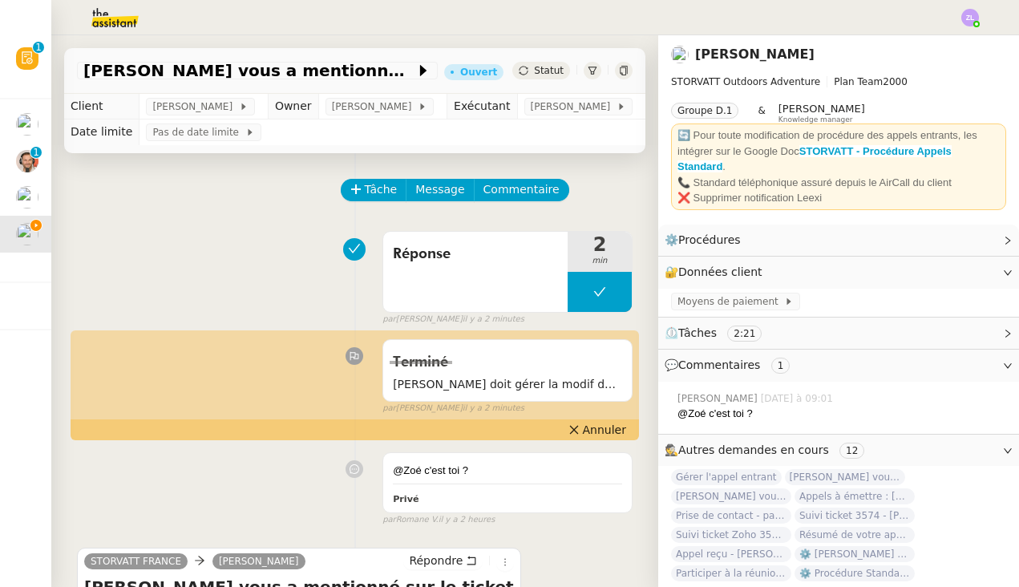
click at [536, 70] on span "Statut" at bounding box center [549, 70] width 30 height 11
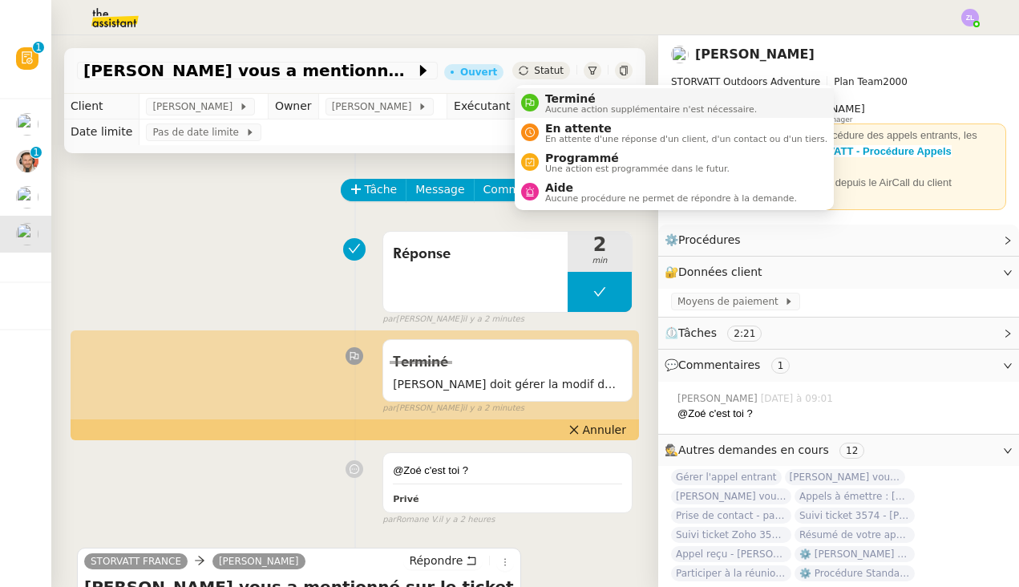
click at [545, 111] on span "Aucune action supplémentaire n'est nécessaire." at bounding box center [651, 109] width 212 height 9
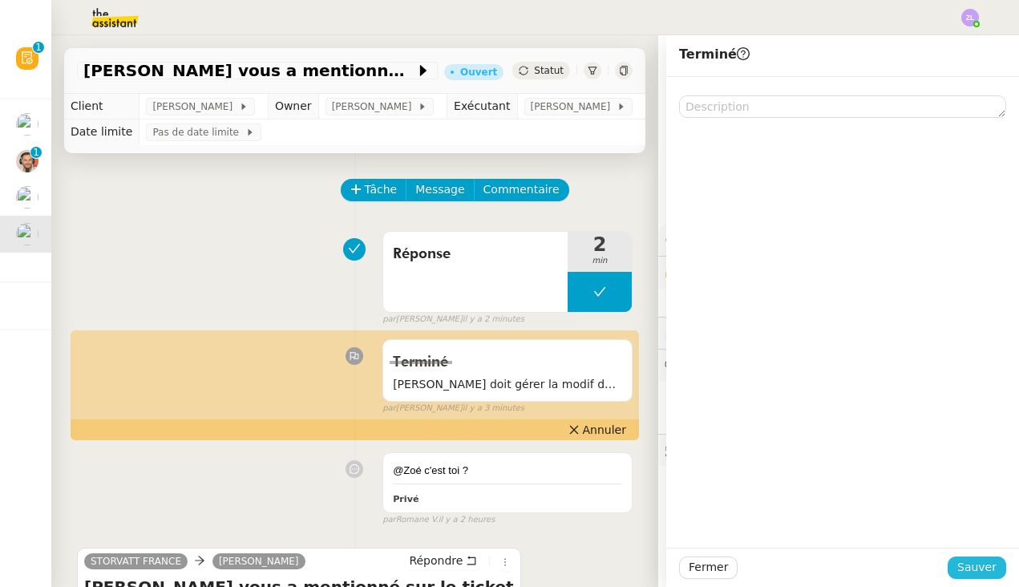
click at [881, 561] on span "Sauver" at bounding box center [976, 567] width 39 height 18
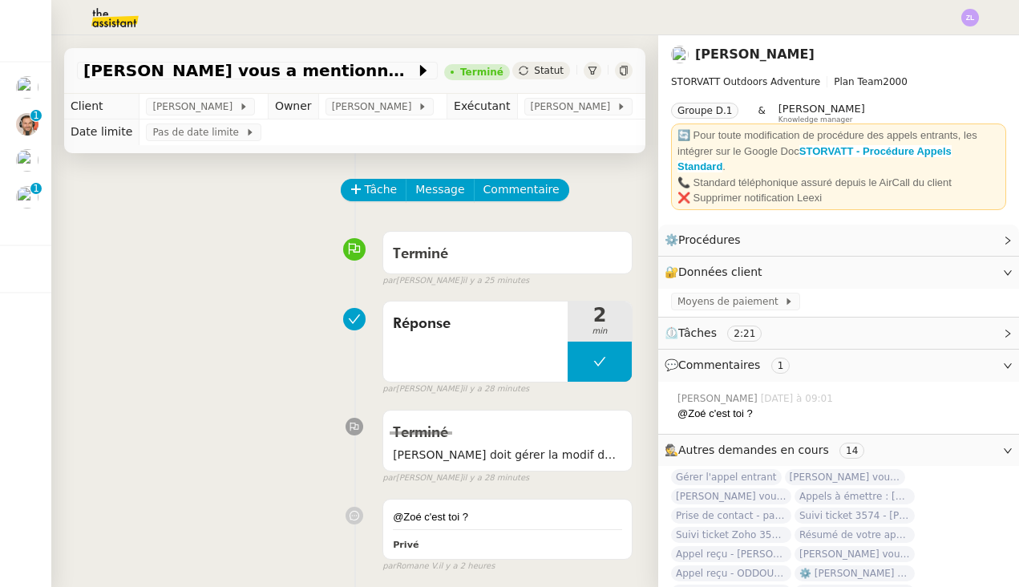
click at [131, 43] on div "[PERSON_NAME] vous a mentionné sur le ticket [##3583##] [PERSON_NAME] Statut" at bounding box center [354, 64] width 607 height 59
click at [123, 35] on div "[PERSON_NAME] vous a mentionné sur le ticket [##3583##] [PERSON_NAME] Statut" at bounding box center [354, 64] width 607 height 59
click at [108, 20] on img at bounding box center [102, 17] width 124 height 35
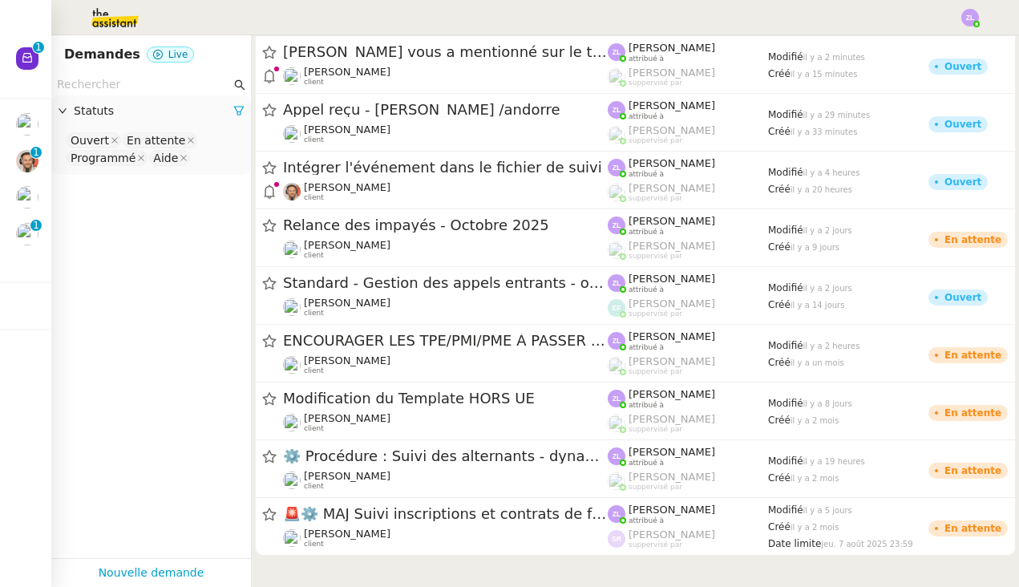
scroll to position [241, 0]
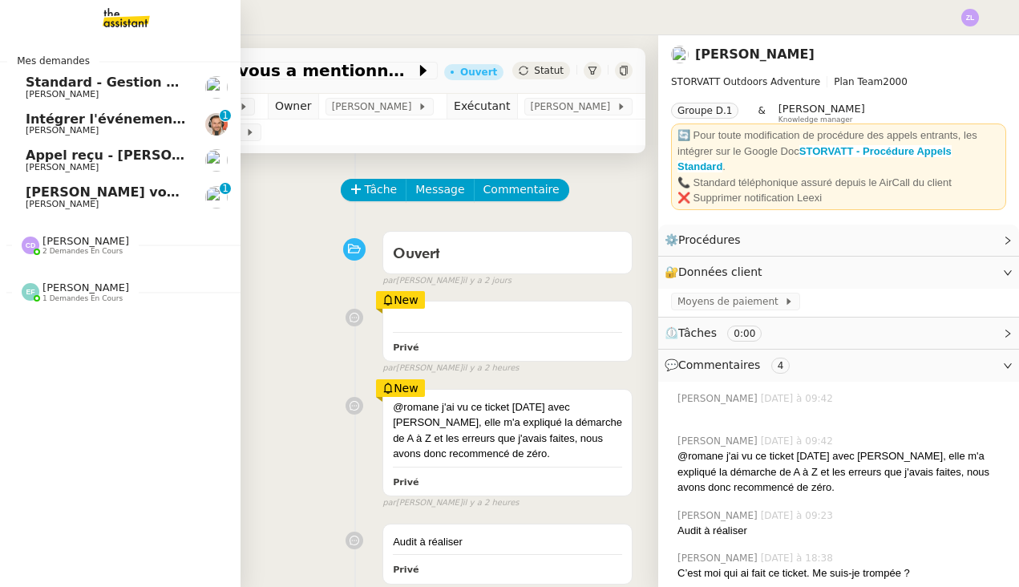
click at [36, 188] on span "[PERSON_NAME] vous a mentionné sur le ticket [##3434##] BOUCHER PISCINE ET PAYS…" at bounding box center [358, 191] width 665 height 15
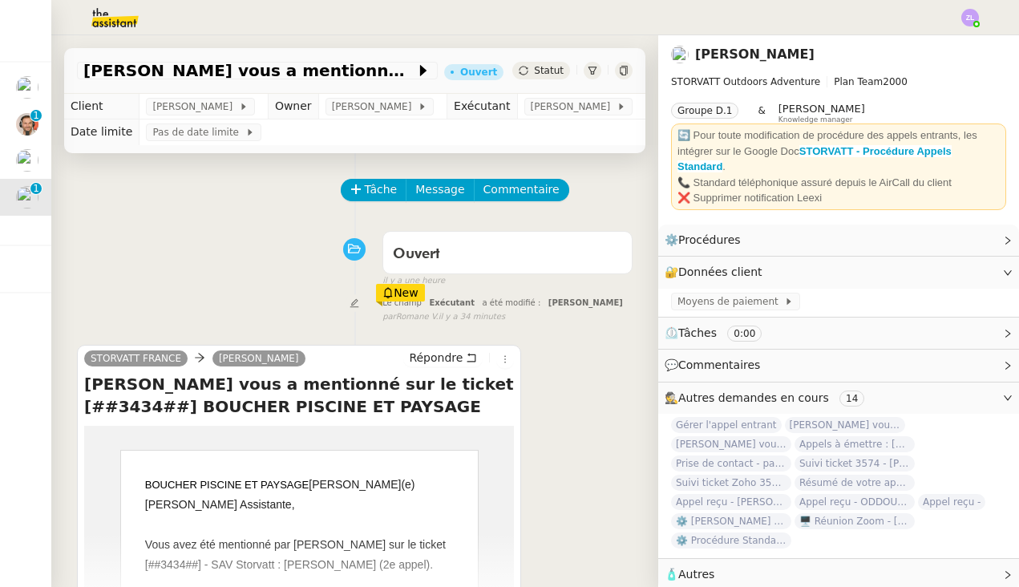
scroll to position [117, 0]
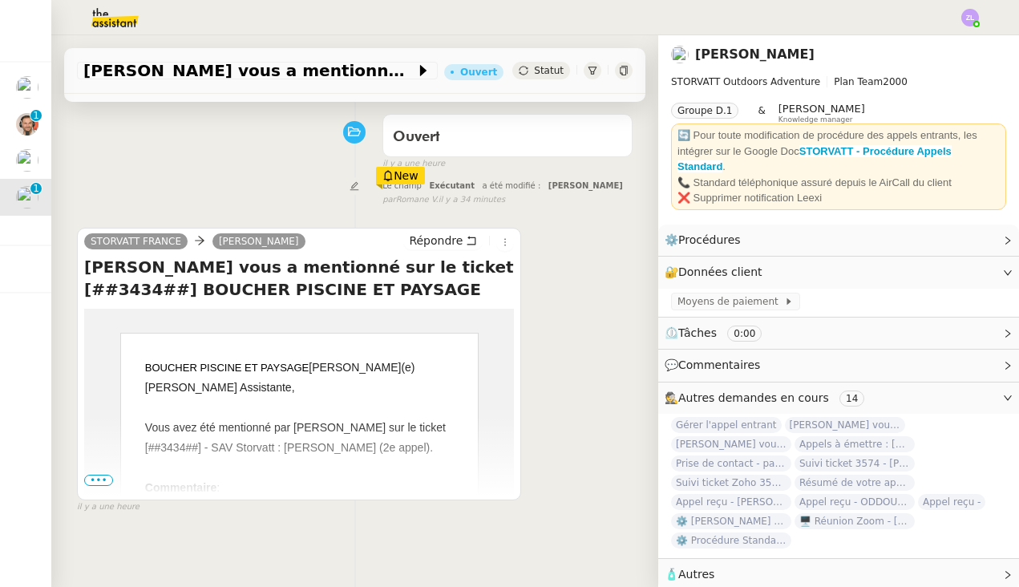
click at [96, 486] on span "•••" at bounding box center [98, 480] width 29 height 11
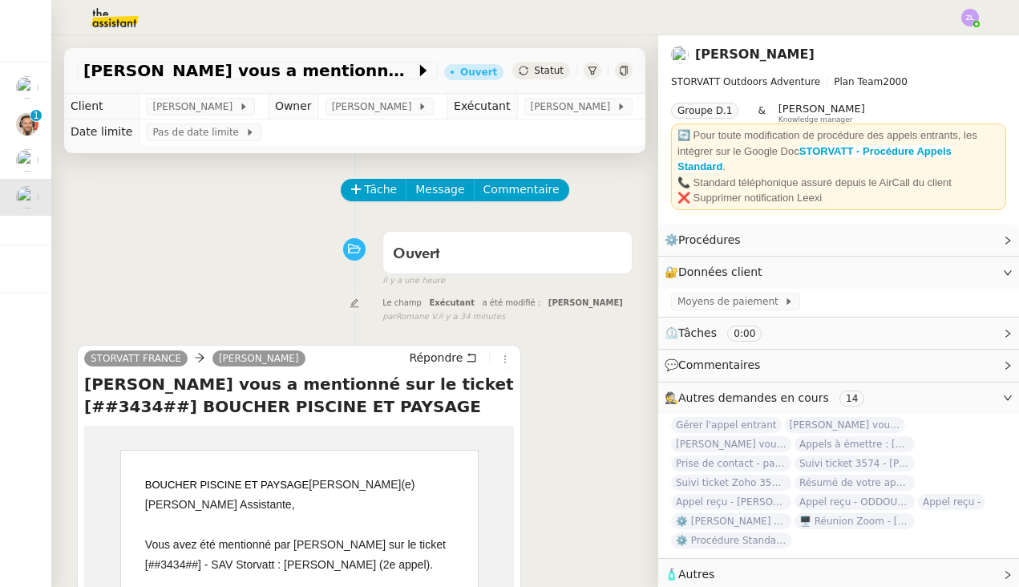
scroll to position [0, 0]
click at [374, 199] on span "Tâche" at bounding box center [381, 189] width 33 height 18
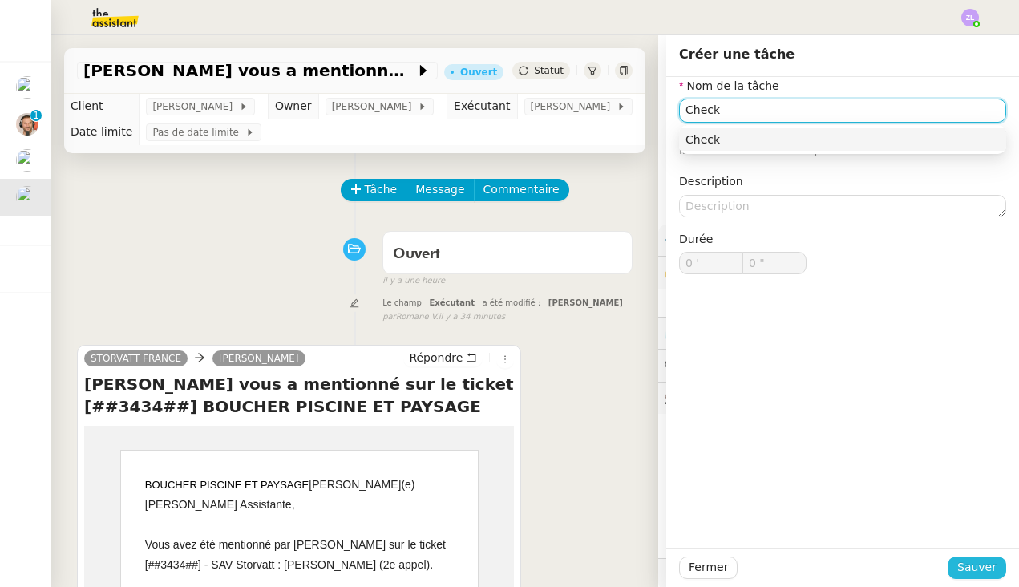
type input "Check"
click at [970, 576] on span "Sauver" at bounding box center [976, 567] width 39 height 18
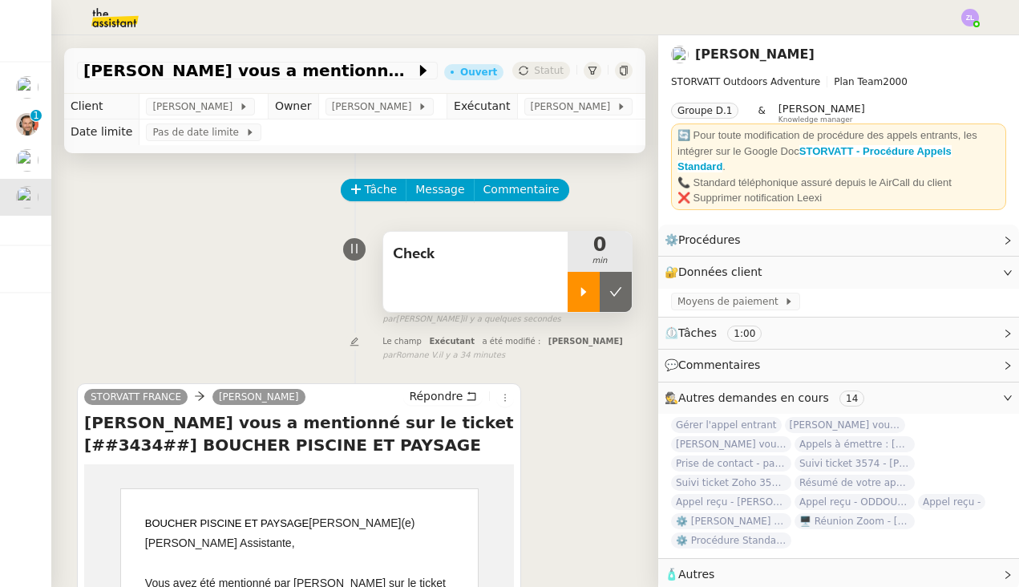
click at [584, 298] on icon at bounding box center [583, 291] width 13 height 13
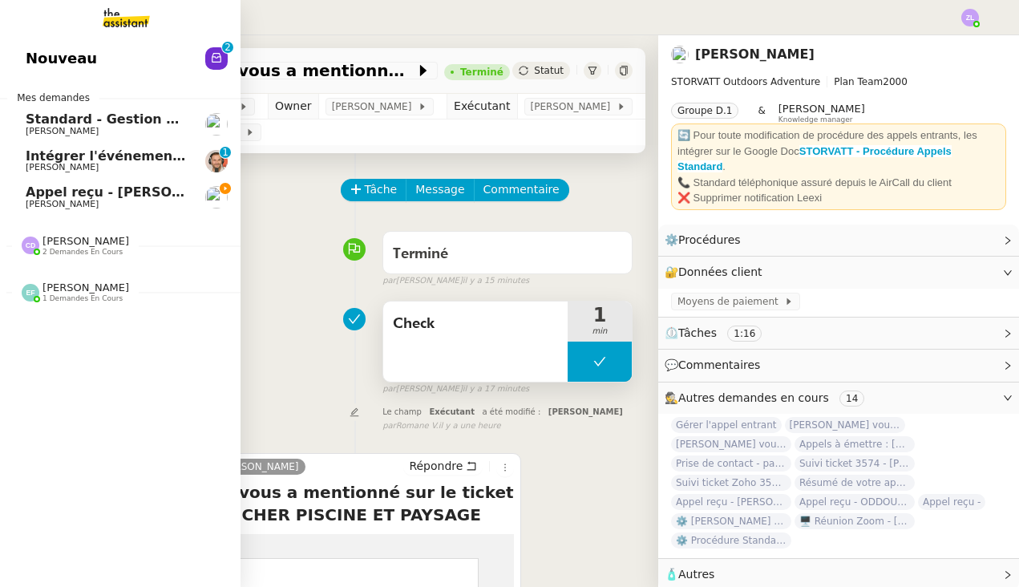
click at [38, 193] on span "Appel reçu - [PERSON_NAME] /andorre" at bounding box center [164, 191] width 277 height 15
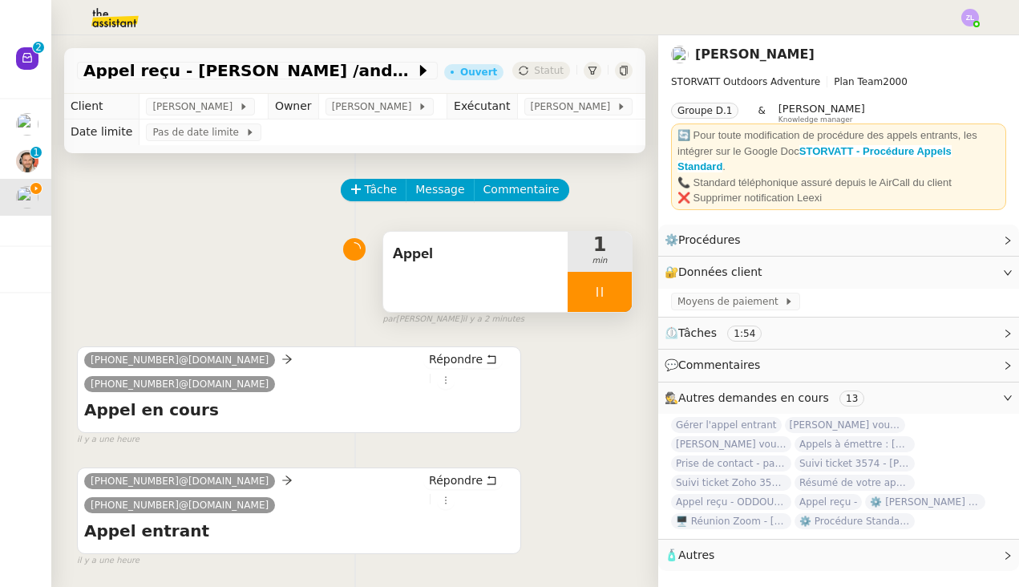
click at [580, 309] on div at bounding box center [600, 292] width 64 height 40
click at [586, 294] on div at bounding box center [584, 292] width 32 height 40
click at [587, 301] on div at bounding box center [600, 292] width 64 height 40
click at [618, 298] on icon at bounding box center [615, 291] width 13 height 13
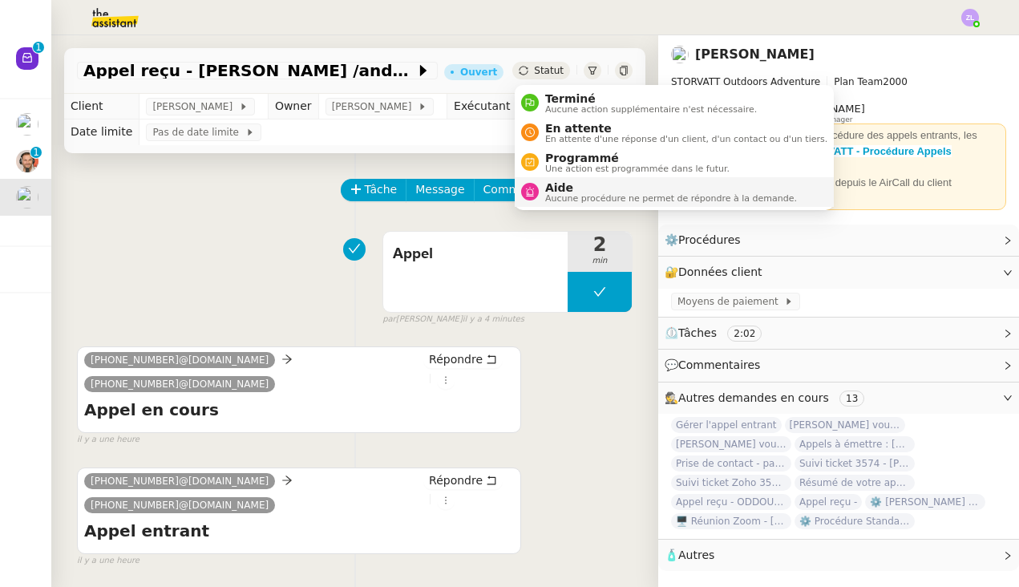
click at [570, 188] on span "Aide" at bounding box center [671, 187] width 252 height 13
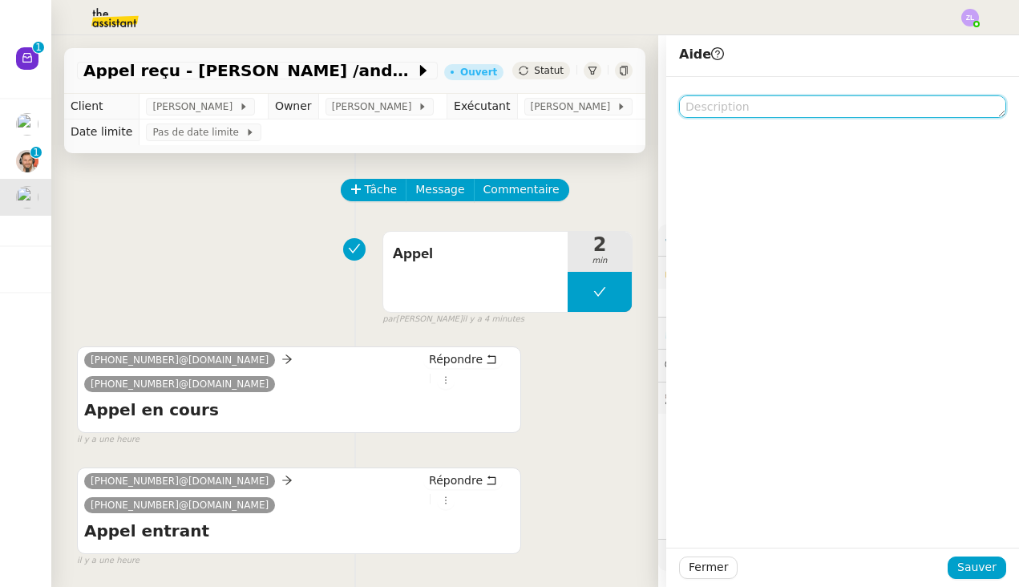
click at [748, 107] on textarea at bounding box center [842, 106] width 327 height 22
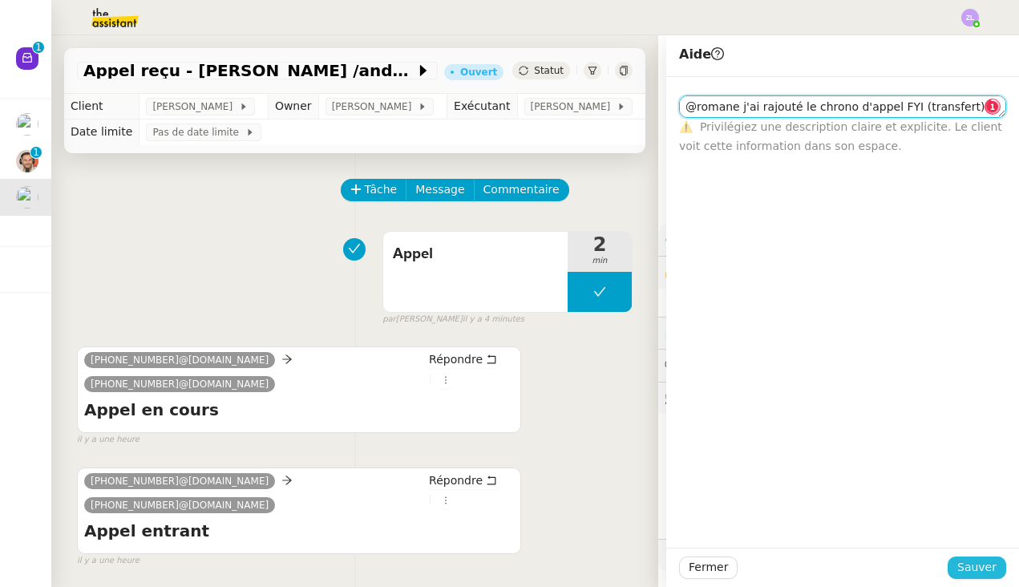
type textarea "@romane j'ai rajouté le chrono d'appel FYI (transfert)"
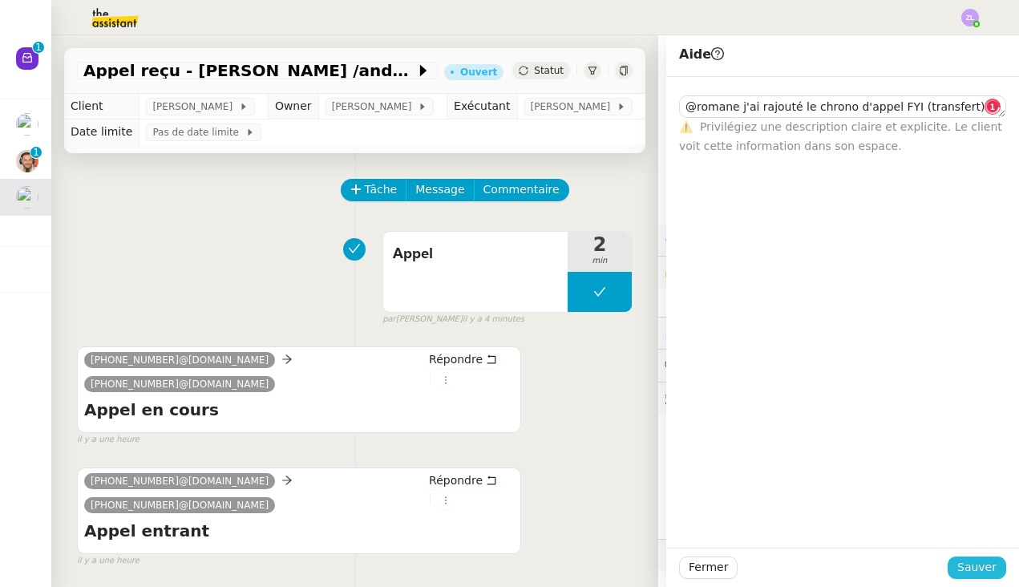
click at [973, 556] on button "Sauver" at bounding box center [977, 567] width 59 height 22
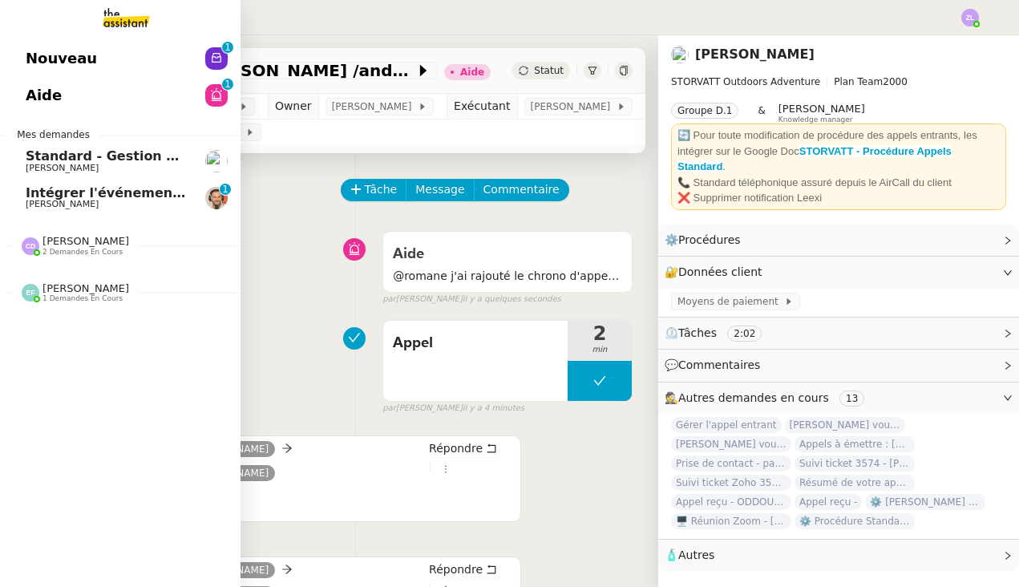
click at [40, 204] on span "[PERSON_NAME]" at bounding box center [62, 204] width 73 height 10
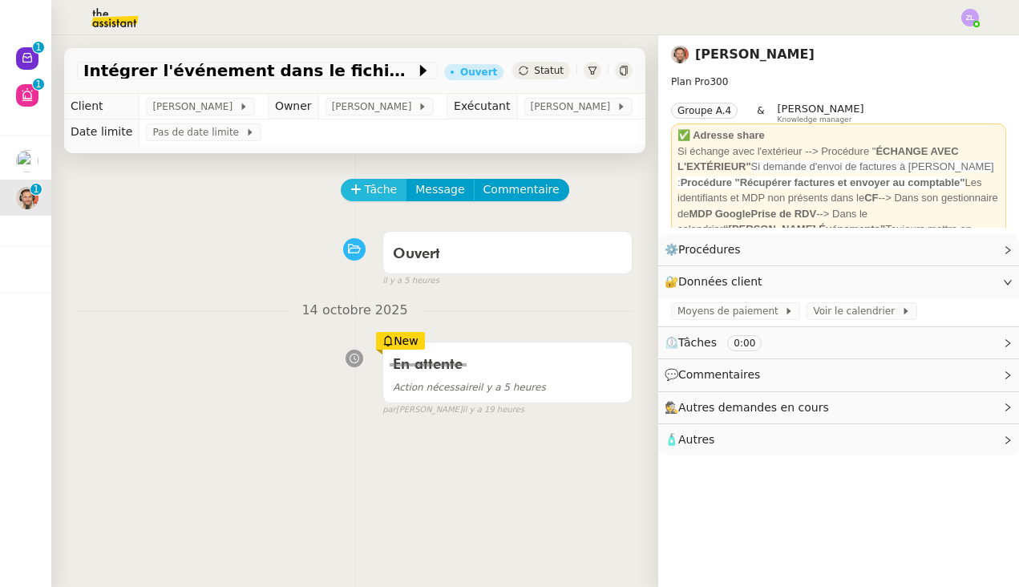
click at [365, 188] on span "Tâche" at bounding box center [381, 189] width 33 height 18
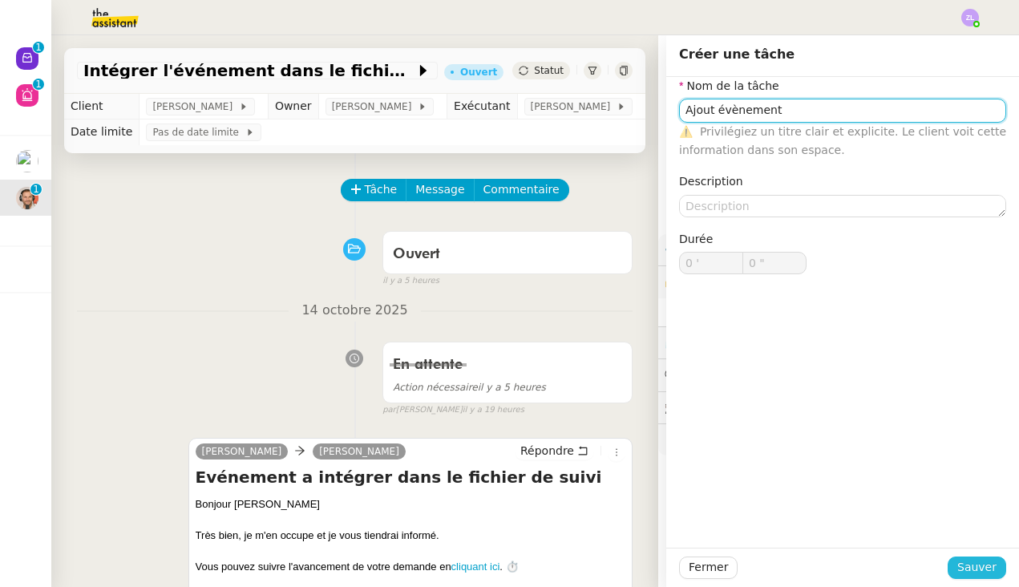
type input "Ajout évènement"
click at [981, 572] on span "Sauver" at bounding box center [976, 567] width 39 height 18
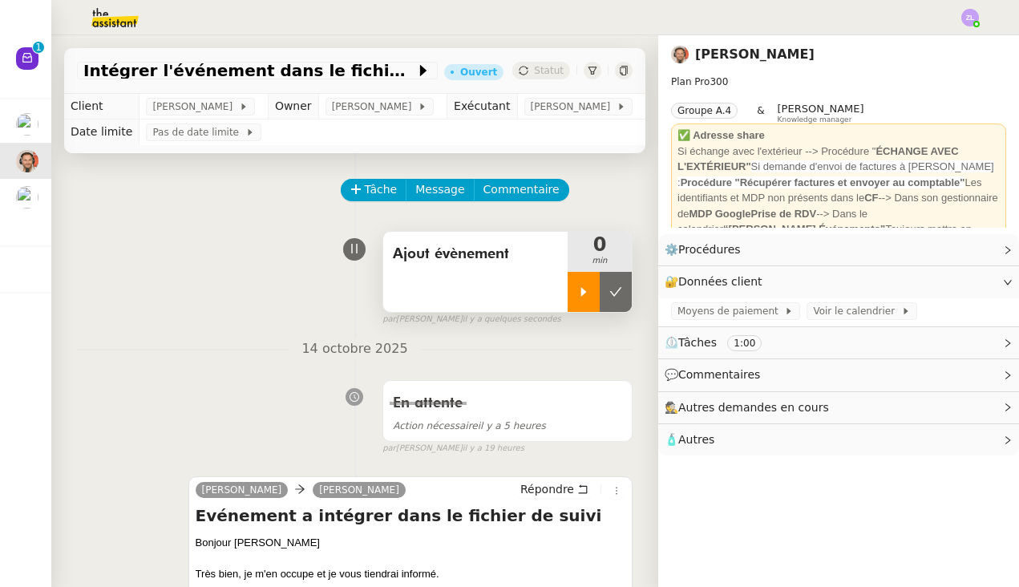
click at [581, 292] on icon at bounding box center [584, 291] width 6 height 9
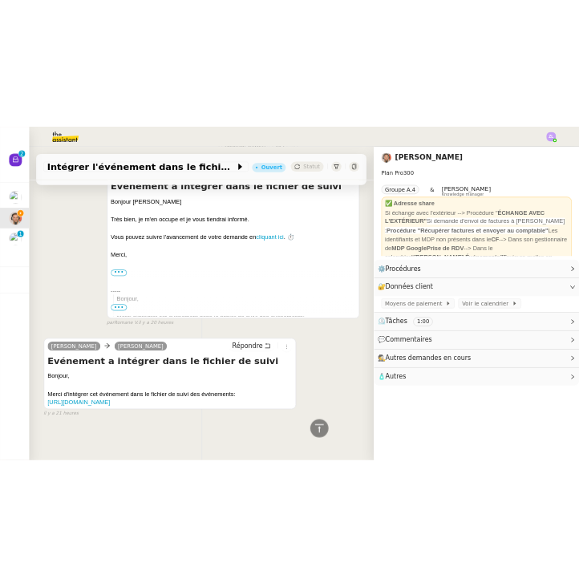
scroll to position [410, 0]
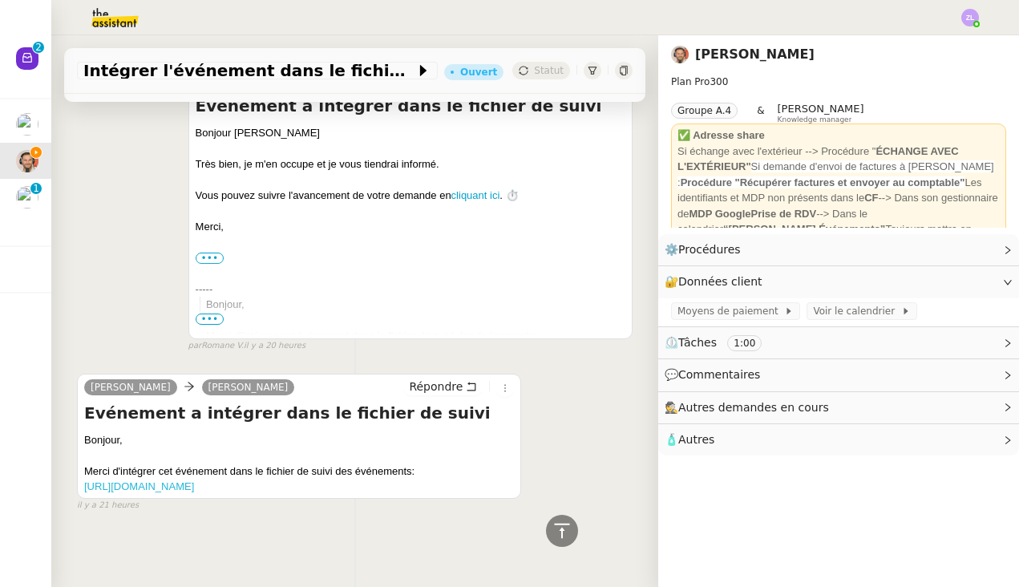
click at [194, 488] on link "[URL][DOMAIN_NAME]" at bounding box center [139, 486] width 110 height 12
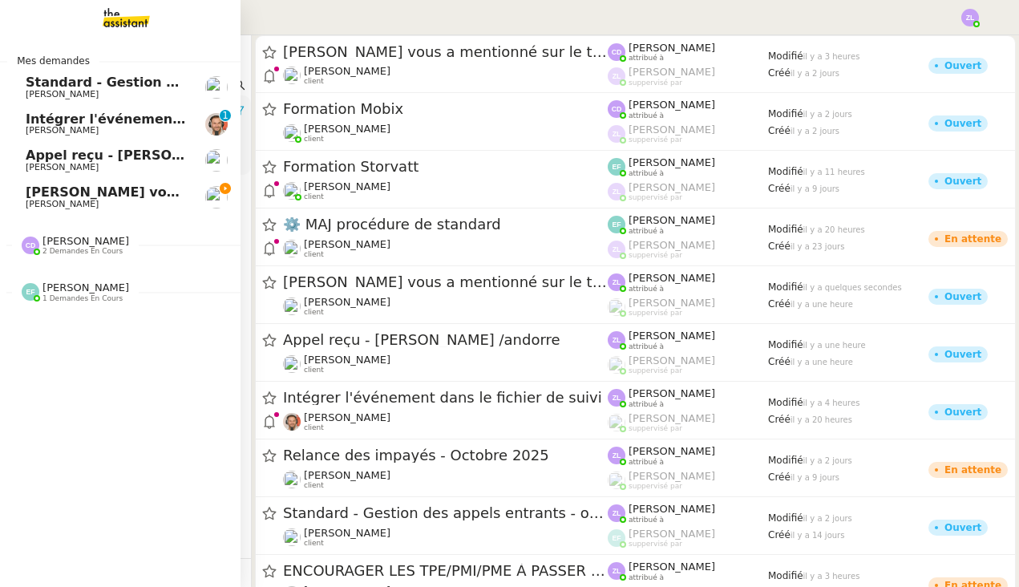
click at [99, 203] on span "[PERSON_NAME]" at bounding box center [62, 204] width 73 height 10
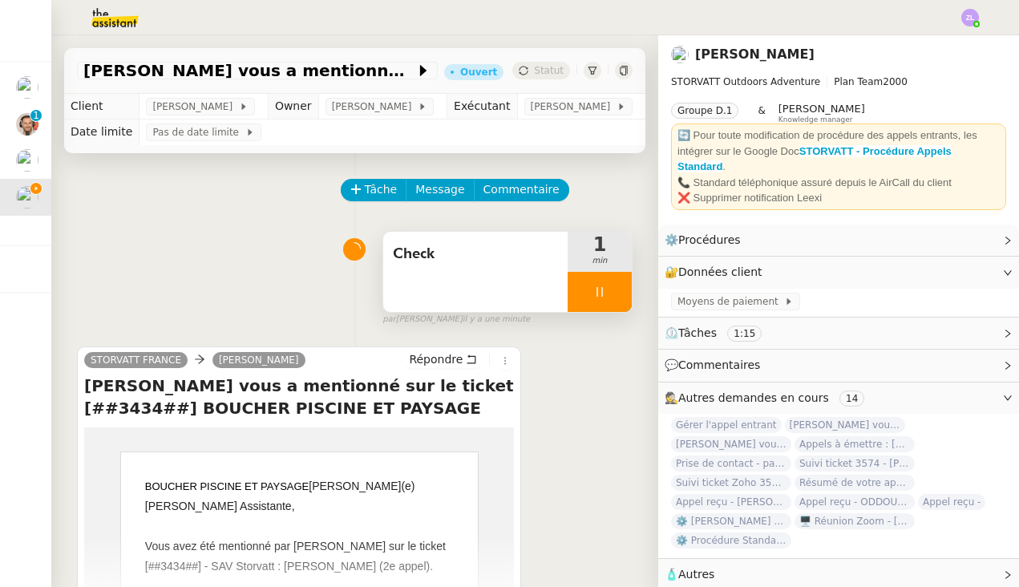
click at [589, 301] on div at bounding box center [600, 292] width 64 height 40
click at [609, 298] on icon at bounding box center [615, 291] width 13 height 13
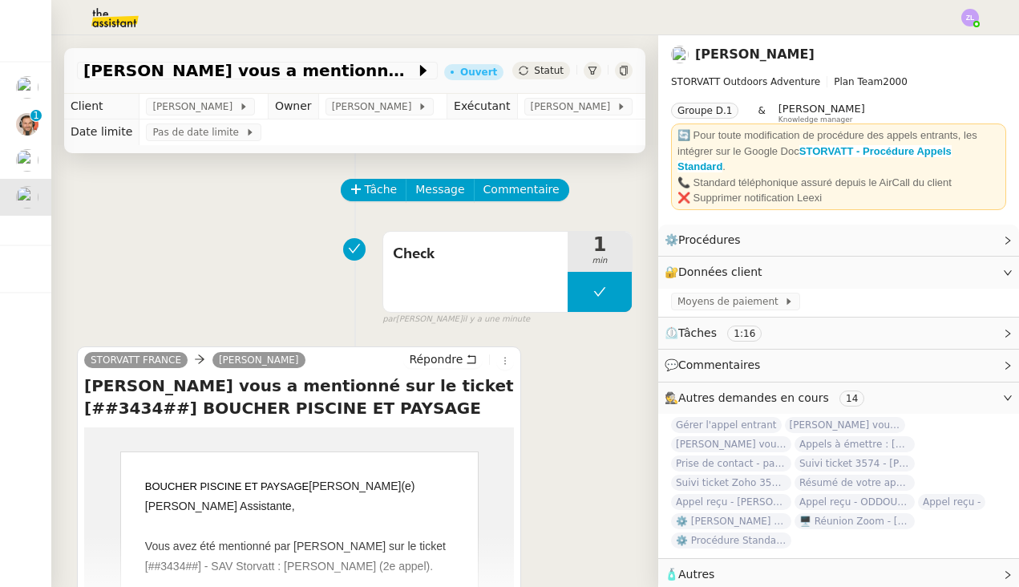
click at [539, 62] on div "Statut" at bounding box center [541, 71] width 58 height 18
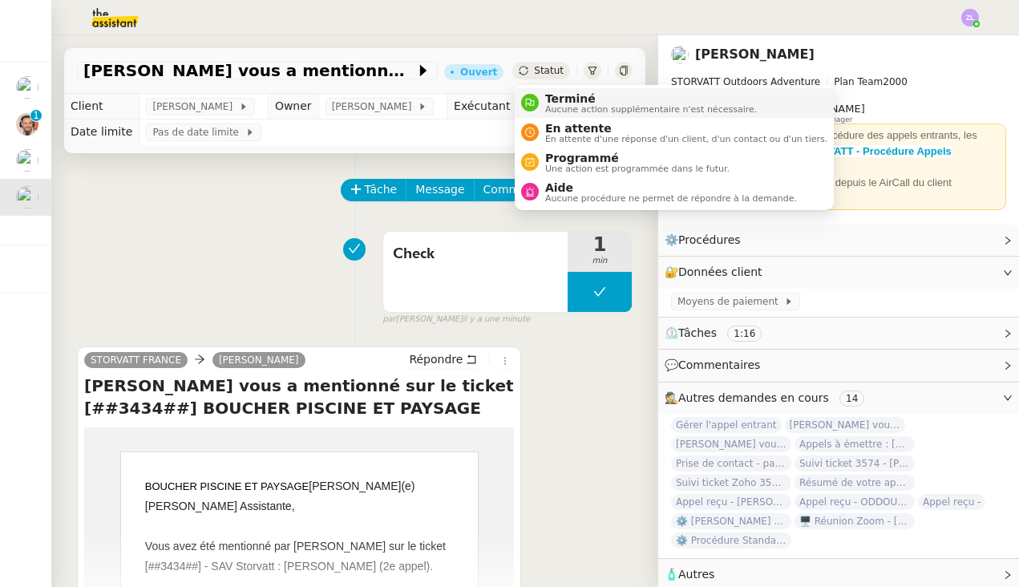
click at [582, 95] on span "Terminé" at bounding box center [651, 98] width 212 height 13
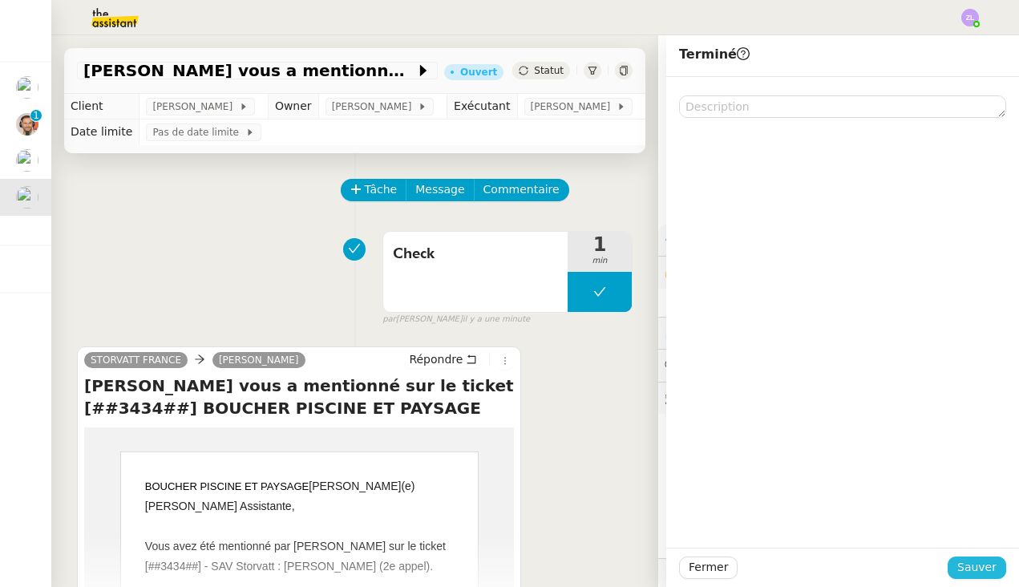
click at [987, 569] on span "Sauver" at bounding box center [976, 567] width 39 height 18
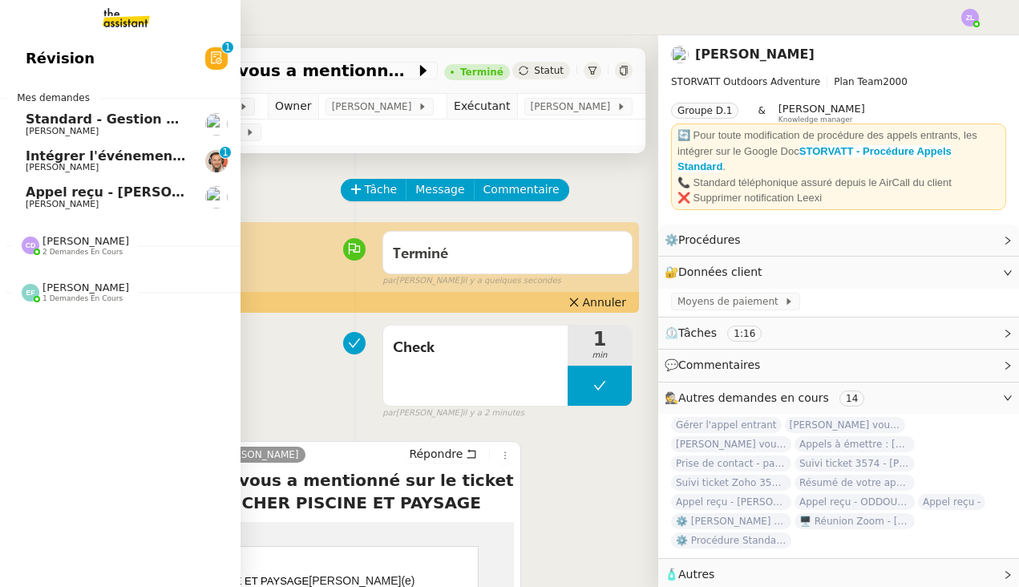
click at [20, 195] on link "Appel reçu - M.LAVAUD /andorre Franck MUFFAT-JEANDET" at bounding box center [120, 197] width 241 height 37
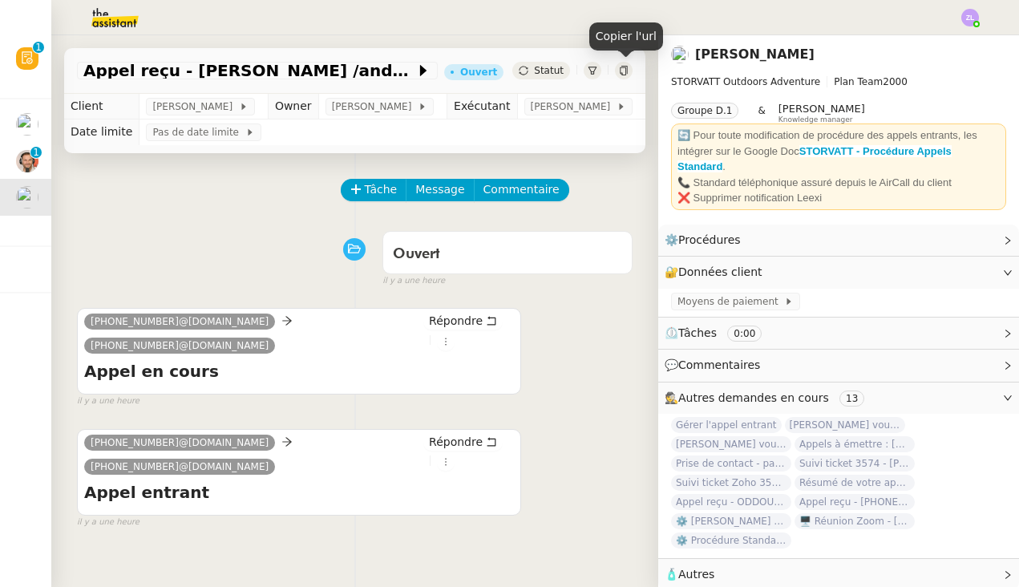
click at [544, 59] on div "Appel reçu - M.LAVAUD /andorre Ouvert Statut" at bounding box center [354, 71] width 581 height 46
click at [544, 65] on span "Statut" at bounding box center [549, 70] width 30 height 11
click at [601, 267] on div "Ouvert" at bounding box center [507, 254] width 229 height 26
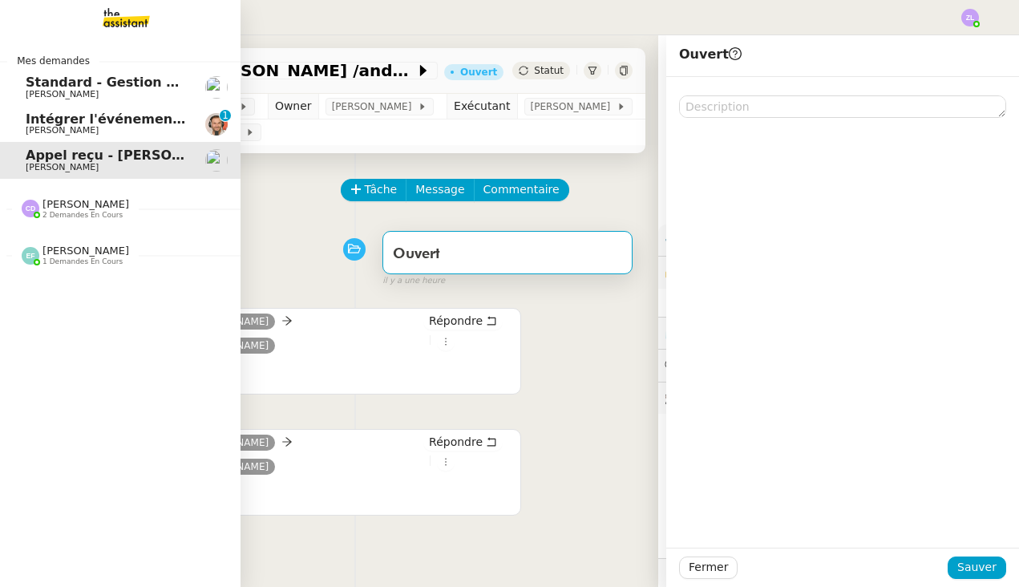
click at [42, 95] on span "[PERSON_NAME]" at bounding box center [62, 94] width 73 height 10
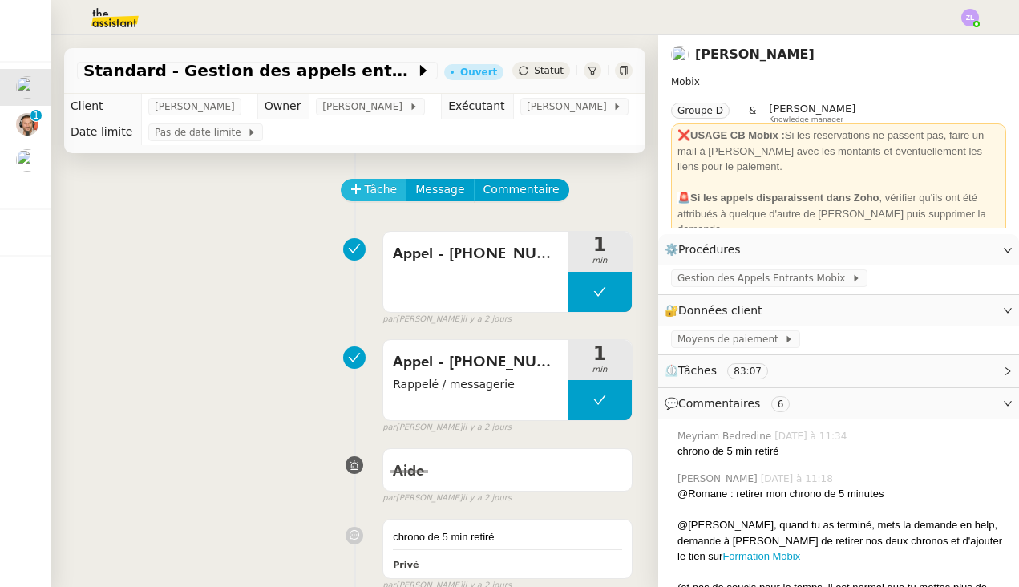
click at [368, 185] on span "Tâche" at bounding box center [381, 189] width 33 height 18
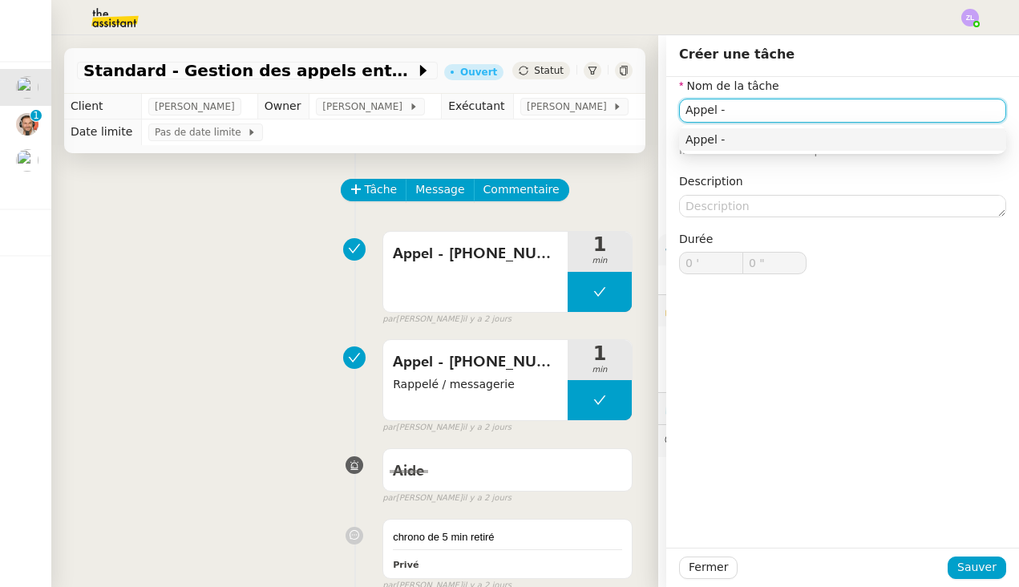
paste input "33661801457"
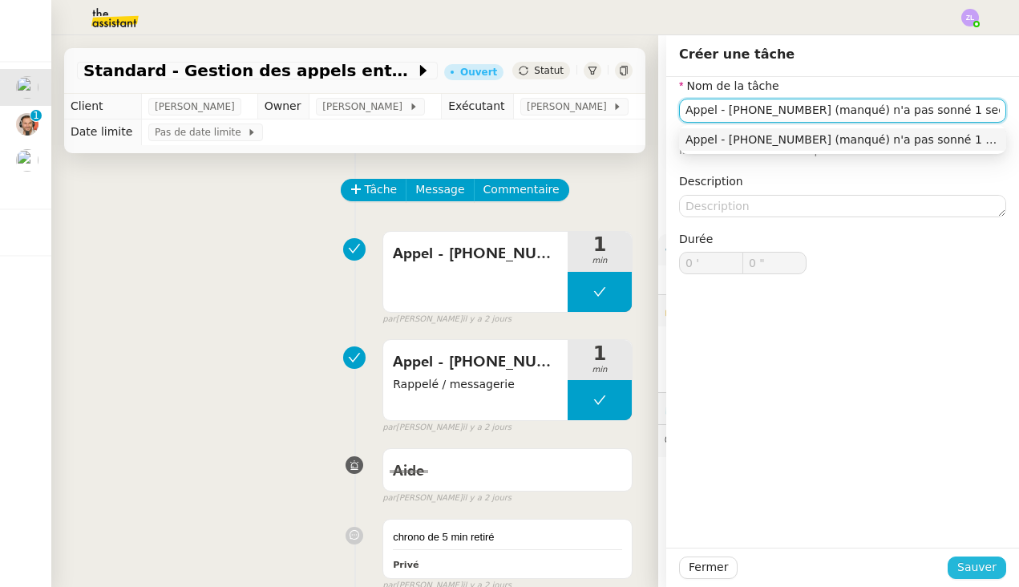
type input "Appel - 33661801457 (manqué) n'a pas sonné 1 seconde d'appel"
click at [975, 559] on span "Sauver" at bounding box center [976, 567] width 39 height 18
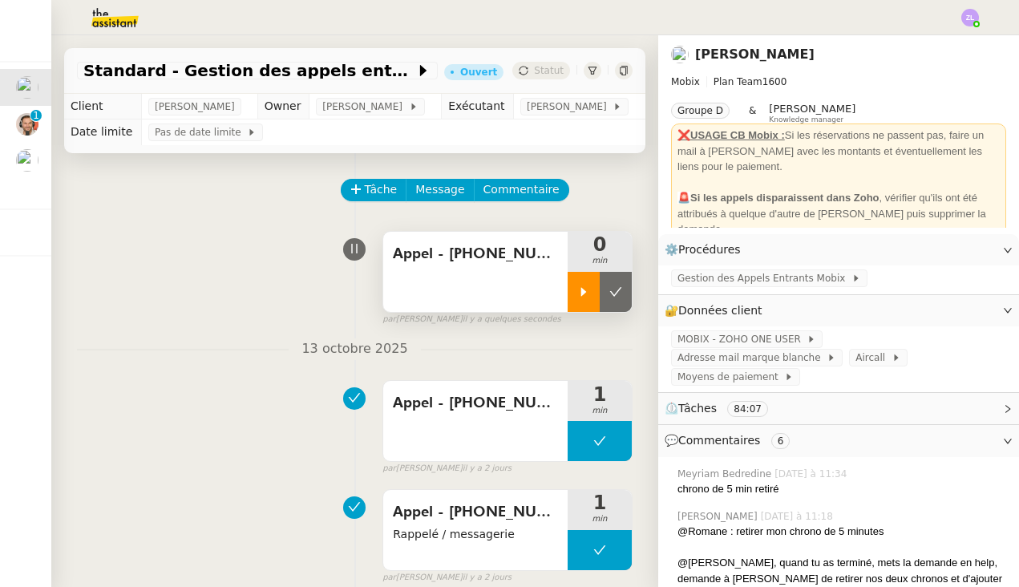
click at [582, 286] on icon at bounding box center [583, 291] width 13 height 13
click at [366, 195] on span "Tâche" at bounding box center [381, 189] width 33 height 18
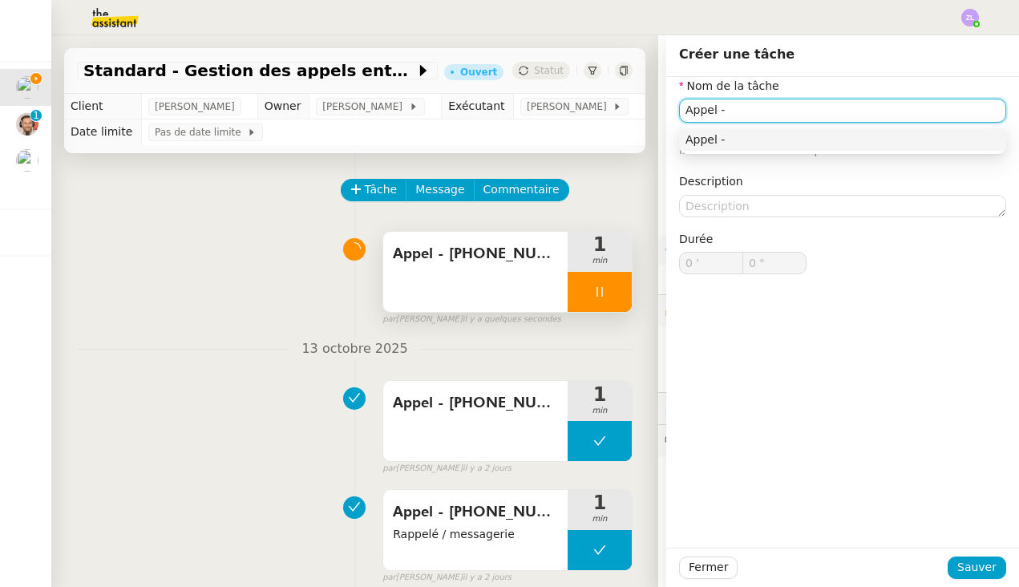
paste input "33743432000"
type input "Appel - 33743432000"
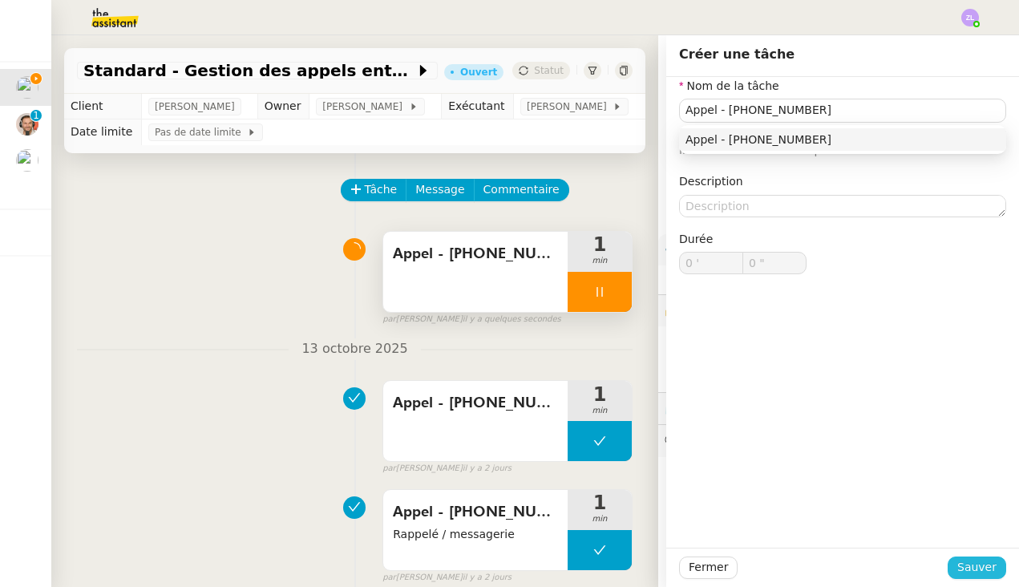
click at [983, 576] on span "Sauver" at bounding box center [976, 567] width 39 height 18
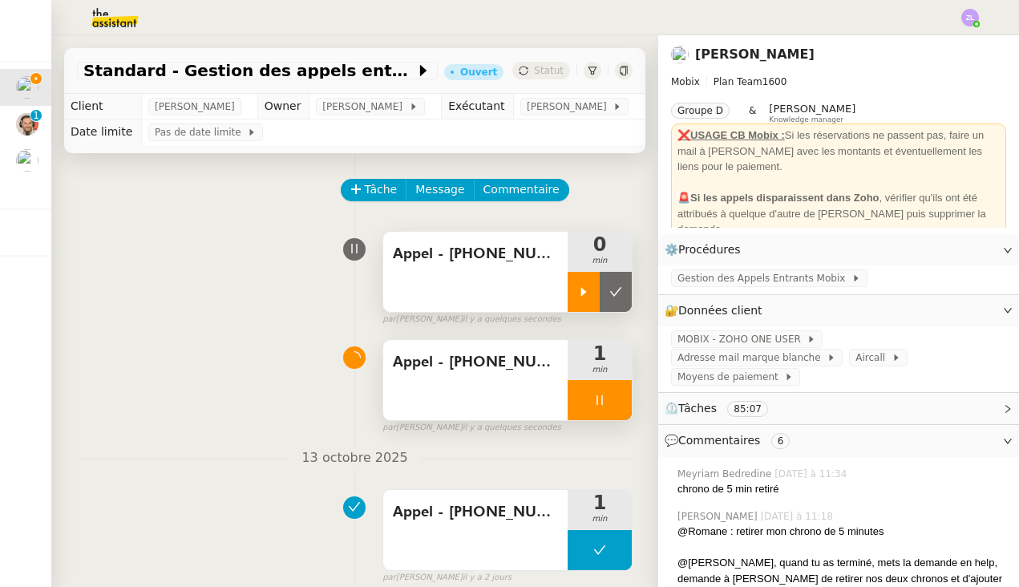
click at [572, 303] on div at bounding box center [584, 292] width 32 height 40
click at [578, 393] on div at bounding box center [600, 400] width 64 height 40
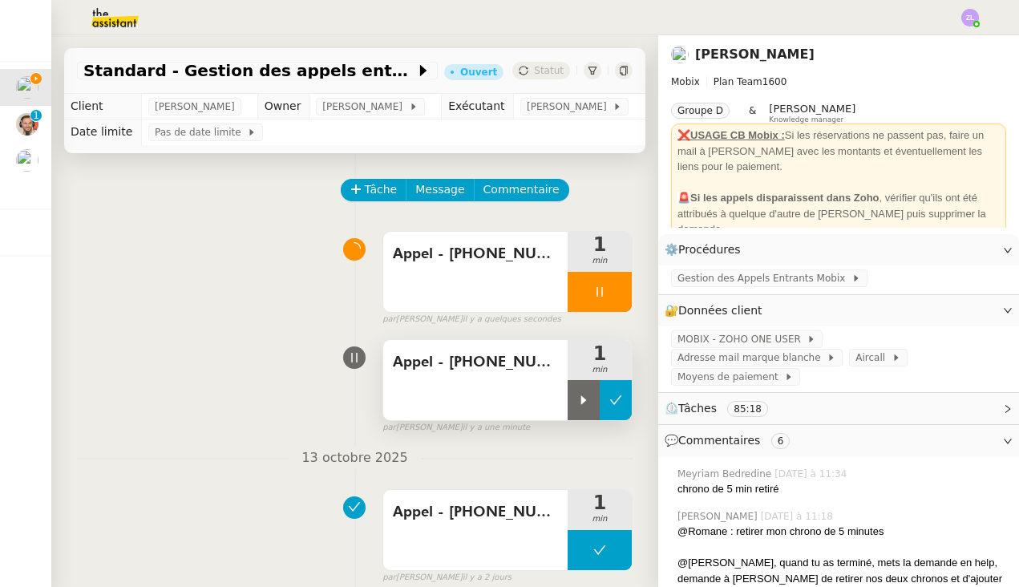
click at [615, 390] on button at bounding box center [616, 400] width 32 height 40
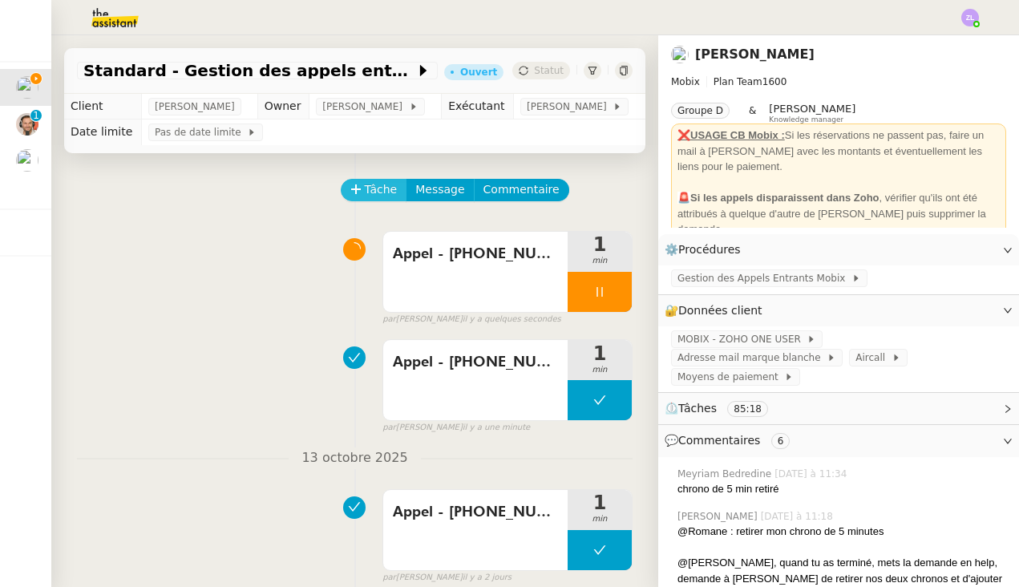
click at [359, 179] on button "Tâche" at bounding box center [374, 190] width 67 height 22
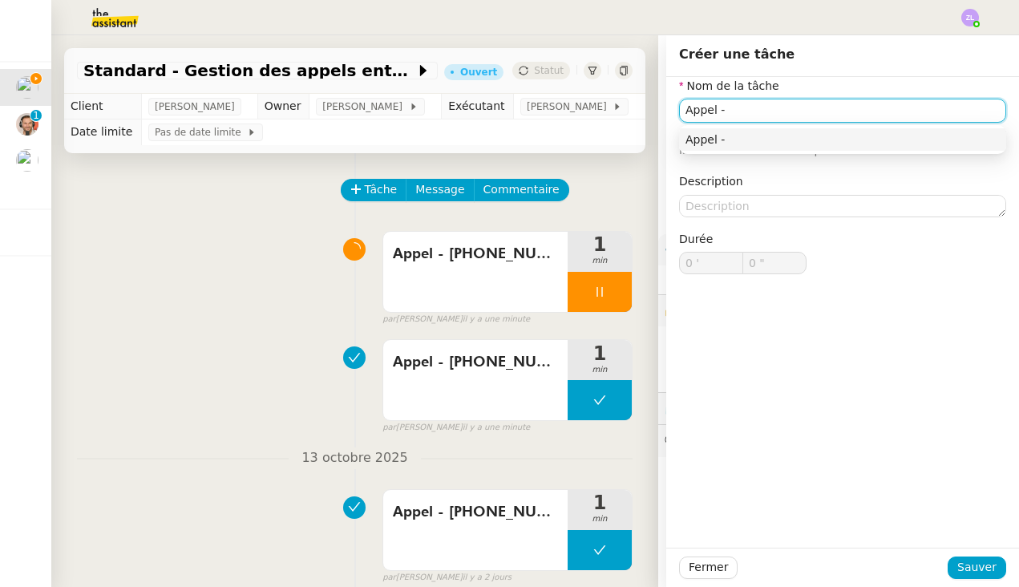
paste input "33270201402"
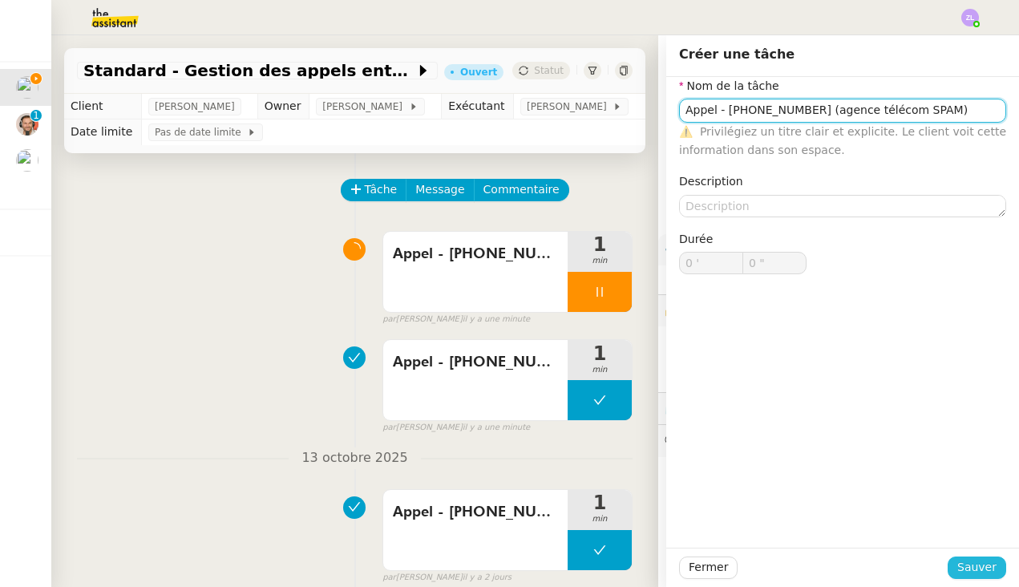
type input "Appel - 33270201402 (agence télécom SPAM)"
click at [988, 564] on span "Sauver" at bounding box center [976, 567] width 39 height 18
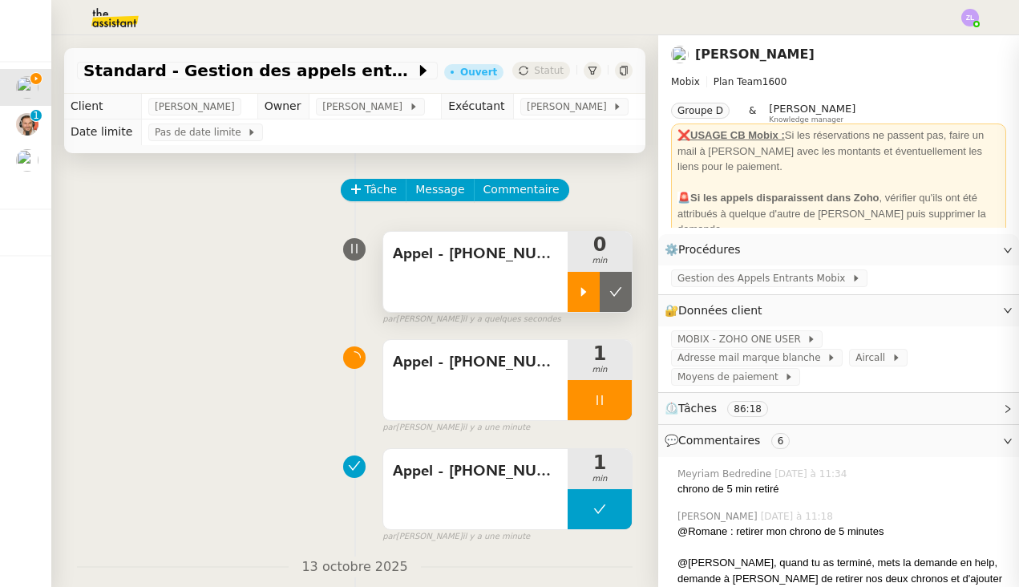
click at [574, 289] on div at bounding box center [584, 292] width 32 height 40
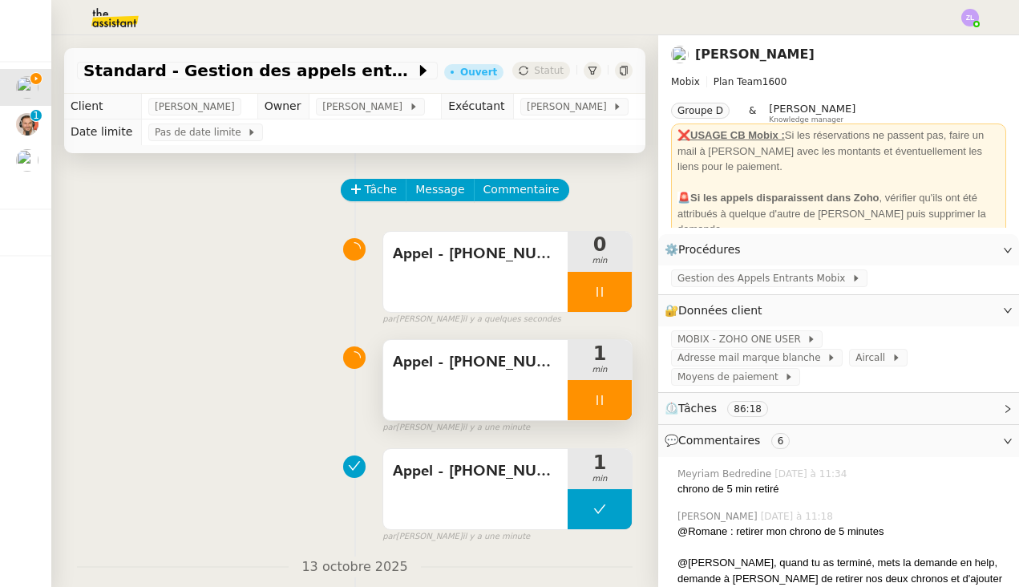
click at [575, 394] on div at bounding box center [600, 400] width 64 height 40
click at [624, 394] on button at bounding box center [616, 400] width 32 height 40
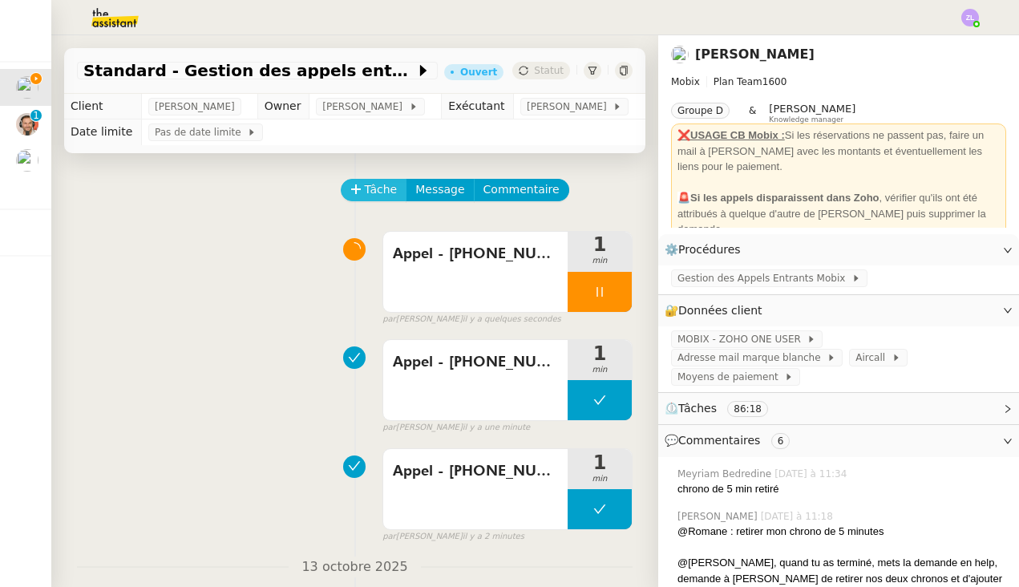
click at [370, 188] on span "Tâche" at bounding box center [381, 189] width 33 height 18
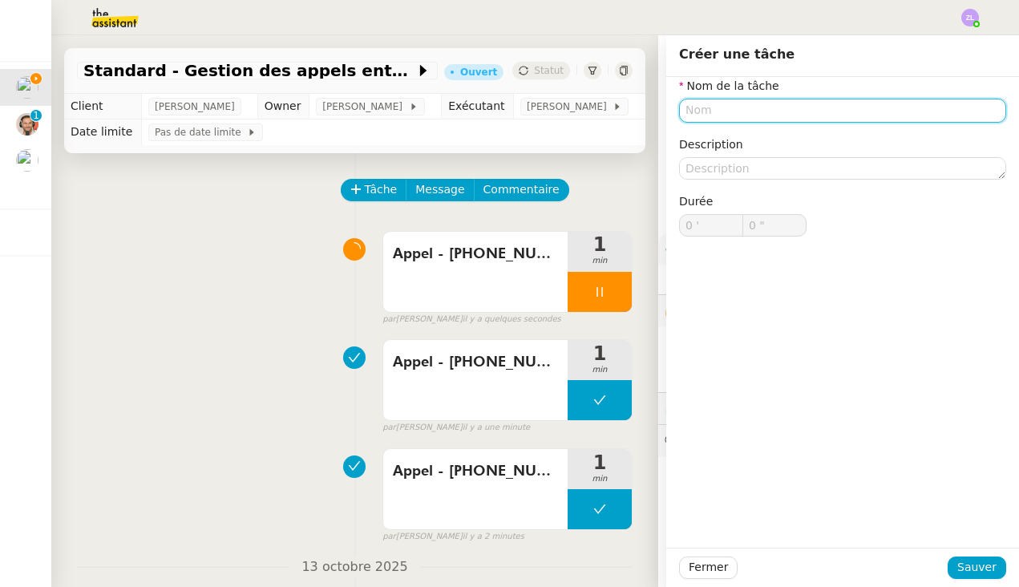
paste input "33270192135"
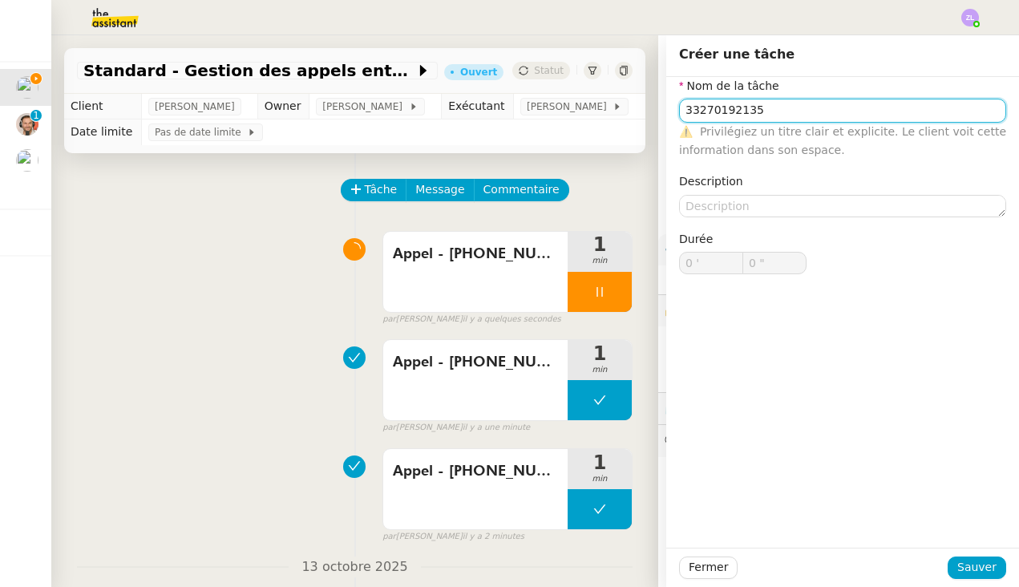
click at [690, 112] on input "33270192135" at bounding box center [842, 110] width 327 height 23
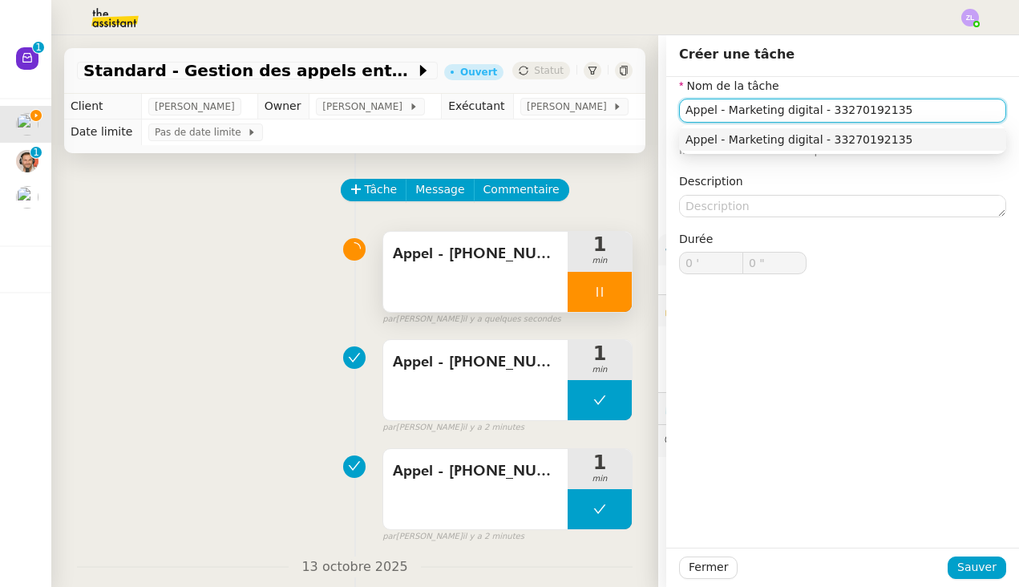
type input "Appel - Marketing digital - 33270192135"
click at [587, 292] on div at bounding box center [600, 292] width 64 height 40
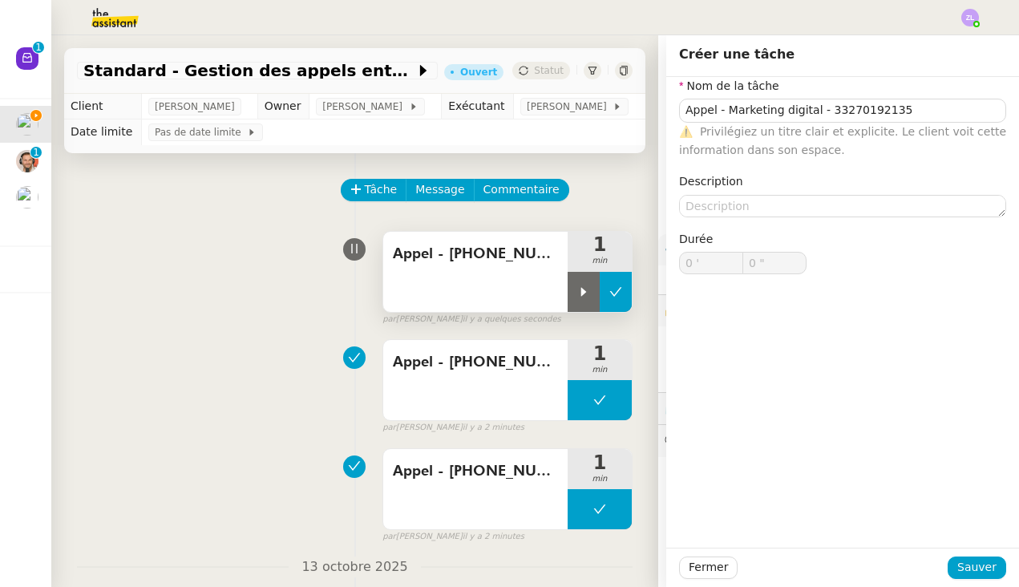
click at [621, 293] on icon at bounding box center [615, 291] width 13 height 13
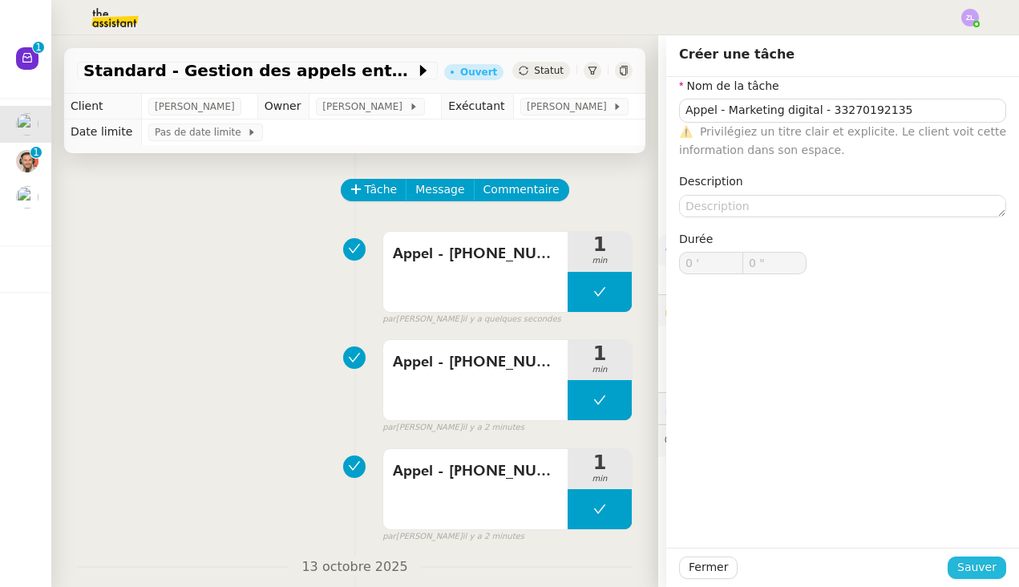
click at [983, 564] on span "Sauver" at bounding box center [976, 567] width 39 height 18
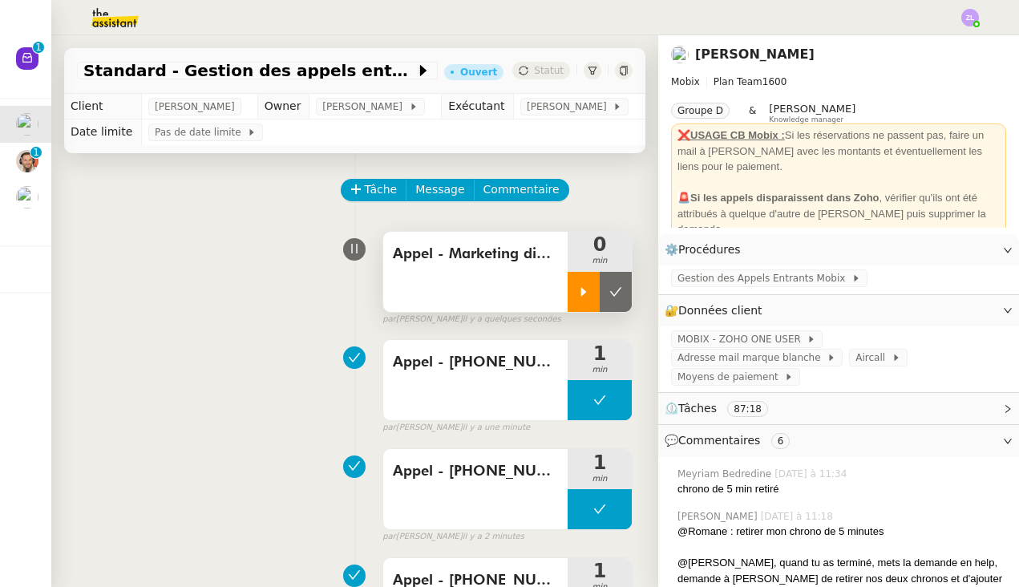
click at [586, 287] on icon at bounding box center [583, 291] width 13 height 13
click at [589, 298] on div at bounding box center [600, 292] width 64 height 40
click at [625, 300] on button at bounding box center [616, 292] width 32 height 40
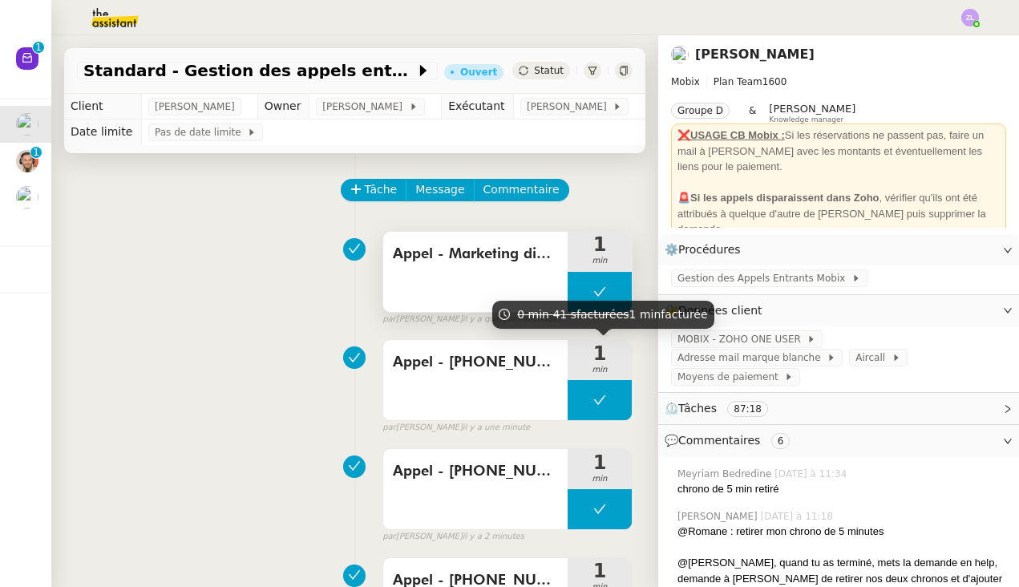
click at [575, 289] on button at bounding box center [600, 292] width 64 height 40
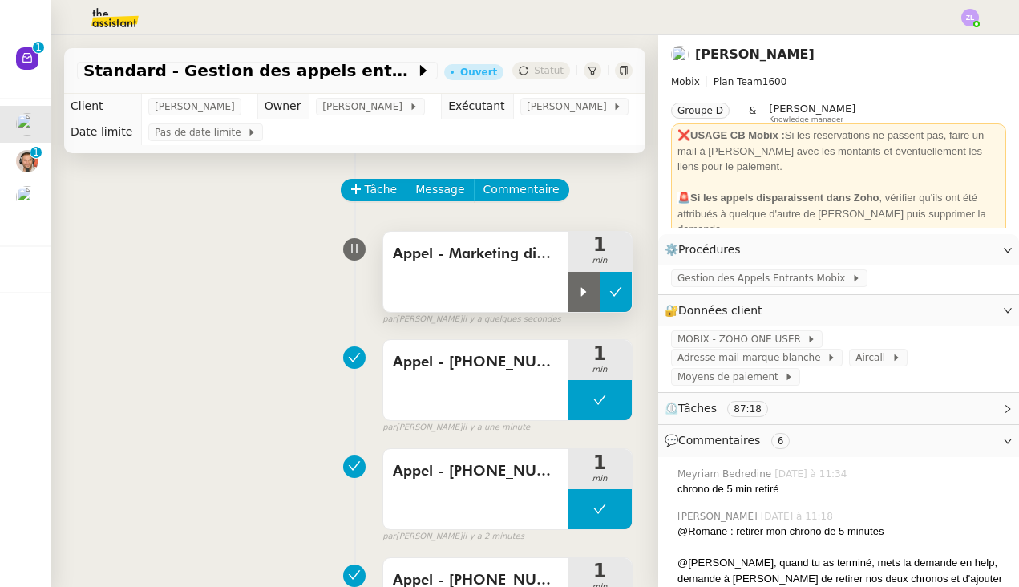
click at [575, 289] on div at bounding box center [584, 292] width 32 height 40
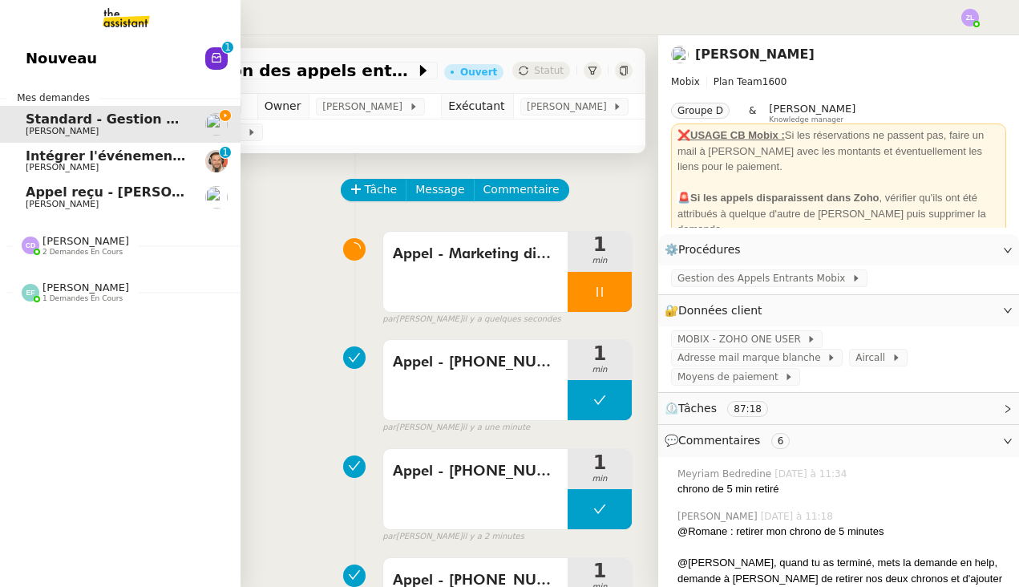
click at [38, 71] on span "Nouveau" at bounding box center [61, 59] width 71 height 24
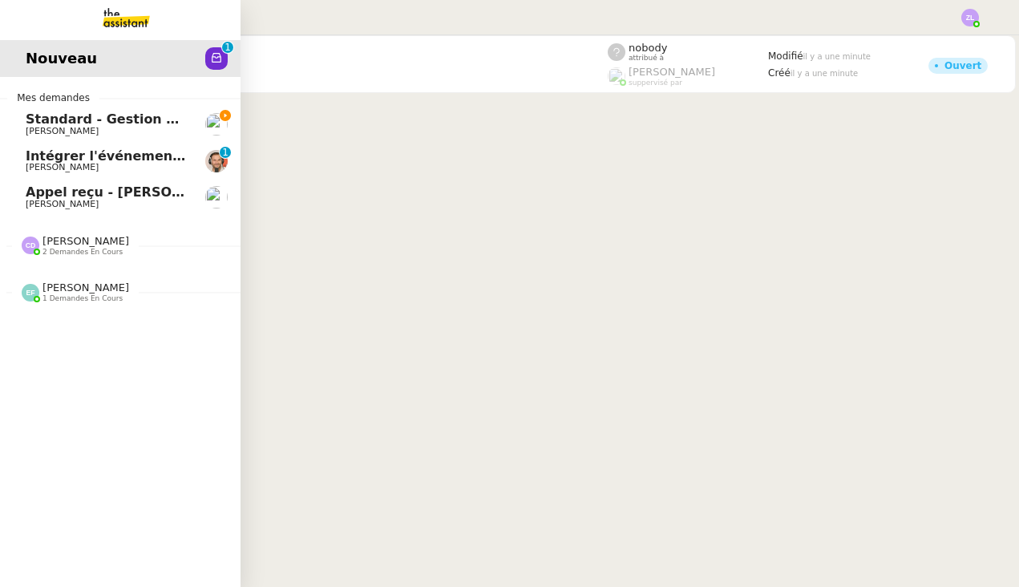
click at [34, 194] on span "Appel reçu - [PERSON_NAME] /andorre" at bounding box center [164, 191] width 277 height 15
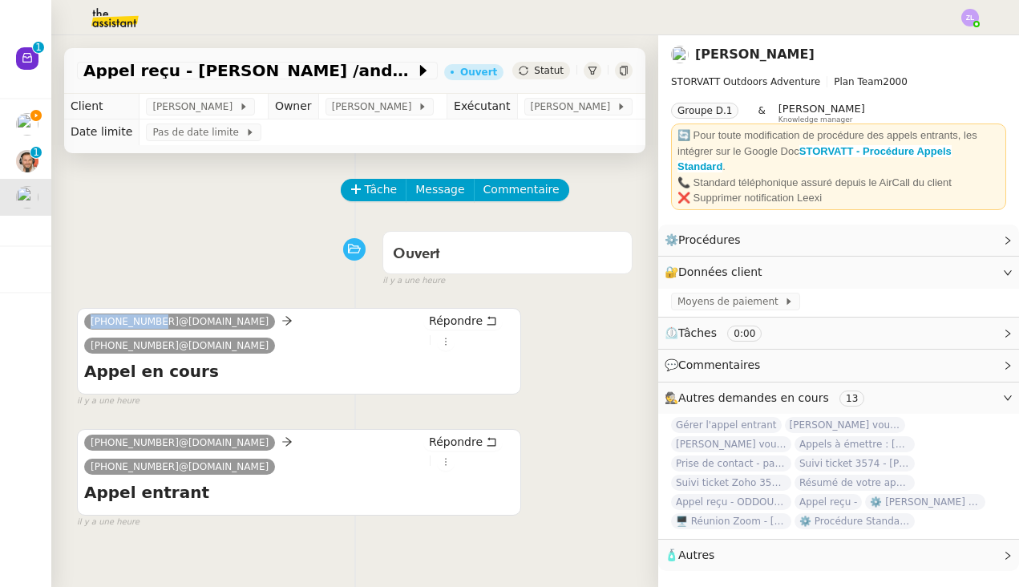
drag, startPoint x: 154, startPoint y: 337, endPoint x: 78, endPoint y: 341, distance: 76.3
click at [78, 341] on div "+376 629 250@phone.theassistant.com +33 4 50 91 84 19@phone.theassistant.com Ré…" at bounding box center [299, 351] width 444 height 87
copy span "+376 629 250"
click at [370, 199] on span "Tâche" at bounding box center [381, 189] width 33 height 18
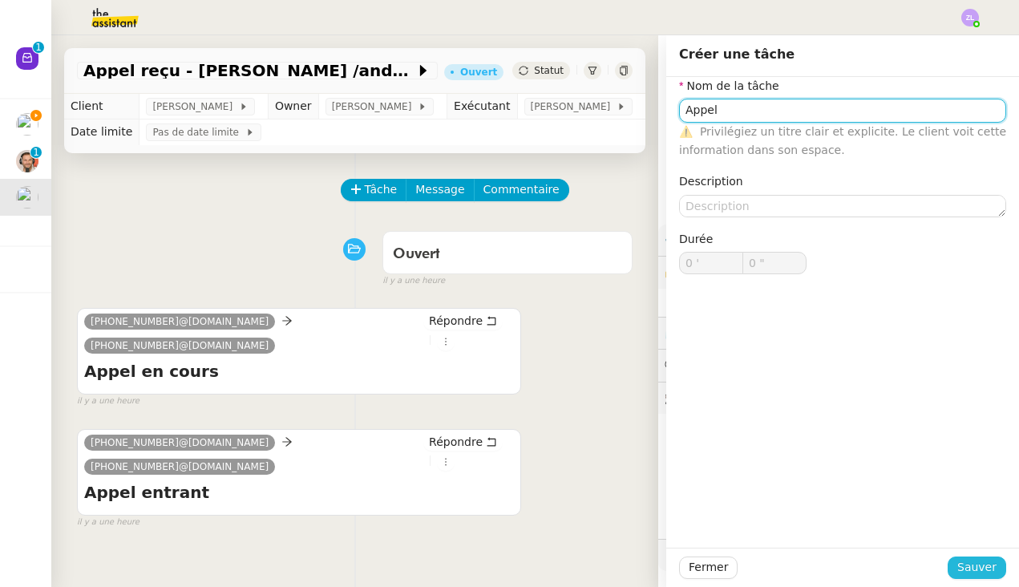
type input "Appel"
click at [981, 566] on span "Sauver" at bounding box center [976, 567] width 39 height 18
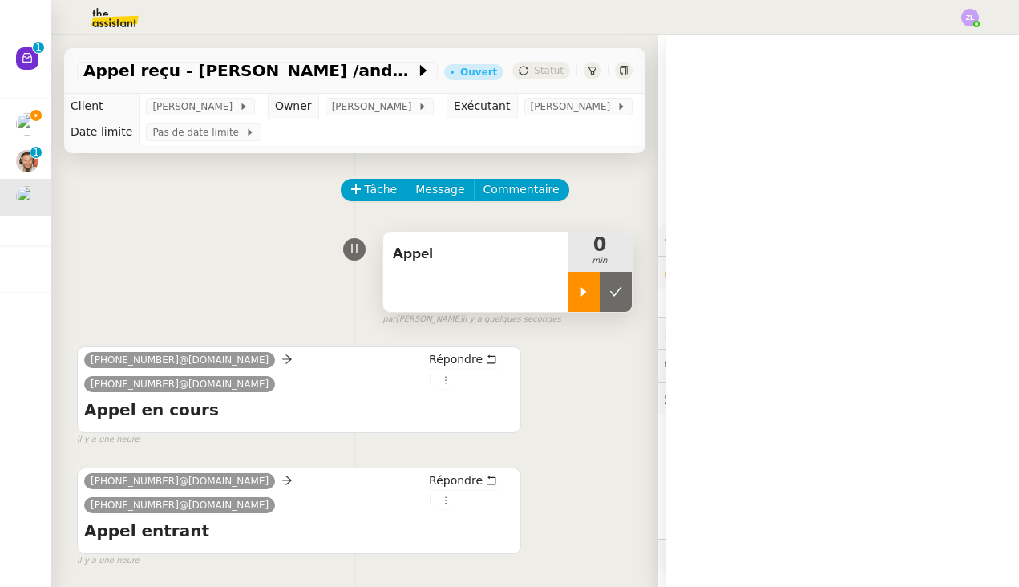
click at [593, 308] on div at bounding box center [584, 292] width 32 height 40
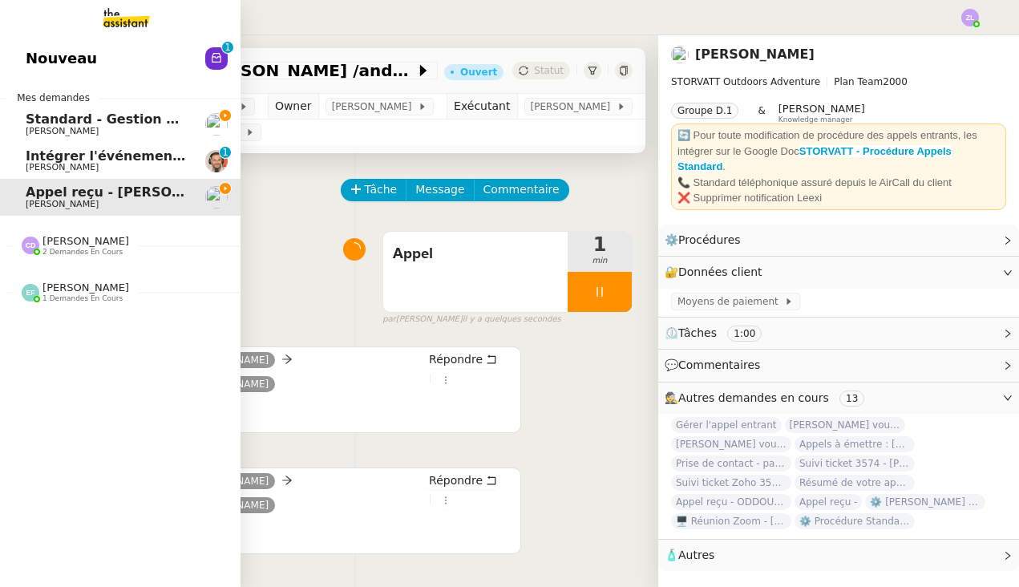
click at [97, 111] on span "Standard - Gestion des appels entrants - octobre 2025" at bounding box center [223, 118] width 394 height 15
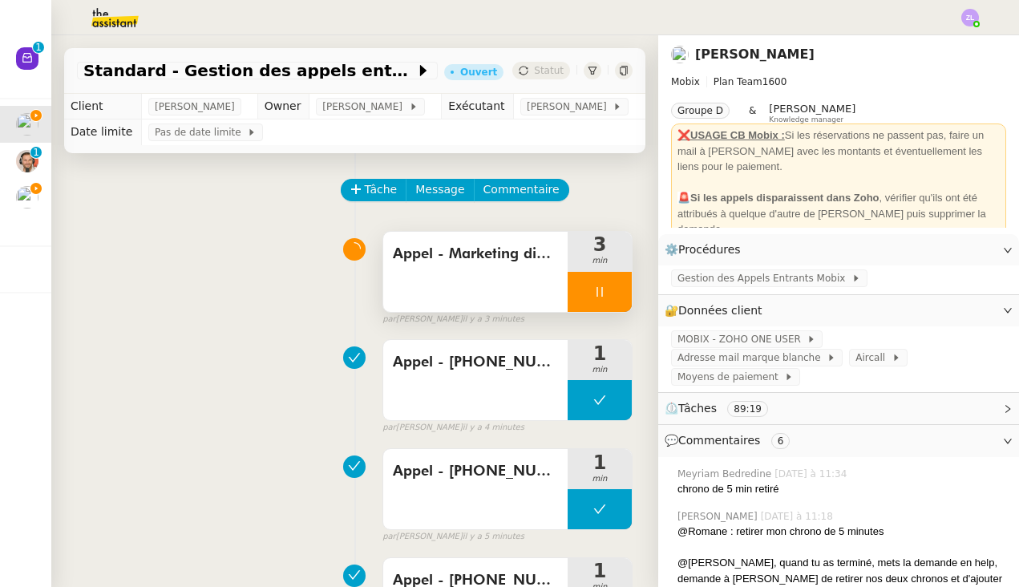
click at [570, 301] on div at bounding box center [600, 292] width 64 height 40
click at [609, 296] on icon at bounding box center [615, 291] width 13 height 13
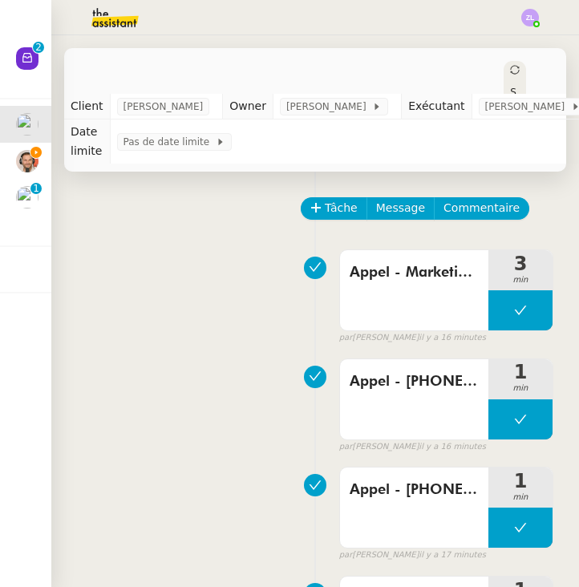
click at [18, 150] on img at bounding box center [27, 161] width 22 height 22
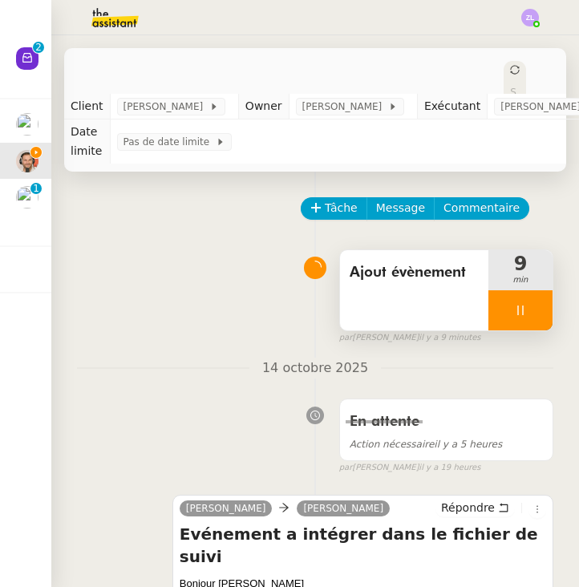
click at [524, 309] on icon at bounding box center [520, 310] width 13 height 13
click at [30, 194] on img at bounding box center [27, 197] width 22 height 22
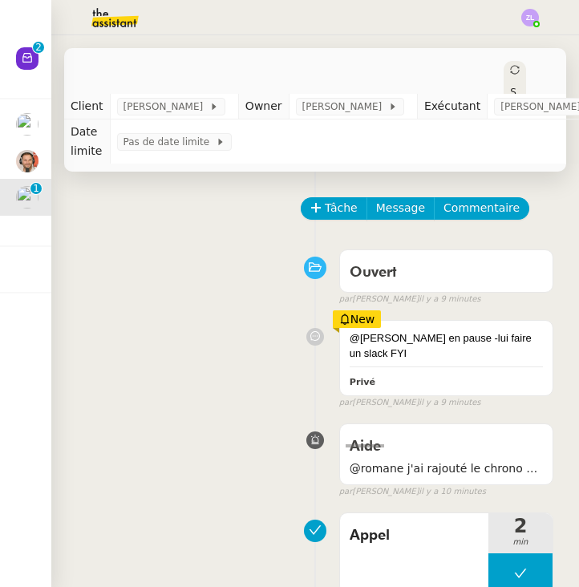
click at [33, 64] on icon at bounding box center [27, 57] width 13 height 13
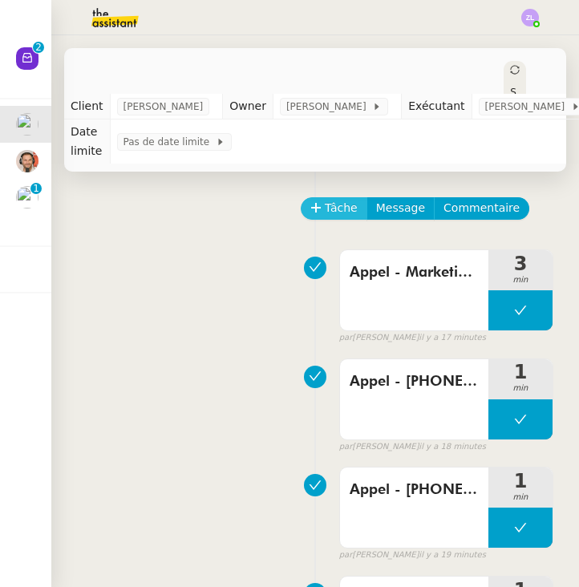
click at [350, 213] on span "Tâche" at bounding box center [341, 208] width 33 height 18
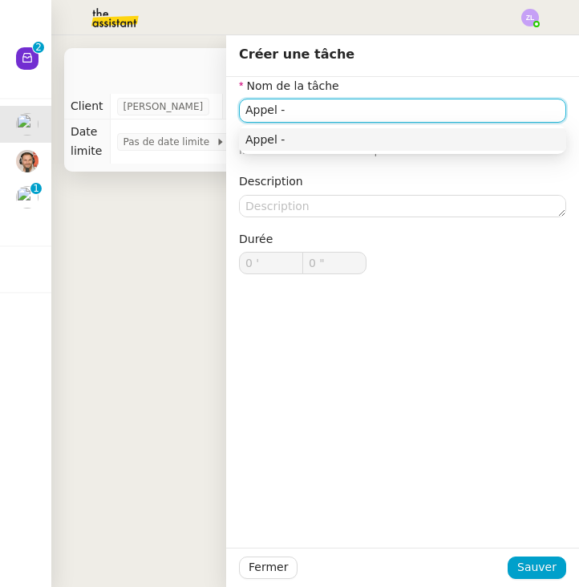
paste input "33743432000"
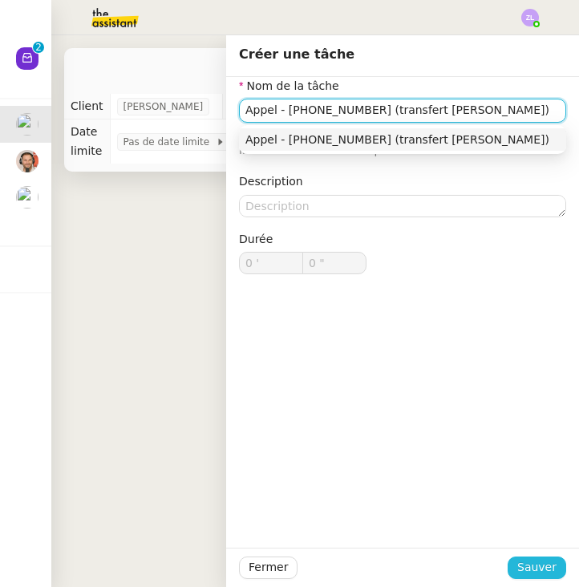
type input "Appel - 33743432000 (transfert thomas)"
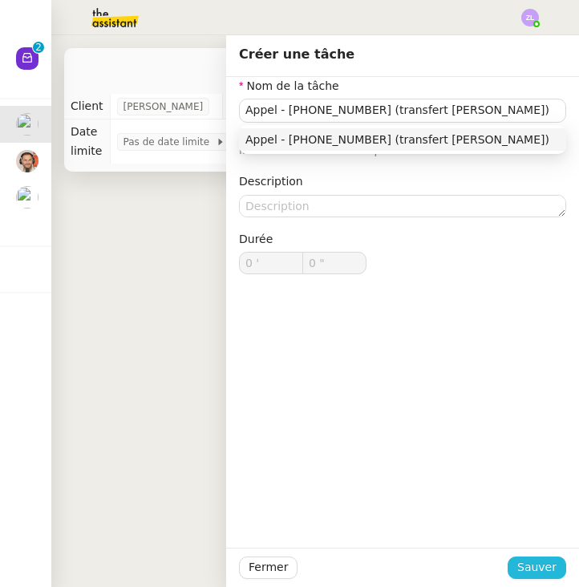
click at [545, 566] on span "Sauver" at bounding box center [536, 567] width 39 height 18
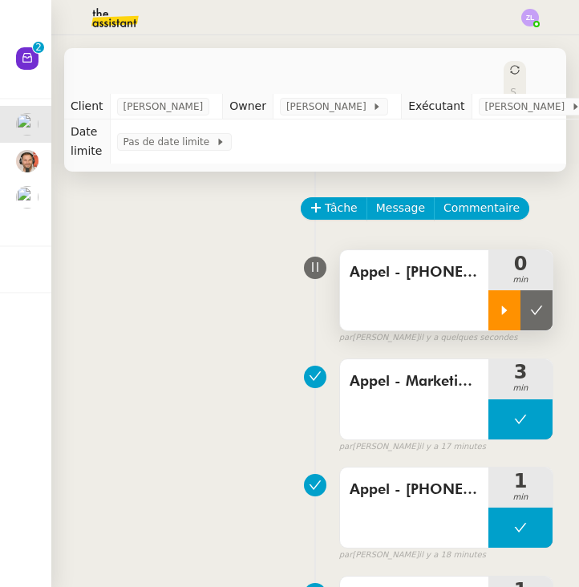
click at [500, 315] on icon at bounding box center [504, 310] width 13 height 13
click at [18, 150] on img at bounding box center [27, 161] width 22 height 22
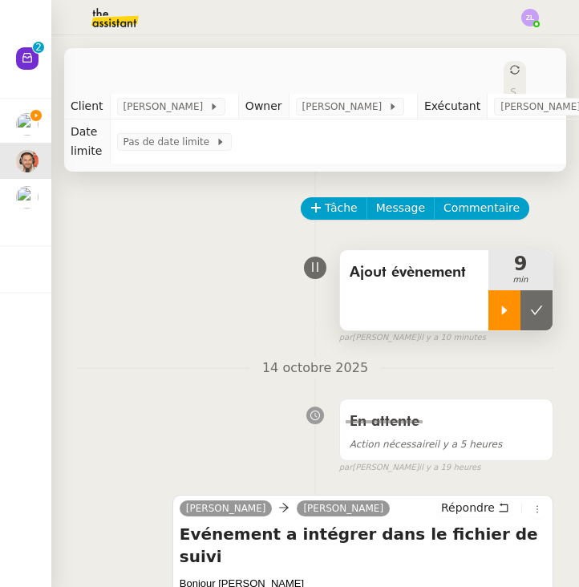
click at [494, 320] on div at bounding box center [504, 310] width 32 height 40
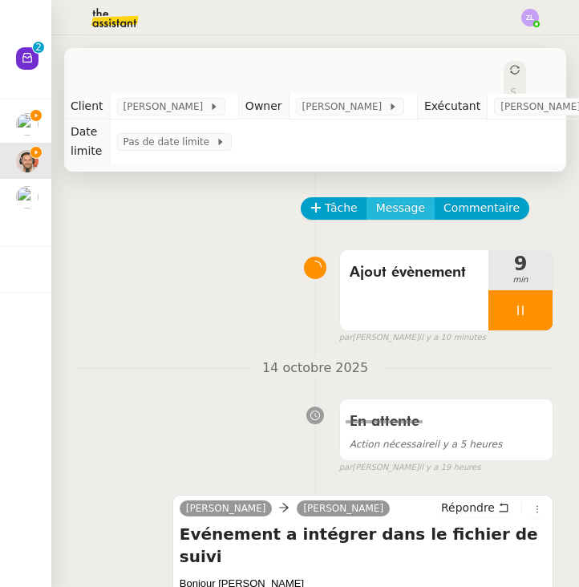
click at [390, 210] on span "Message" at bounding box center [400, 208] width 49 height 18
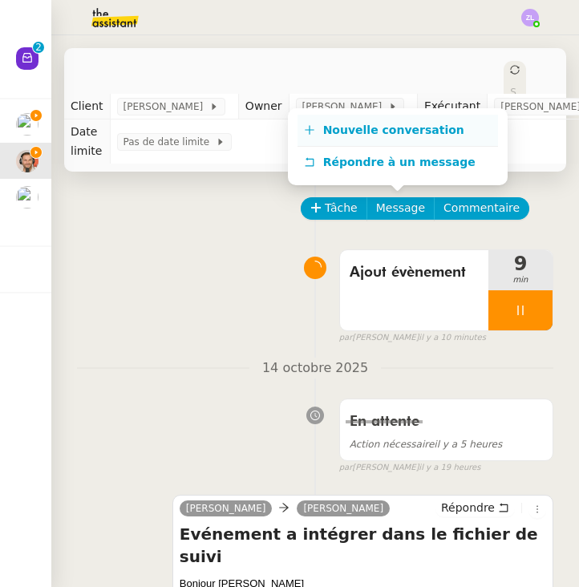
click at [373, 131] on span "Nouvelle conversation" at bounding box center [393, 129] width 141 height 13
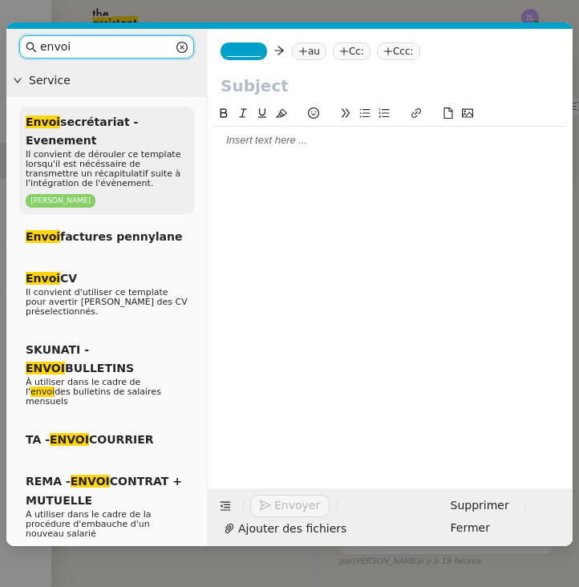
type input "envoi"
click at [108, 170] on span "Il convient de dérouler ce template lorsqu'il est nécéssaire de transmettre un …" at bounding box center [103, 168] width 155 height 39
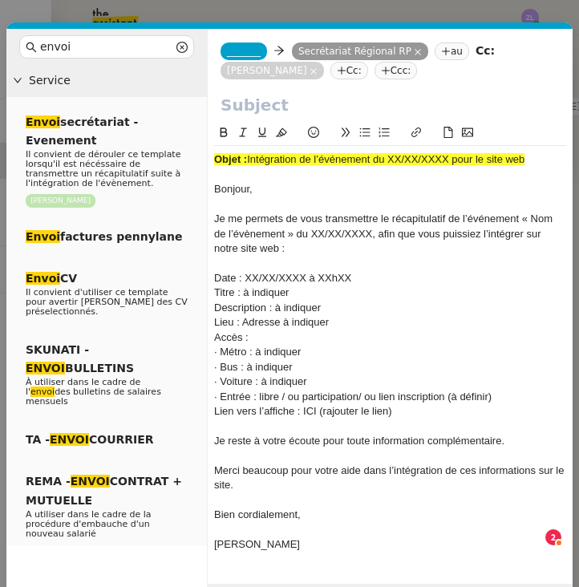
drag, startPoint x: 250, startPoint y: 156, endPoint x: 580, endPoint y: 154, distance: 329.5
click at [579, 154] on html "Nouveau 0 1 2 3 4 5 6 7 8 9 Mes demandes Standard - Gestion des appels entrants…" at bounding box center [289, 293] width 579 height 587
copy div "Intégration de l’événement du XX/XX/XXXX pour le site web"
click at [262, 123] on div at bounding box center [390, 108] width 365 height 30
click at [244, 106] on input "text" at bounding box center [389, 105] width 339 height 24
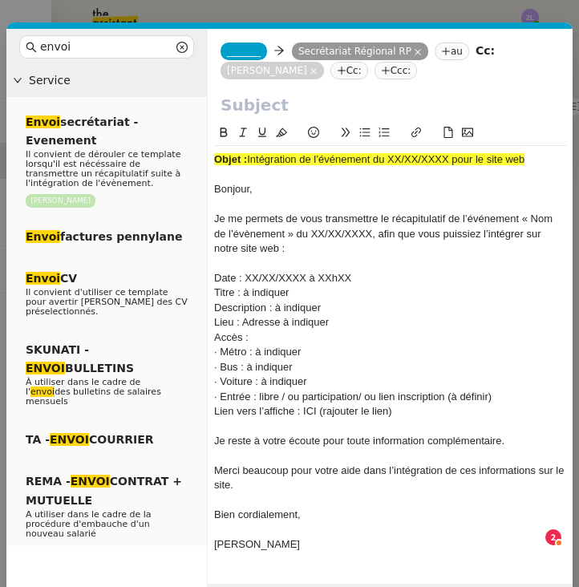
paste input "Intégration de l’événement du XX/XX/XXXX pour le site web"
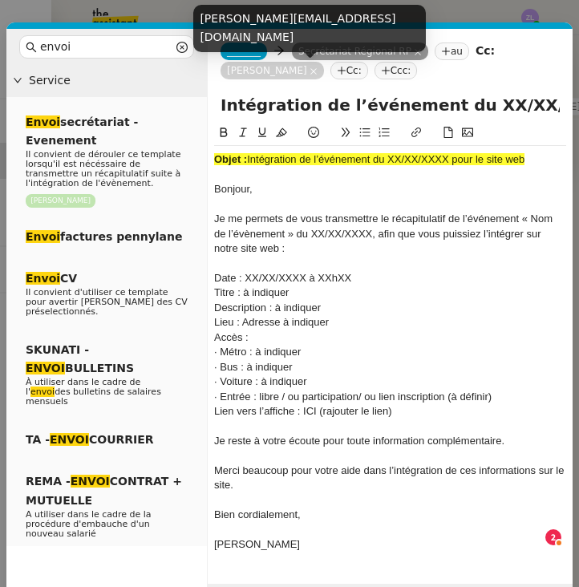
click at [242, 57] on div "emile.barbu@epudf.org" at bounding box center [309, 34] width 233 height 59
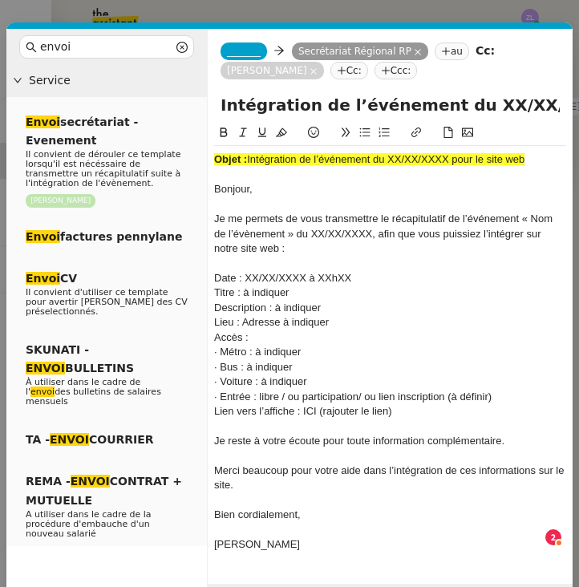
click at [240, 53] on span "_______" at bounding box center [244, 51] width 34 height 11
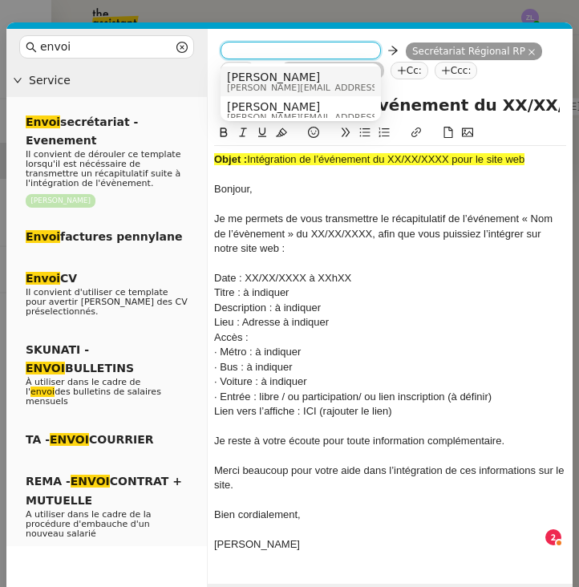
click at [254, 71] on span "[PERSON_NAME]" at bounding box center [341, 77] width 228 height 13
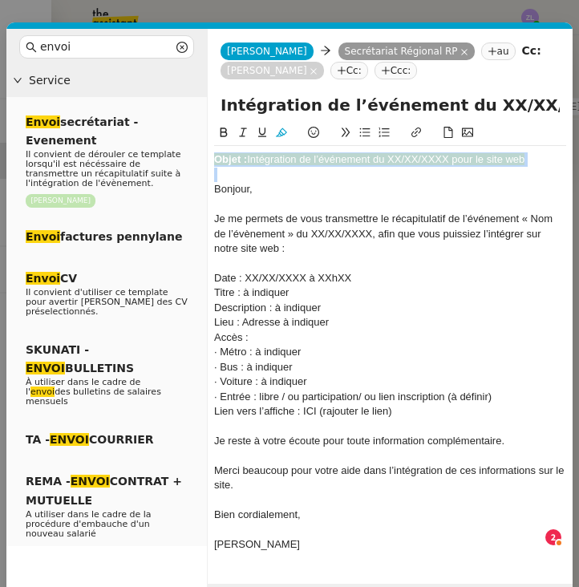
drag, startPoint x: 215, startPoint y: 188, endPoint x: 215, endPoint y: 160, distance: 28.1
click at [215, 160] on div "Objet : Intégration de l’événement du XX/XX/XXXX pour le site web Bonjour, Je m…" at bounding box center [390, 352] width 352 height 412
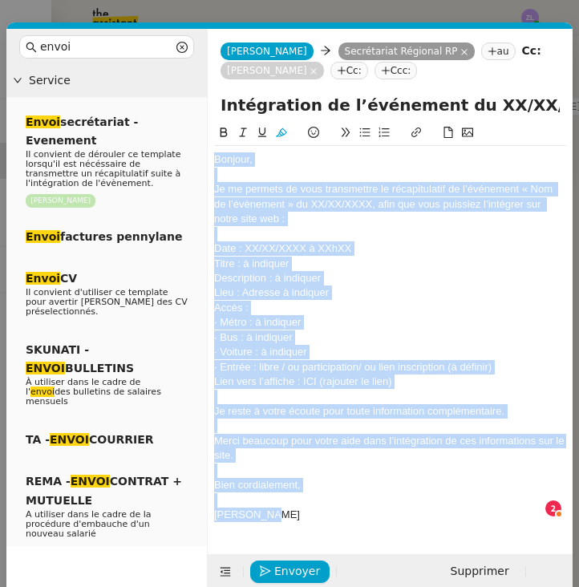
copy div "Bonjour, Je me permets de vous transmettre le récapitulatif de l’événement « No…"
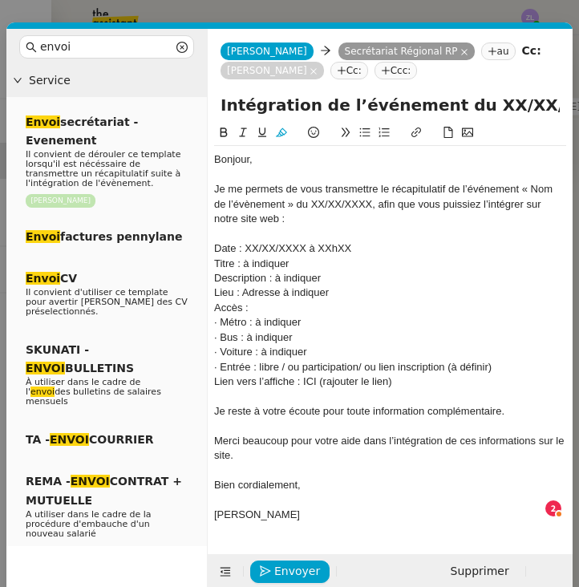
drag, startPoint x: 546, startPoint y: 107, endPoint x: 453, endPoint y: 107, distance: 93.0
click at [453, 107] on input "Intégration de l’événement du XX/XX/XXXX pour le site web" at bounding box center [389, 105] width 339 height 24
click at [427, 101] on input "Intégration de l’événement du 19/11/2025 pour le site web" at bounding box center [389, 105] width 339 height 24
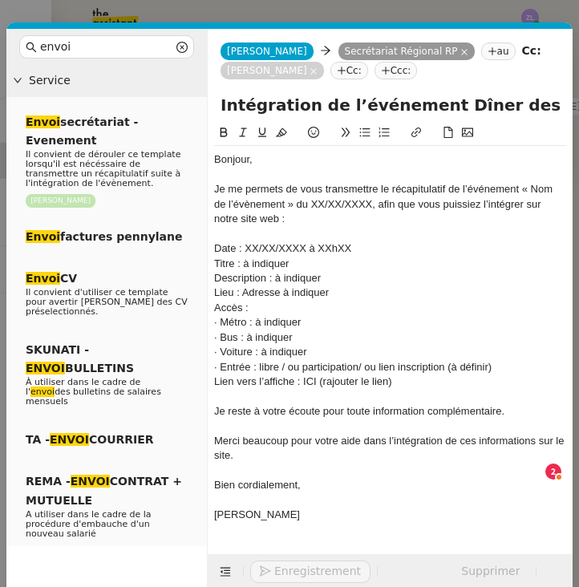
scroll to position [37, 0]
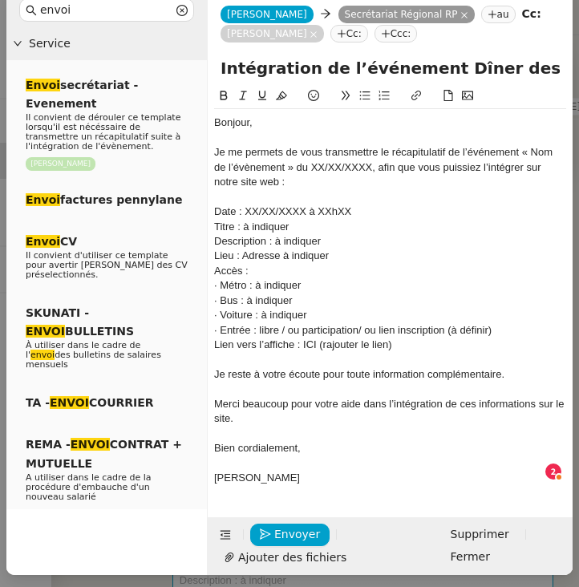
click at [422, 68] on input "Intégration de l’événement Dîner des protestdu 19/11/2025 pour le site web" at bounding box center [389, 68] width 339 height 24
click at [382, 63] on input "Intégration de l’événement Dîner des protestdu 19/11/2025 pour le site web" at bounding box center [389, 68] width 339 height 24
drag, startPoint x: 520, startPoint y: 66, endPoint x: 613, endPoint y: 67, distance: 93.0
click at [579, 67] on html "Nouveau 0 1 2 3 4 5 6 7 8 9 Mes demandes Standard - Gestion des appels entrants…" at bounding box center [289, 293] width 579 height 587
type input "Intégration de l’événement Dîner des protestants du 19/11/2025 pour le site web"
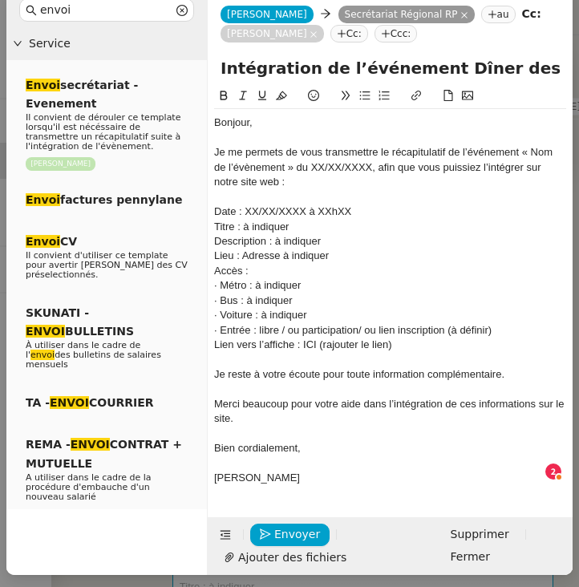
click at [511, 169] on span "Je me permets de vous transmettre le récapitulatif de l’événement « Nom de l’év…" at bounding box center [385, 167] width 342 height 42
click at [308, 368] on span "Je reste à votre écoute pour toute information complémentaire." at bounding box center [359, 374] width 290 height 12
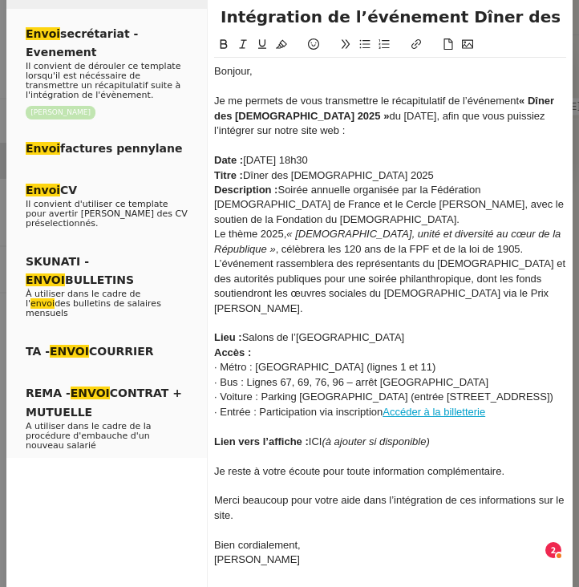
scroll to position [141, 0]
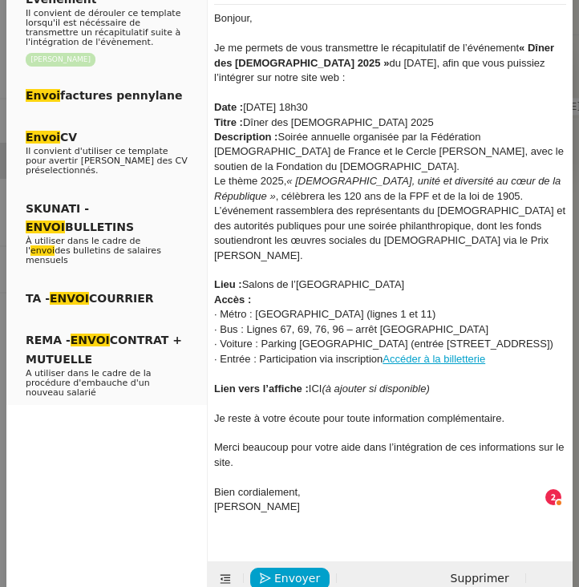
drag, startPoint x: 443, startPoint y: 366, endPoint x: 329, endPoint y: 366, distance: 113.9
click at [328, 382] on div "Lien vers l’affiche : ICI (à ajouter si disponible)" at bounding box center [390, 389] width 352 height 14
click at [314, 382] on div "Lien vers l’affiche : ICI" at bounding box center [390, 389] width 352 height 14
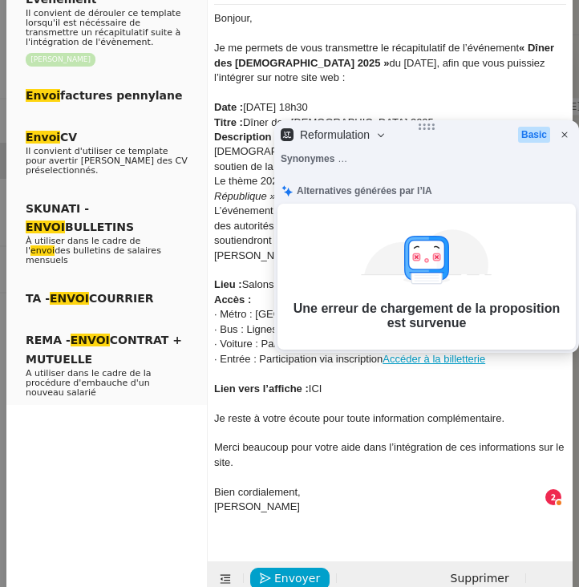
click at [314, 382] on div "Lien vers l’affiche : ICI" at bounding box center [390, 389] width 352 height 14
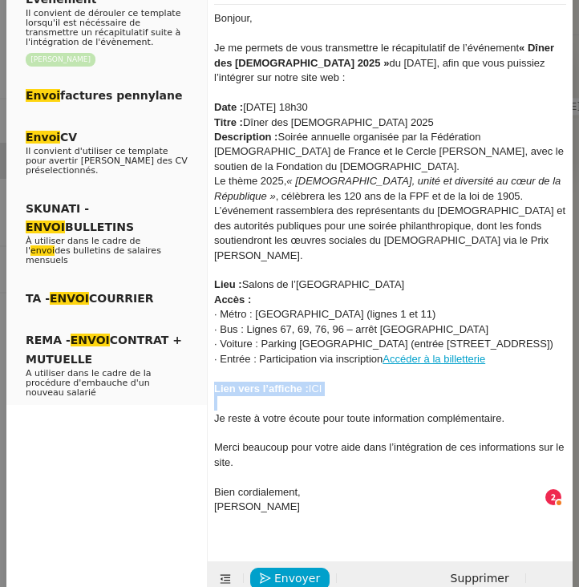
click at [314, 382] on div "Lien vers l’affiche : ICI" at bounding box center [390, 389] width 352 height 14
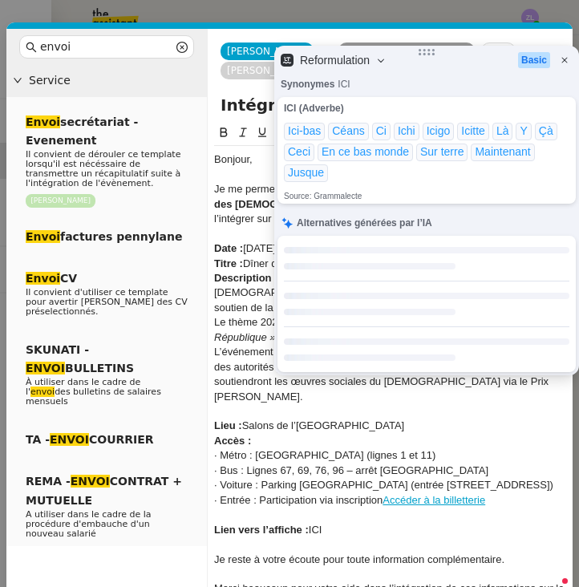
scroll to position [0, 0]
click at [236, 132] on button at bounding box center [242, 132] width 19 height 18
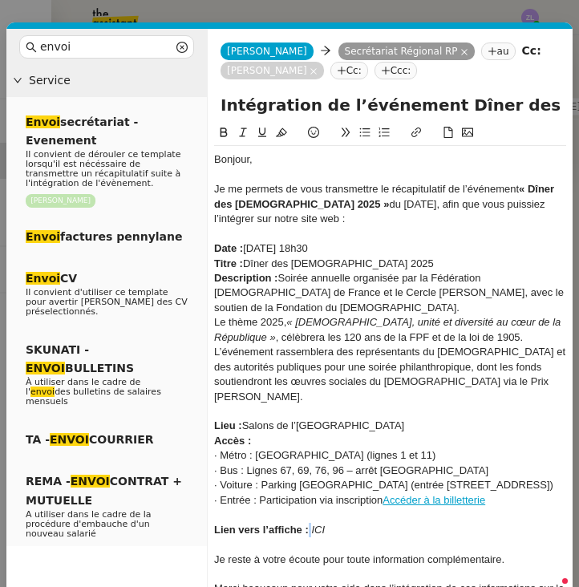
click at [411, 134] on icon at bounding box center [416, 132] width 11 height 11
type input "ICI"
paste input "ICI"
type input "I"
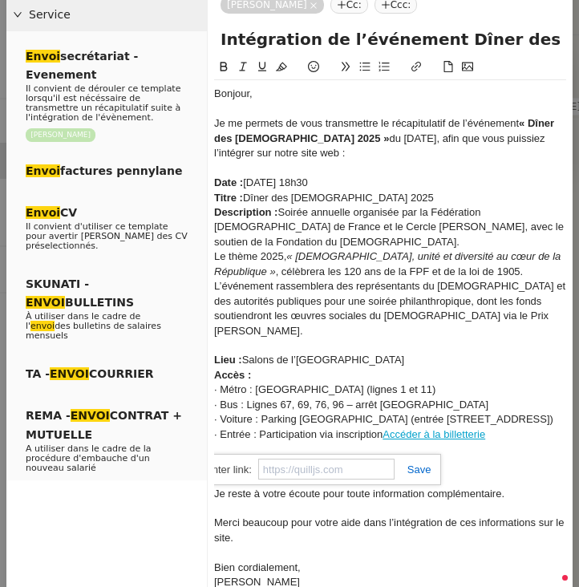
scroll to position [72, 0]
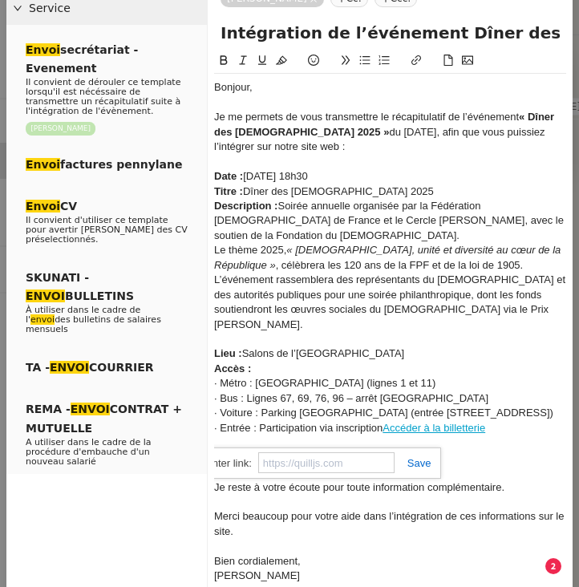
paste input "https://www.protestants.org/relations-avec-les-eglises-chretiennes/#colloque"
click at [405, 481] on span "Je reste à votre écoute pour toute information complémentaire." at bounding box center [359, 487] width 290 height 12
drag, startPoint x: 500, startPoint y: 407, endPoint x: 338, endPoint y: 423, distance: 162.7
click at [338, 423] on div "Bonjour, Je me permets de vous transmettre le récapitulatif de l’événement « Dî…" at bounding box center [390, 339] width 352 height 531
click at [360, 451] on div "Lien vers l’affiche : ICI" at bounding box center [390, 458] width 352 height 14
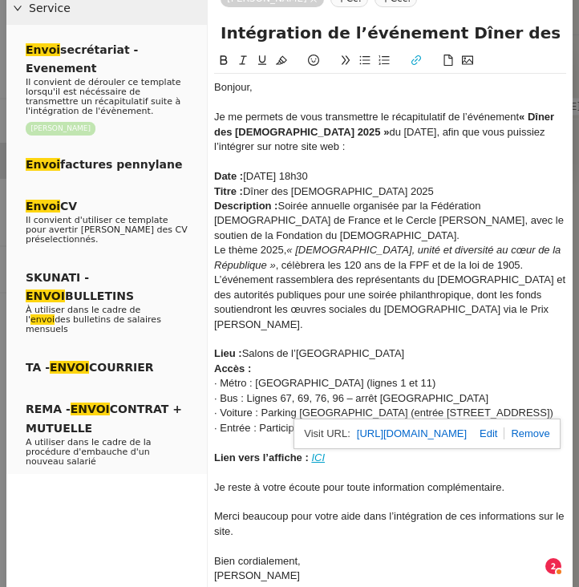
click at [462, 422] on link "Accéder à la billetterie" at bounding box center [433, 428] width 103 height 12
click at [504, 435] on link at bounding box center [486, 433] width 38 height 12
type input "https://www.protestants.org/"
paste input "https://www.protestants.org/relations-avec-les-eglises-chretiennes/#colloque"
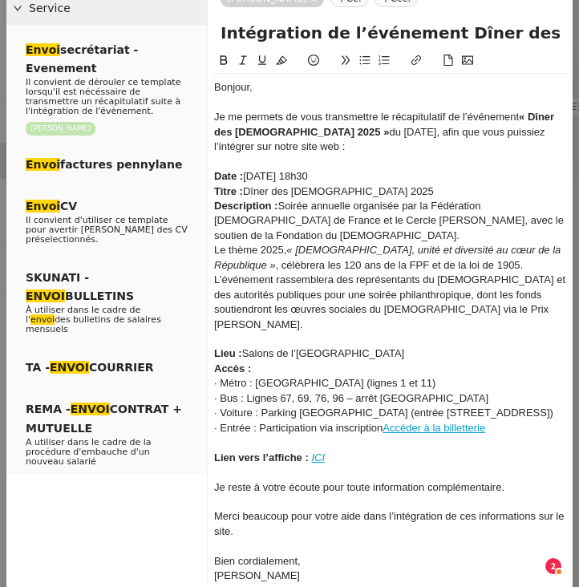
click at [491, 465] on div at bounding box center [390, 472] width 352 height 14
click at [315, 451] on em "ICI" at bounding box center [318, 457] width 14 height 12
click at [370, 459] on link at bounding box center [352, 462] width 38 height 12
type input "https://www.protestants.org/relations-avec-les-eglises-chretiennes/#colloque"
paste input "https://www.protestants.org/wp-content/uploads/2025/07/Visuel-DdP-2048x1152.jpg"
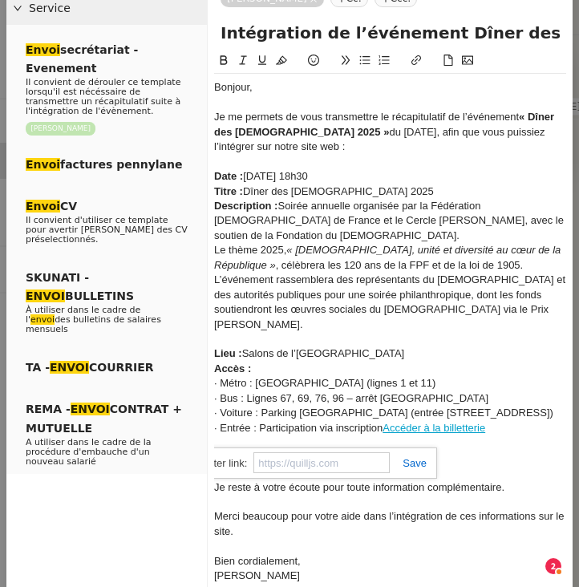
type input "https://www.protestants.org/wp-content/uploads/2025/07/Visuel-DdP-2048x1152.jpg"
click at [443, 465] on div at bounding box center [390, 472] width 352 height 14
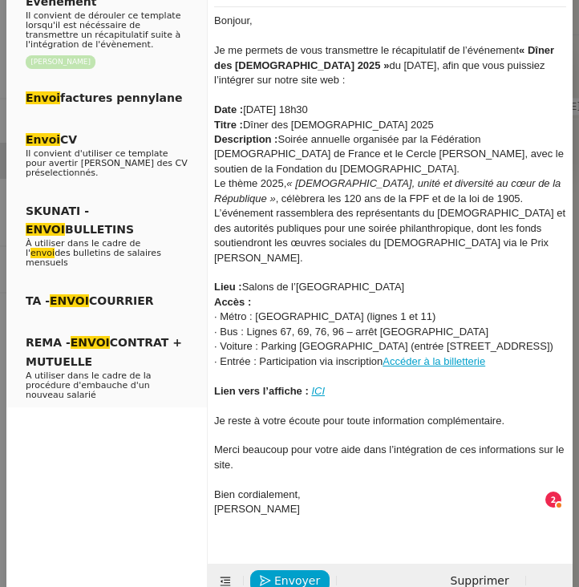
click at [318, 487] on div "Bien cordialement," at bounding box center [390, 494] width 352 height 14
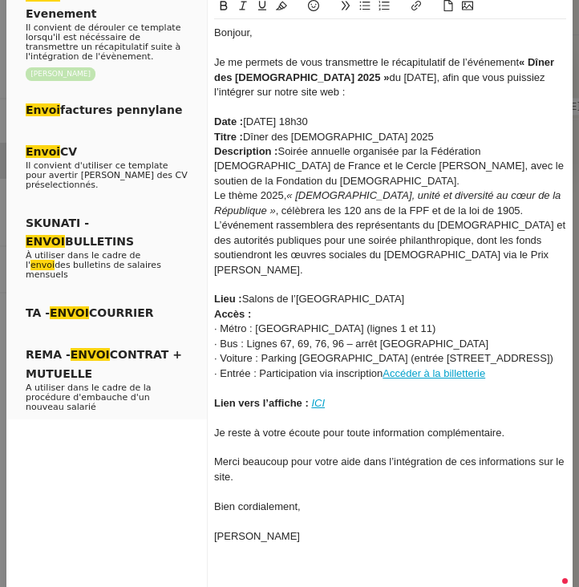
scroll to position [0, 0]
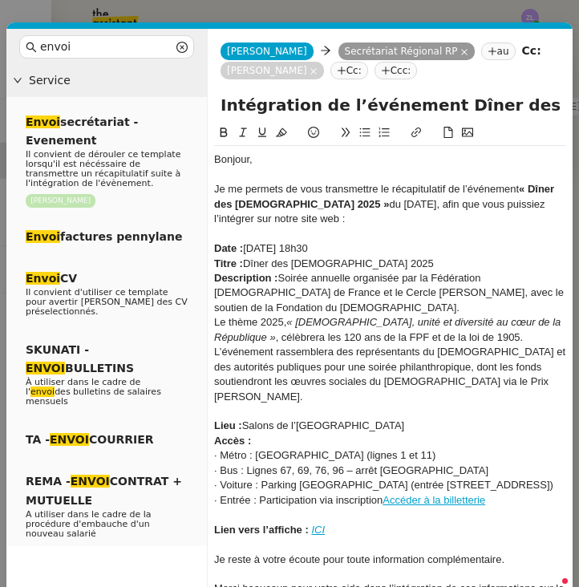
click at [378, 261] on div "Titre : Dîner des Protestants 2025" at bounding box center [390, 264] width 352 height 14
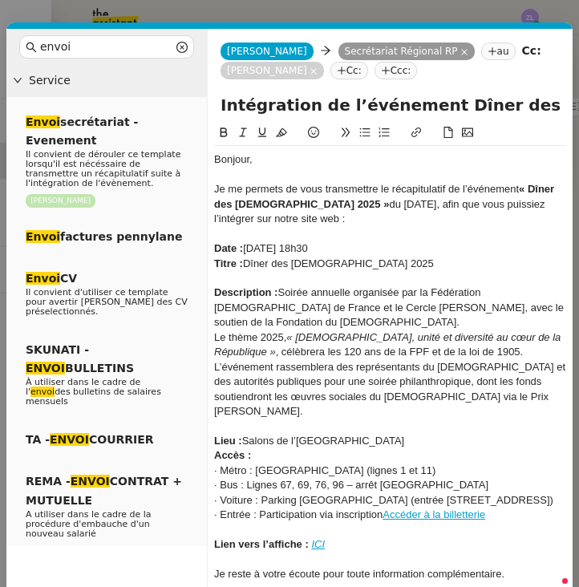
click at [339, 250] on div "Date : 19/11/2025 à 18h30" at bounding box center [390, 248] width 352 height 14
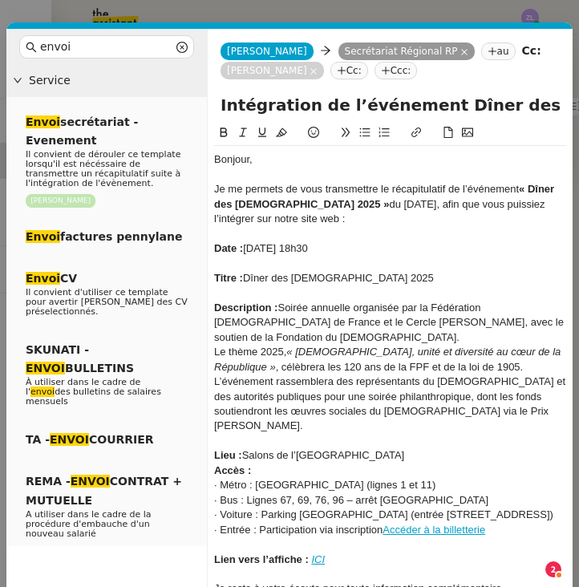
click at [216, 464] on strong "Accès :" at bounding box center [232, 470] width 37 height 12
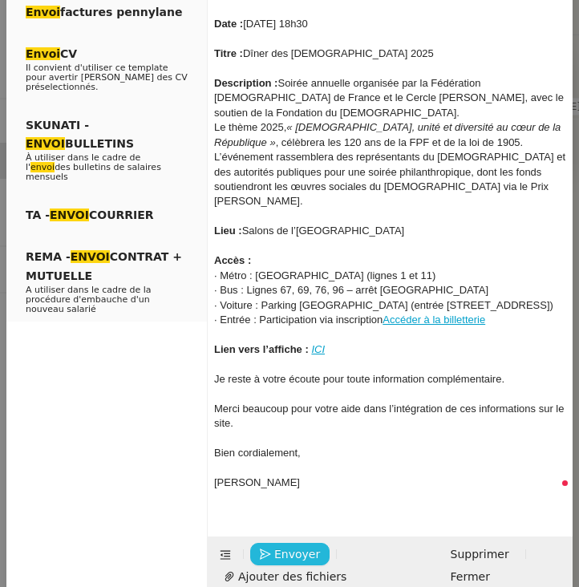
click at [272, 543] on button "Envoyer" at bounding box center [289, 554] width 79 height 22
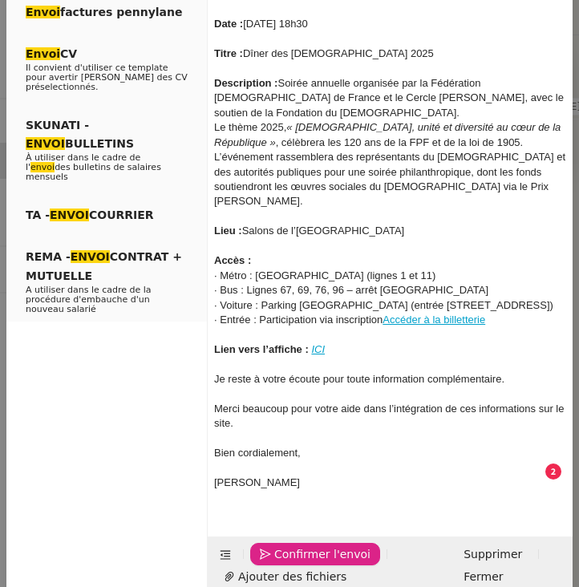
click at [272, 543] on button "Confirmer l'envoi" at bounding box center [315, 554] width 130 height 22
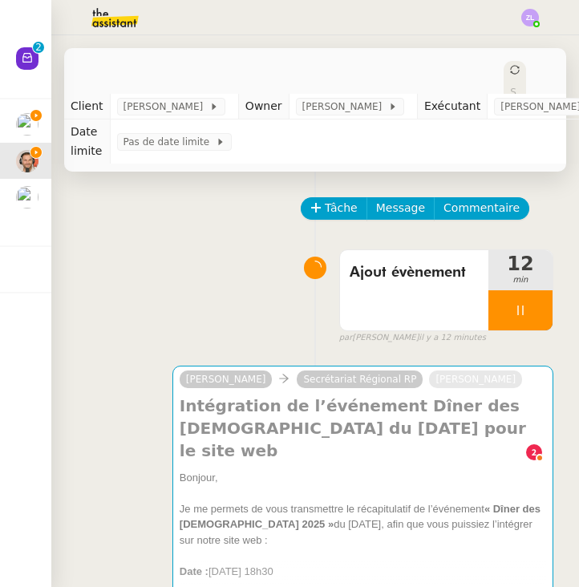
scroll to position [215, 0]
click at [22, 113] on img at bounding box center [27, 124] width 22 height 22
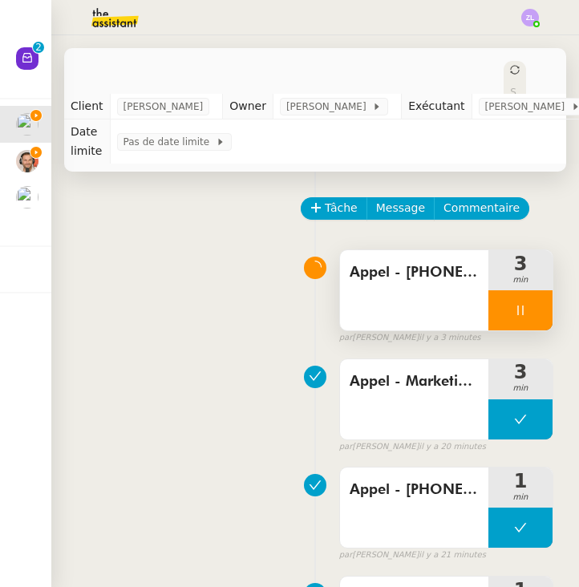
click at [504, 305] on div at bounding box center [520, 310] width 64 height 40
click at [544, 297] on button at bounding box center [536, 310] width 32 height 40
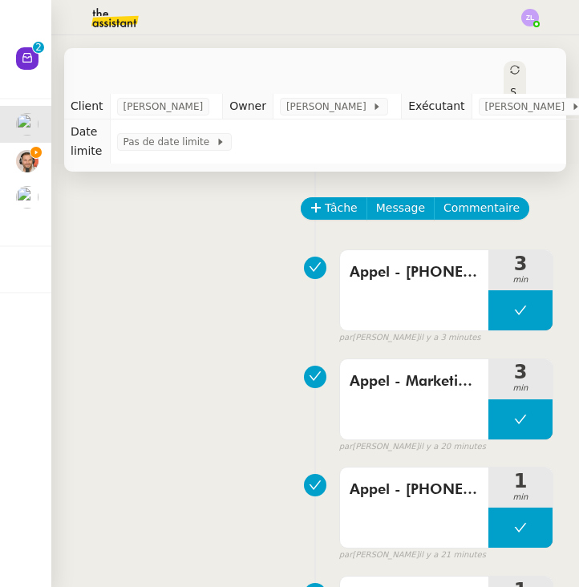
click at [19, 150] on img at bounding box center [27, 161] width 22 height 22
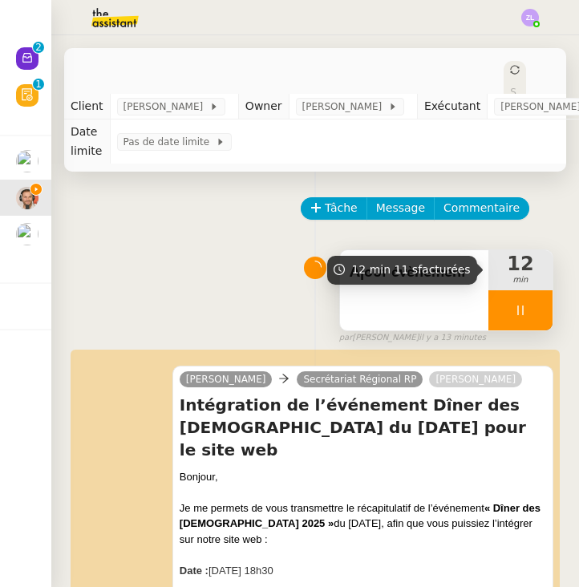
click at [508, 323] on div at bounding box center [520, 310] width 64 height 40
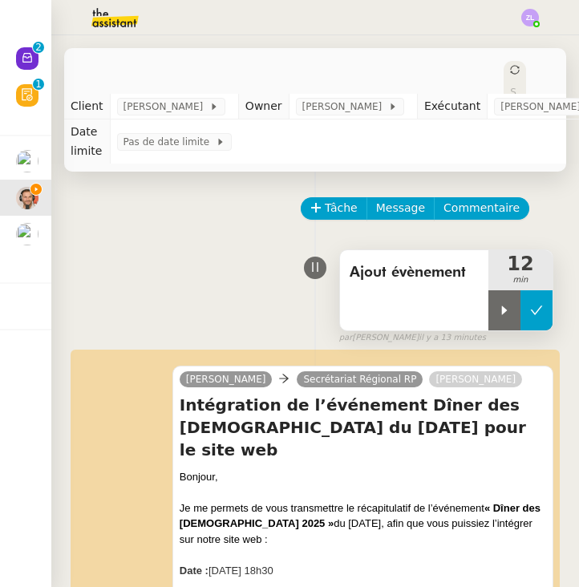
click at [542, 324] on button at bounding box center [536, 310] width 32 height 40
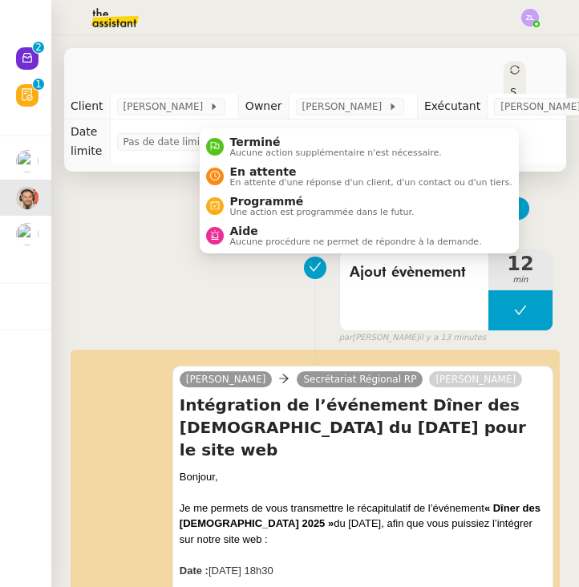
click at [510, 67] on icon at bounding box center [515, 70] width 10 height 10
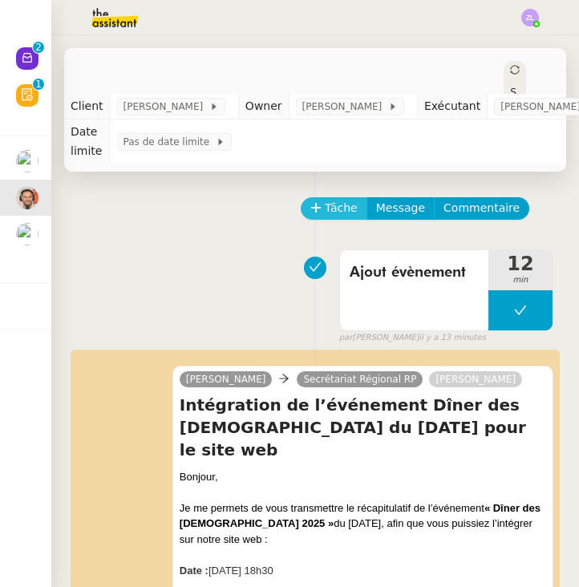
click at [343, 217] on span "Tâche" at bounding box center [341, 208] width 33 height 18
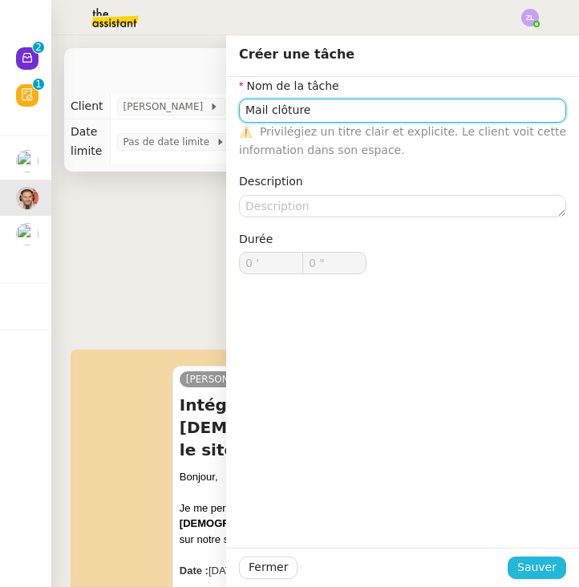
type input "Mail clôture"
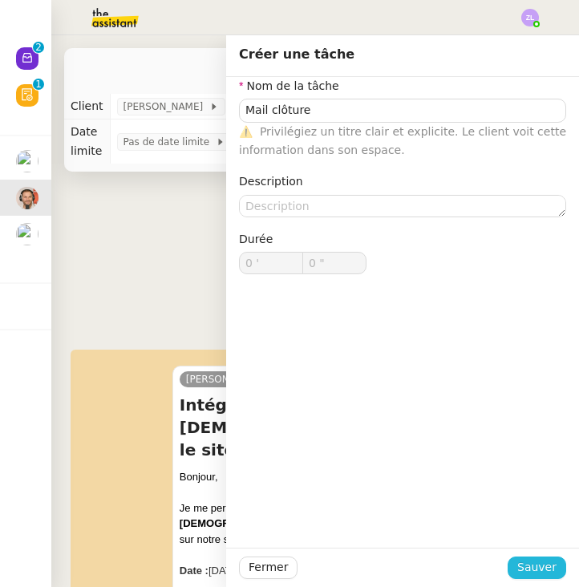
click at [554, 576] on span "Sauver" at bounding box center [536, 567] width 39 height 18
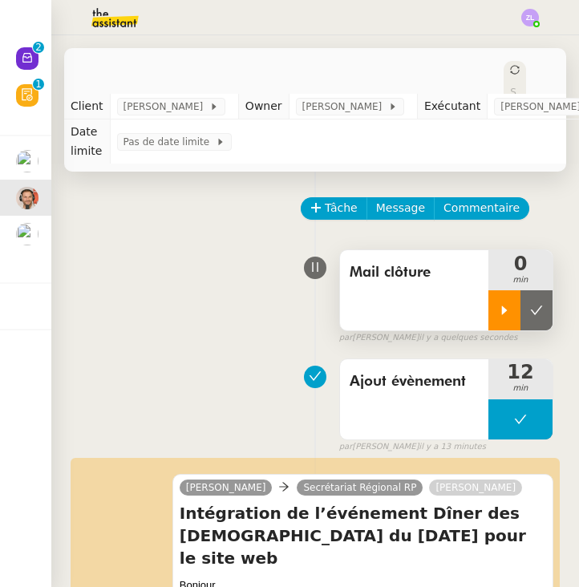
click at [501, 304] on icon at bounding box center [504, 310] width 13 height 13
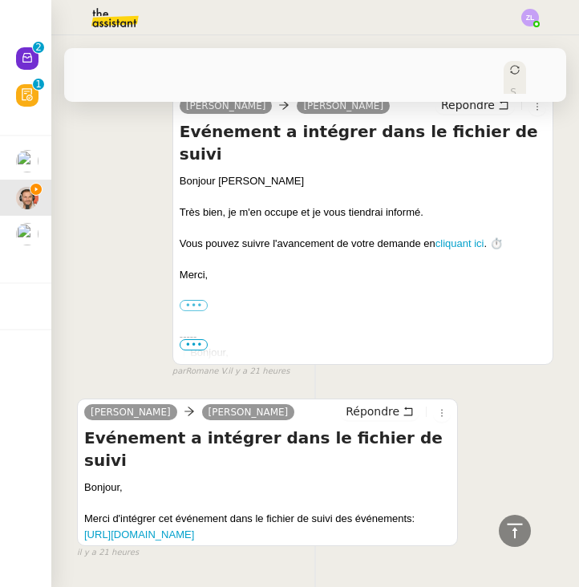
scroll to position [890, 0]
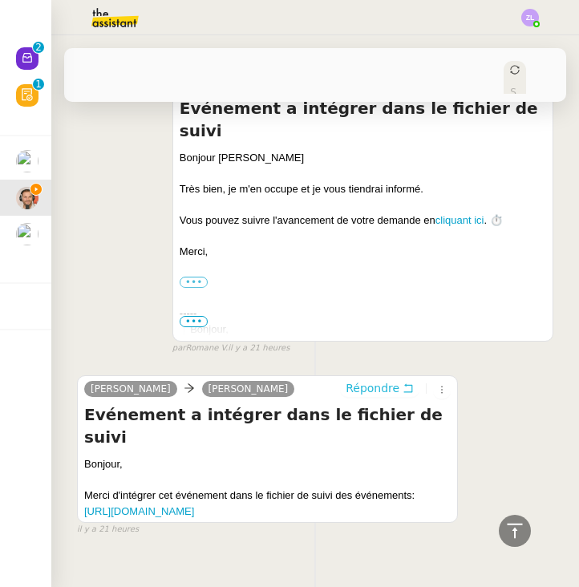
click at [394, 386] on span "Répondre" at bounding box center [373, 388] width 54 height 16
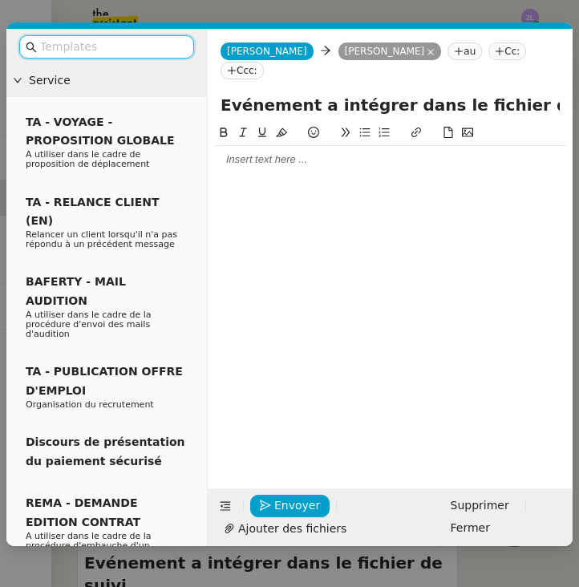
click at [302, 152] on div at bounding box center [390, 159] width 352 height 14
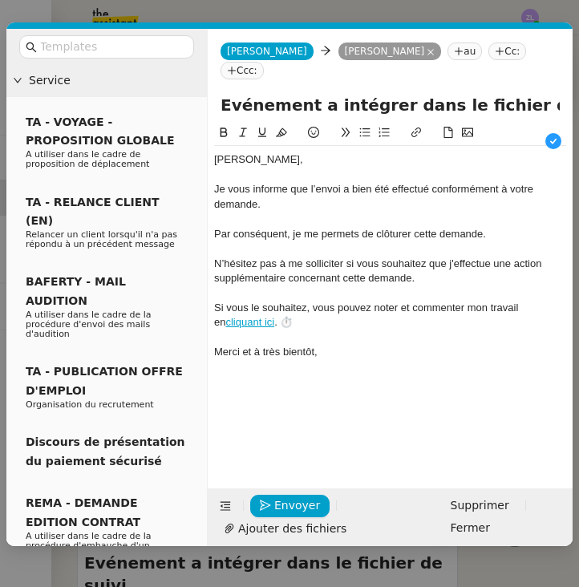
scroll to position [17, 0]
click at [223, 93] on input "Evénement a intégrer dans le fichier de suivi" at bounding box center [389, 105] width 339 height 24
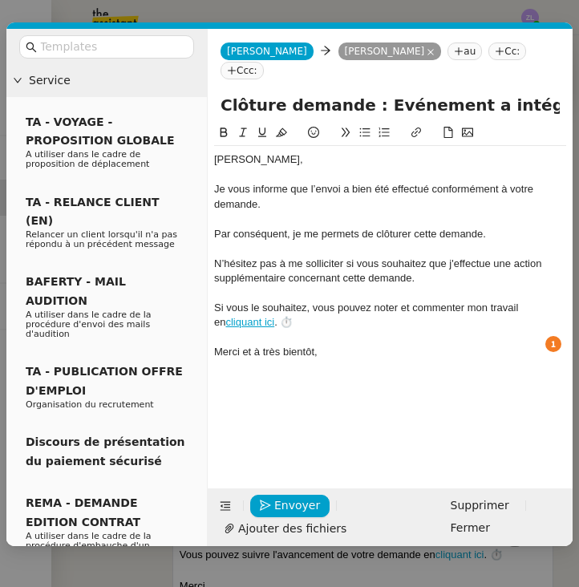
click at [390, 93] on input "Clôture demande : Evénement a intégrer dans le fichier de suivi" at bounding box center [389, 105] width 339 height 24
type input "Clôture demande : Evènement a intégrer dans le fichier de suivi"
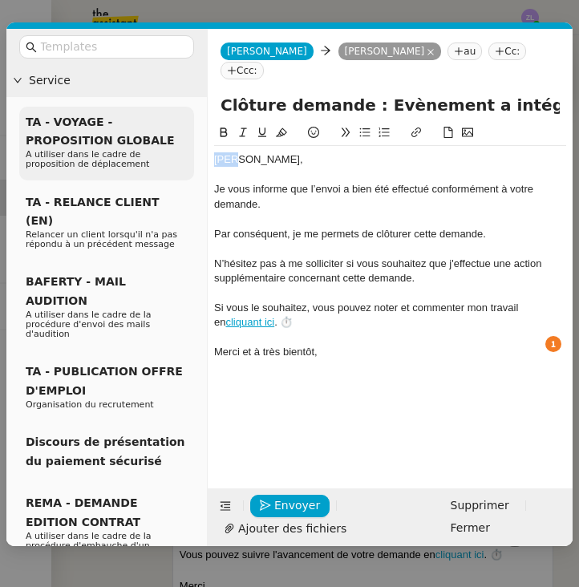
drag, startPoint x: 238, startPoint y: 143, endPoint x: 174, endPoint y: 143, distance: 64.1
click at [174, 143] on nz-layout "Service TA - VOYAGE - PROPOSITION GLOBALE A utiliser dans le cadre de propositi…" at bounding box center [289, 287] width 566 height 517
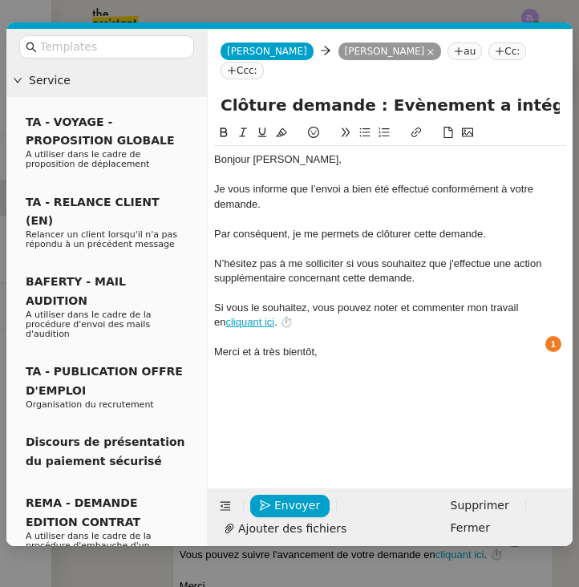
click at [342, 182] on div "Je vous informe que l’envoi a bien été effectué conformément à votre demande." at bounding box center [390, 197] width 352 height 30
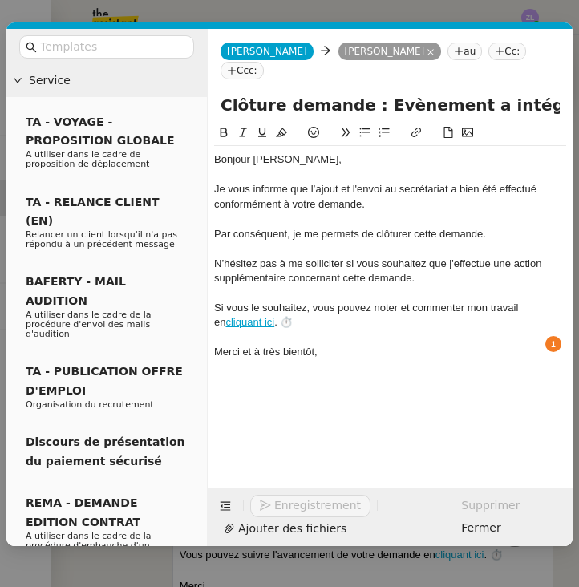
click at [391, 185] on div "Je vous informe que l’ajout et l'envoi au secrétariat a bien été effectué confo…" at bounding box center [390, 197] width 352 height 30
click at [293, 504] on span "Envoyer" at bounding box center [297, 505] width 46 height 18
click at [293, 504] on span "Confirmer l'envoi" at bounding box center [322, 505] width 96 height 18
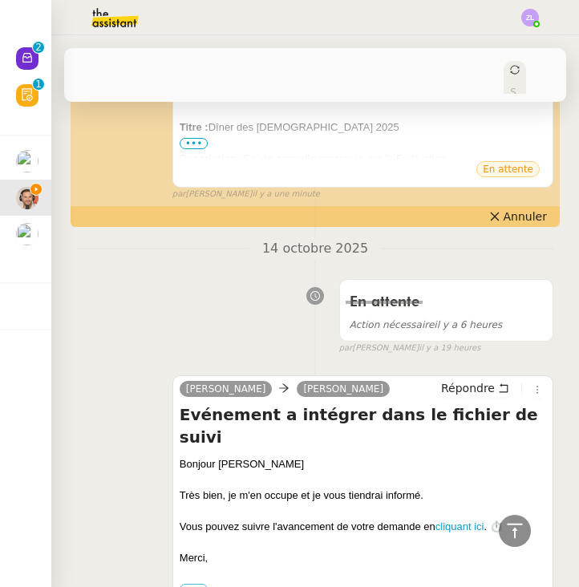
scroll to position [0, 0]
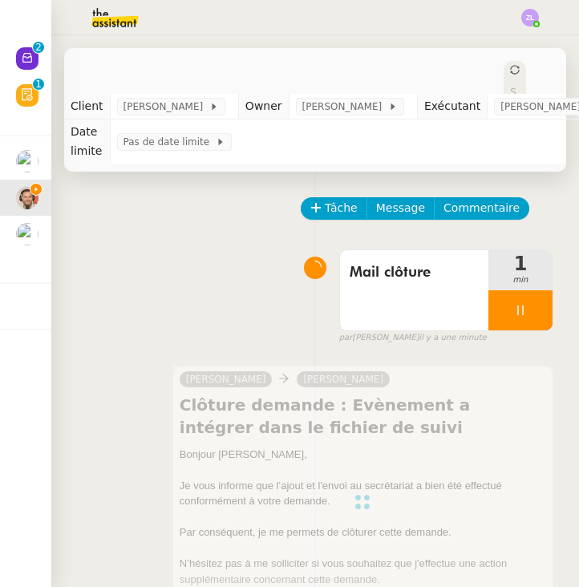
click at [501, 318] on div at bounding box center [520, 310] width 64 height 40
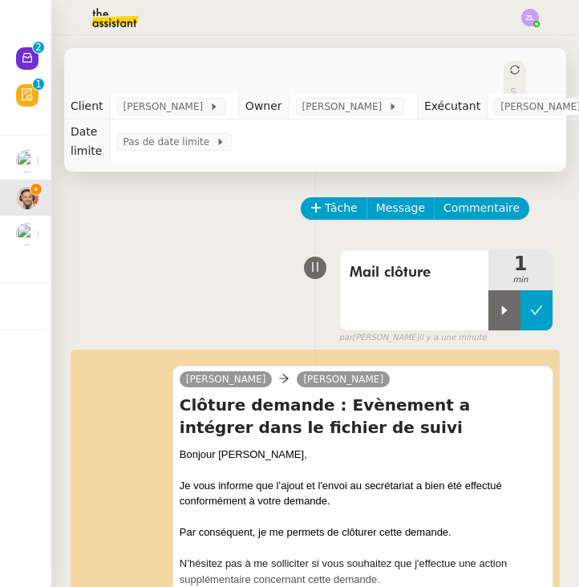
click at [528, 314] on button at bounding box center [536, 310] width 32 height 40
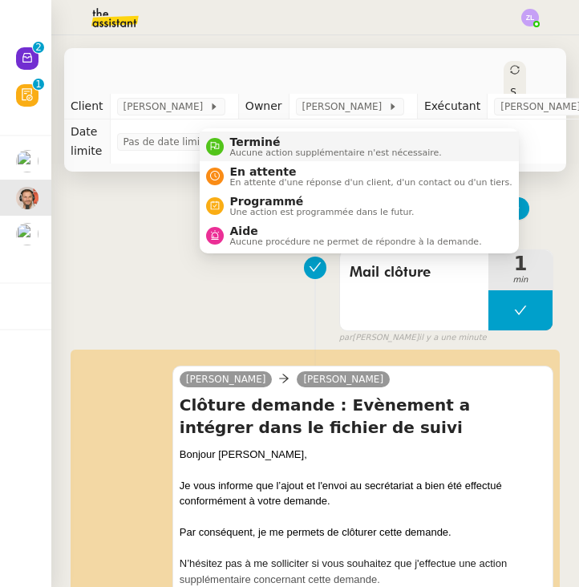
click at [486, 136] on li "Terminé Aucune action supplémentaire n'est nécessaire." at bounding box center [359, 146] width 319 height 30
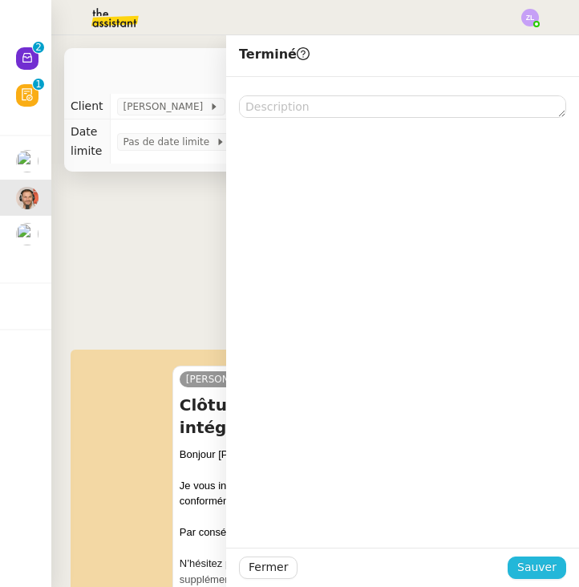
click at [542, 563] on span "Sauver" at bounding box center [536, 567] width 39 height 18
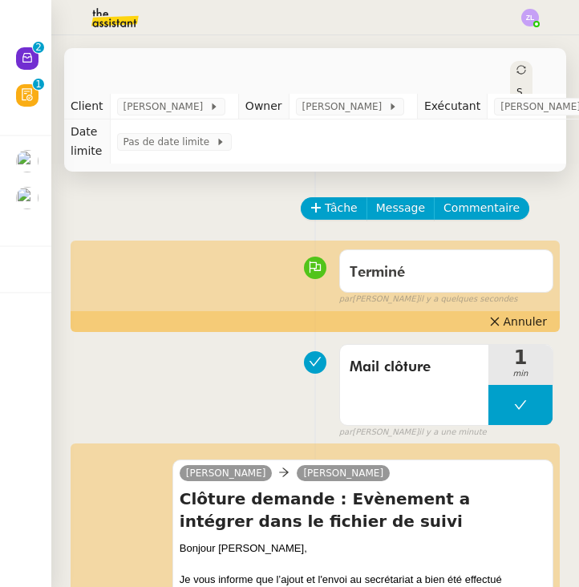
click at [34, 53] on nz-badge-sup "0 1 2 3 4 5 6 7 8 9" at bounding box center [38, 47] width 11 height 11
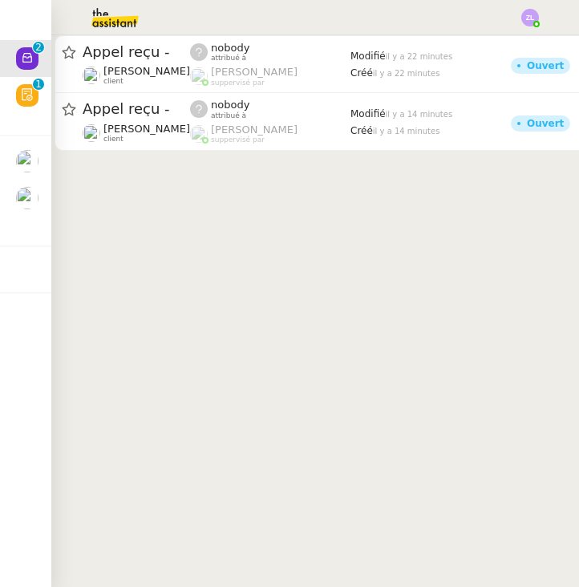
click at [25, 204] on img at bounding box center [27, 198] width 22 height 22
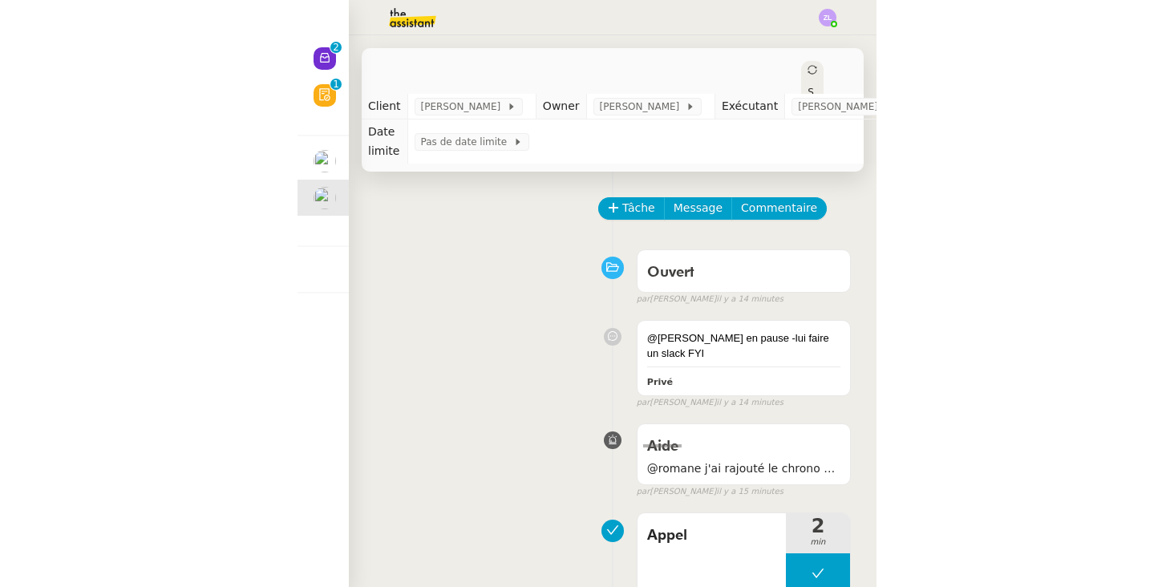
scroll to position [22, 0]
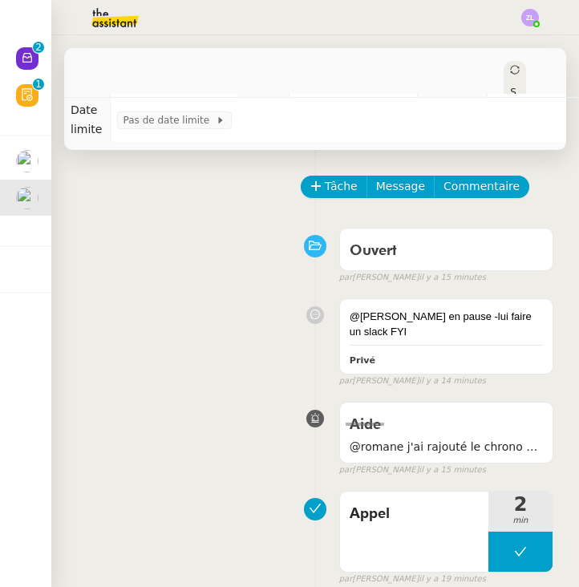
click at [504, 63] on div "Statut" at bounding box center [515, 109] width 22 height 96
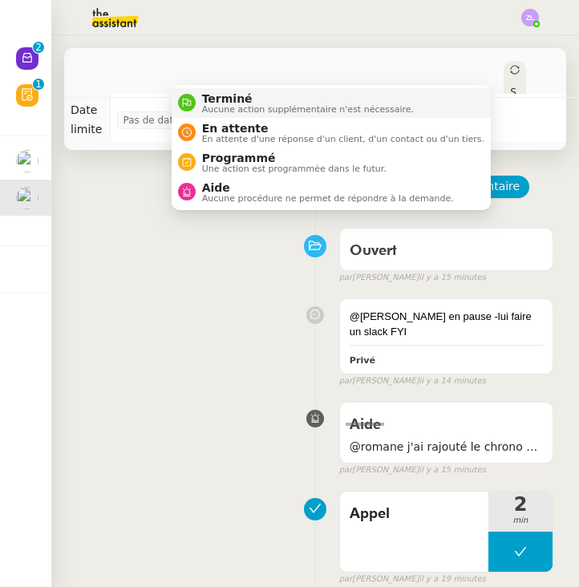
click at [471, 103] on li "Terminé Aucune action supplémentaire n'est nécessaire." at bounding box center [331, 103] width 319 height 30
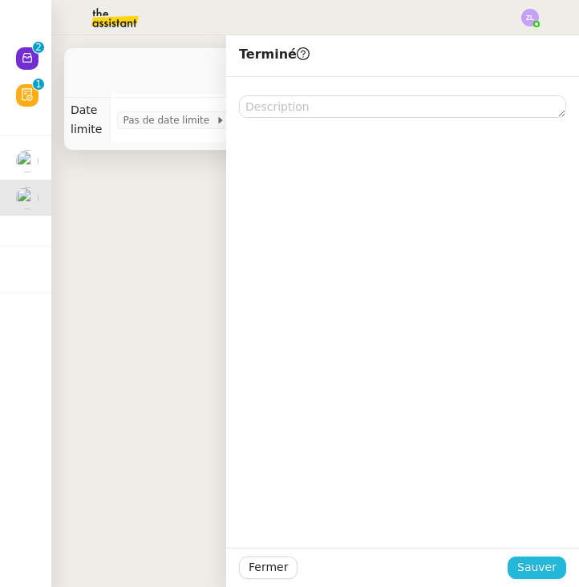
click at [550, 565] on span "Sauver" at bounding box center [536, 567] width 39 height 18
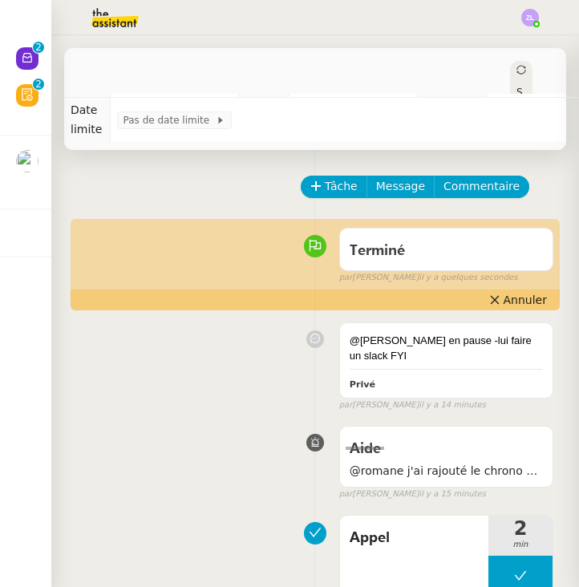
click at [22, 64] on icon at bounding box center [27, 57] width 13 height 13
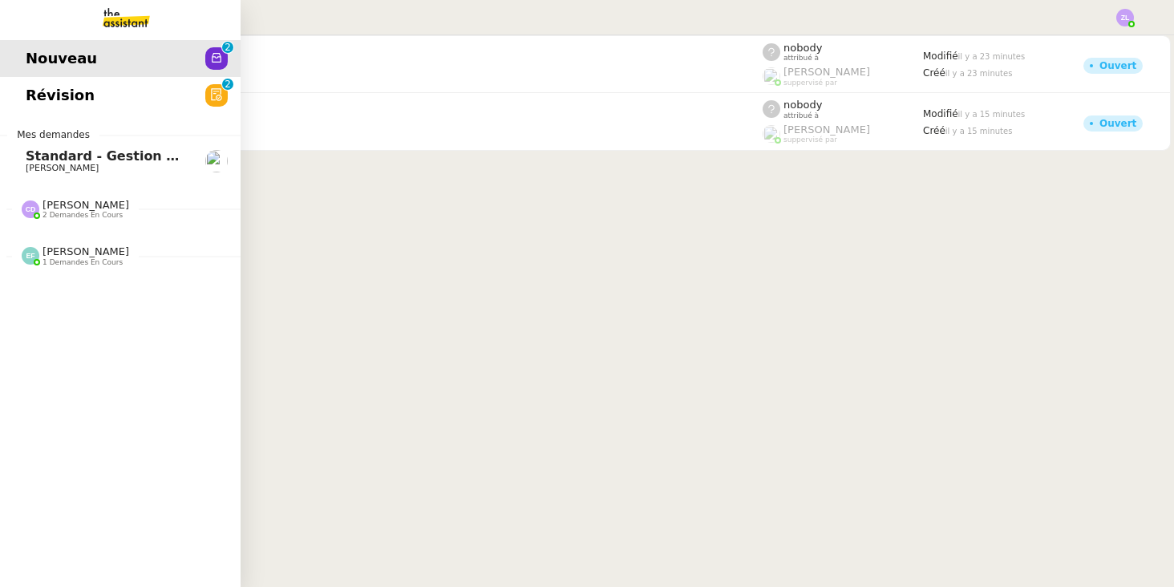
click at [119, 114] on link "Révision 0 1 2 3 4 5 6 7 8 9" at bounding box center [120, 95] width 241 height 37
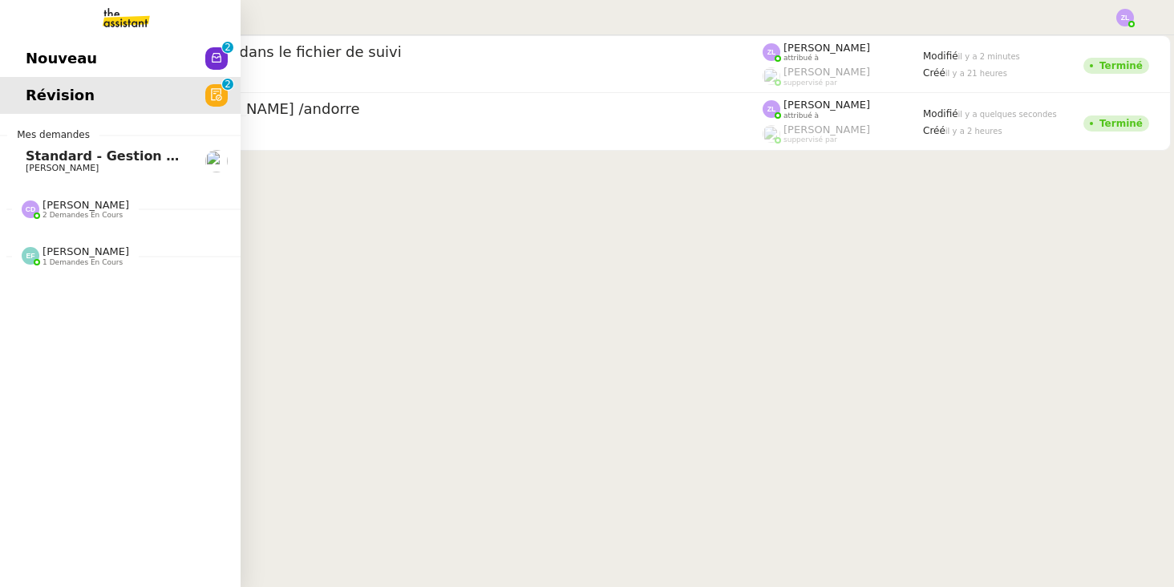
click at [115, 164] on span "[PERSON_NAME]" at bounding box center [107, 169] width 162 height 10
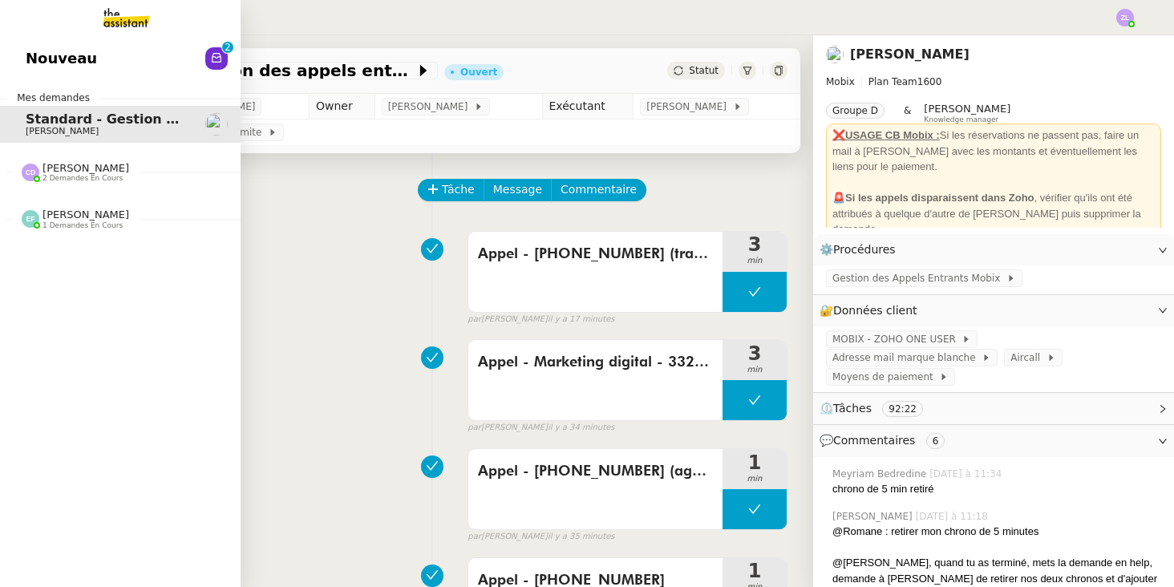
click at [32, 71] on span "Nouveau" at bounding box center [61, 59] width 71 height 24
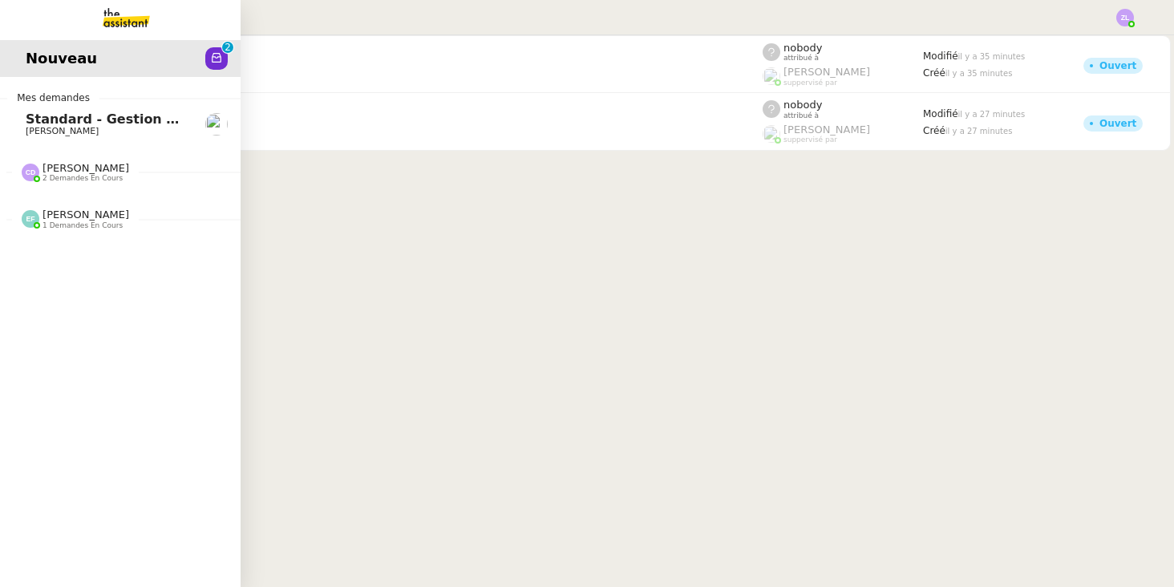
click at [23, 106] on link "Standard - Gestion des appels entrants - octobre 2025 Florian Parant" at bounding box center [120, 124] width 241 height 37
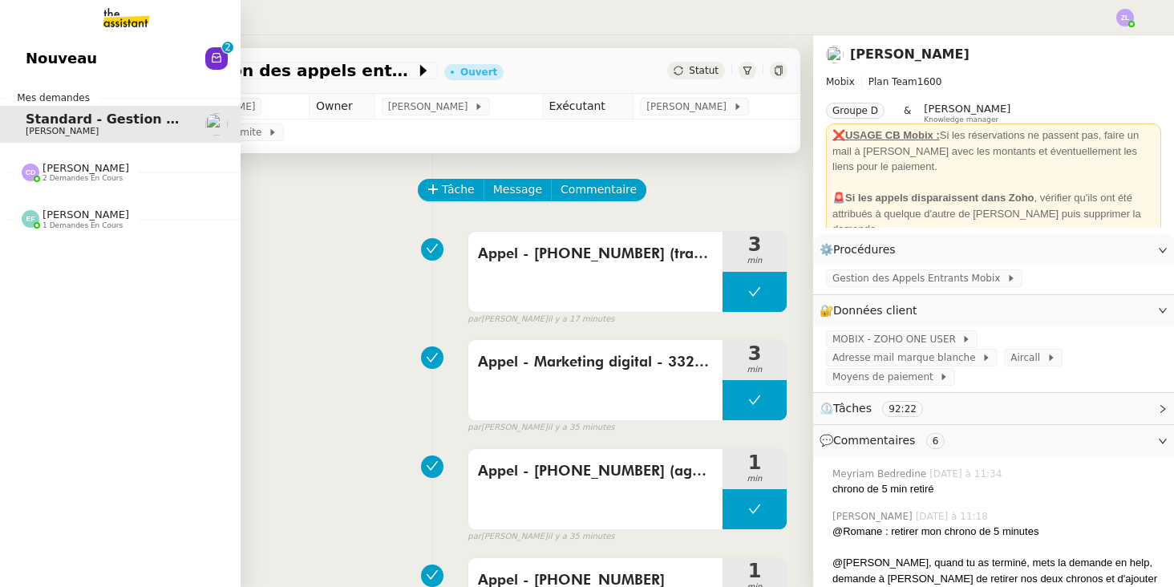
click at [99, 77] on link "Nouveau 0 1 2 3 4 5 6 7 8 9" at bounding box center [120, 58] width 241 height 37
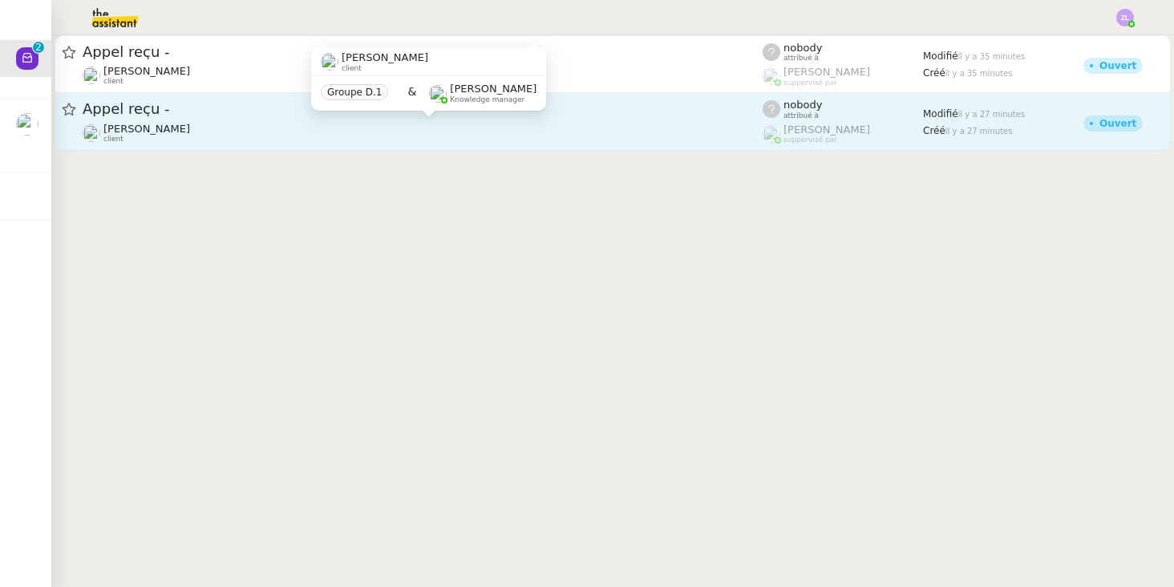
click at [285, 127] on div "[PERSON_NAME] client" at bounding box center [423, 133] width 680 height 21
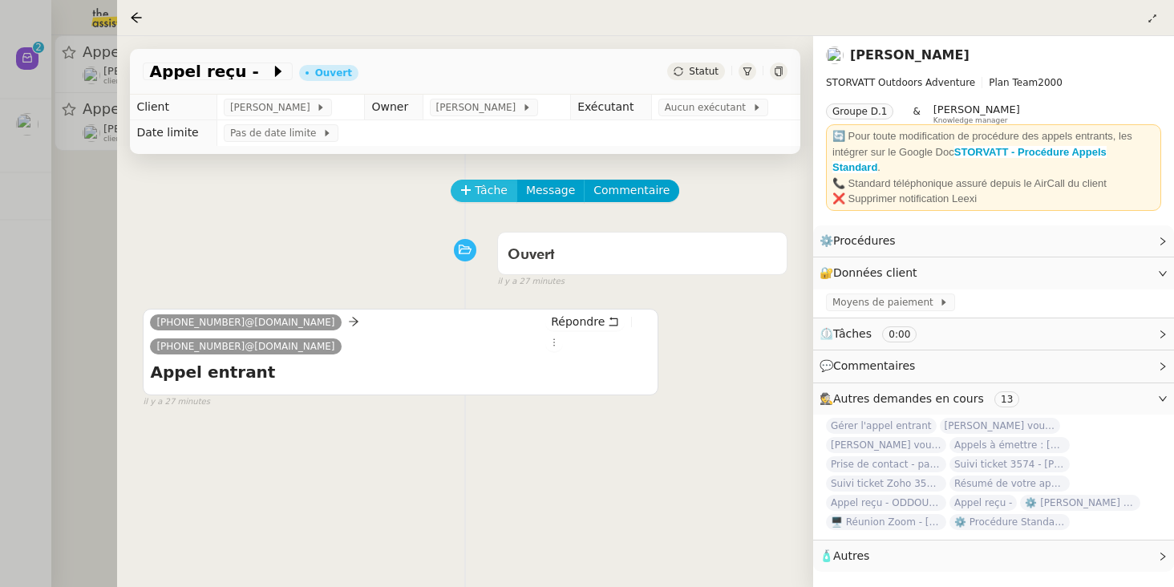
click at [474, 196] on button "Tâche" at bounding box center [484, 191] width 67 height 22
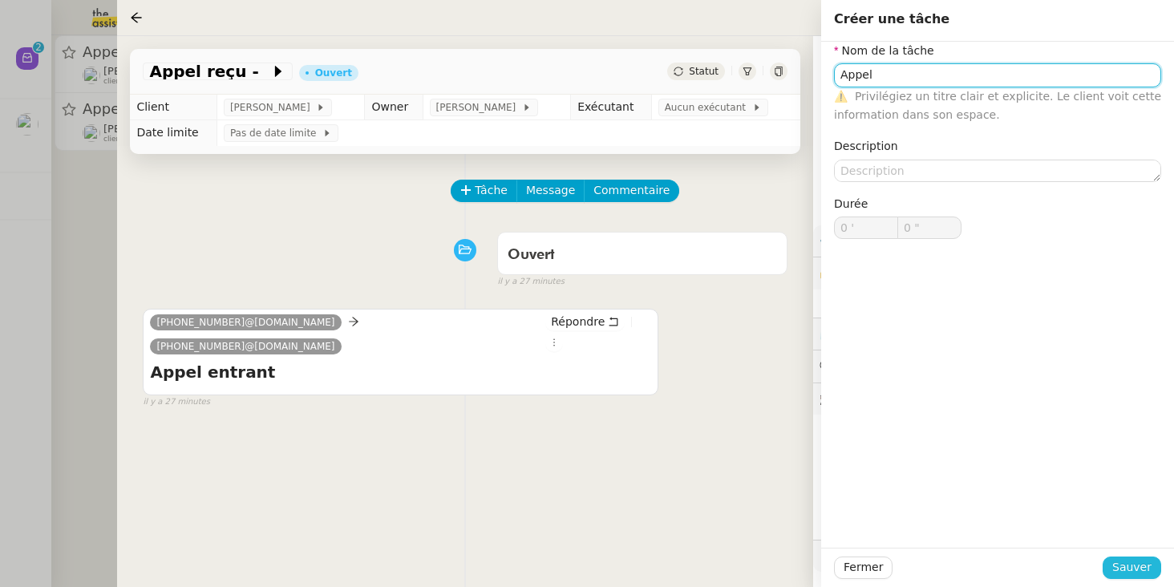
type input "Appel"
click at [1018, 565] on span "Sauver" at bounding box center [1131, 567] width 39 height 18
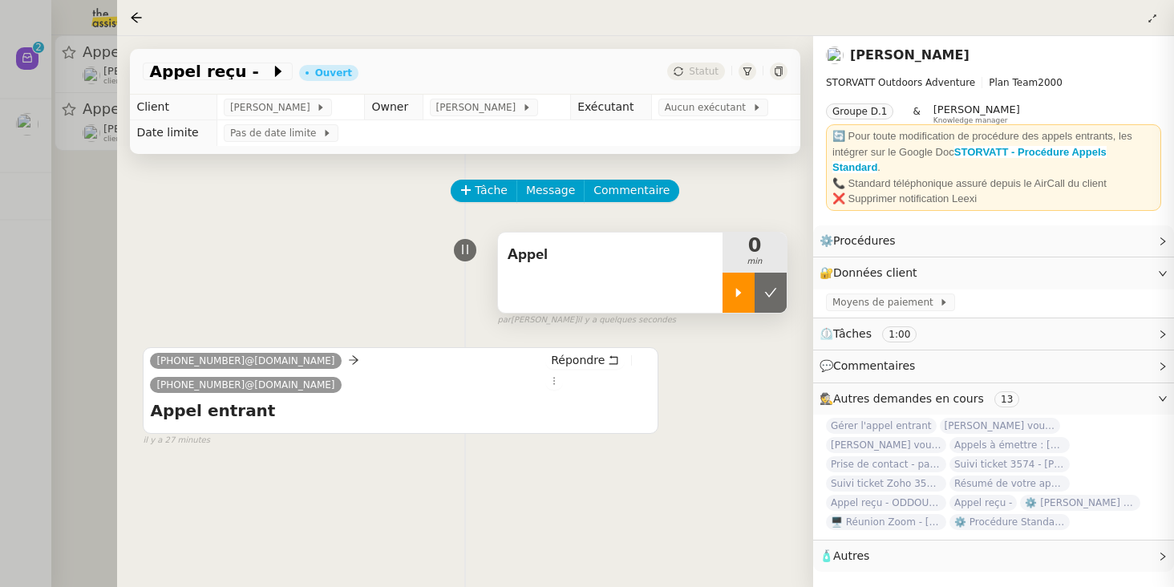
click at [737, 278] on div at bounding box center [738, 293] width 32 height 40
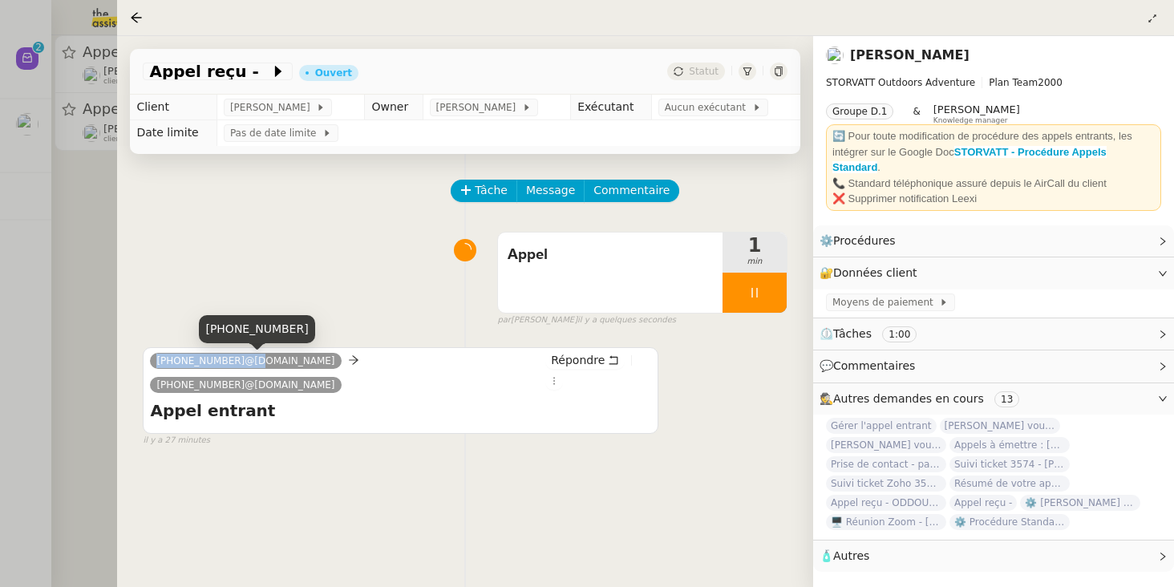
drag, startPoint x: 158, startPoint y: 362, endPoint x: 241, endPoint y: 360, distance: 83.4
click at [241, 360] on span "+33 6 76 42 10 07@phone.theassistant.com" at bounding box center [245, 360] width 178 height 11
copy span "+33 6 76 42 10 07"
click at [274, 74] on icon at bounding box center [277, 71] width 6 height 11
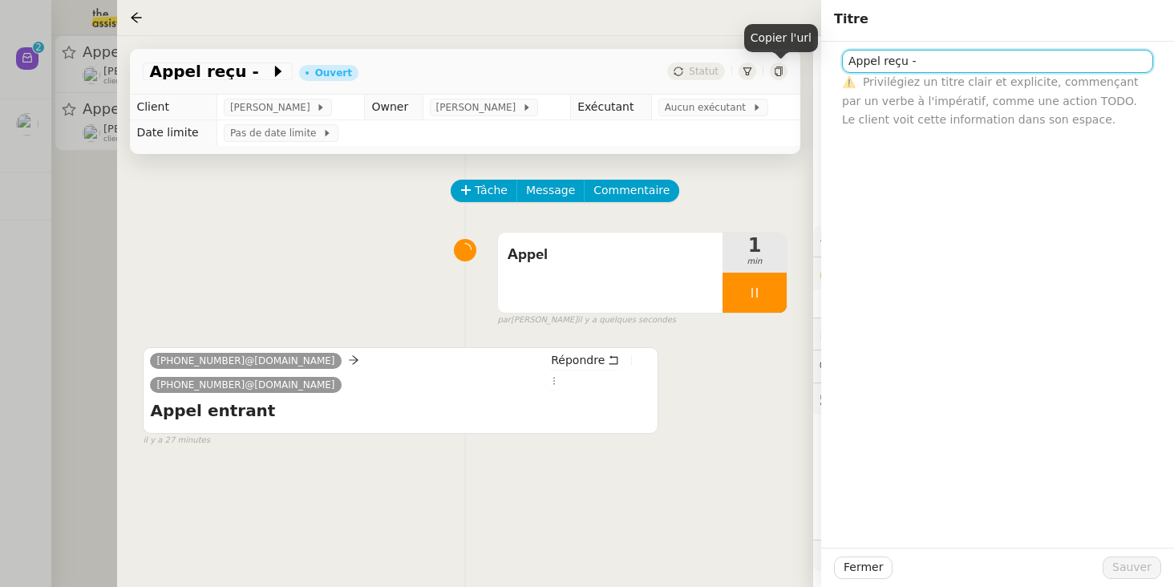
click at [953, 67] on input "Appel reçu -" at bounding box center [997, 61] width 311 height 23
paste input "+33 6 76 42 10 07"
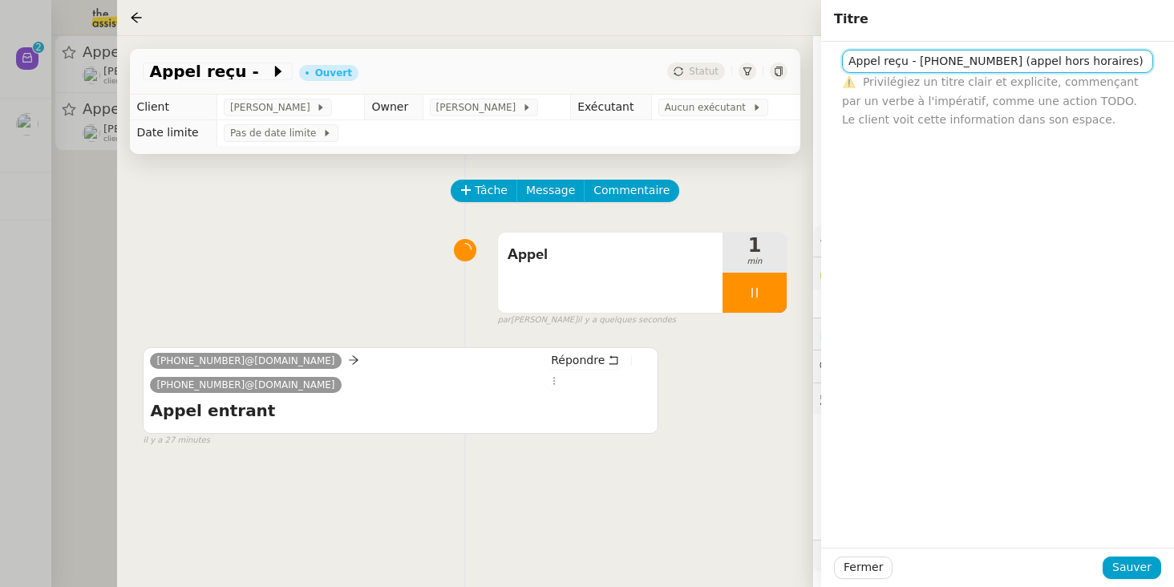
drag, startPoint x: 1017, startPoint y: 60, endPoint x: 1164, endPoint y: 60, distance: 146.7
click at [1018, 60] on div "Appel reçu - +33 6 76 42 10 07 (appel hors horaires) ⚠️ Privilégiez un titre cl…" at bounding box center [997, 85] width 353 height 87
type input "Appel reçu - +33 6 76 42 10 07 (appel hors horaires)"
click at [1018, 572] on span "Sauver" at bounding box center [1131, 567] width 39 height 18
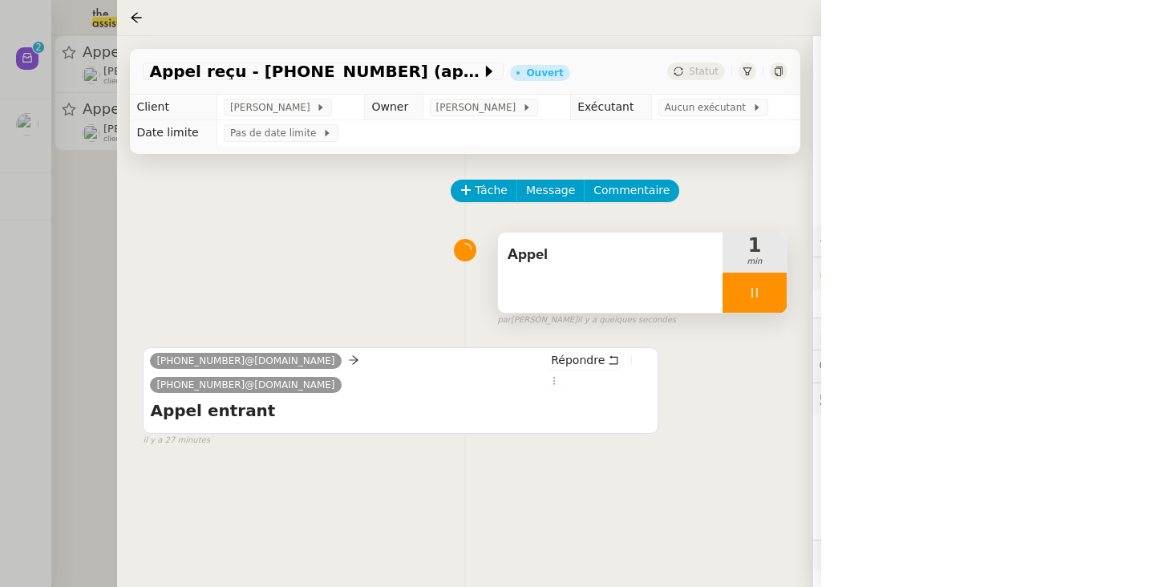
click at [749, 295] on icon at bounding box center [754, 292] width 13 height 13
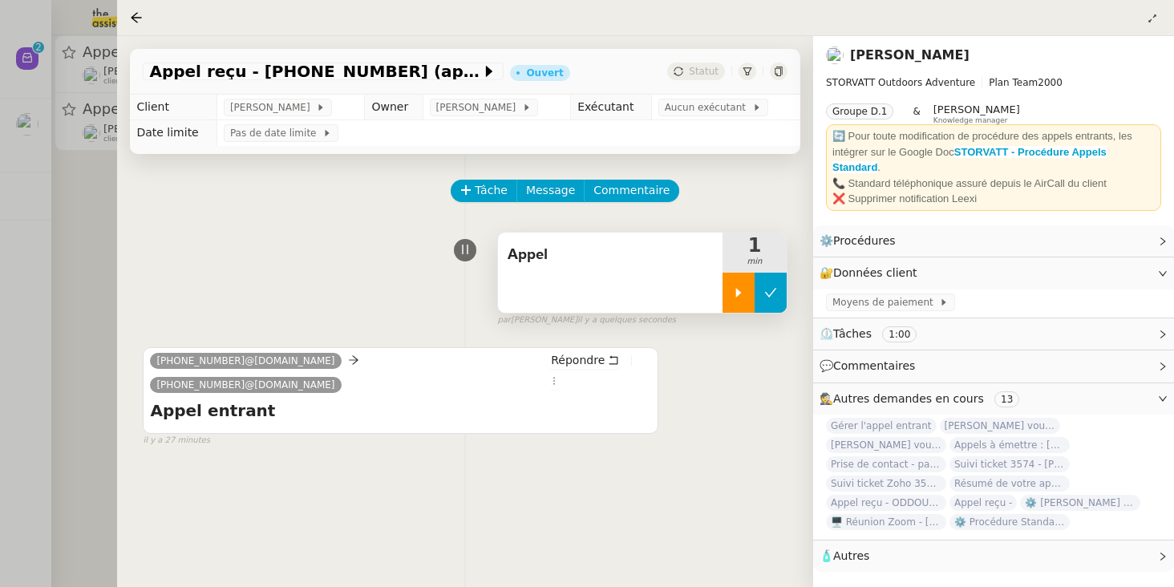
click at [764, 294] on icon at bounding box center [770, 292] width 13 height 13
click at [696, 75] on span "Statut" at bounding box center [704, 71] width 30 height 11
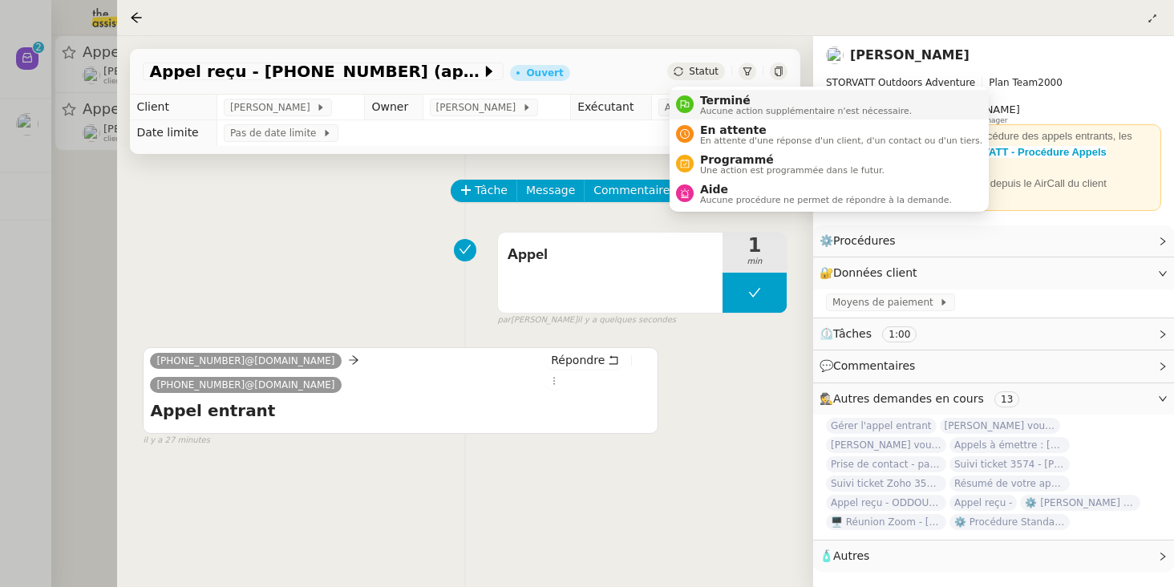
click at [702, 99] on span "Terminé" at bounding box center [806, 100] width 212 height 13
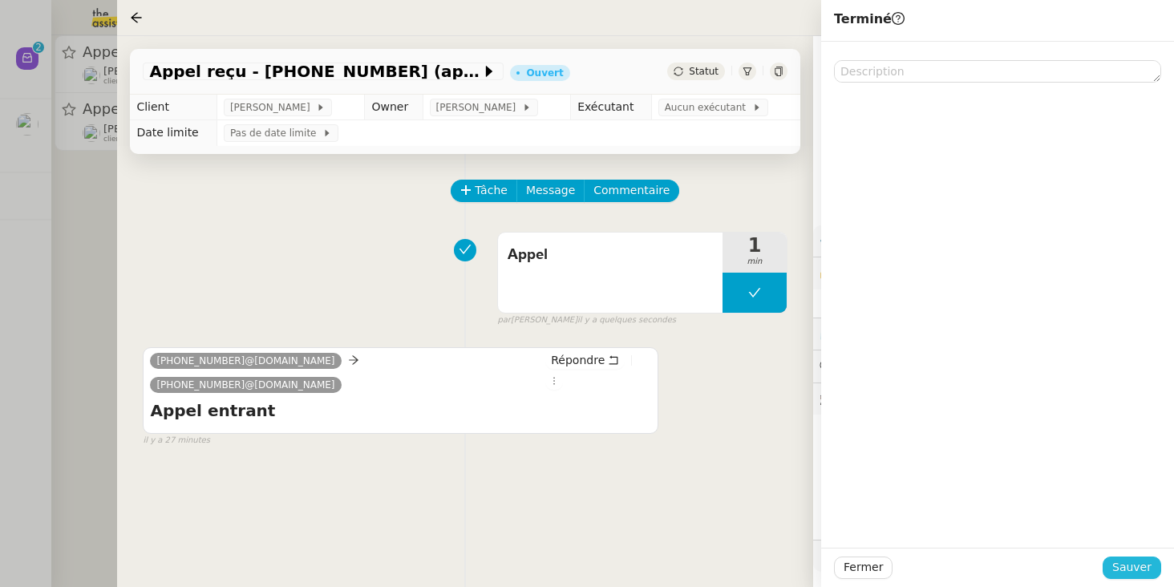
click at [1018, 560] on span "Sauver" at bounding box center [1131, 567] width 39 height 18
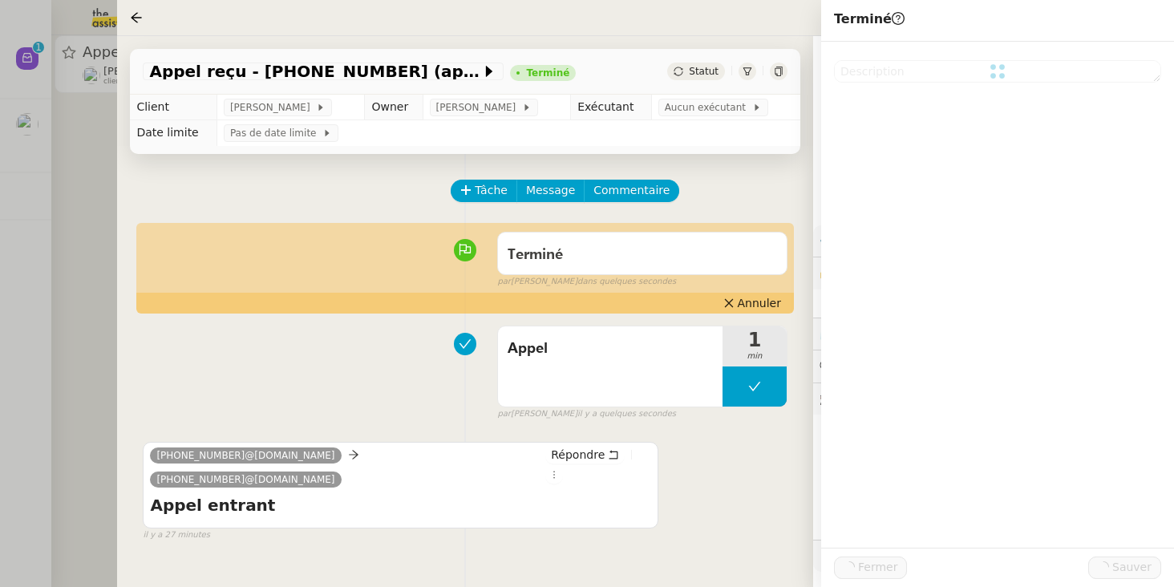
click at [59, 196] on div at bounding box center [587, 293] width 1174 height 587
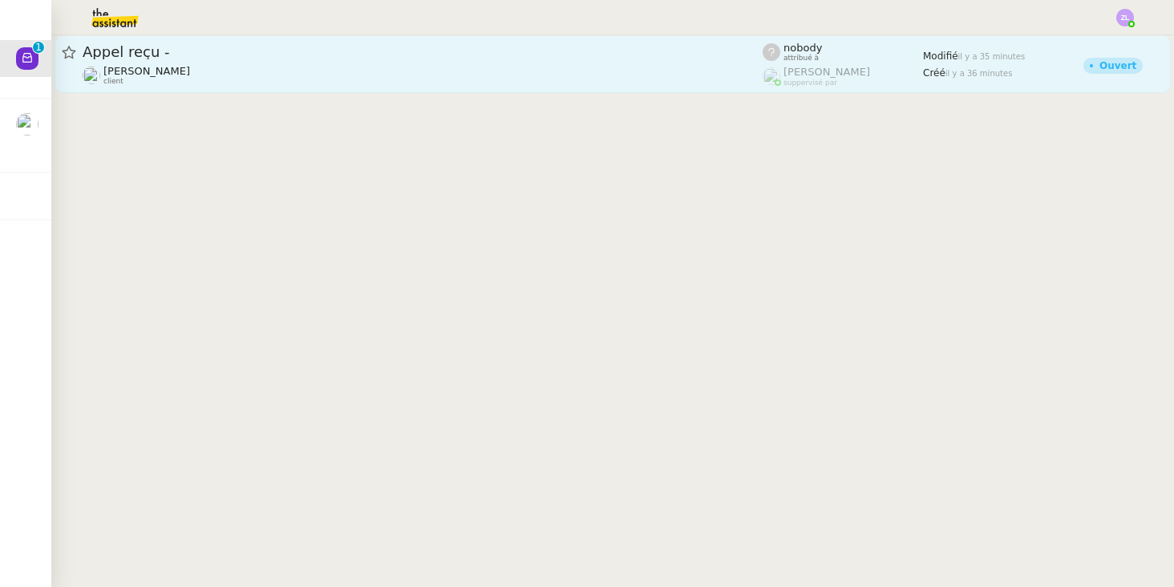
click at [159, 59] on span "Appel reçu -" at bounding box center [423, 52] width 680 height 14
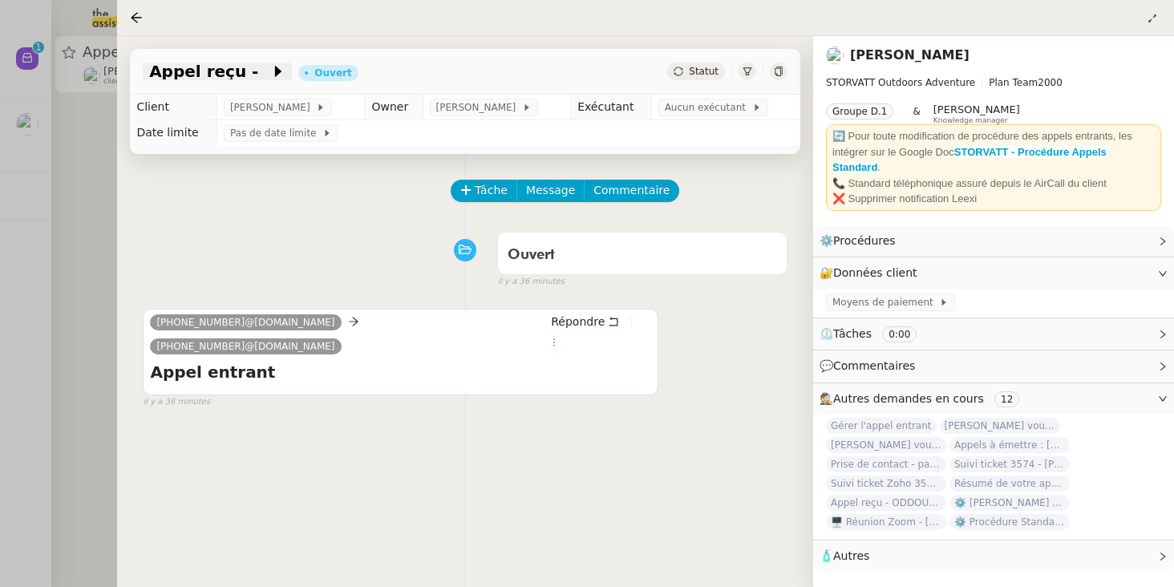
click at [259, 72] on span at bounding box center [264, 71] width 11 height 19
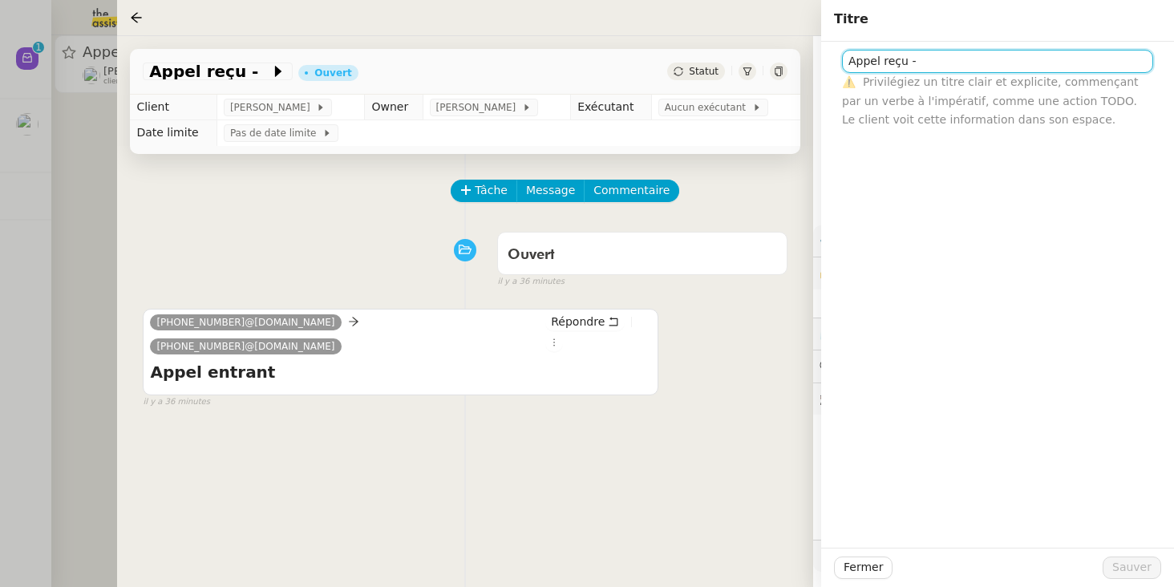
paste input "(appel hors horaires)"
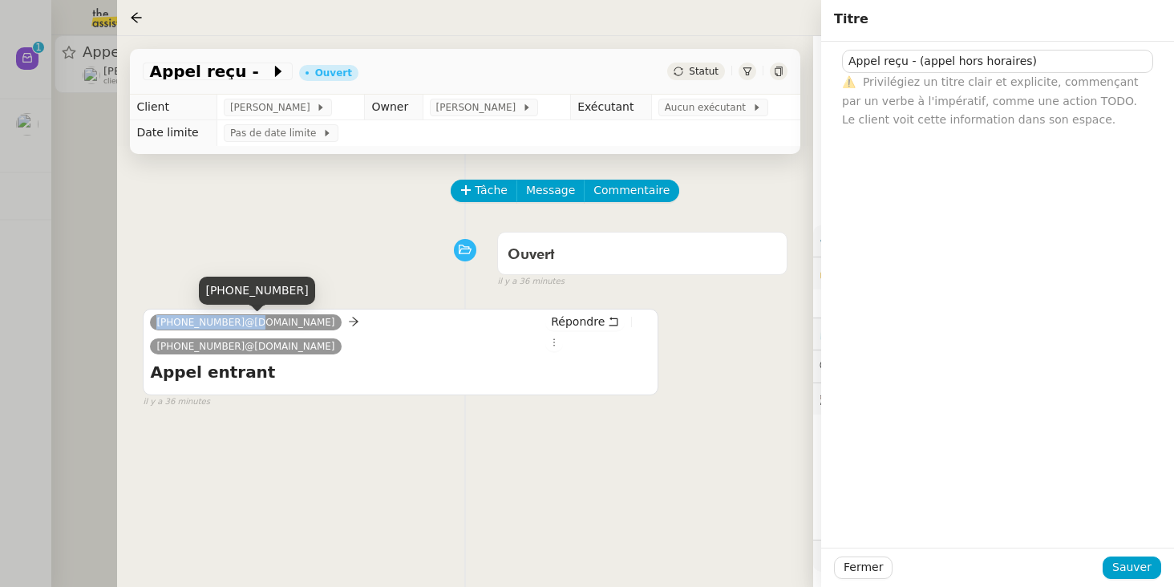
drag, startPoint x: 156, startPoint y: 326, endPoint x: 242, endPoint y: 326, distance: 85.8
click at [242, 326] on span "+33 7 62 22 55 75@phone.theassistant.com" at bounding box center [245, 322] width 178 height 11
copy span "+33 7 62 22 55 75"
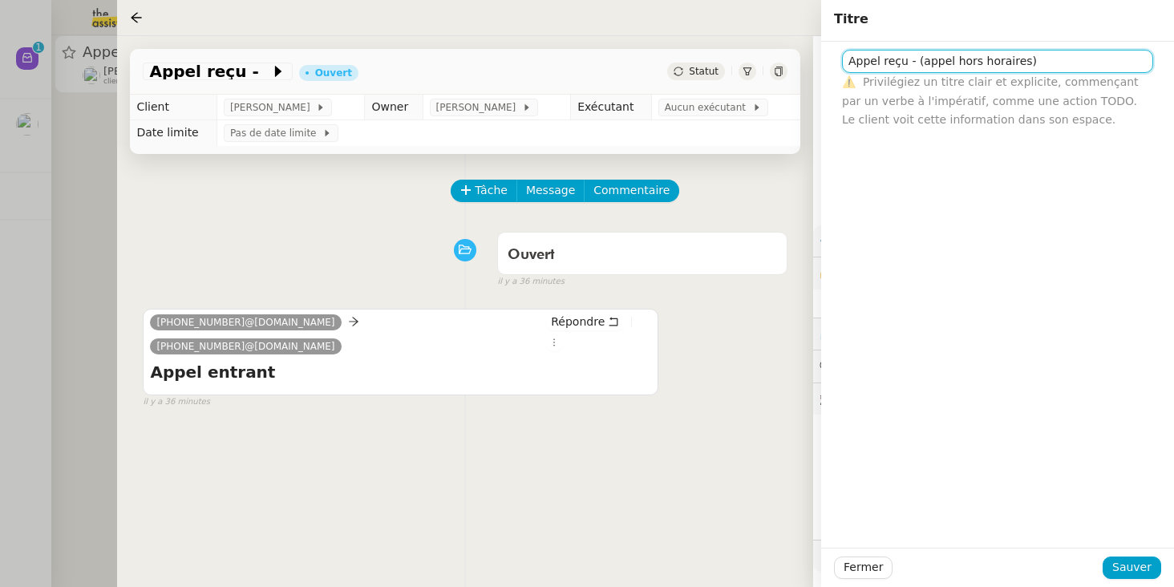
click at [916, 56] on input "Appel reçu - (appel hors horaires)" at bounding box center [997, 61] width 311 height 23
paste input "+33 7 62 22 55 75"
type input "Appel reçu - +33 7 62 22 55 75 (appel hors horaires)"
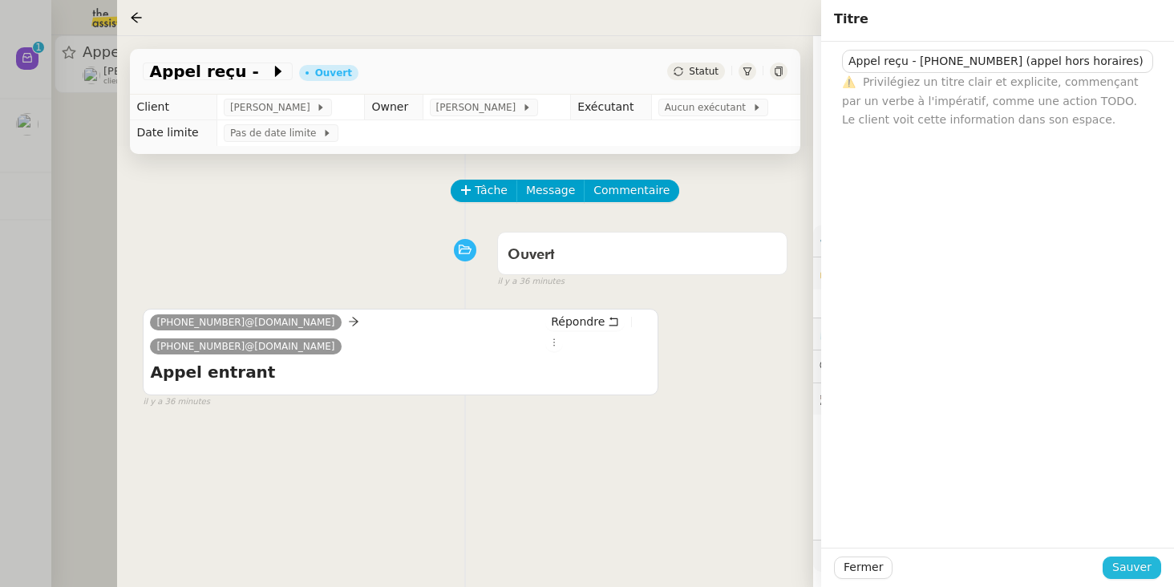
click at [1018, 564] on span "Sauver" at bounding box center [1131, 567] width 39 height 18
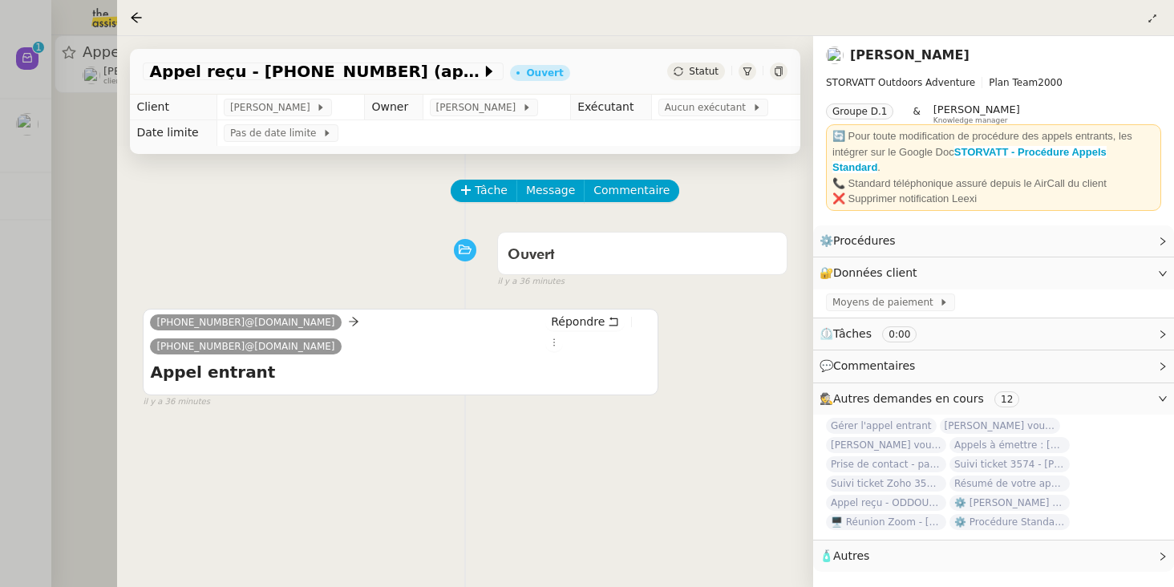
click at [711, 66] on span "Statut" at bounding box center [704, 71] width 30 height 11
click at [614, 99] on td "Exécutant" at bounding box center [611, 108] width 81 height 26
click at [704, 102] on span "Aucun exécutant" at bounding box center [708, 107] width 87 height 16
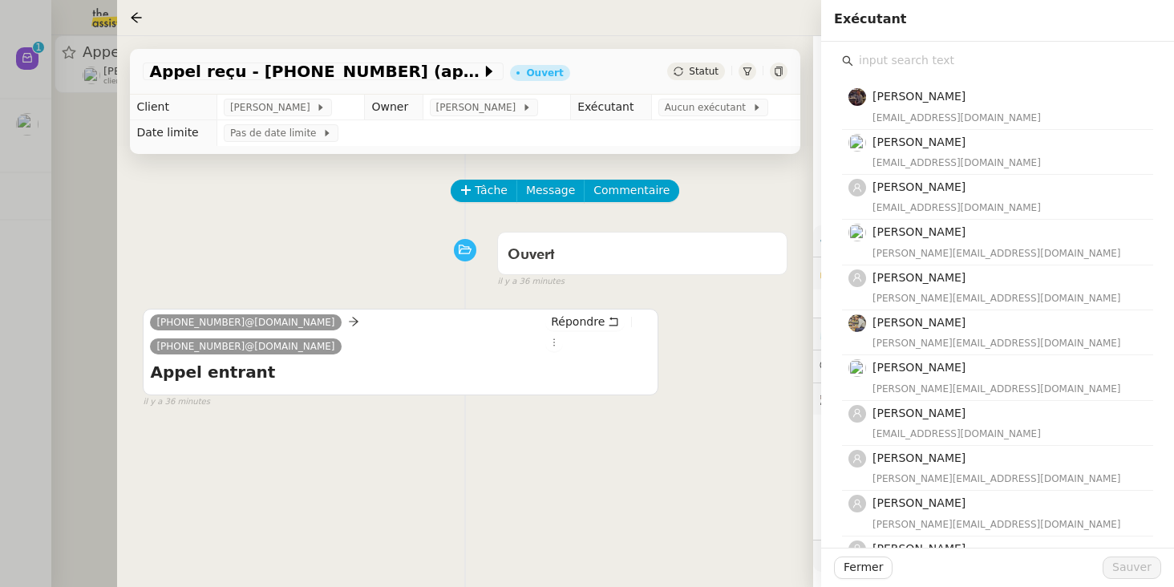
click at [905, 63] on input "text" at bounding box center [1003, 61] width 300 height 22
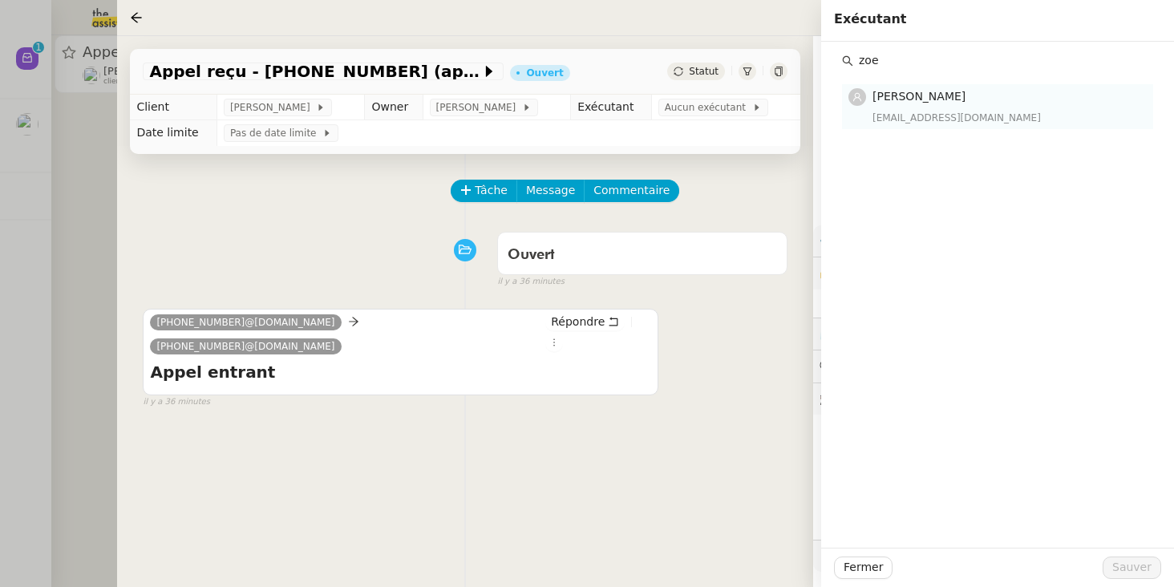
type input "zoe"
click at [933, 95] on span "[PERSON_NAME]" at bounding box center [918, 96] width 93 height 13
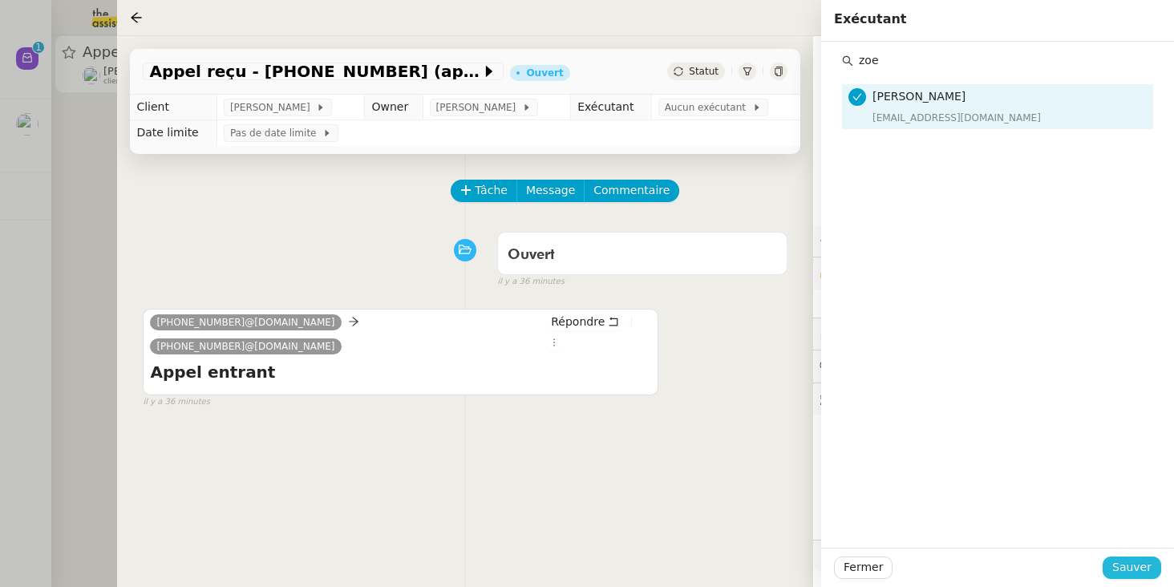
click at [1018, 578] on button "Sauver" at bounding box center [1131, 567] width 59 height 22
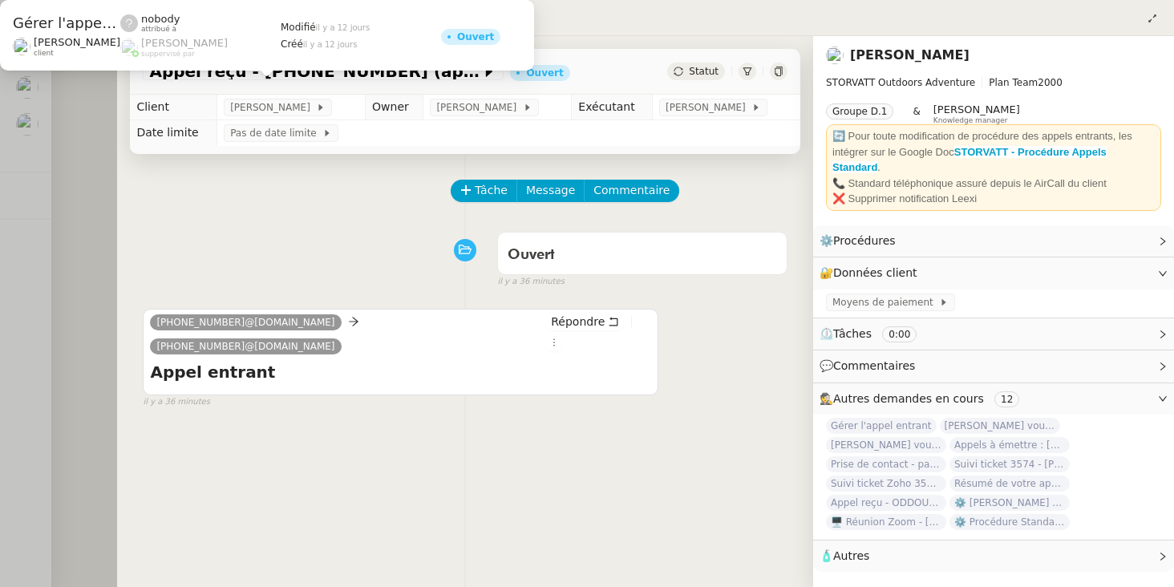
click at [715, 71] on span "Statut" at bounding box center [704, 71] width 30 height 11
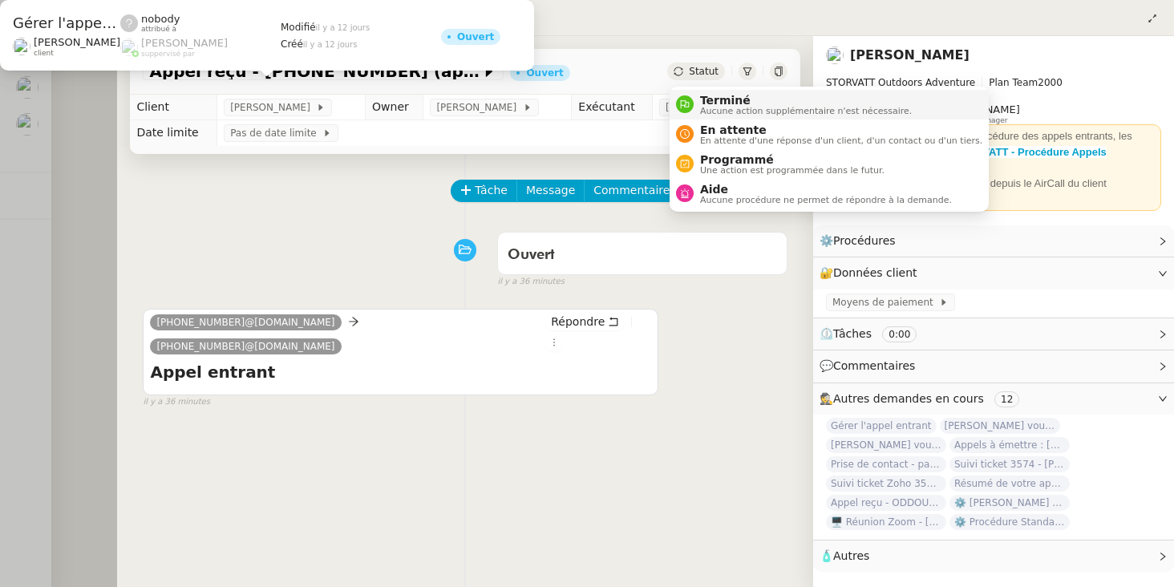
click at [724, 102] on span "Terminé" at bounding box center [806, 100] width 212 height 13
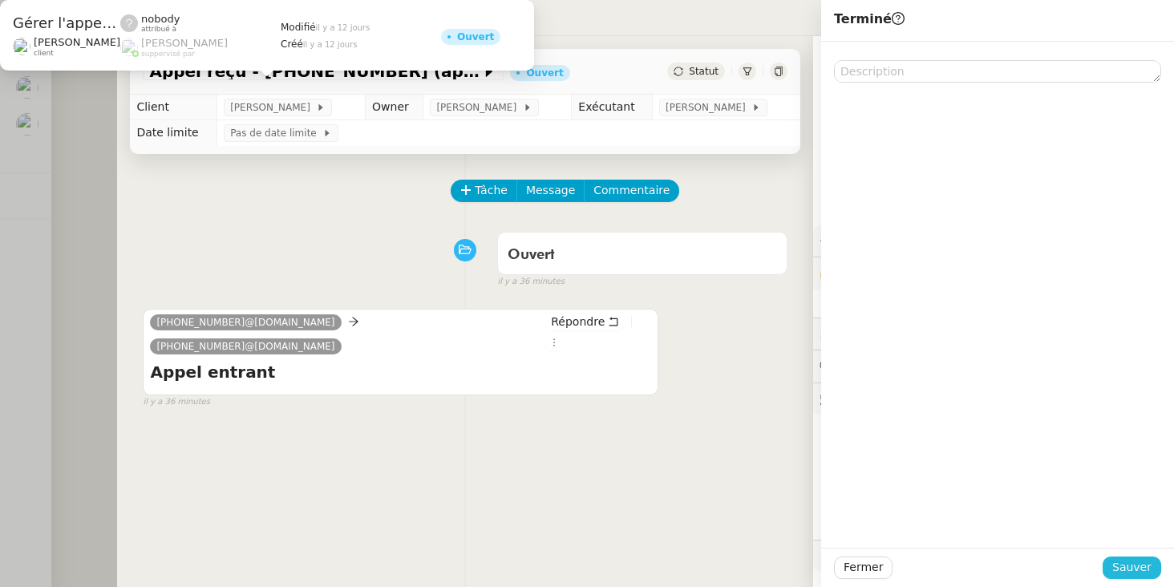
click at [1018, 568] on span "Sauver" at bounding box center [1131, 567] width 39 height 18
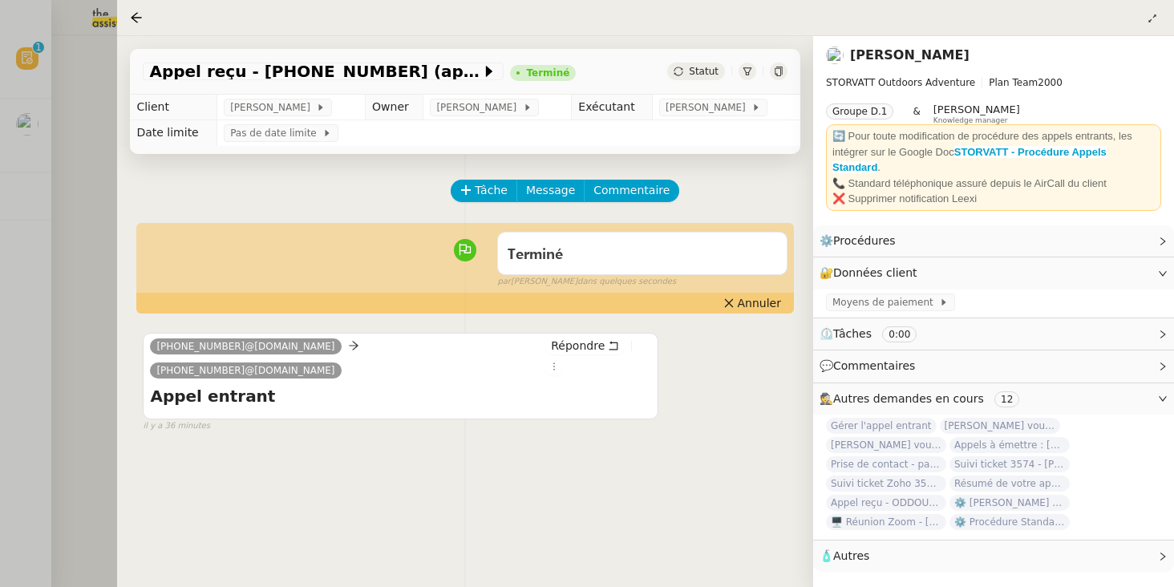
click at [14, 254] on div at bounding box center [587, 293] width 1174 height 587
